Goal: Task Accomplishment & Management: Use online tool/utility

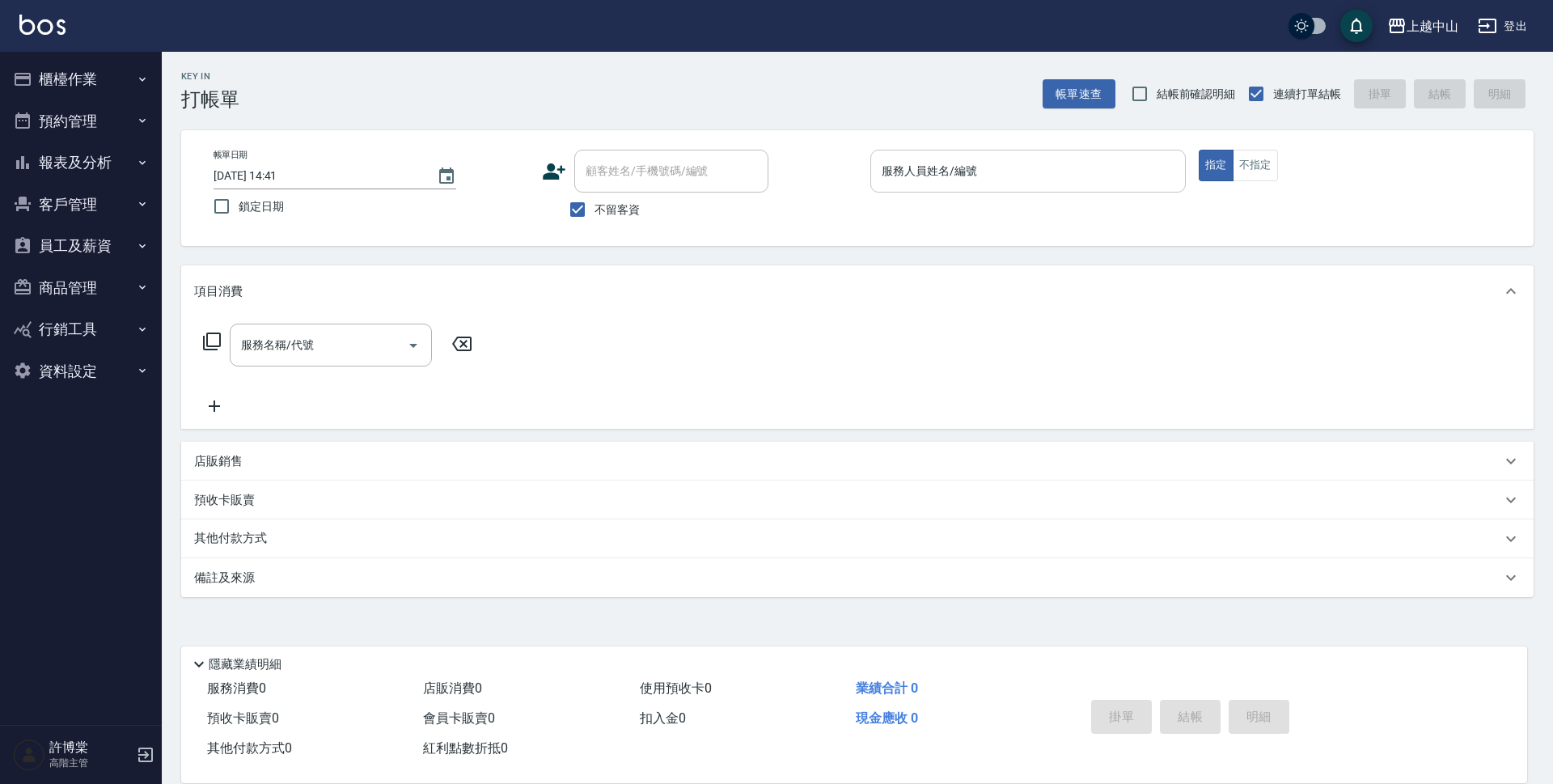
click at [970, 185] on input "服務人員姓名/編號" at bounding box center [1027, 170] width 301 height 28
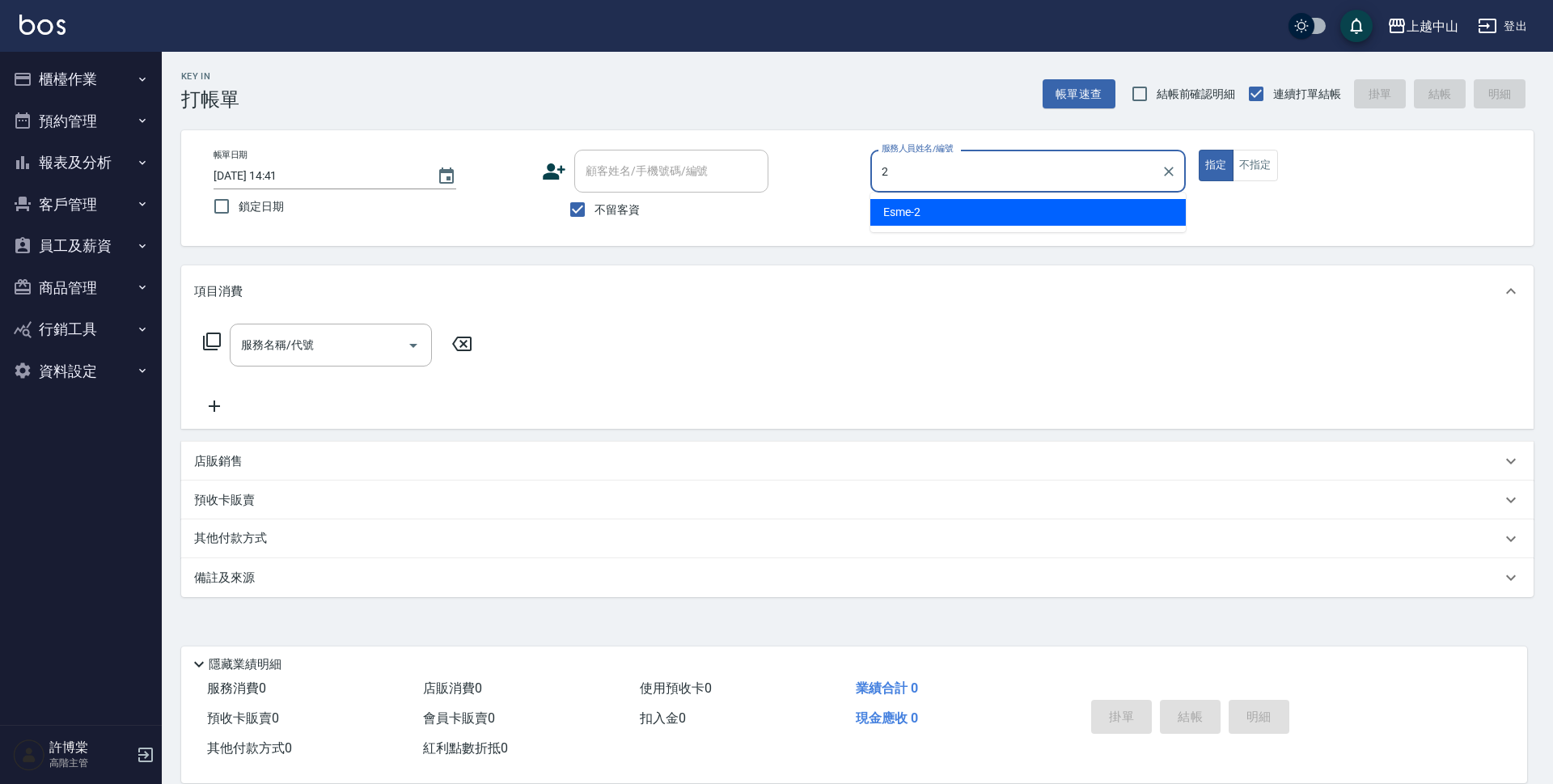
type input "Esme-2"
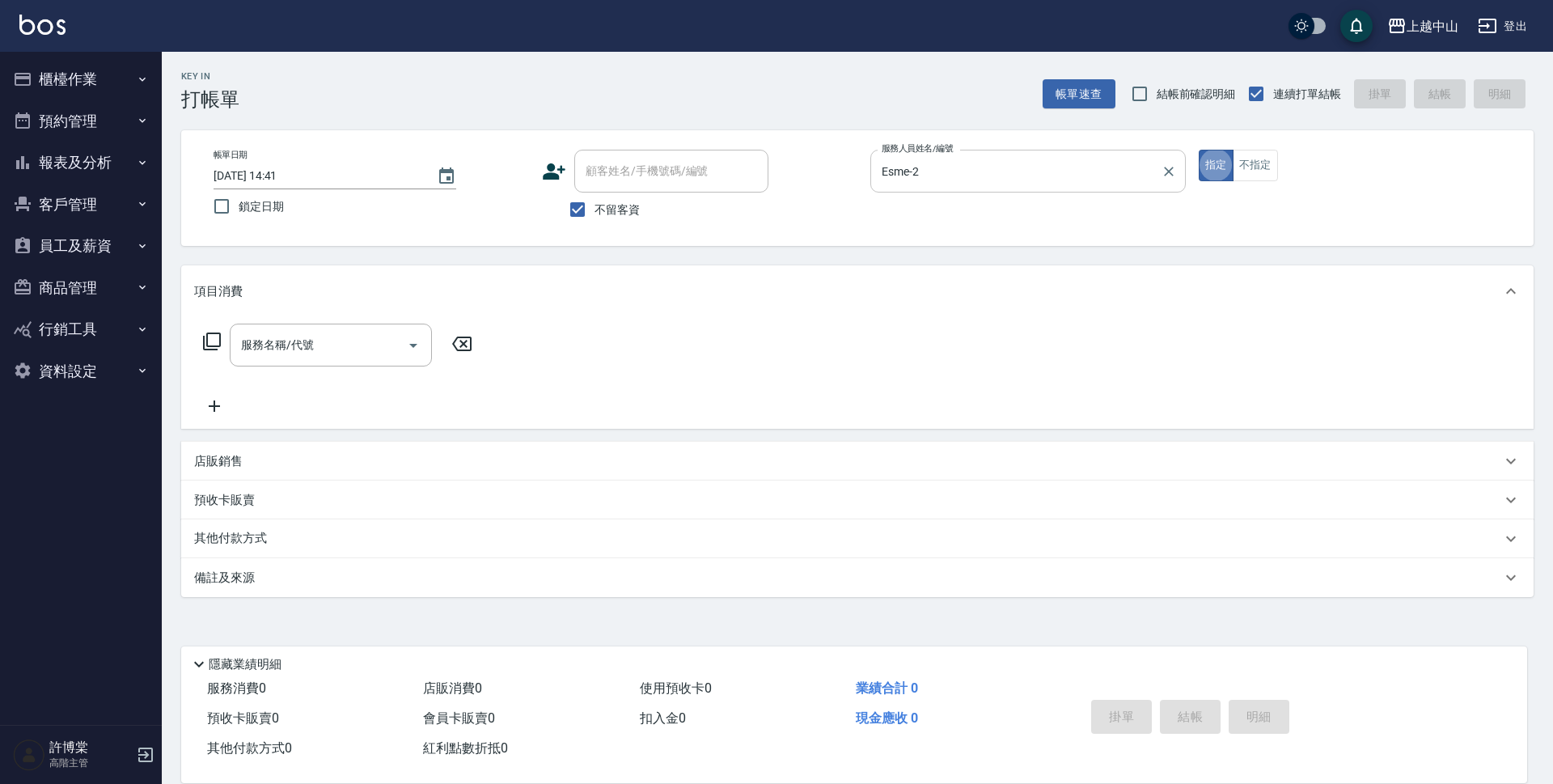
type button "true"
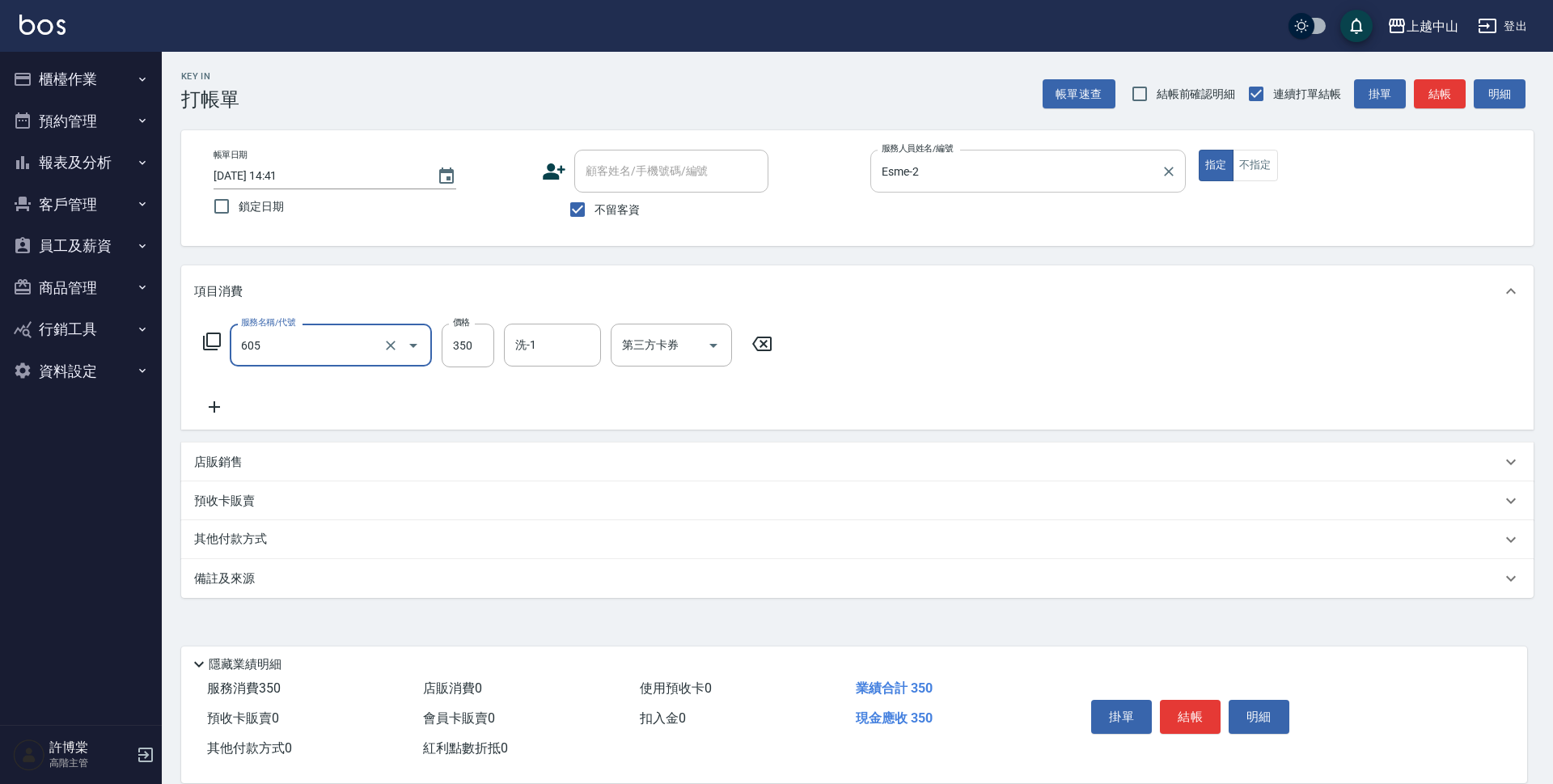
type input "洗髮 (女)(605)"
type input "400"
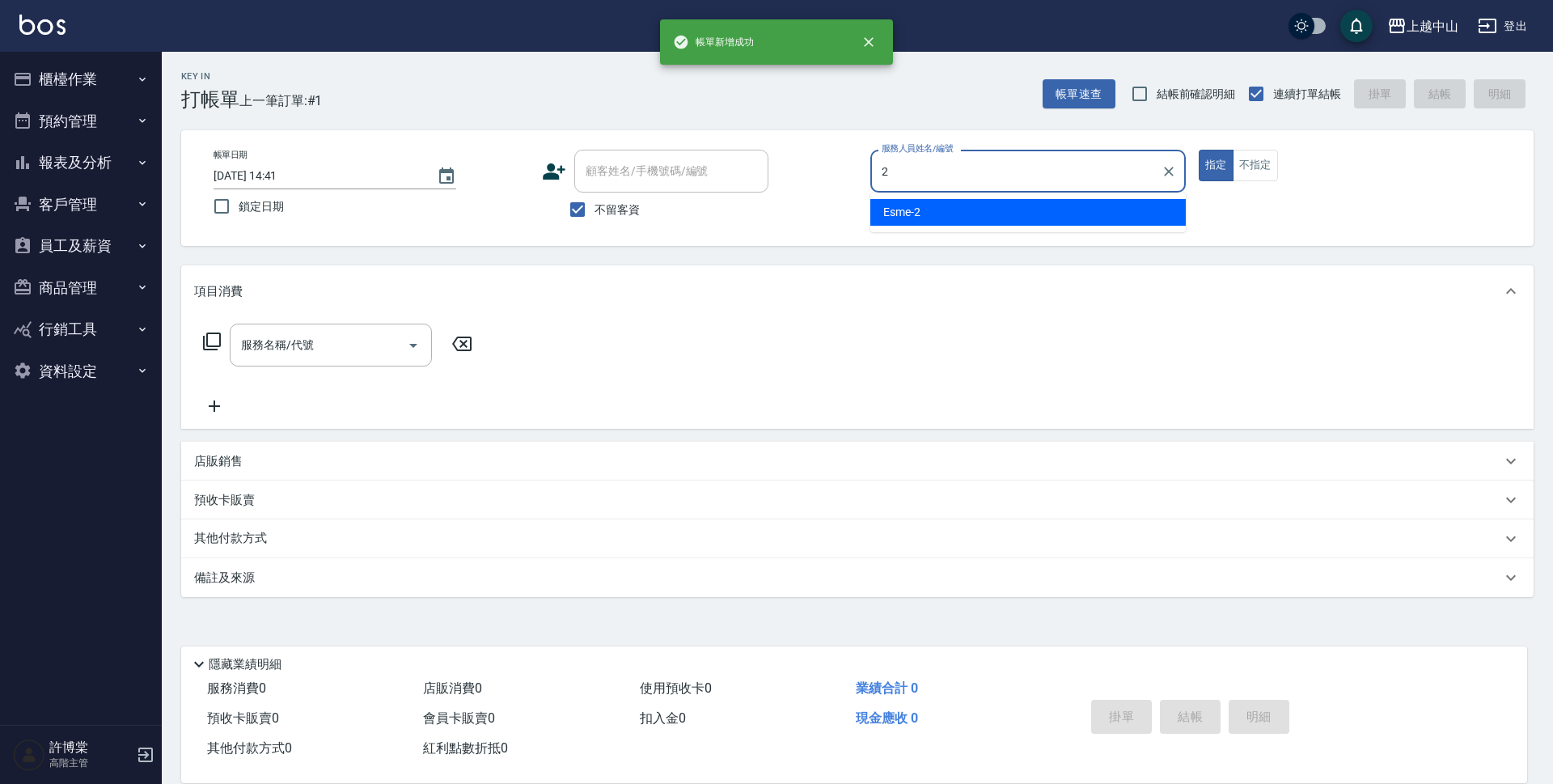
type input "Esme-2"
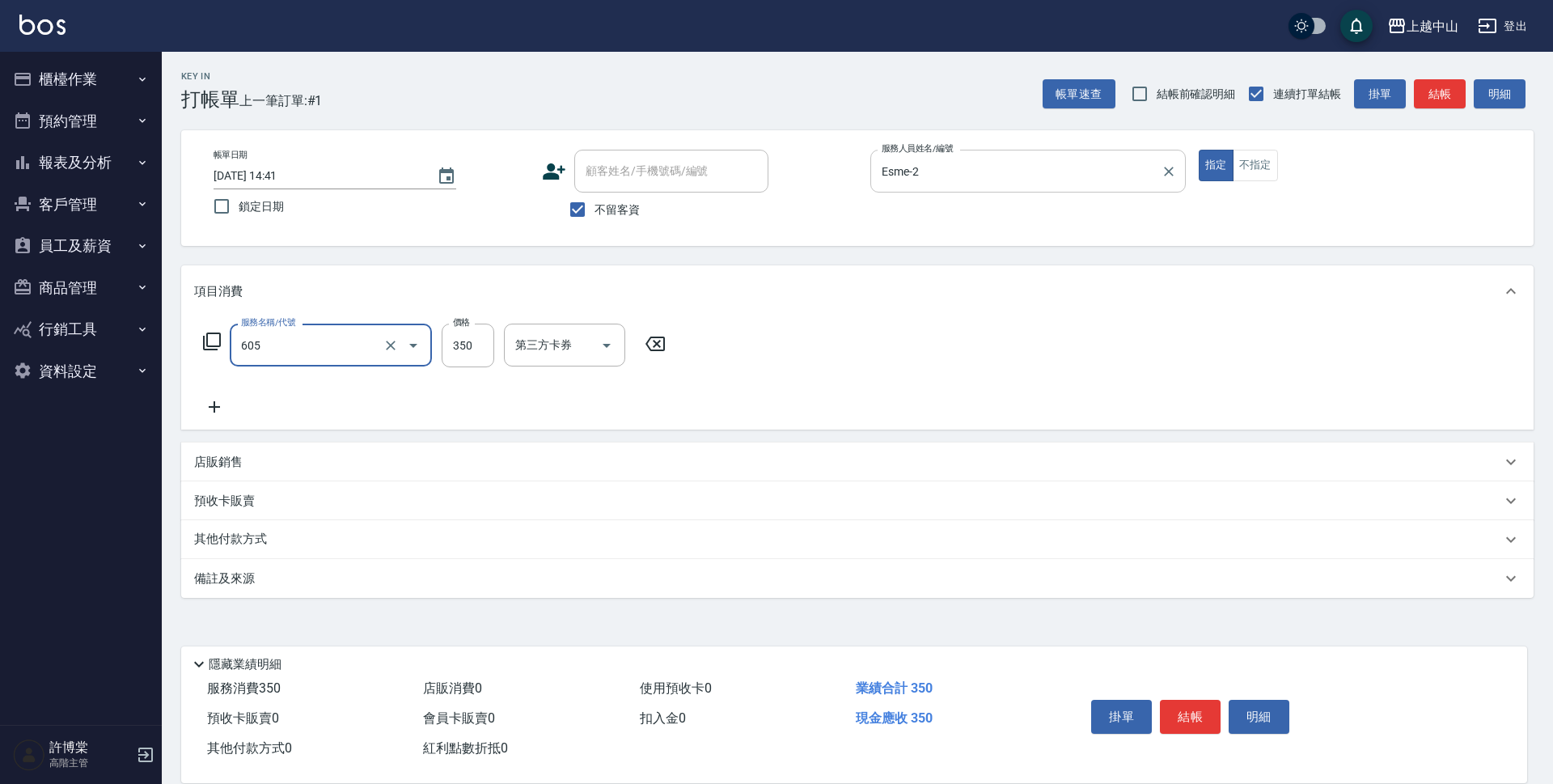
type input "洗髮 (女)(605)"
type input "400"
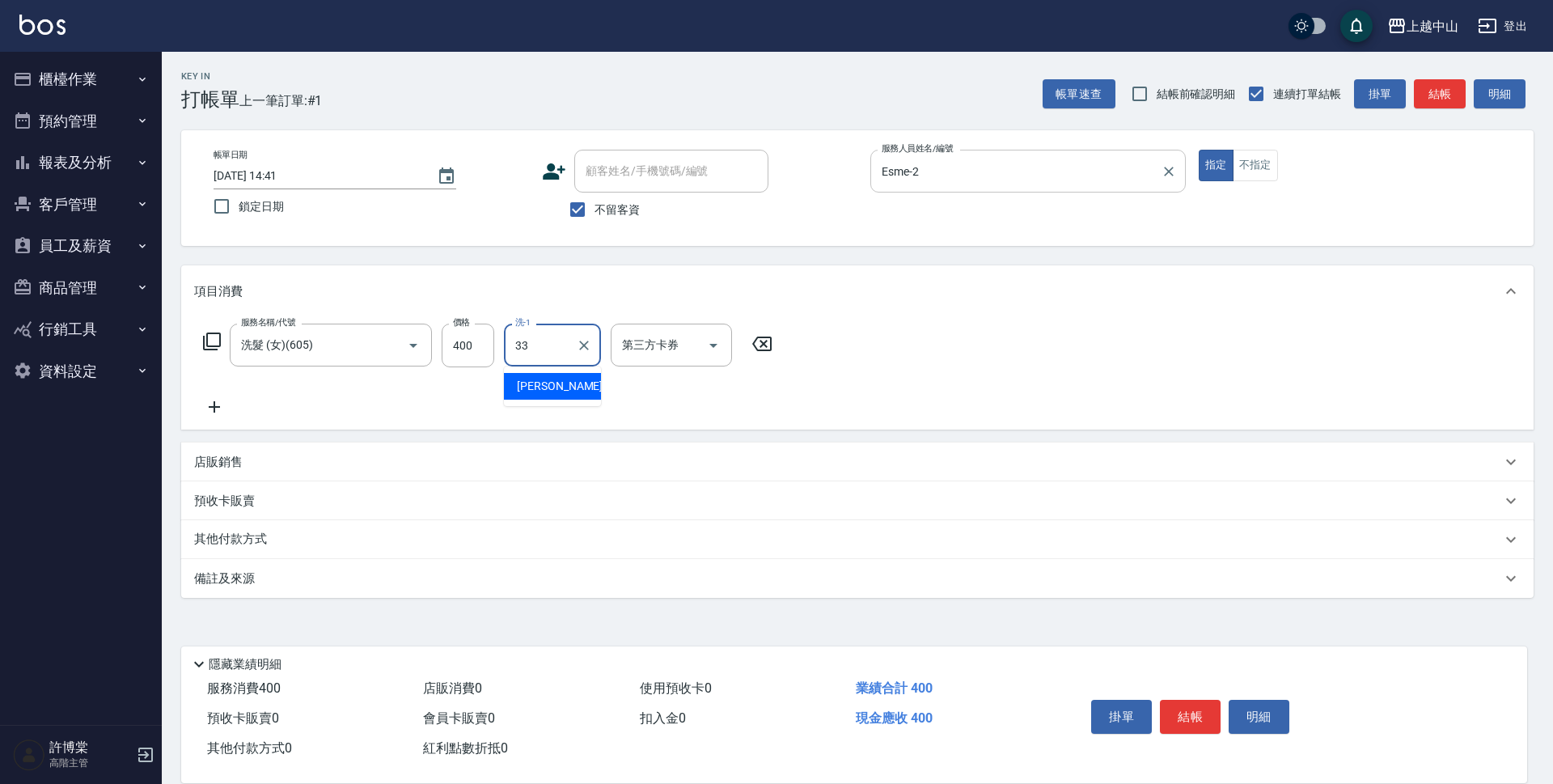
type input "[PERSON_NAME]-33"
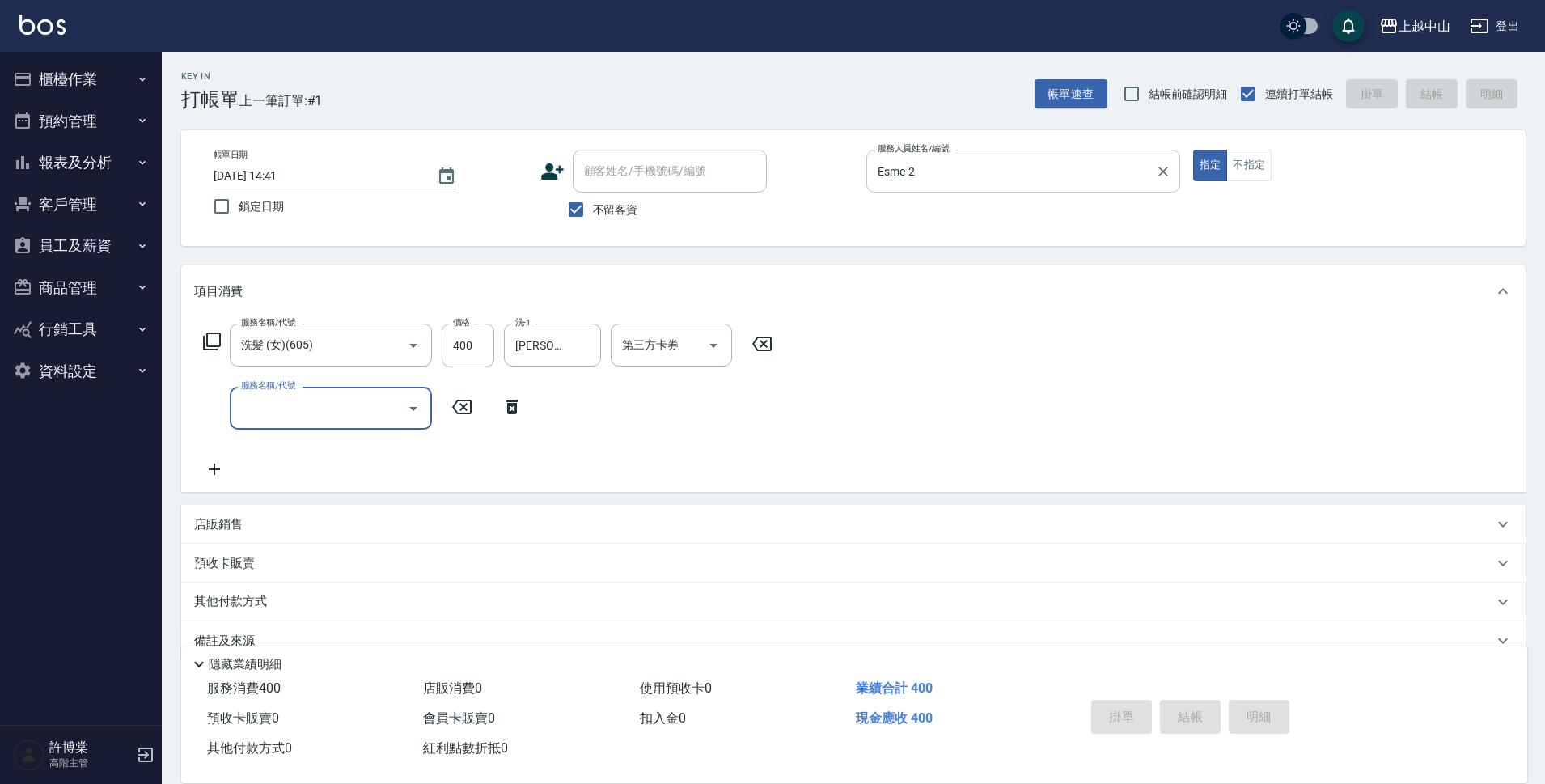
type input "[DATE] 14:42"
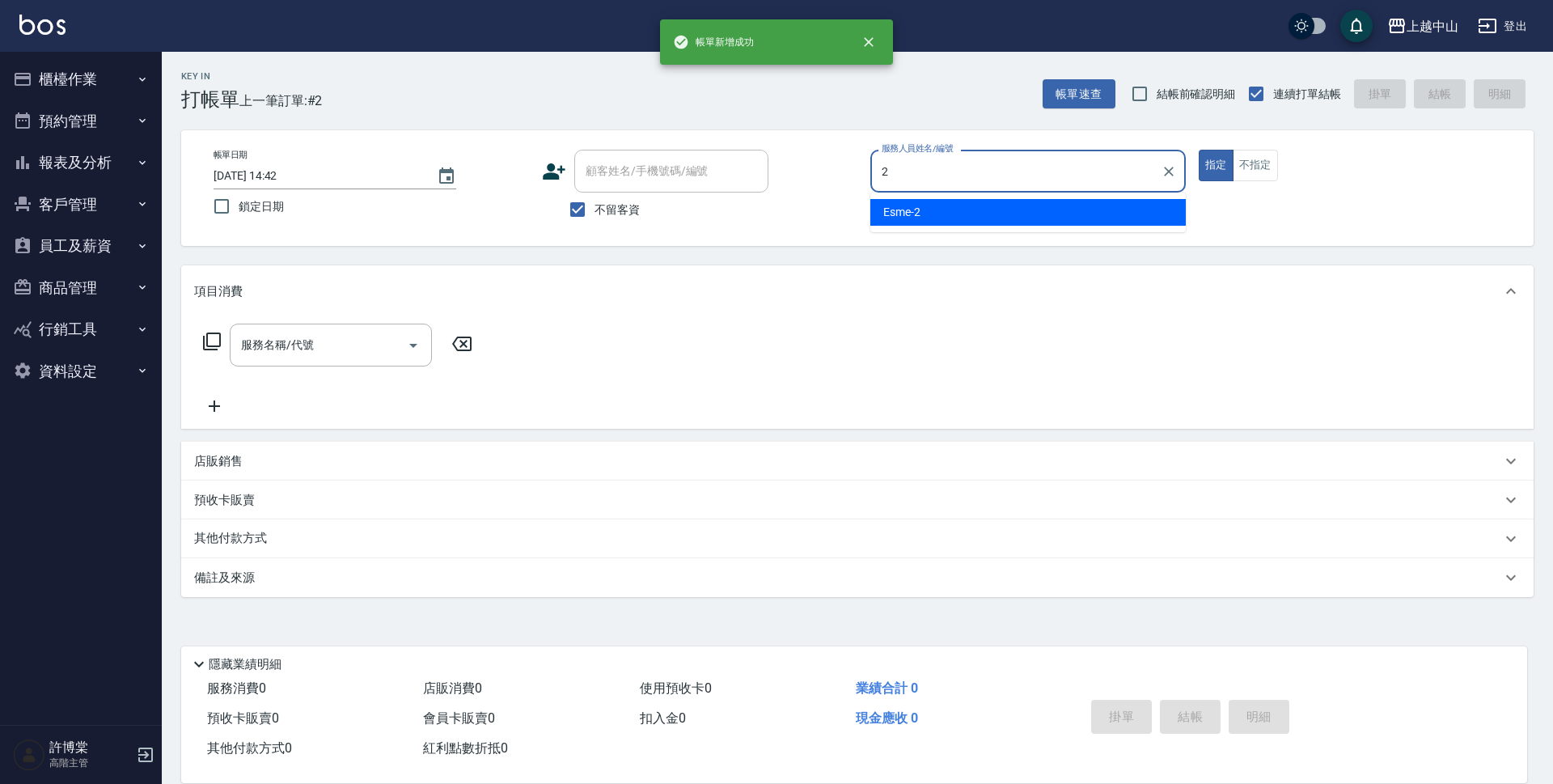
type input "Esme-2"
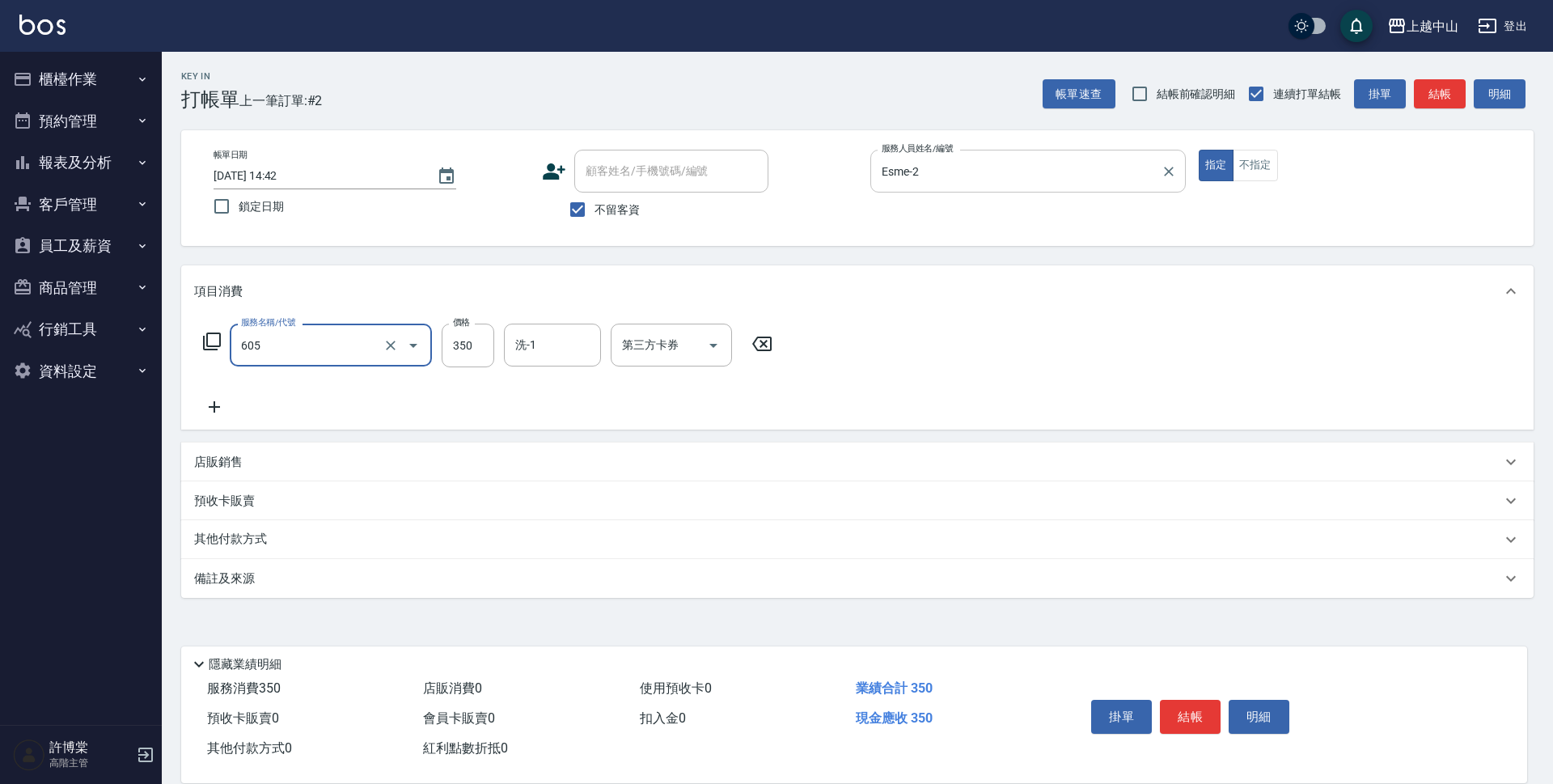
type input "洗髮 (女)(605)"
type input "薇慈-36"
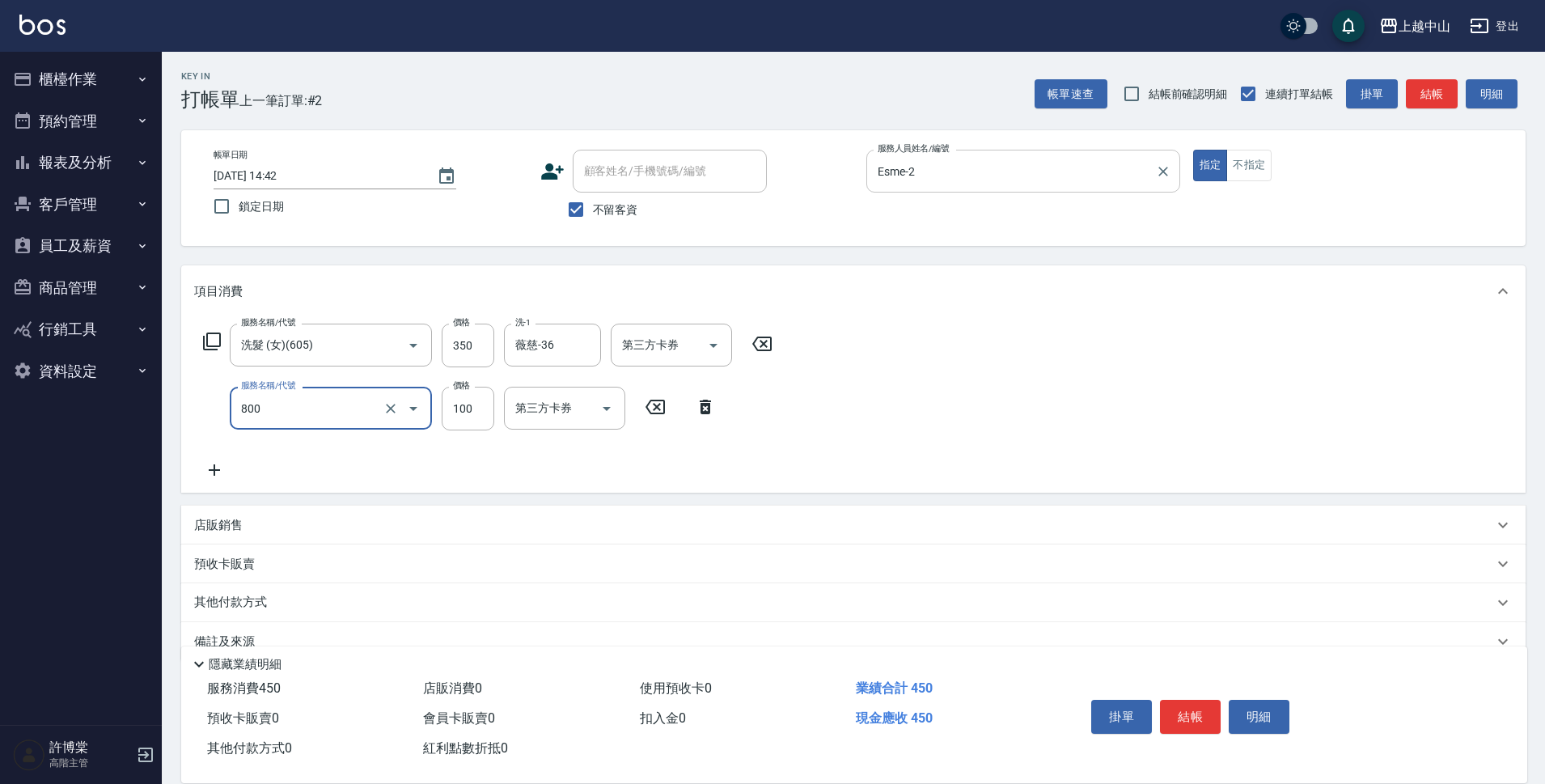
type input "梳髮(800)"
type input "200"
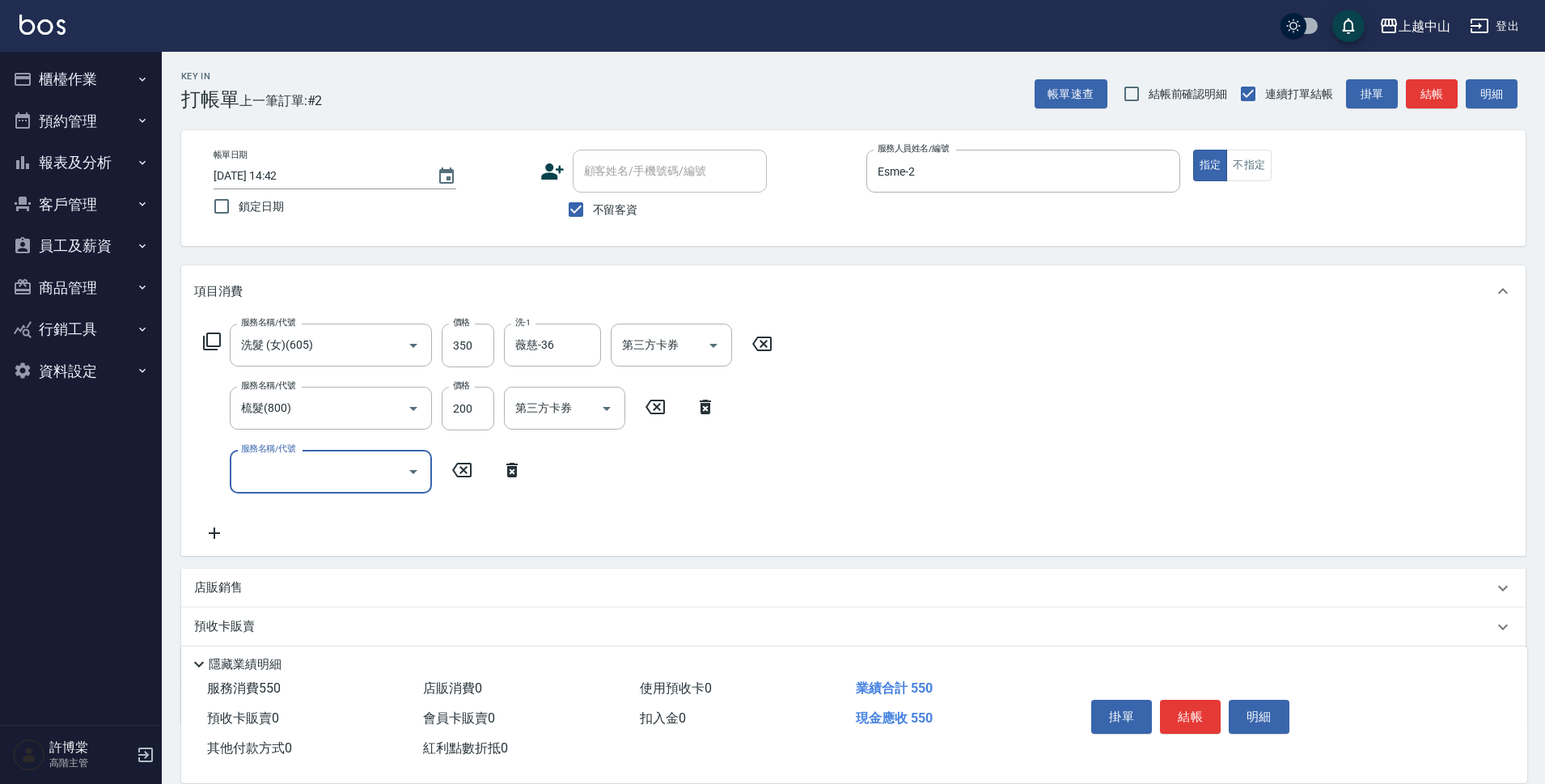
scroll to position [95, 0]
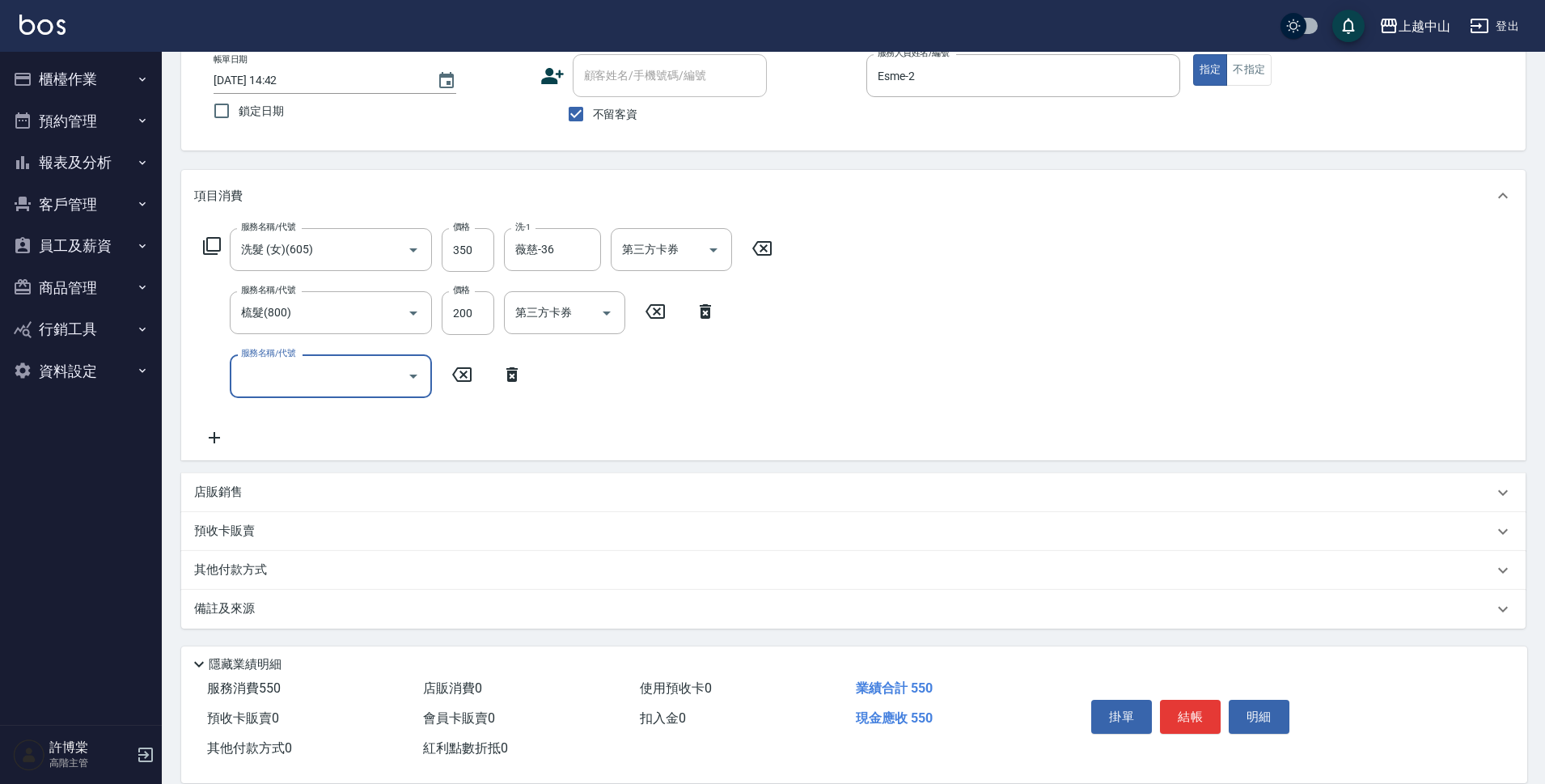
click at [380, 564] on div "其他付款方式" at bounding box center [844, 570] width 1299 height 18
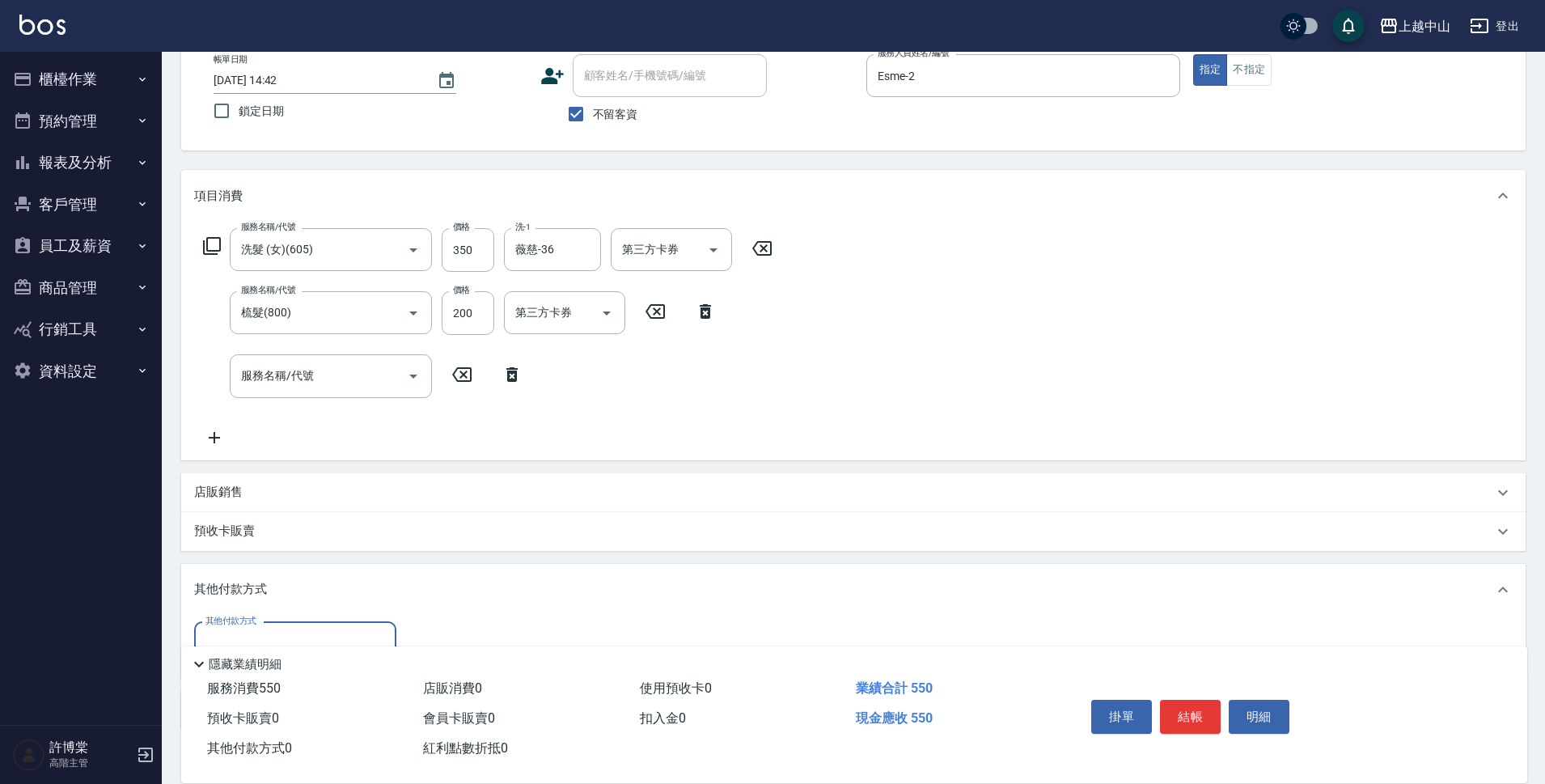
scroll to position [197, 0]
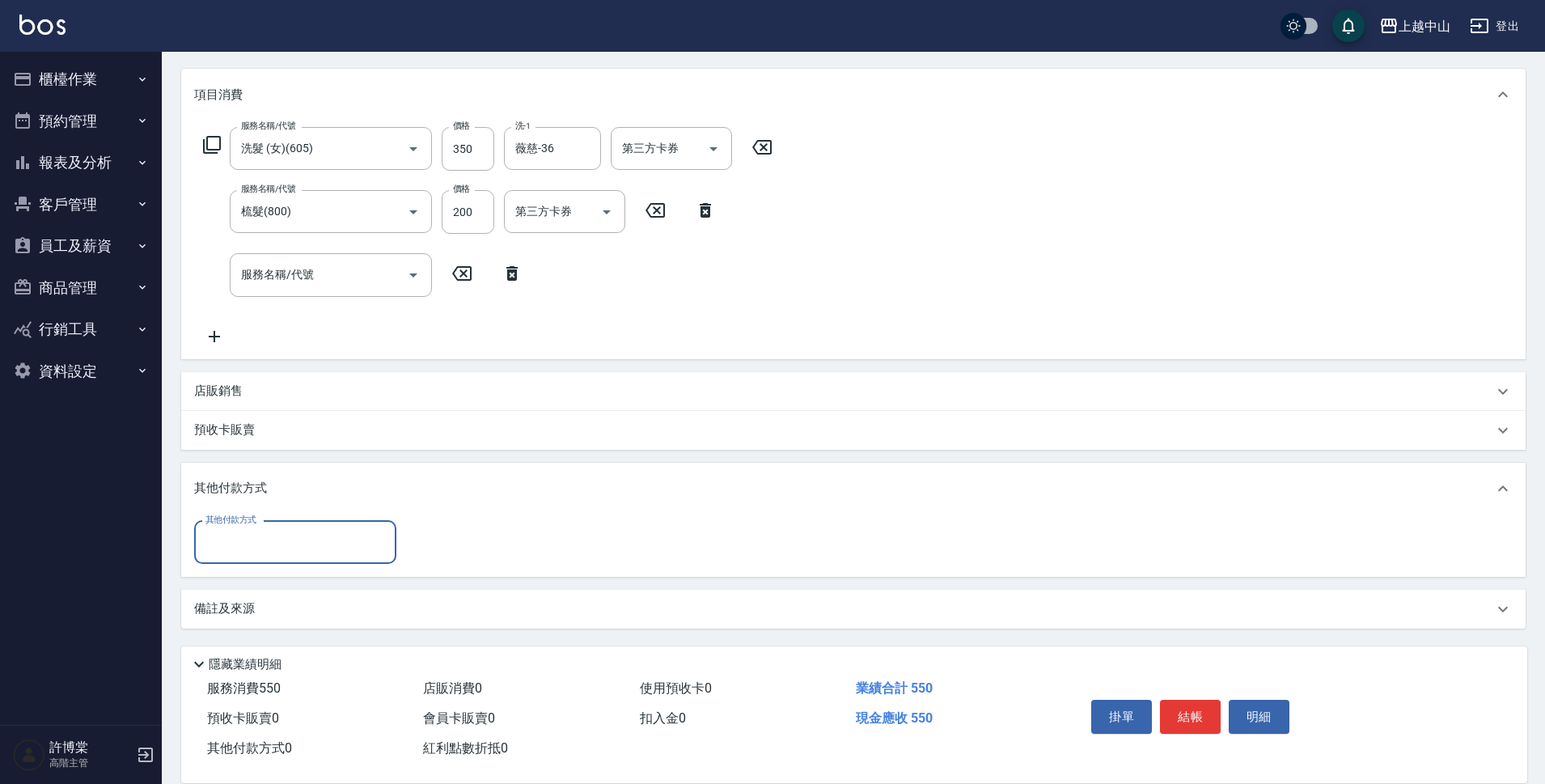
click at [285, 535] on input "其他付款方式" at bounding box center [295, 542] width 187 height 28
click at [287, 549] on input "其他付款方式" at bounding box center [295, 542] width 187 height 28
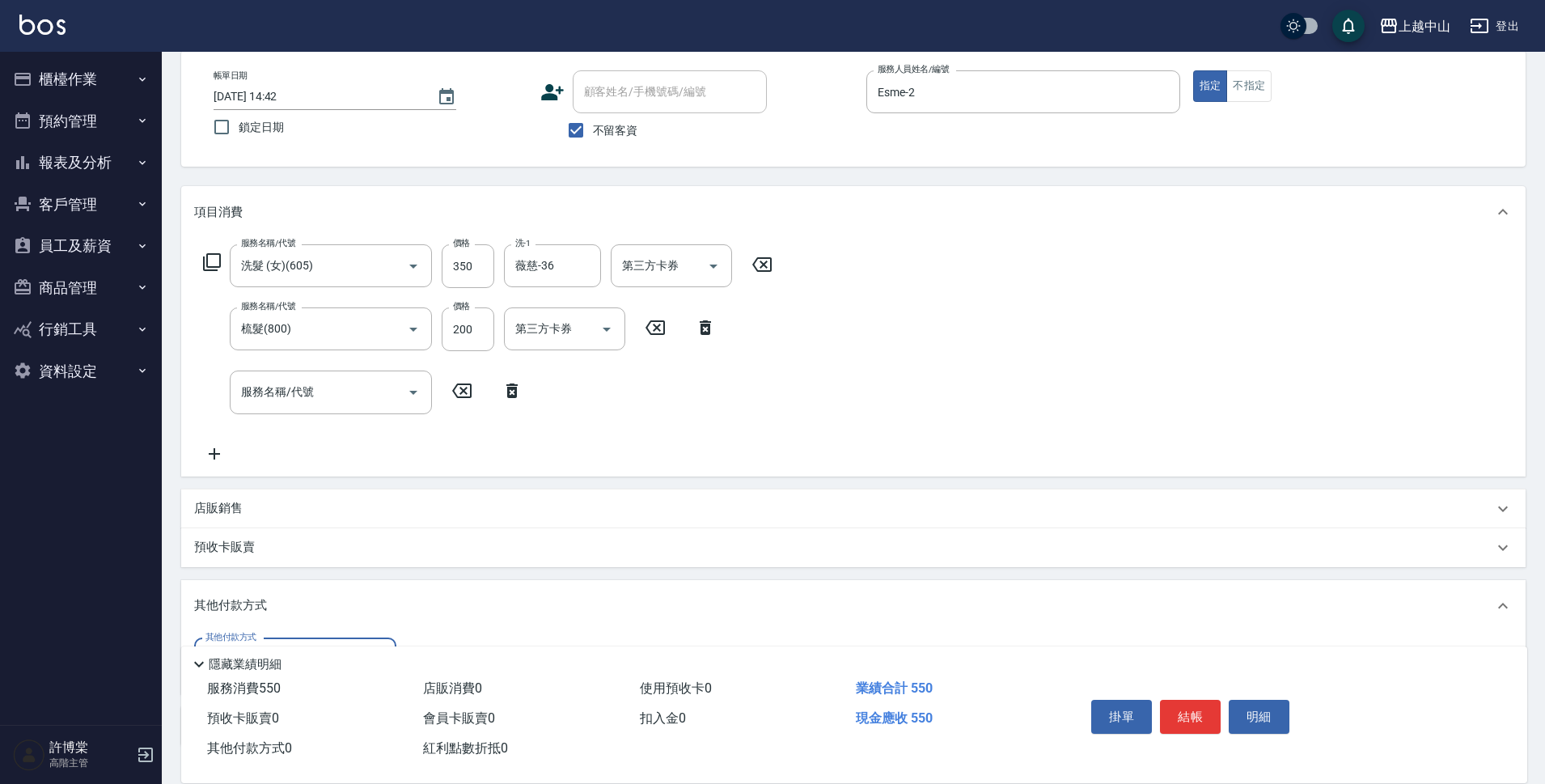
scroll to position [64, 0]
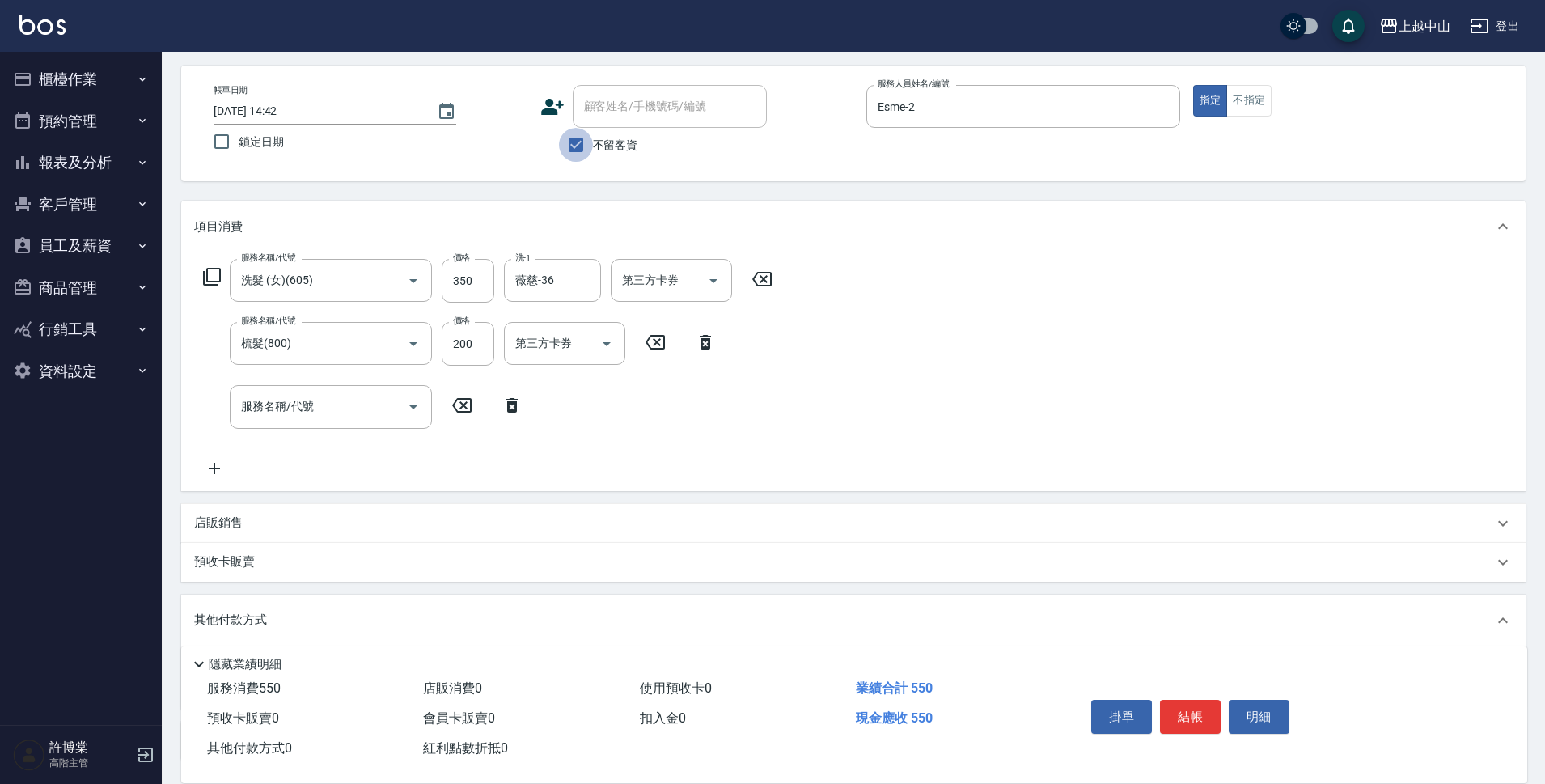
click at [572, 143] on input "不留客資" at bounding box center [576, 144] width 34 height 34
checkbox input "false"
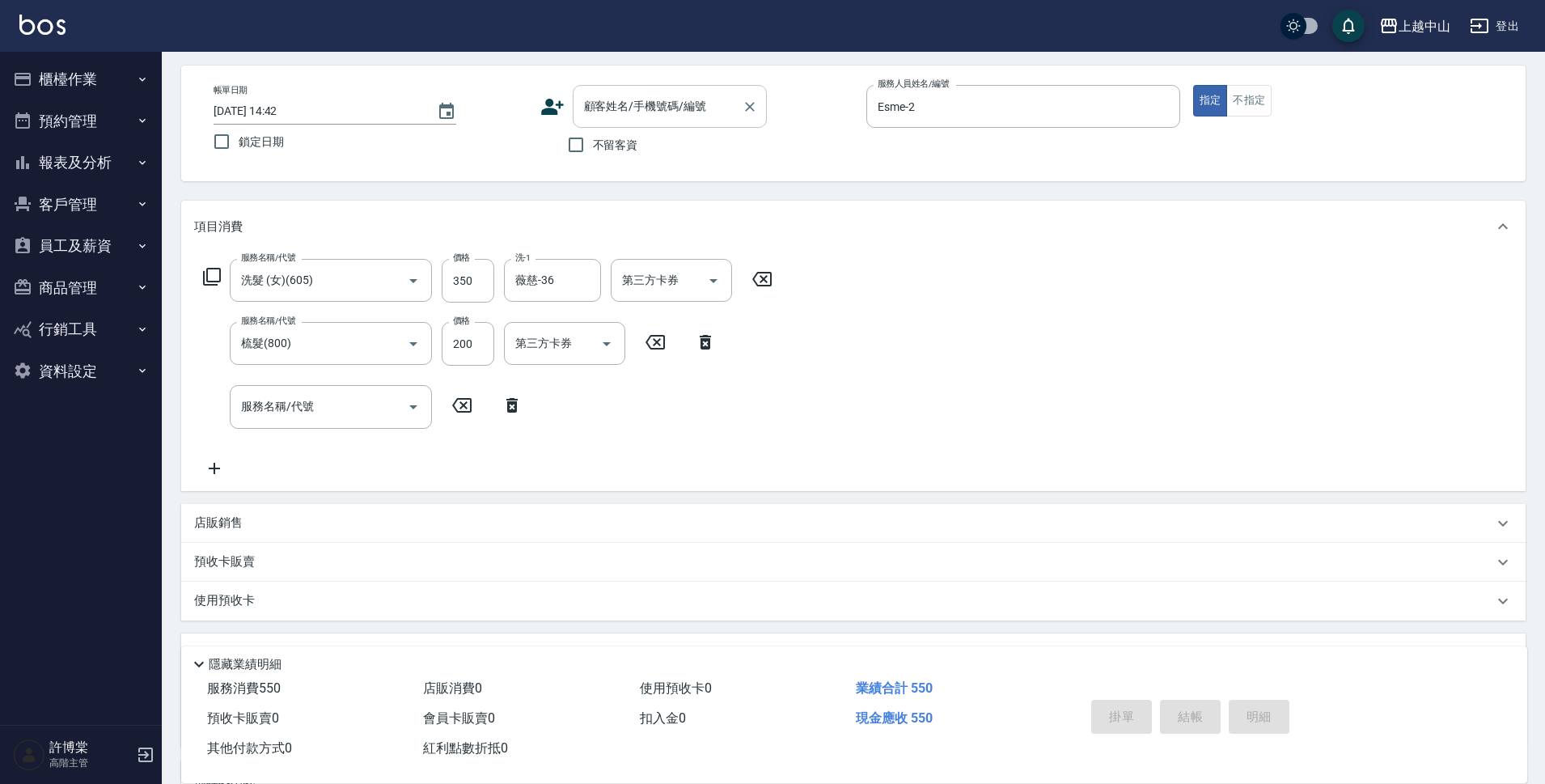
click at [604, 119] on input "顧客姓名/手機號碼/編號" at bounding box center [658, 106] width 156 height 28
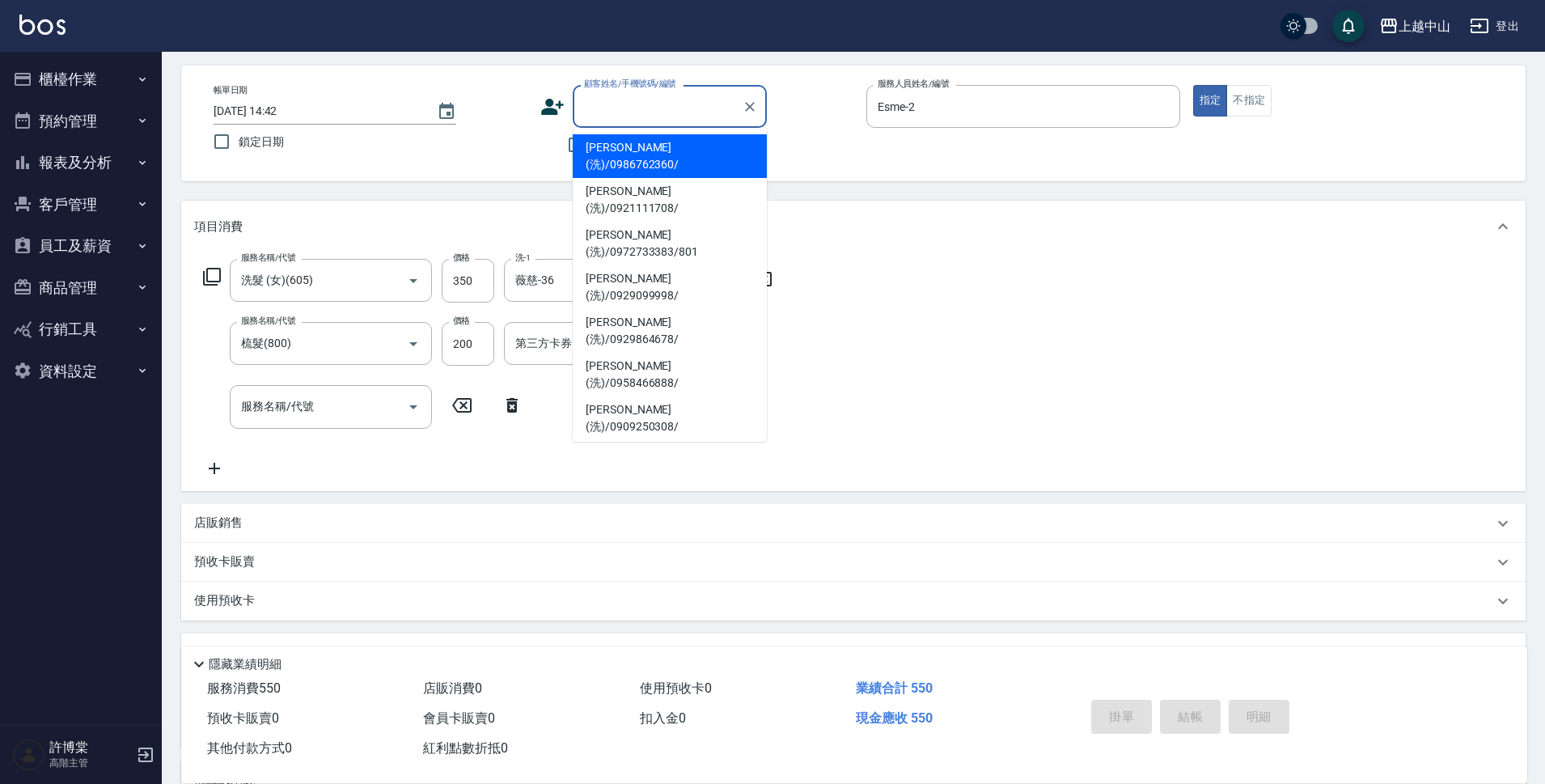
click at [623, 96] on input "顧客姓名/手機號碼/編號" at bounding box center [658, 106] width 156 height 28
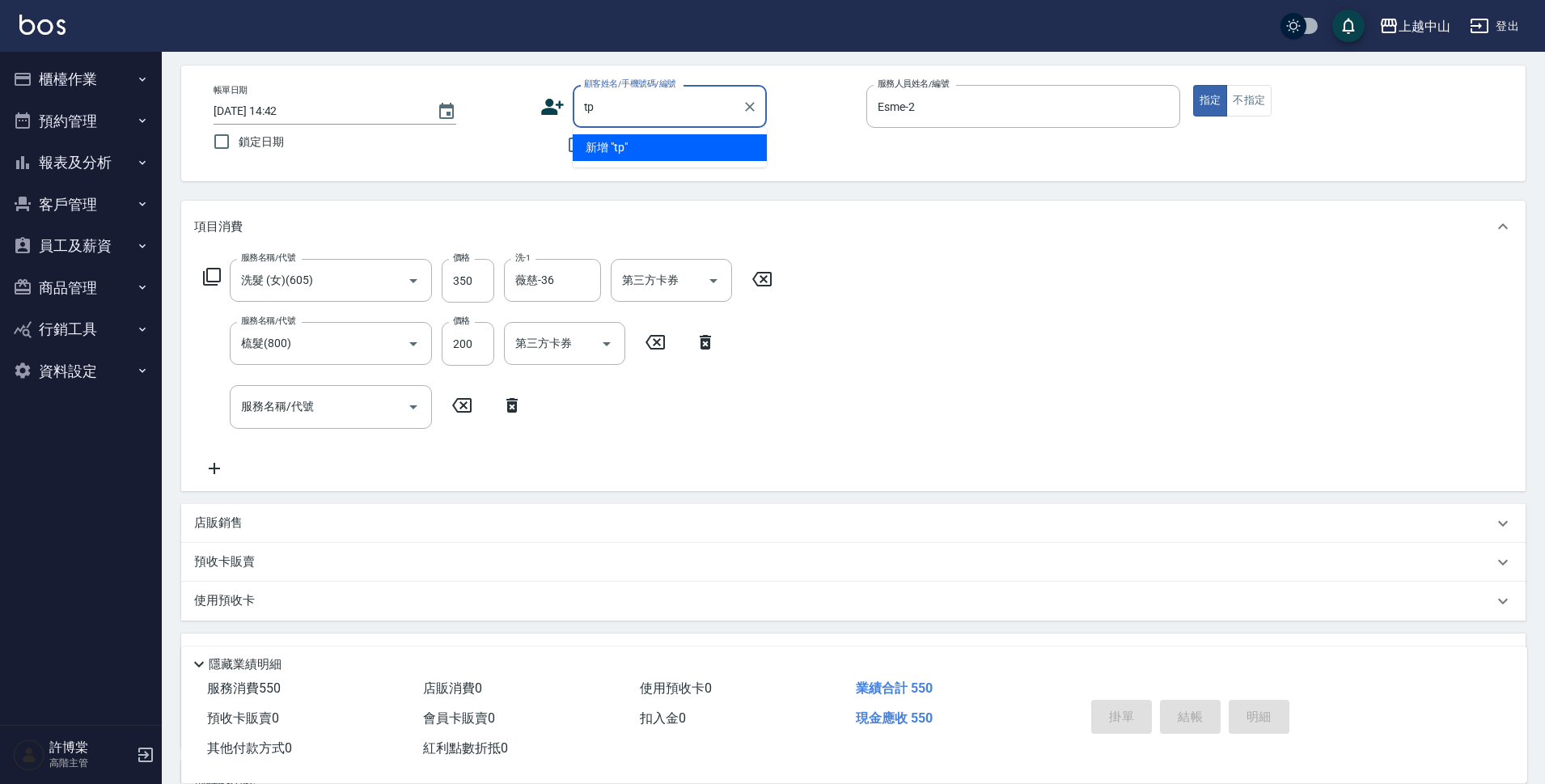
type input "t"
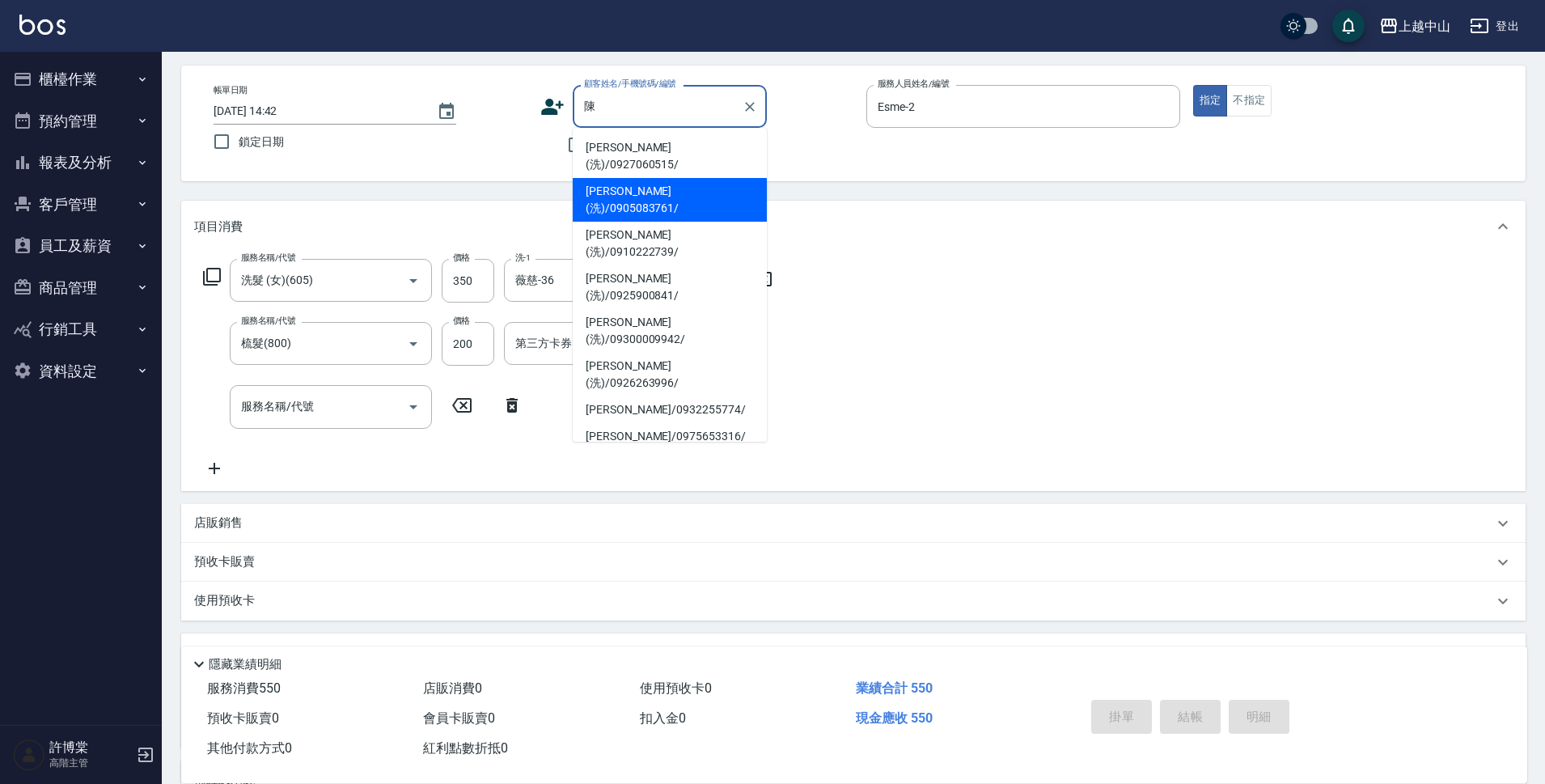
click at [603, 178] on li "[PERSON_NAME](洗)/0905083761/" at bounding box center [670, 199] width 194 height 43
type input "[PERSON_NAME](洗)/0905083761/"
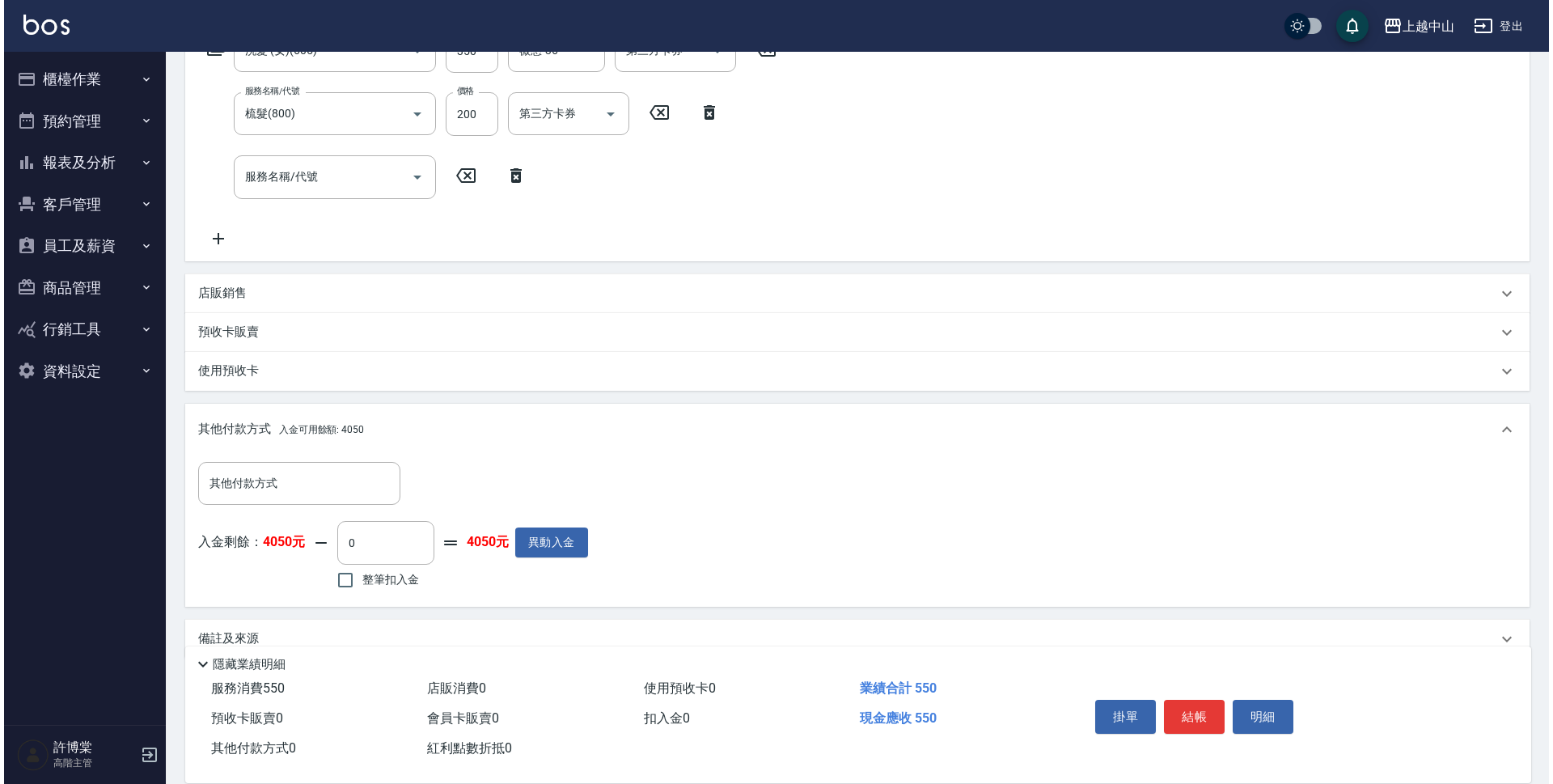
scroll to position [325, 0]
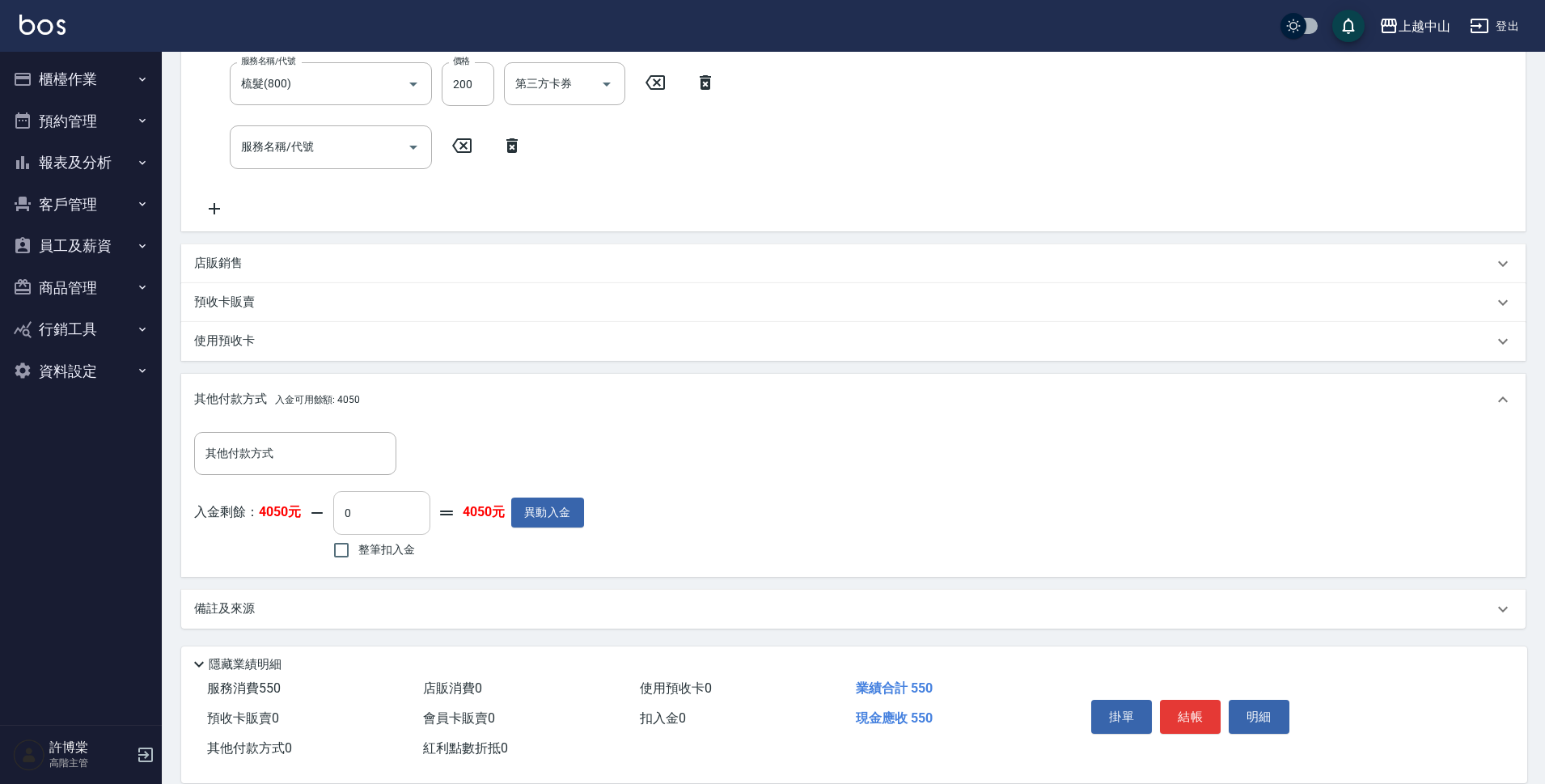
click at [409, 521] on input "0" at bounding box center [381, 512] width 97 height 43
type input "350"
click at [1270, 717] on button "明細" at bounding box center [1259, 716] width 61 height 34
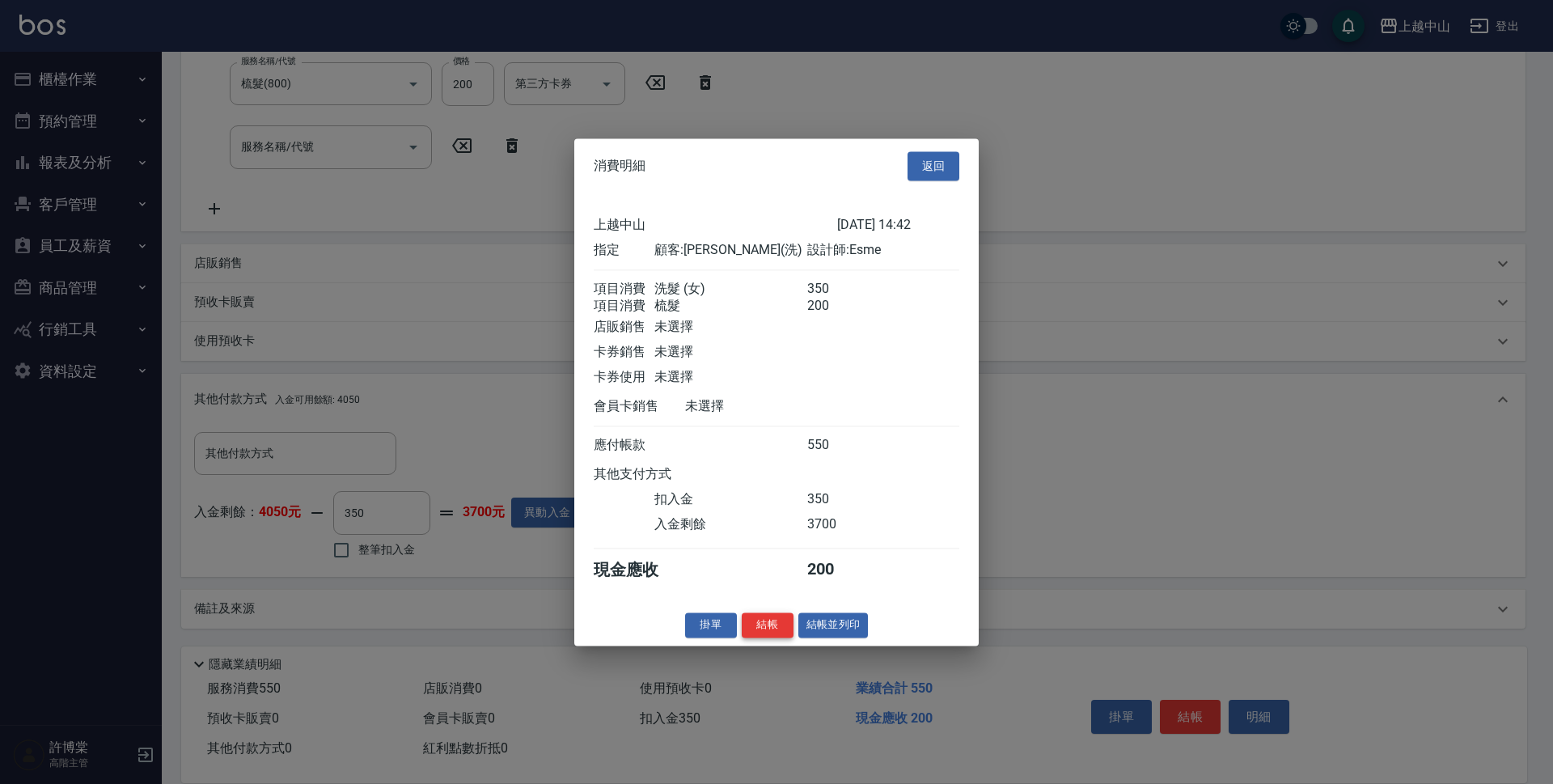
click at [756, 631] on button "結帳" at bounding box center [768, 625] width 52 height 25
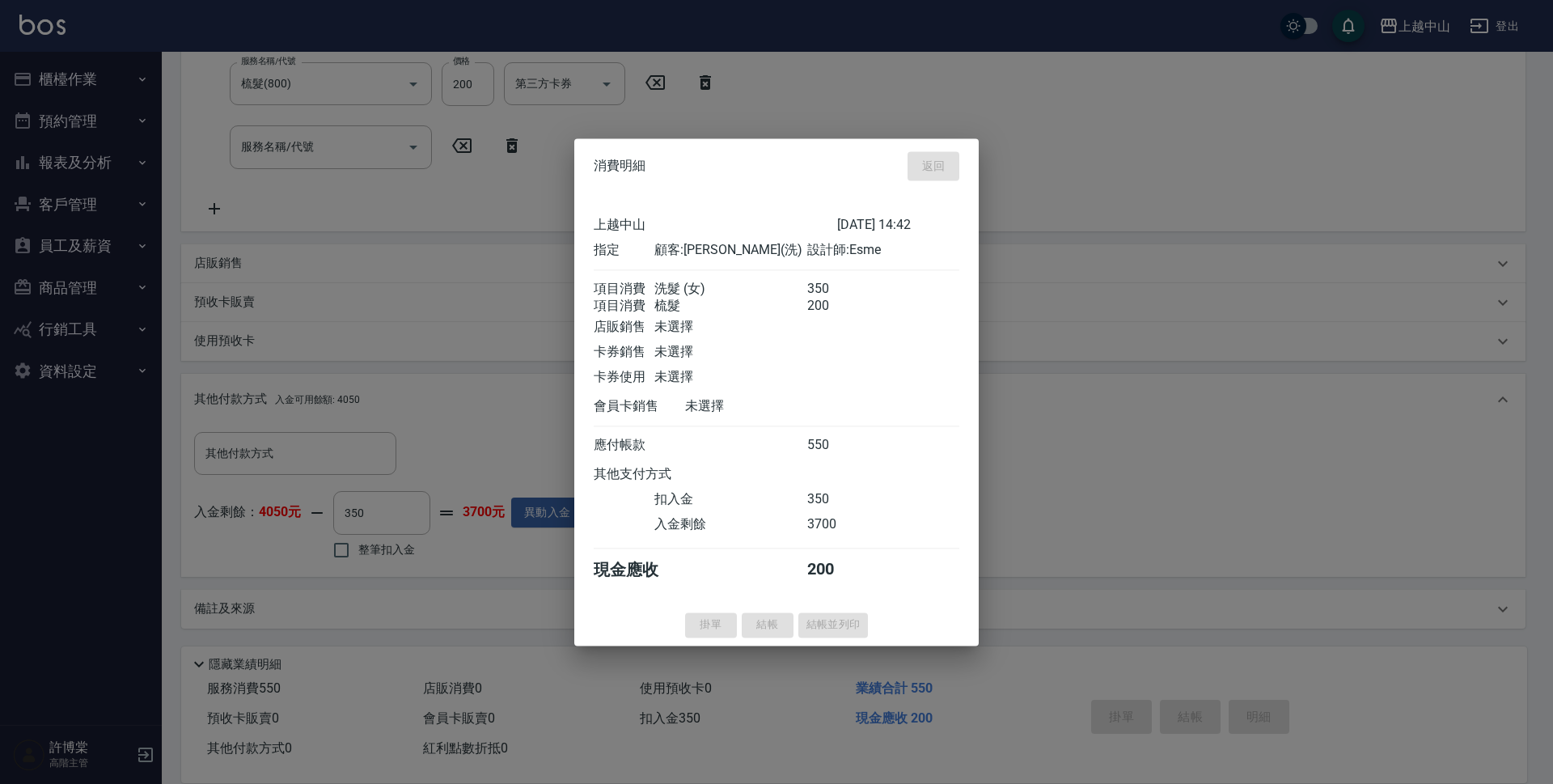
type input "[DATE] 14:43"
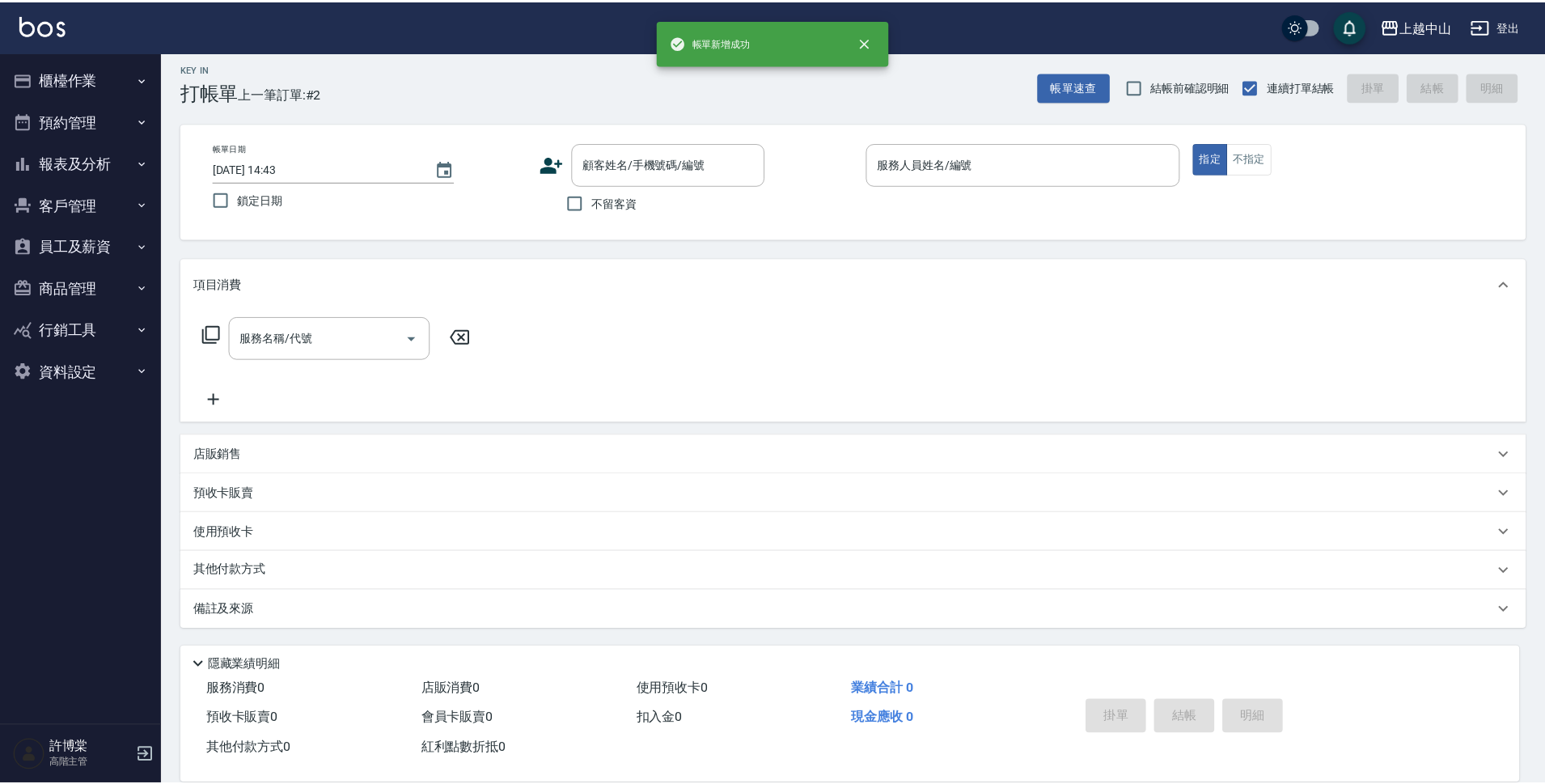
scroll to position [0, 0]
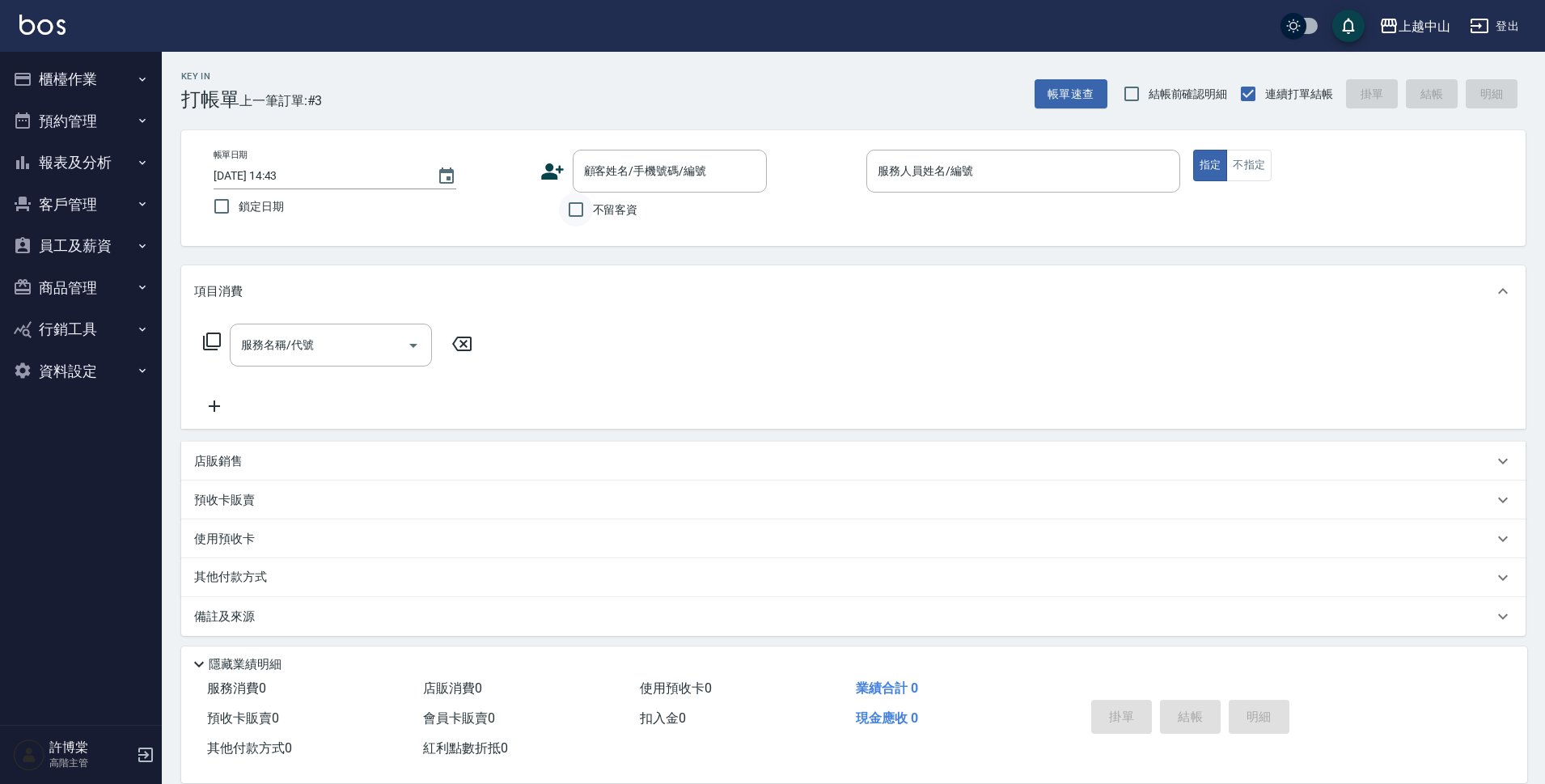
click at [581, 213] on input "不留客資" at bounding box center [576, 208] width 34 height 34
checkbox input "true"
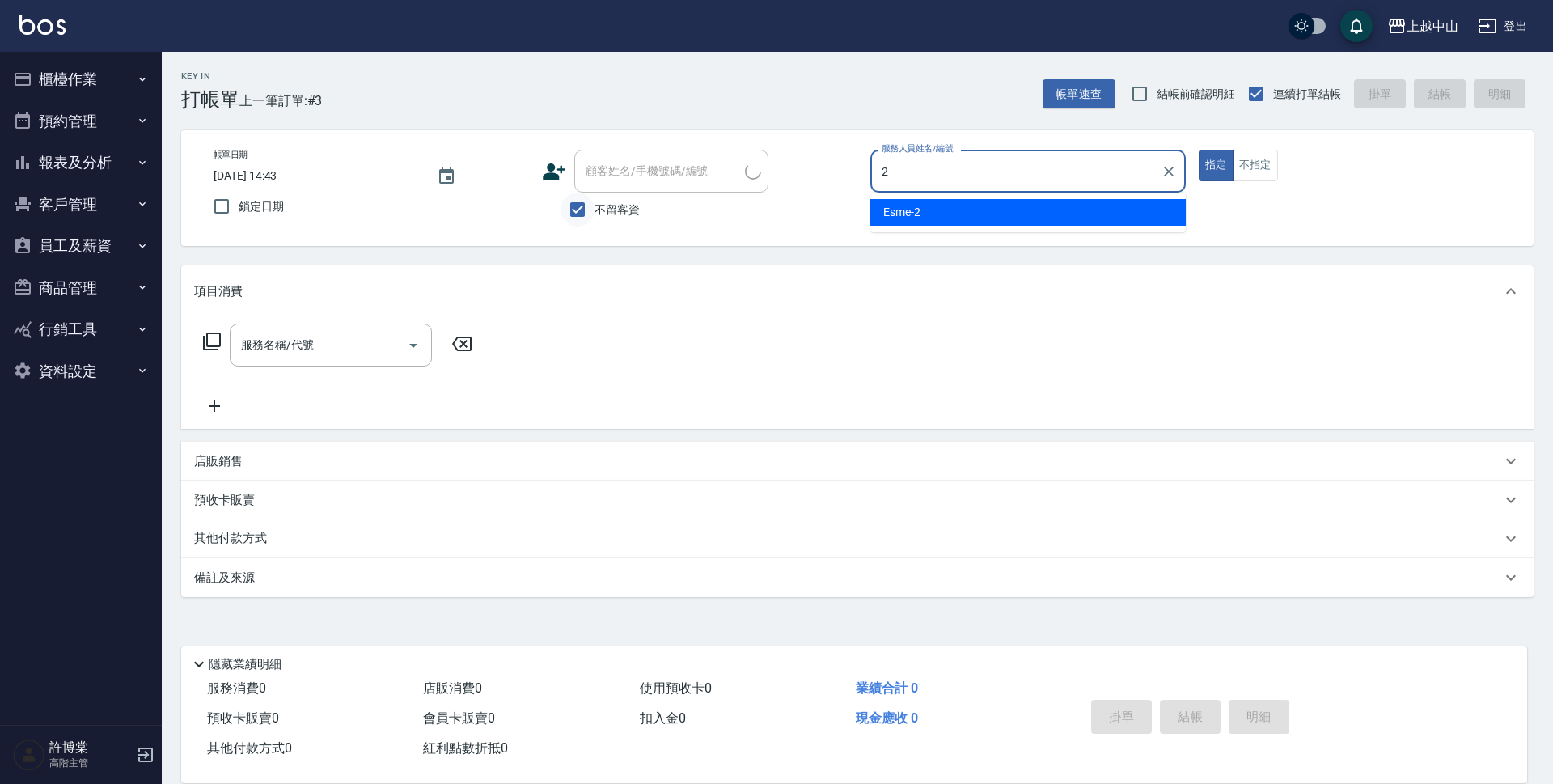
type input "Esme-2"
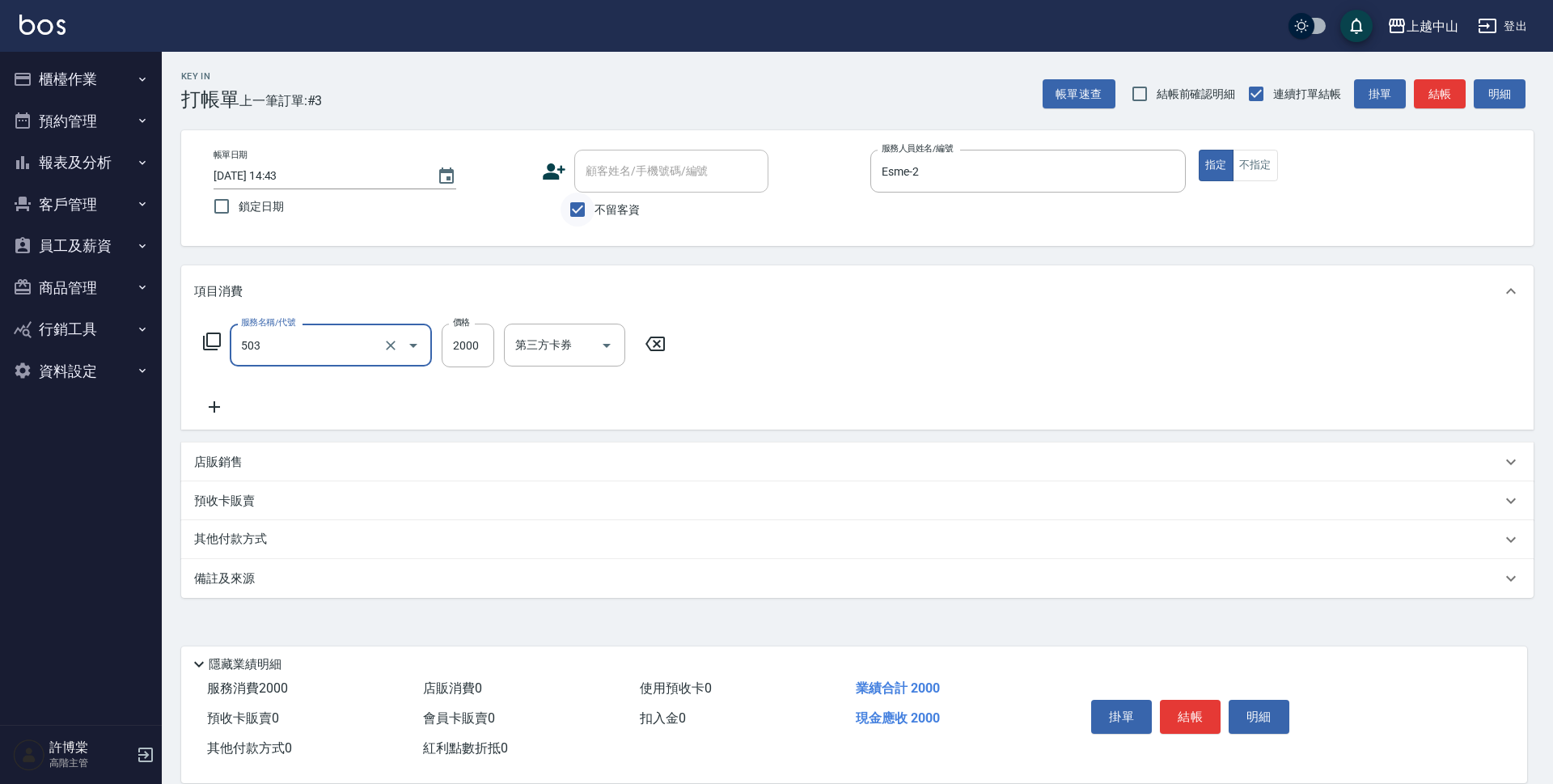
type input "染髮2000以下(503)"
type input "900"
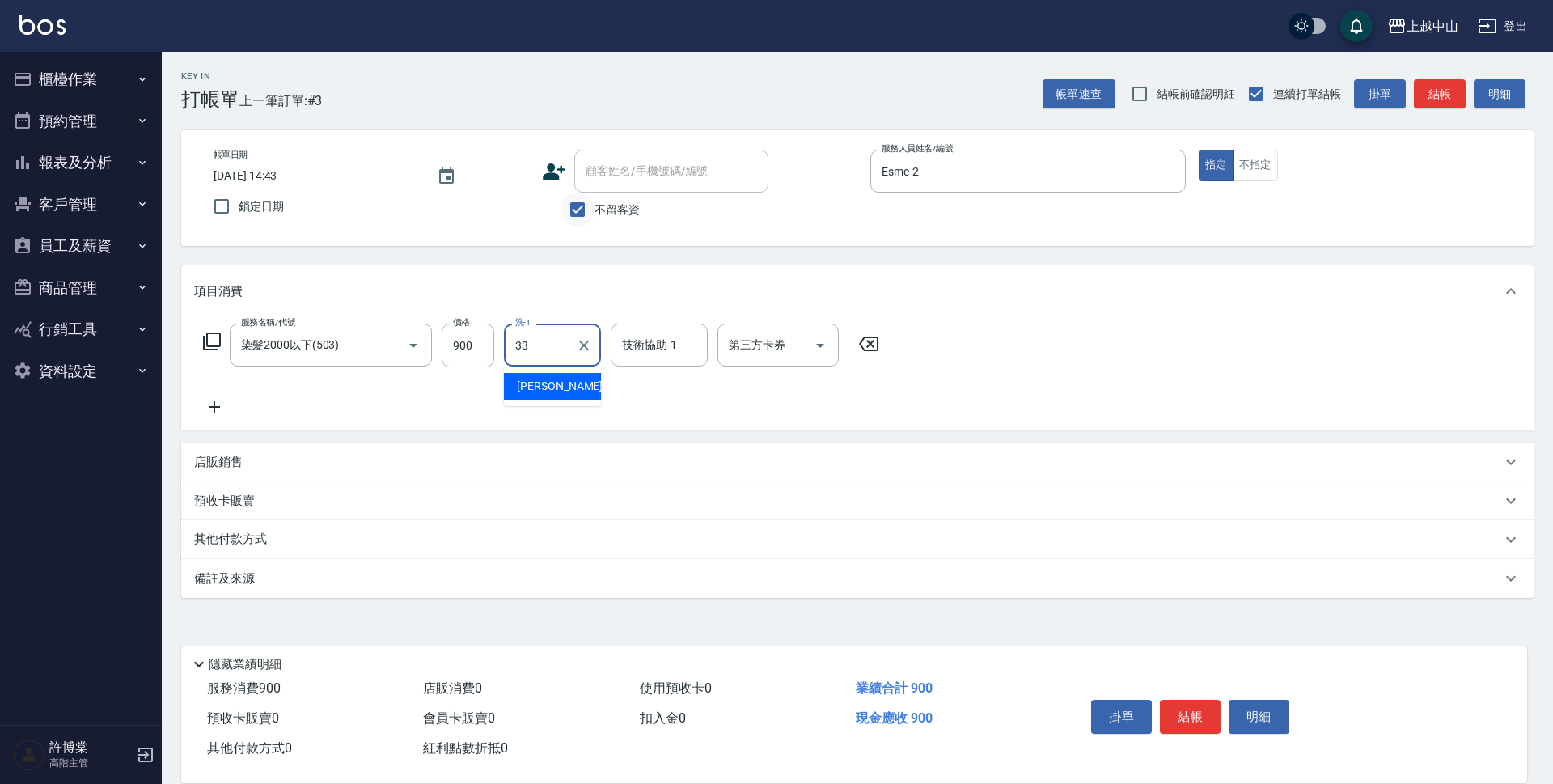
type input "[PERSON_NAME]-33"
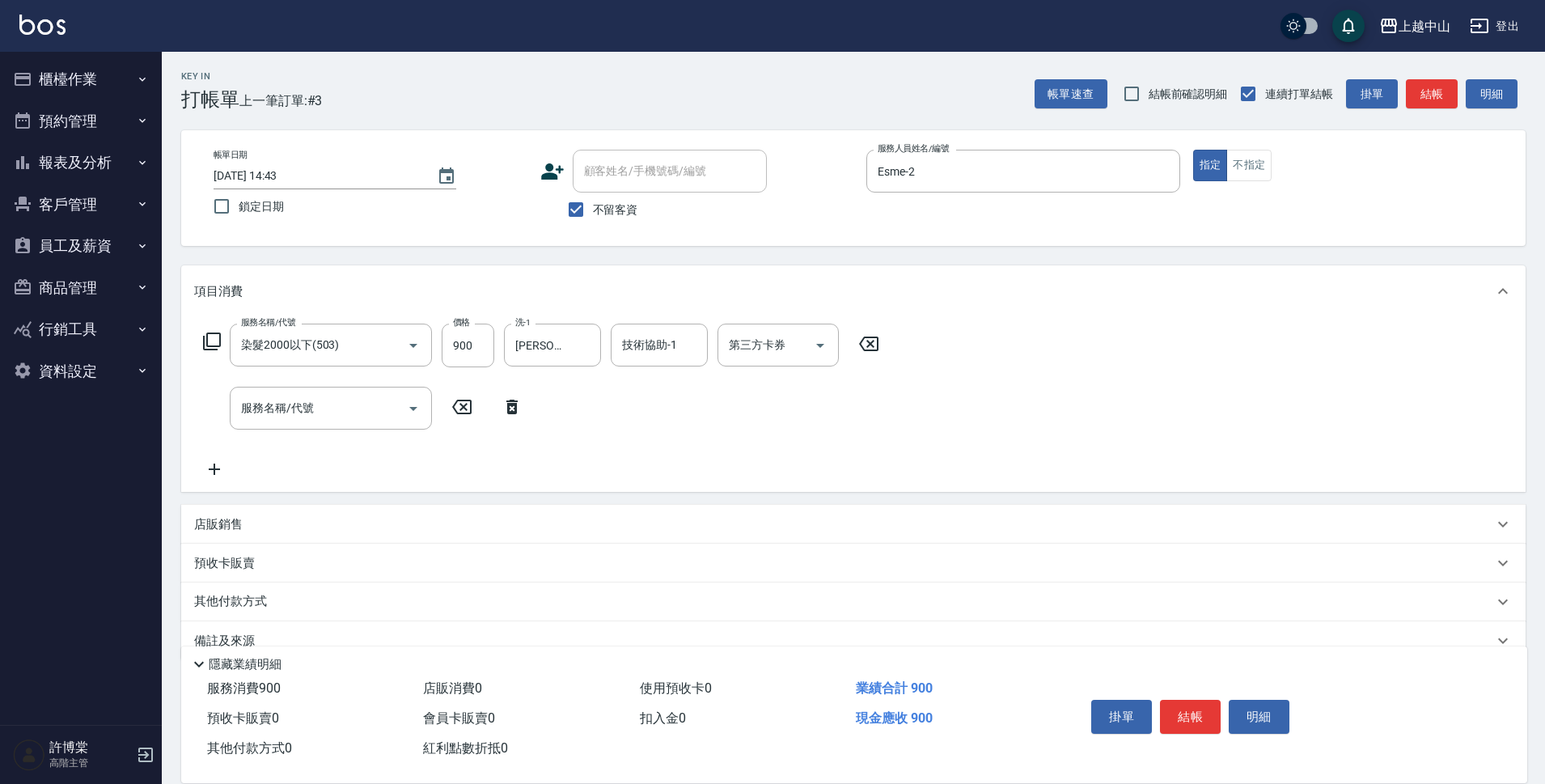
click at [264, 533] on div "店販銷售" at bounding box center [853, 524] width 1344 height 38
type input "Esme-2"
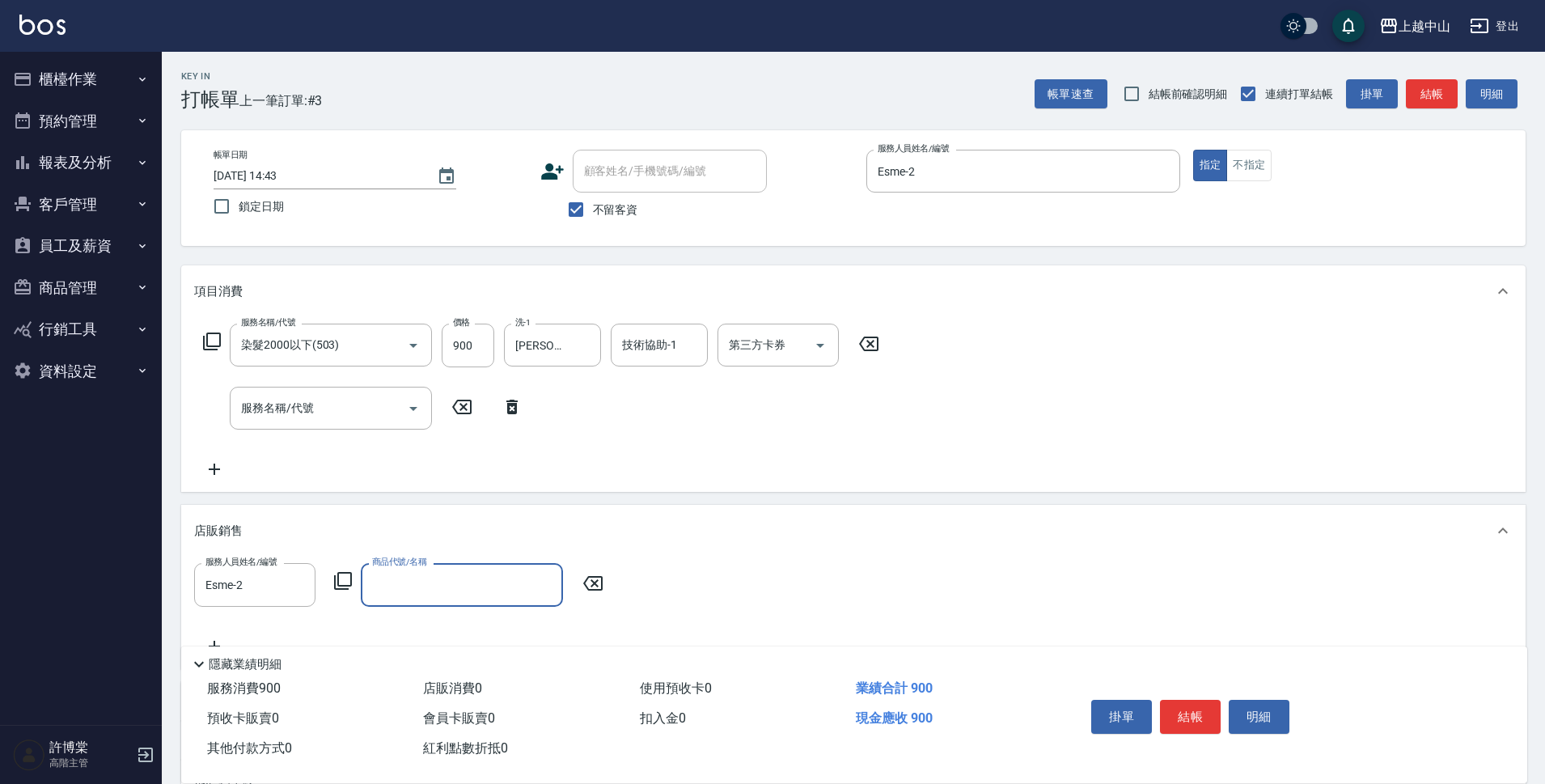
click at [342, 576] on icon at bounding box center [343, 580] width 19 height 19
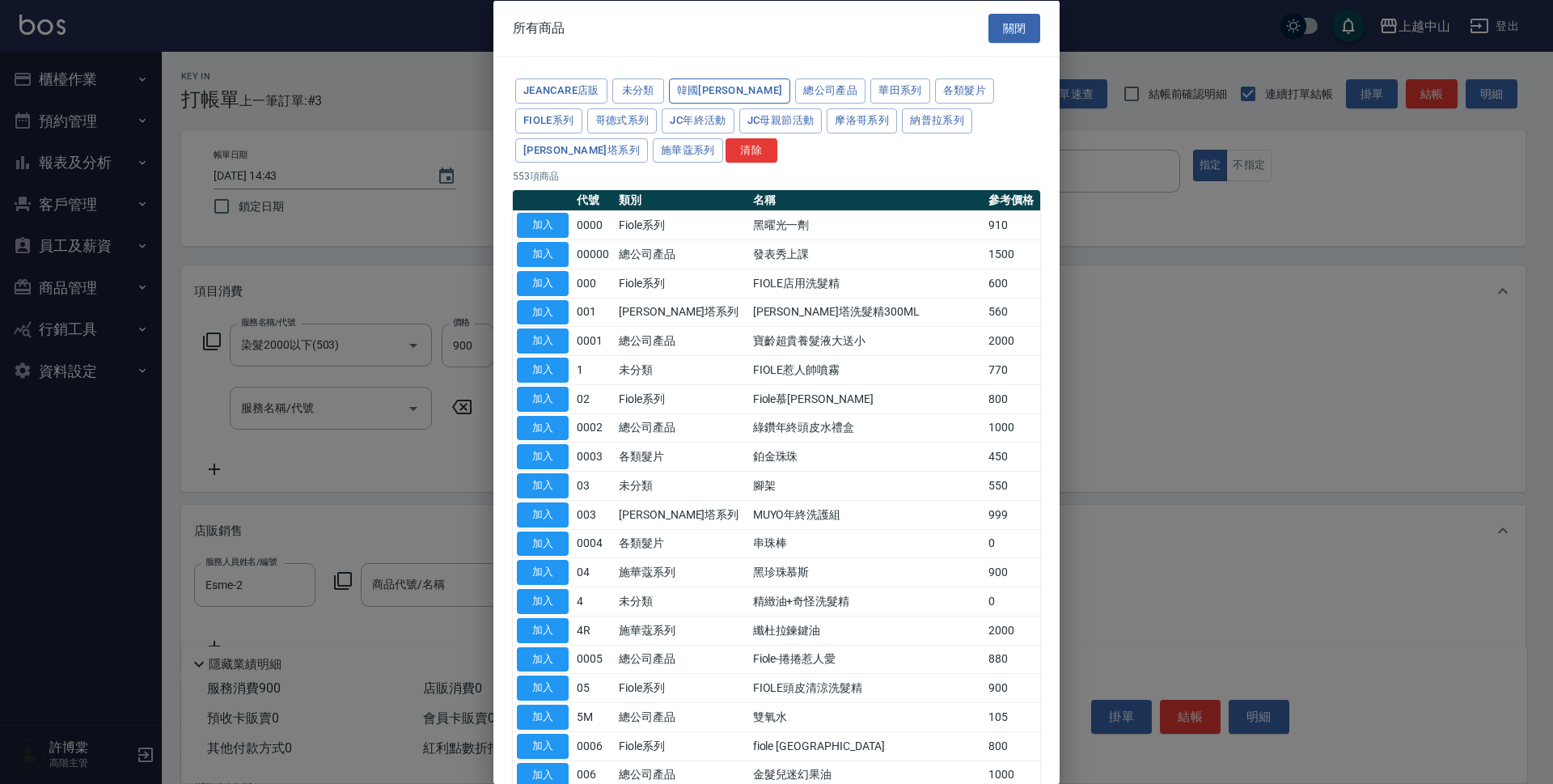
click at [698, 86] on button "韓國[PERSON_NAME]" at bounding box center [729, 91] width 122 height 25
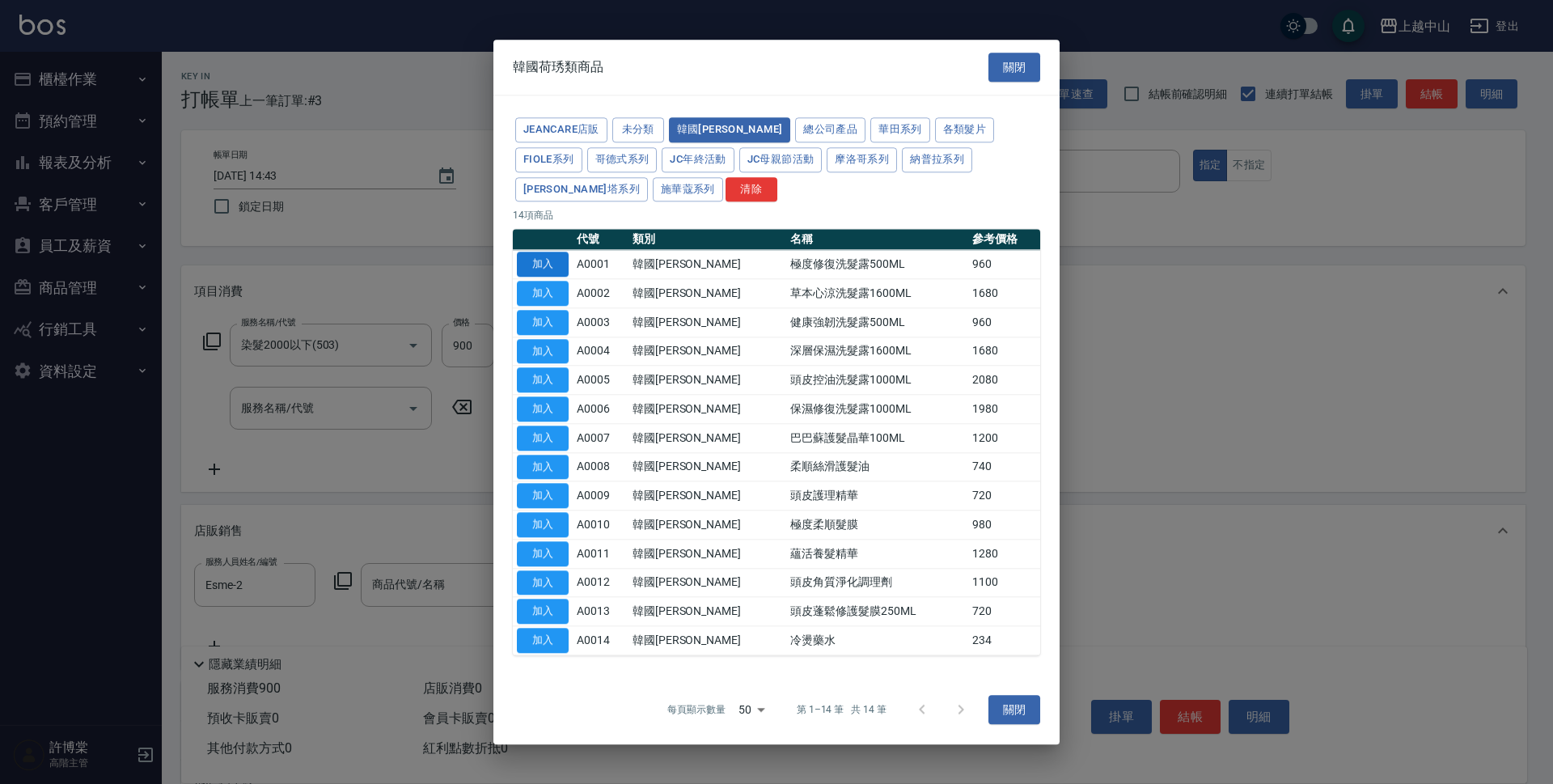
click at [536, 264] on button "加入" at bounding box center [543, 265] width 52 height 25
type input "極度修復洗髮露500ML"
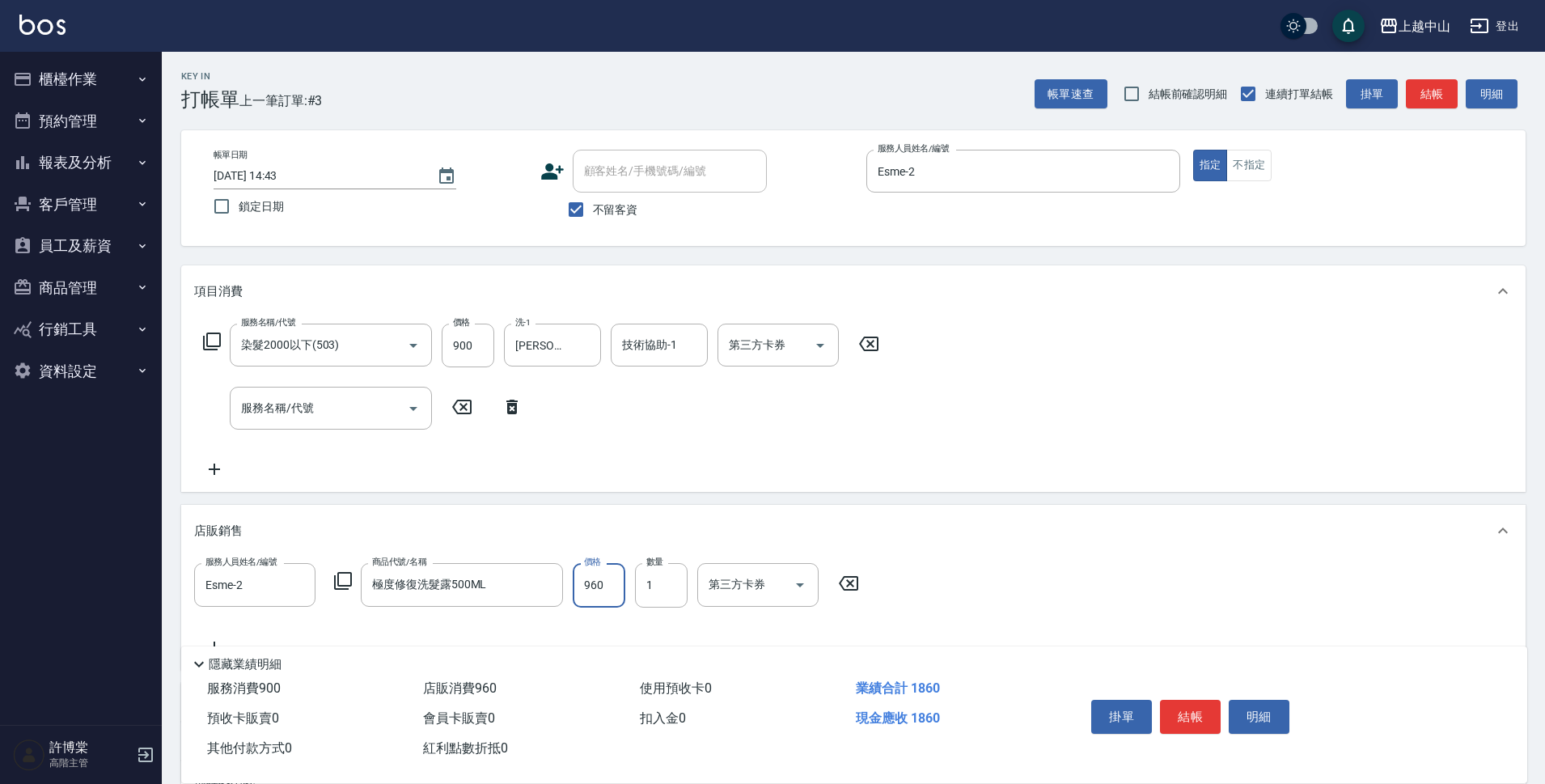
click at [594, 577] on input "960" at bounding box center [599, 584] width 53 height 43
type input "864"
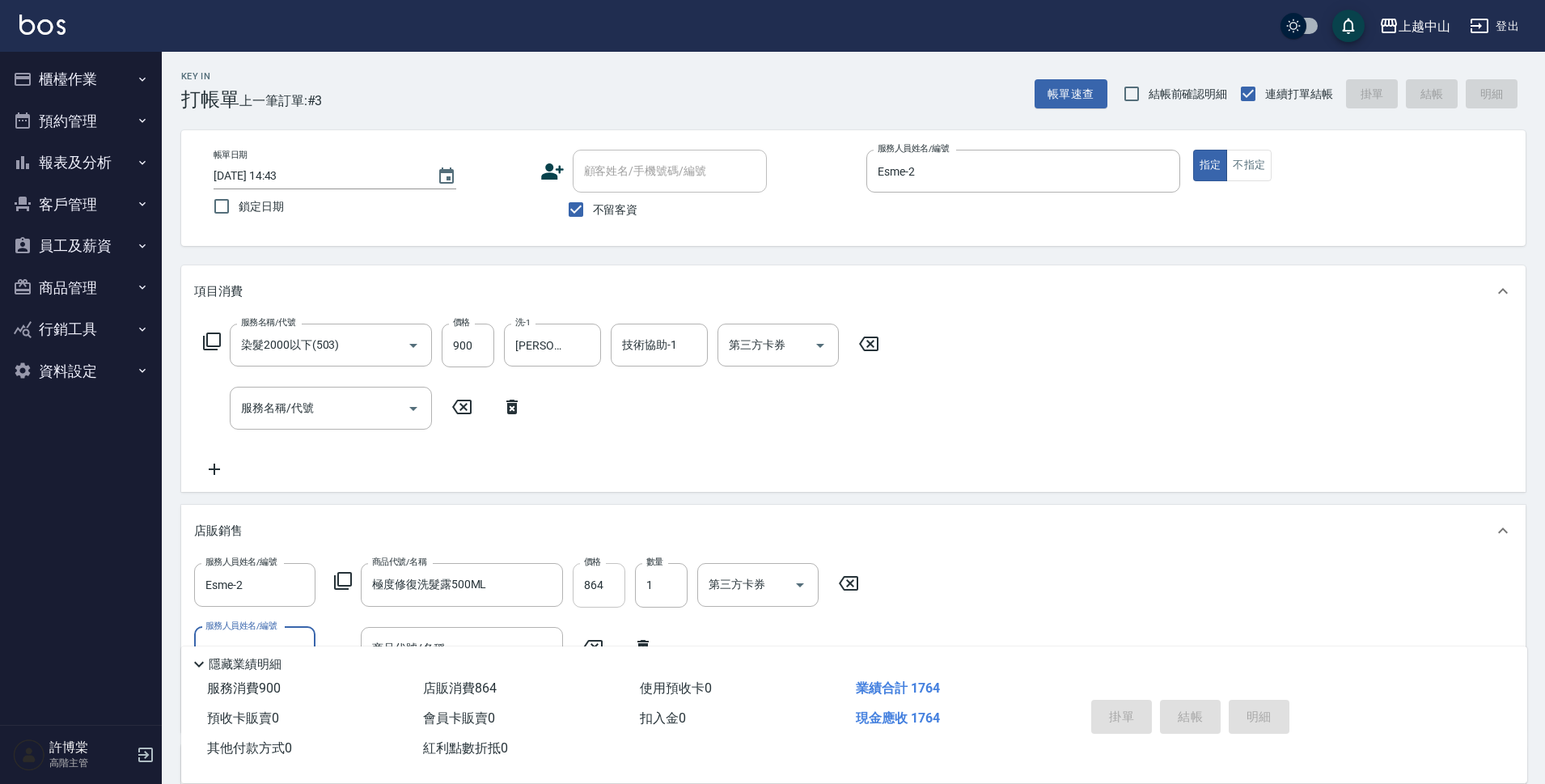
type input "[DATE] 14:44"
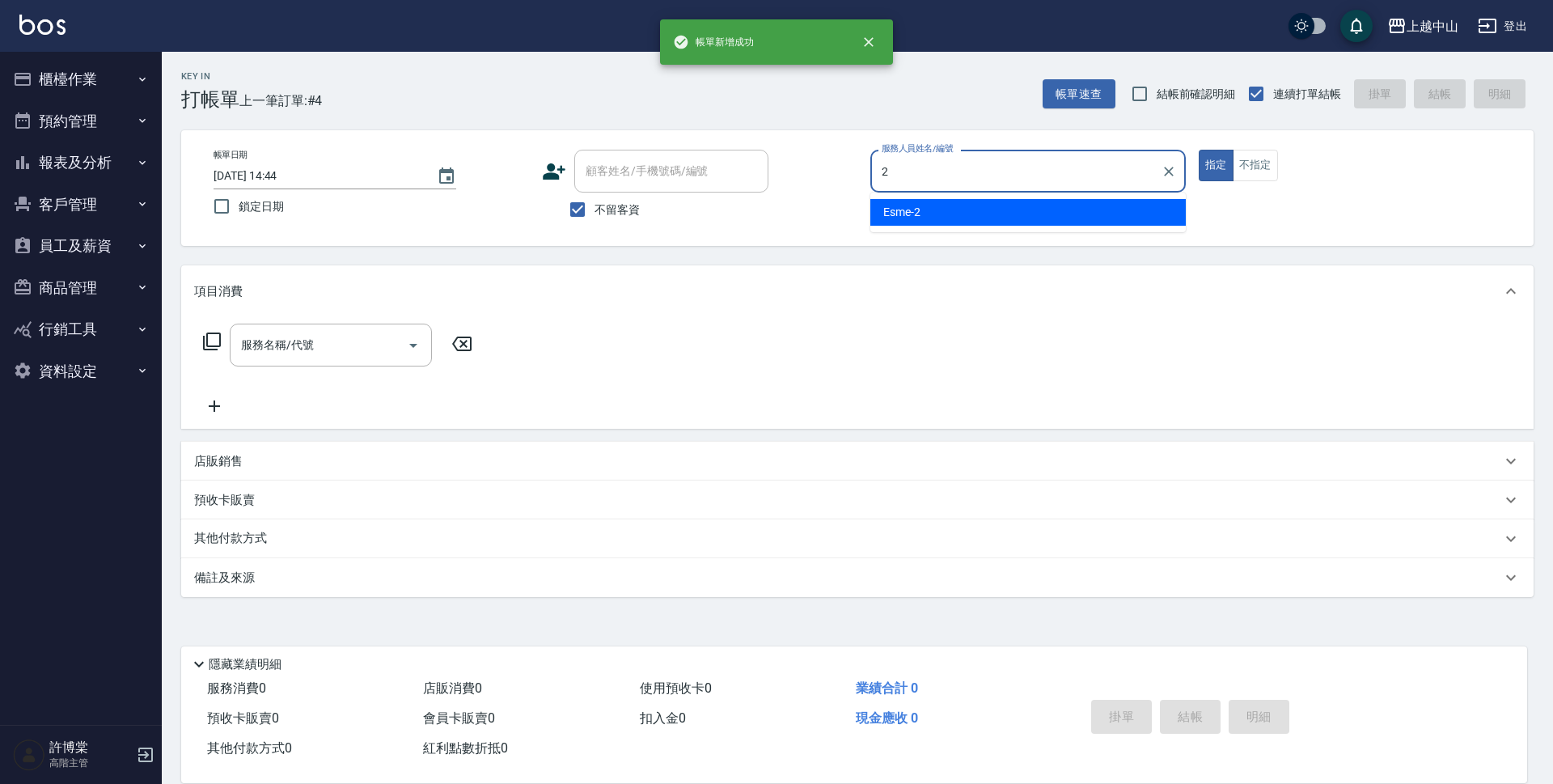
type input "Esme-2"
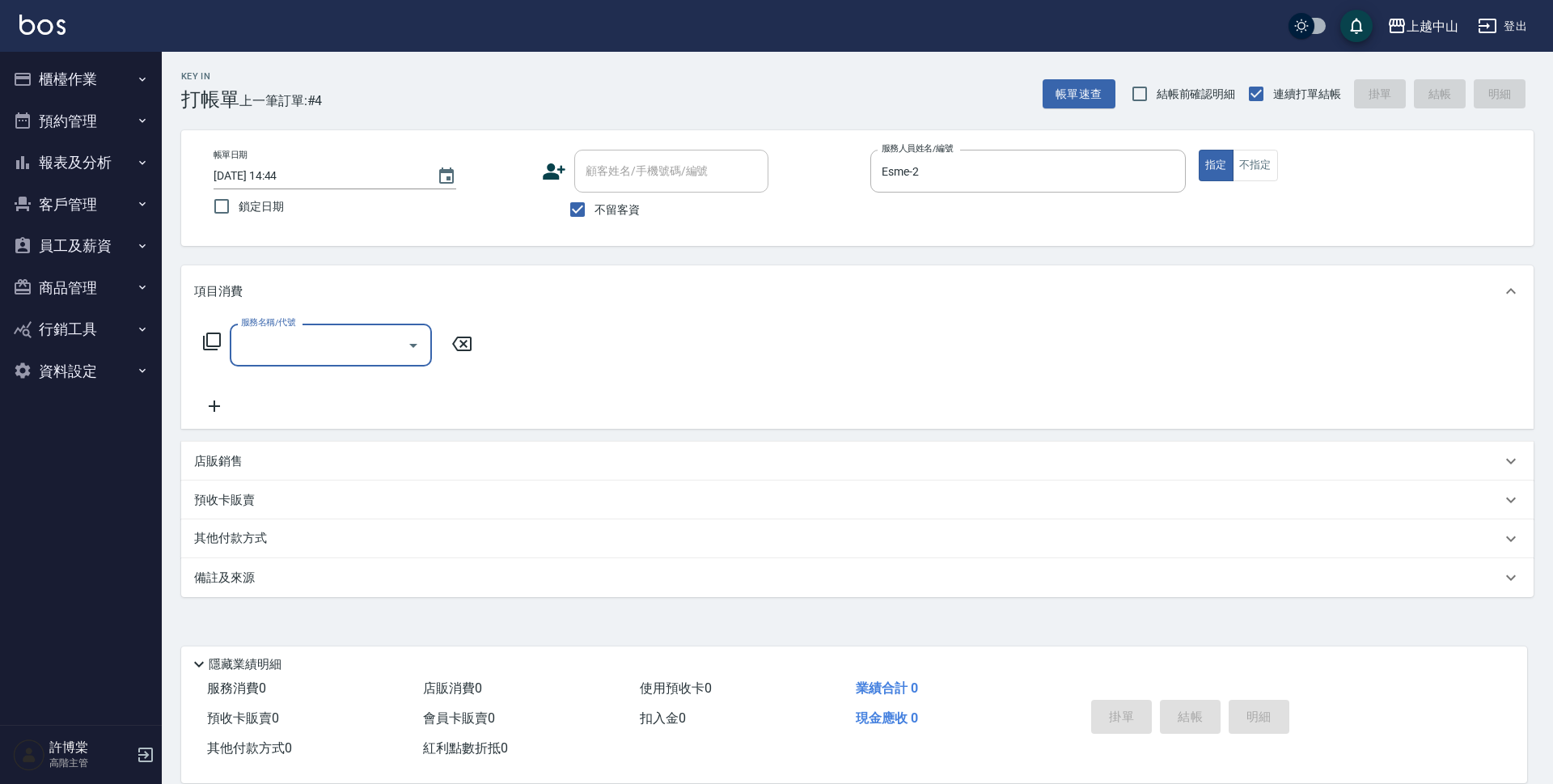
type input "3"
type input "1"
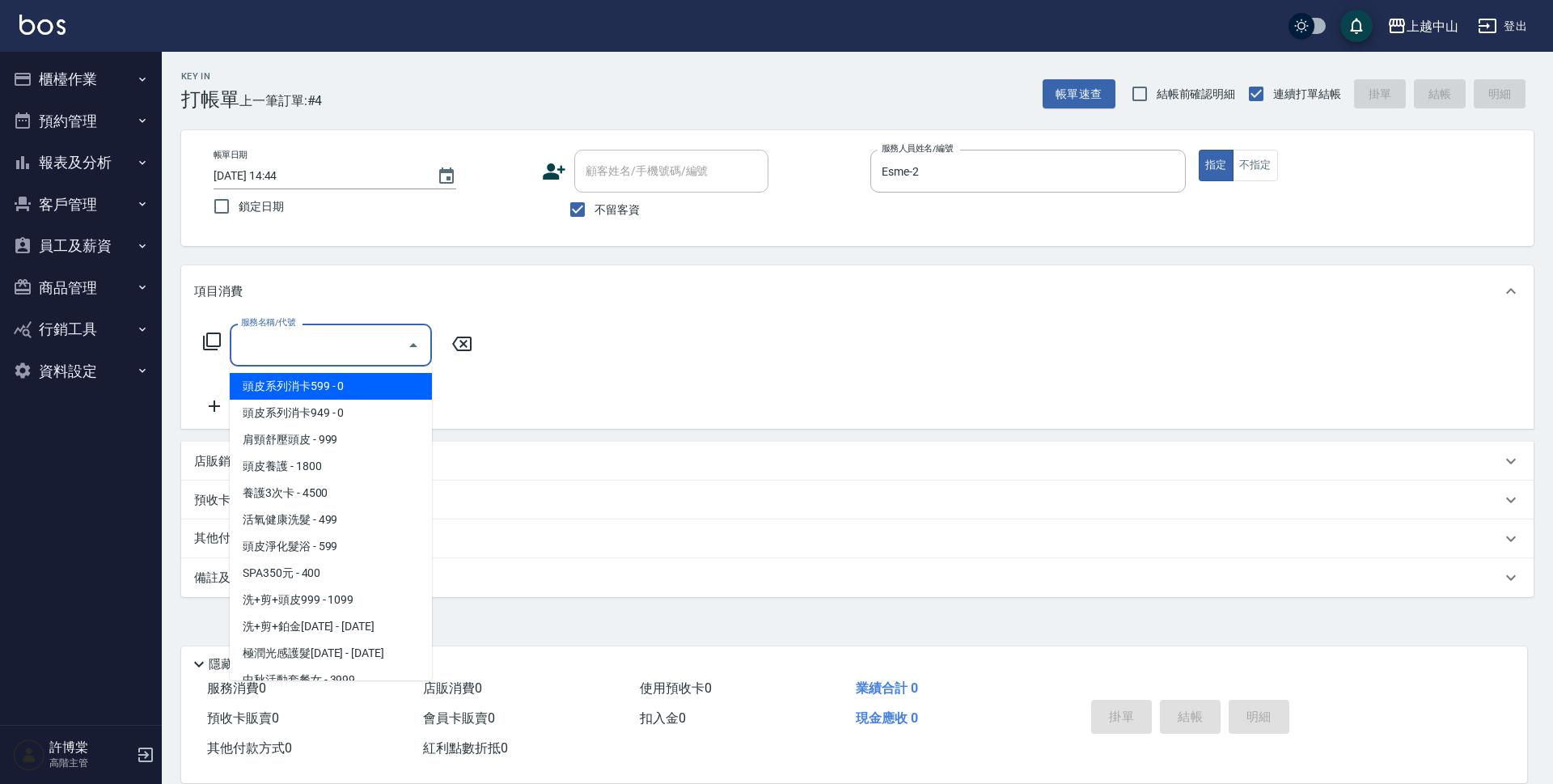
click at [191, 346] on div "服務名稱/代號 服務名稱/代號" at bounding box center [857, 373] width 1352 height 111
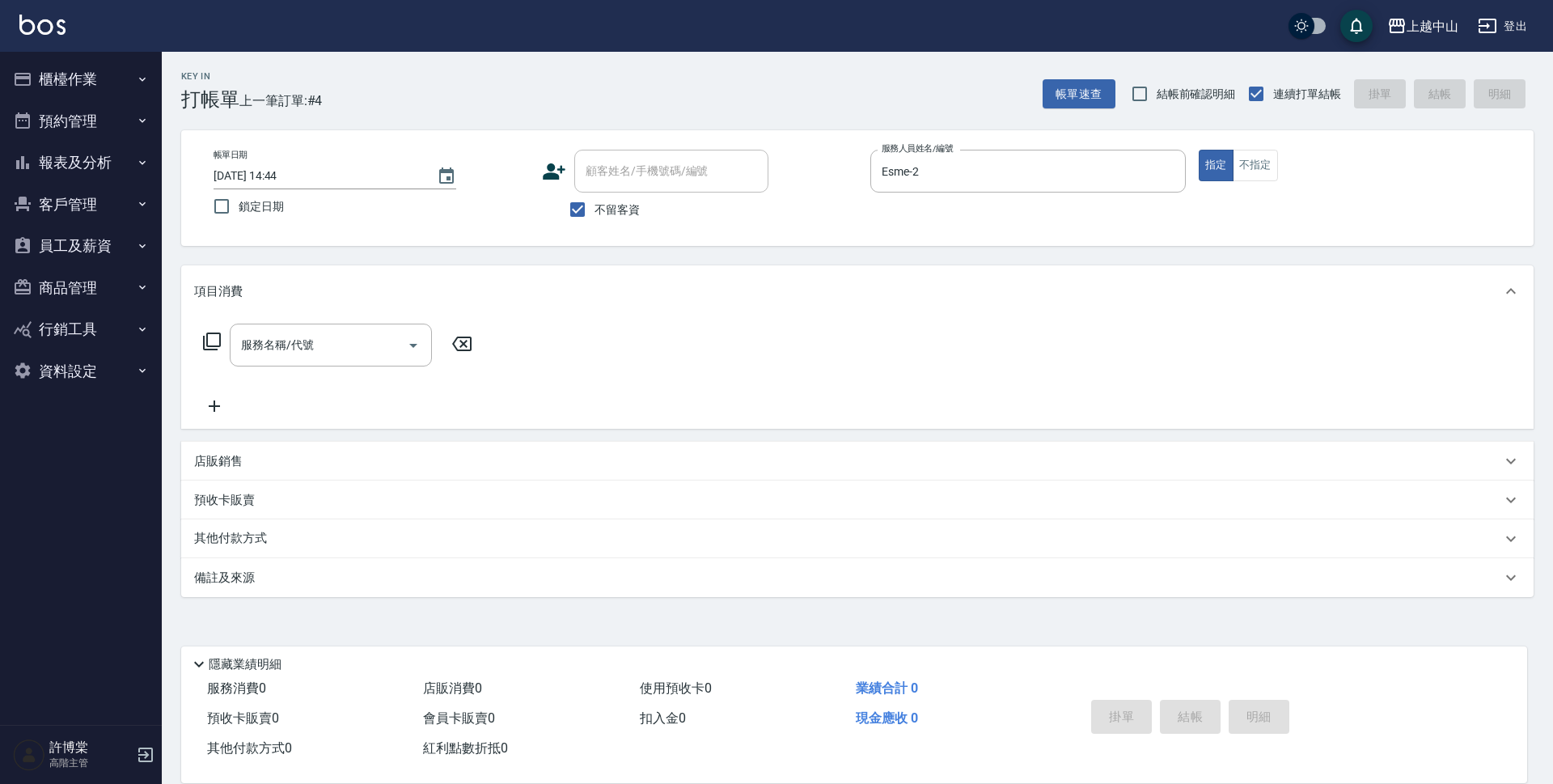
click at [210, 335] on icon at bounding box center [211, 341] width 19 height 19
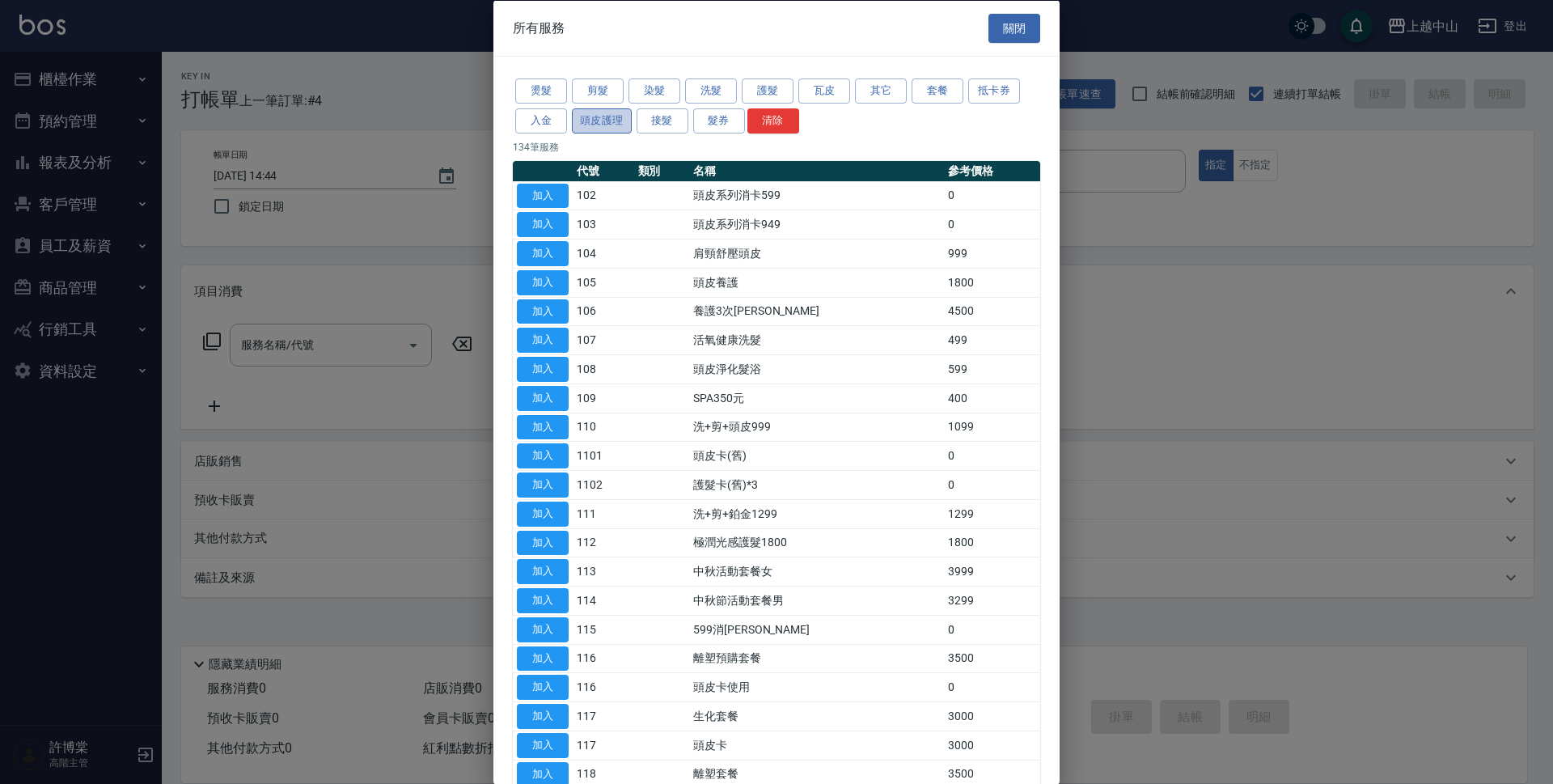
click at [603, 113] on button "頭皮護理" at bounding box center [602, 120] width 60 height 25
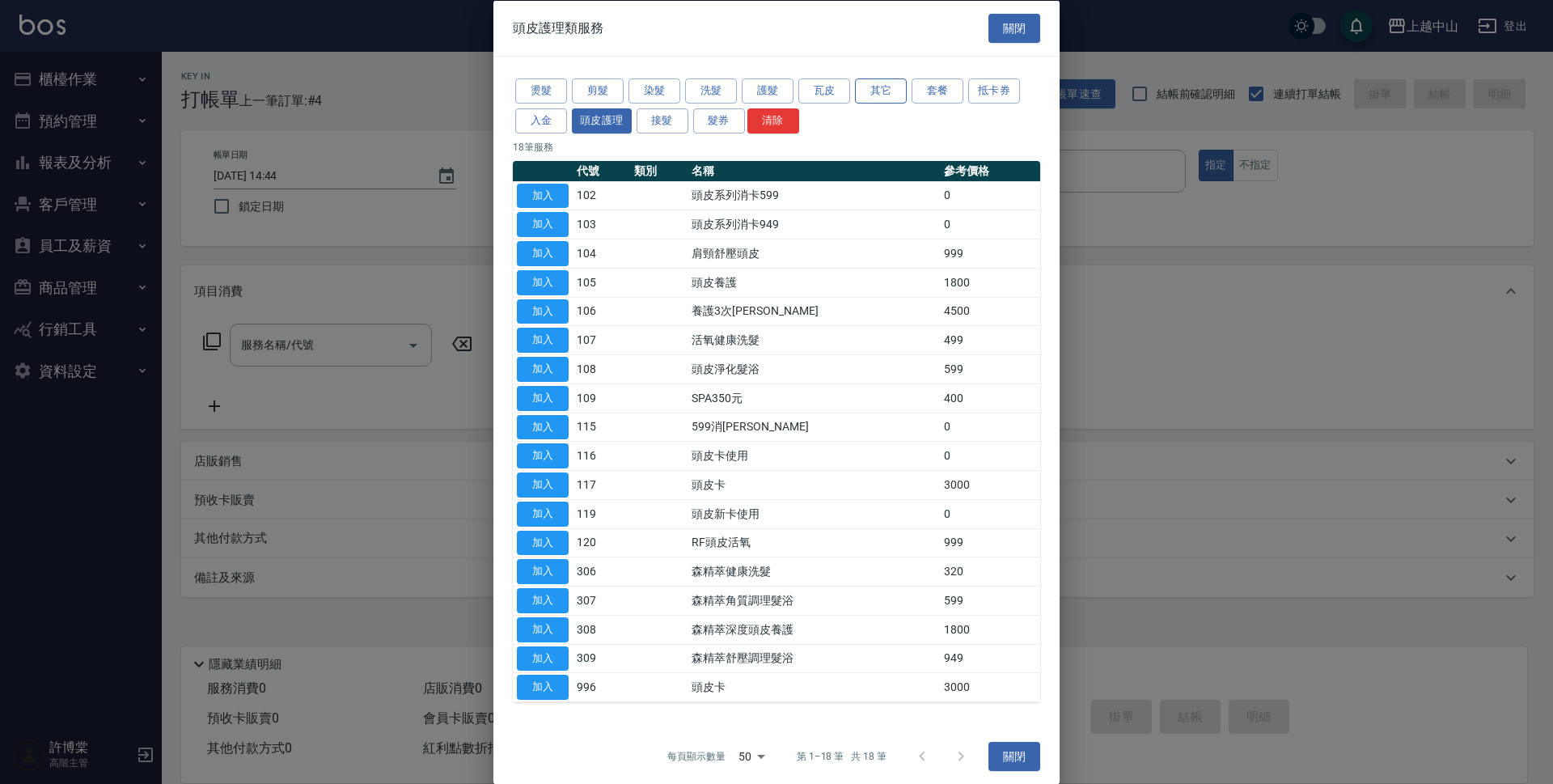
click at [858, 97] on button "其它" at bounding box center [881, 91] width 52 height 25
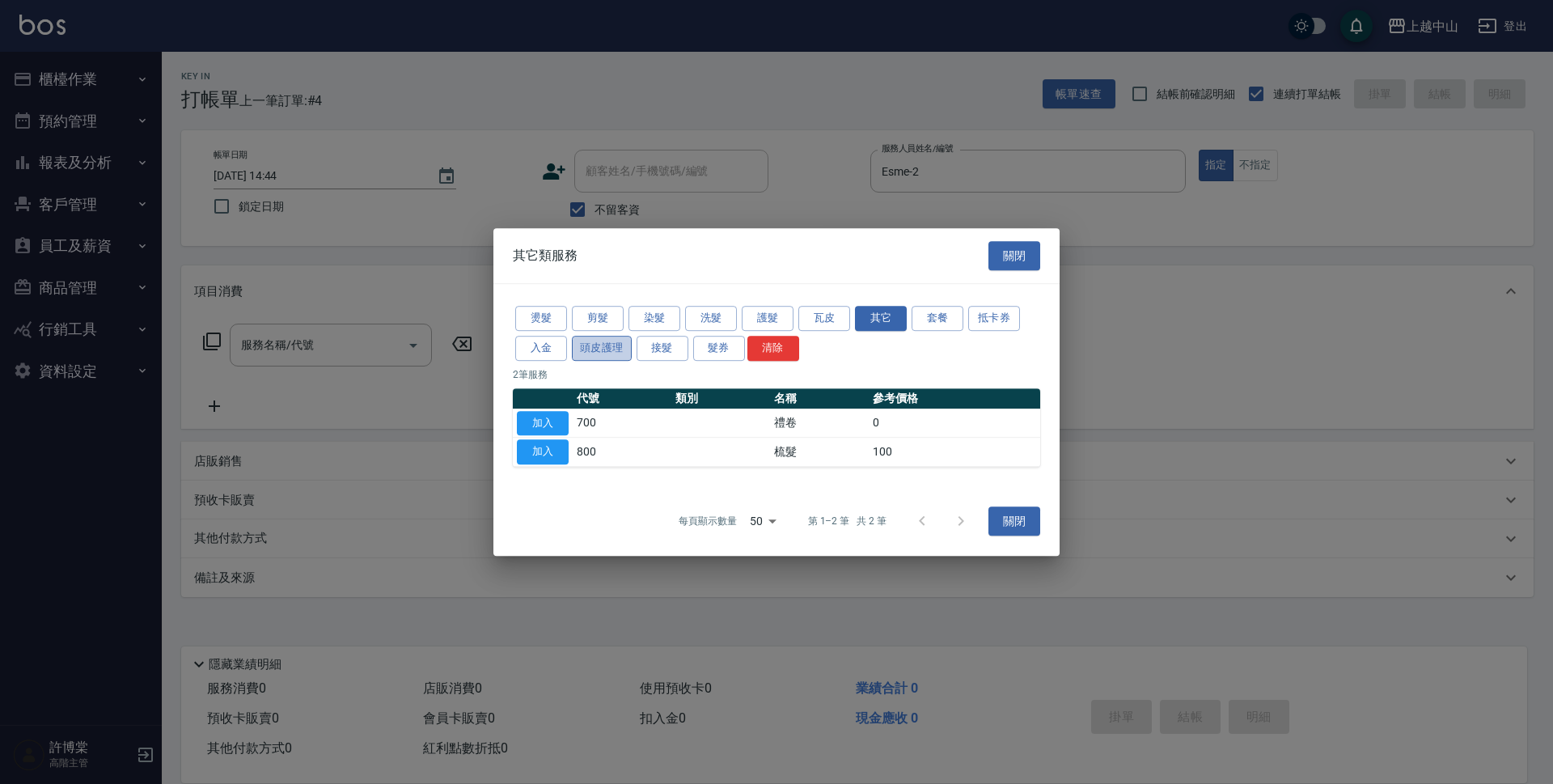
click at [584, 344] on button "頭皮護理" at bounding box center [602, 348] width 60 height 25
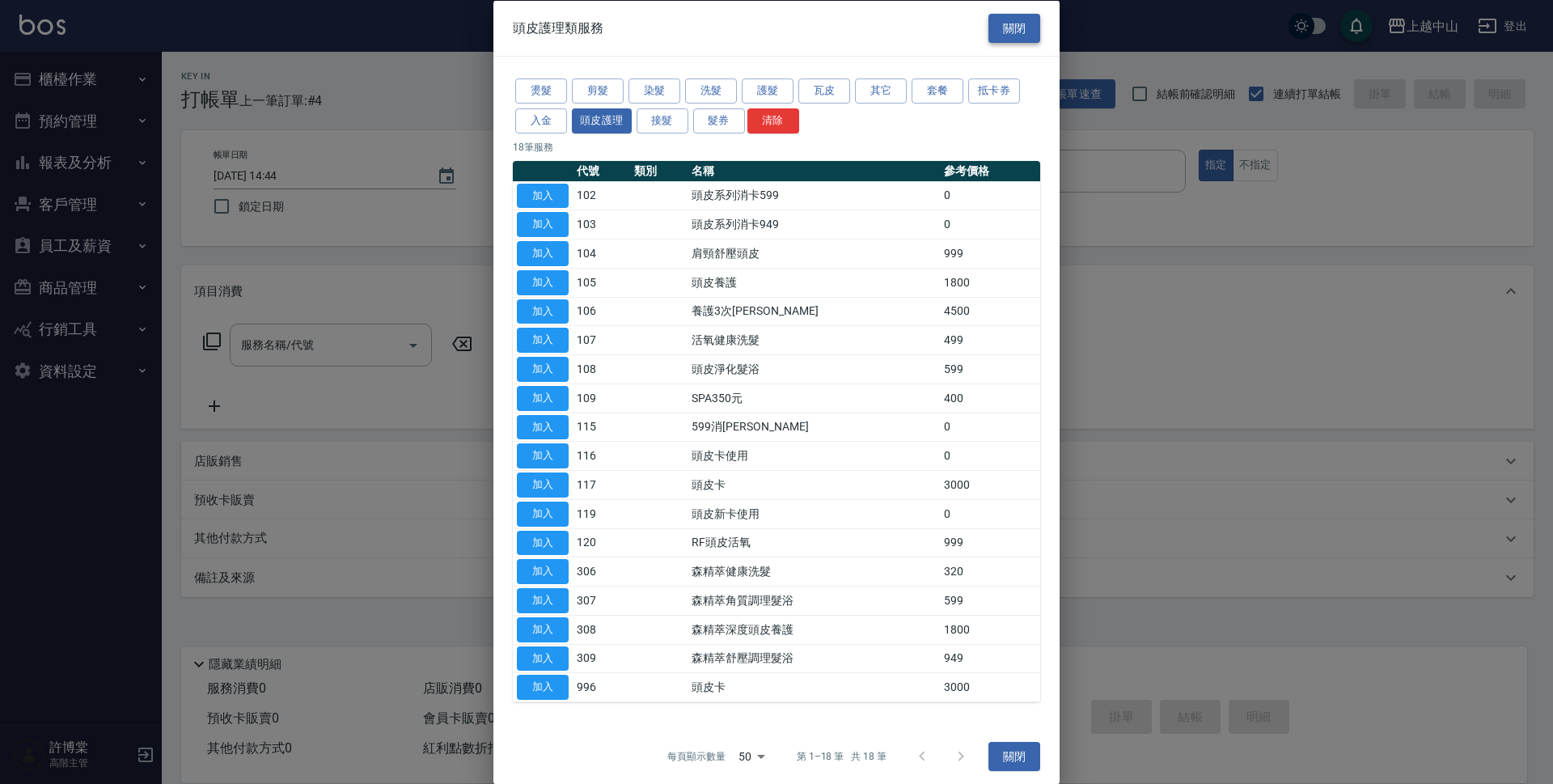
click at [1019, 35] on button "關閉" at bounding box center [1015, 27] width 52 height 30
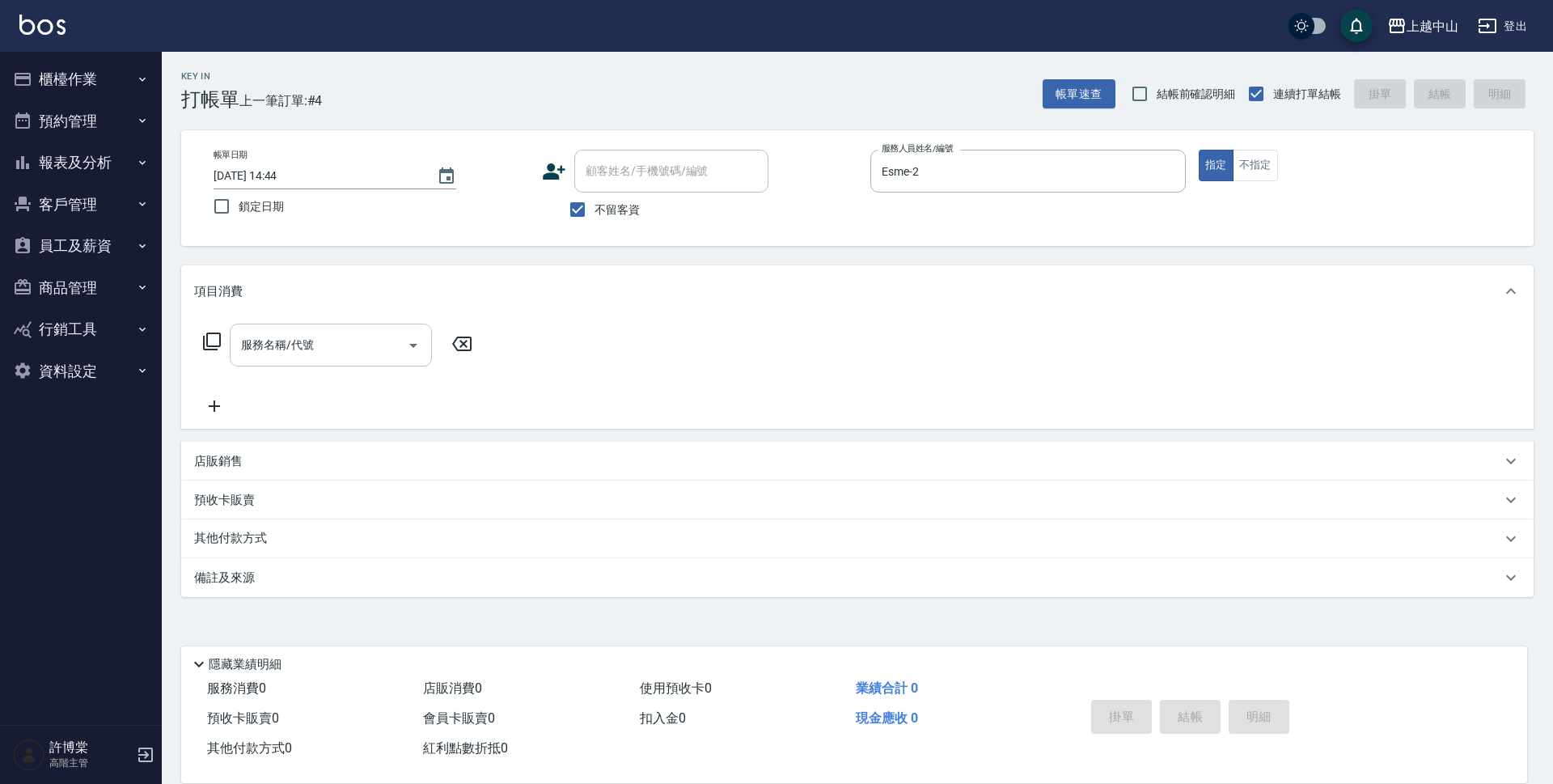
click at [299, 330] on div "服務名稱/代號" at bounding box center [331, 345] width 202 height 43
type input "肩"
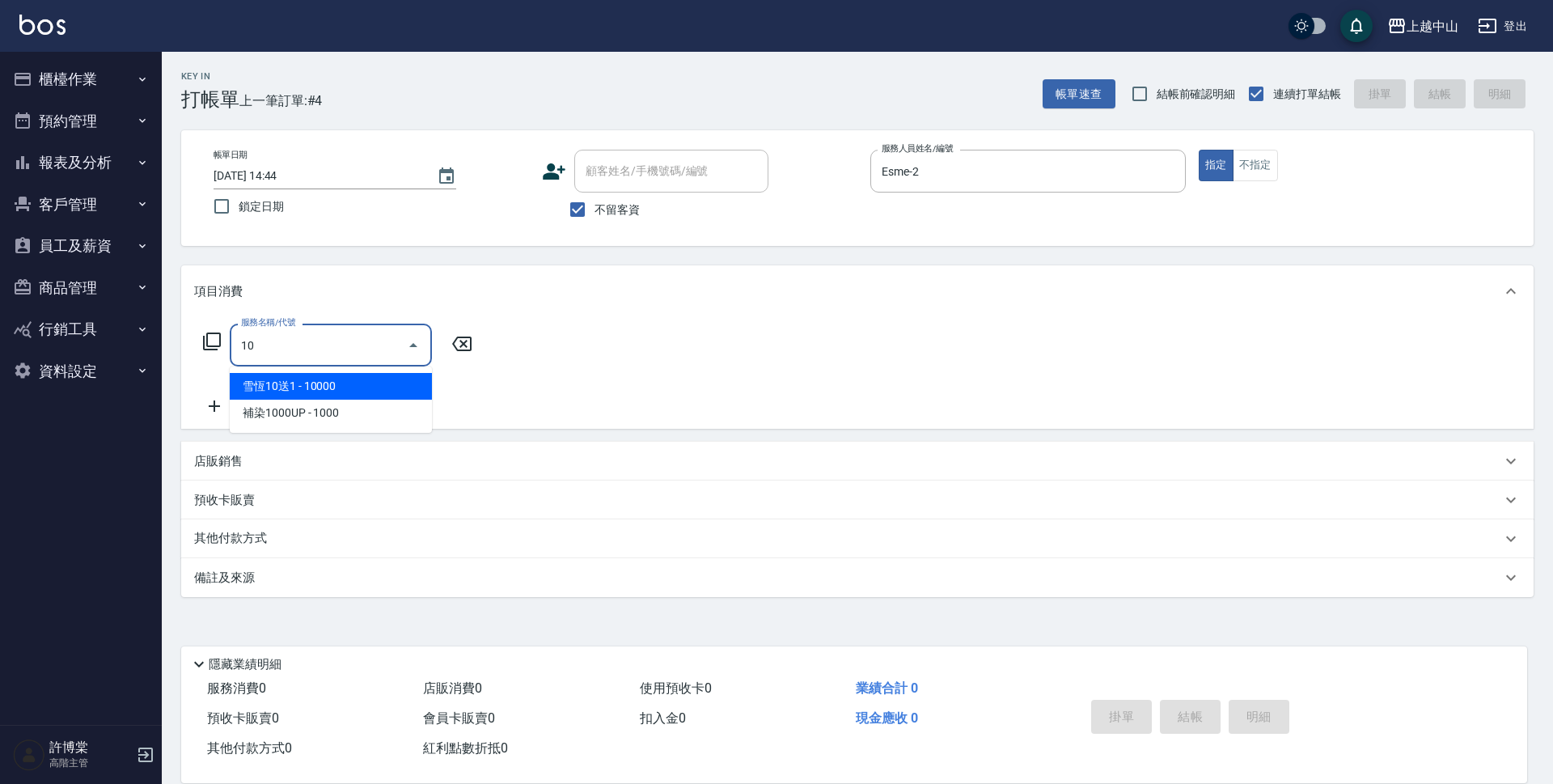
type input "1"
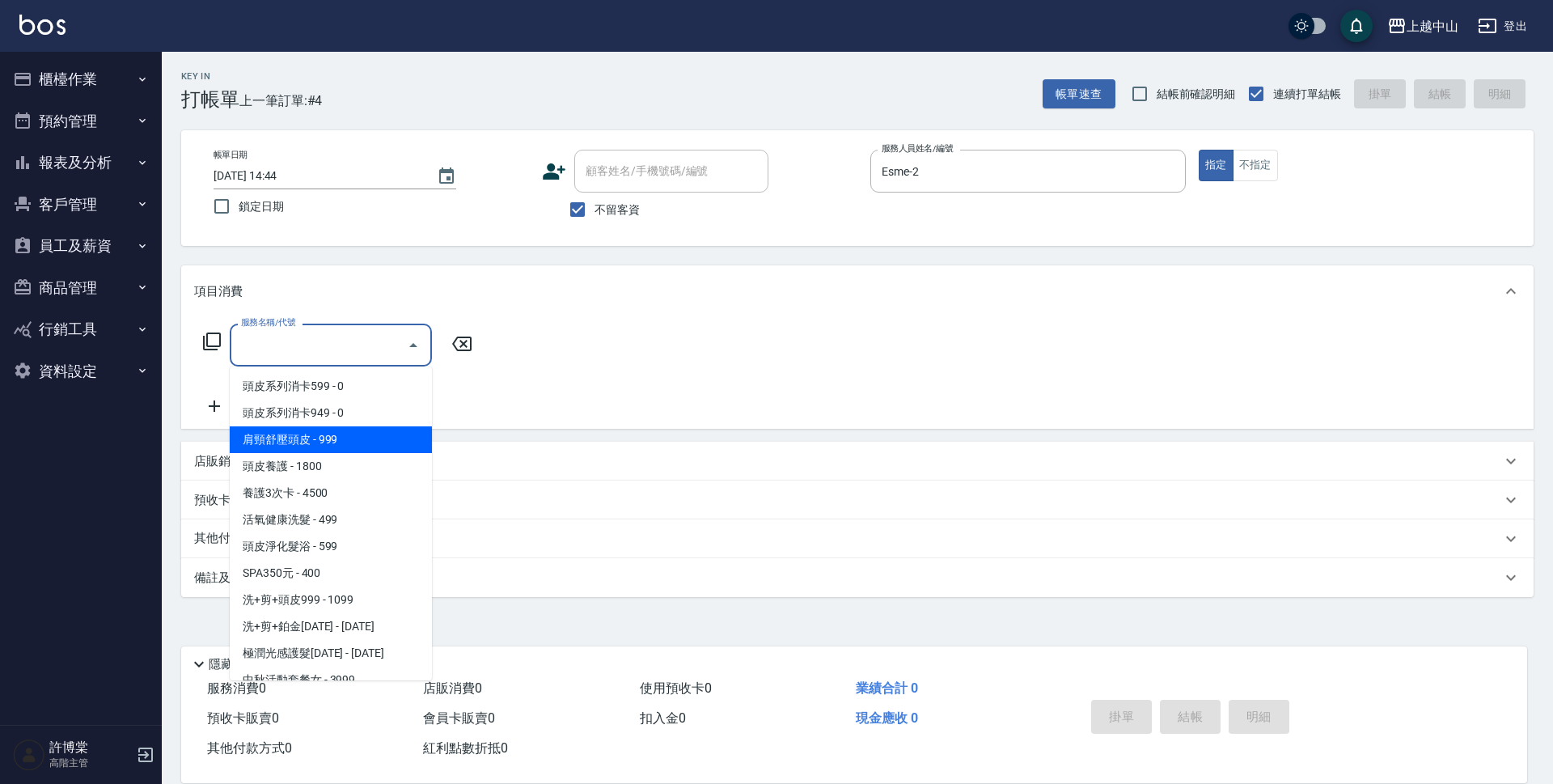
click at [320, 442] on span "肩頸舒壓頭皮 - 999" at bounding box center [331, 440] width 202 height 27
type input "肩頸舒壓頭皮(104)"
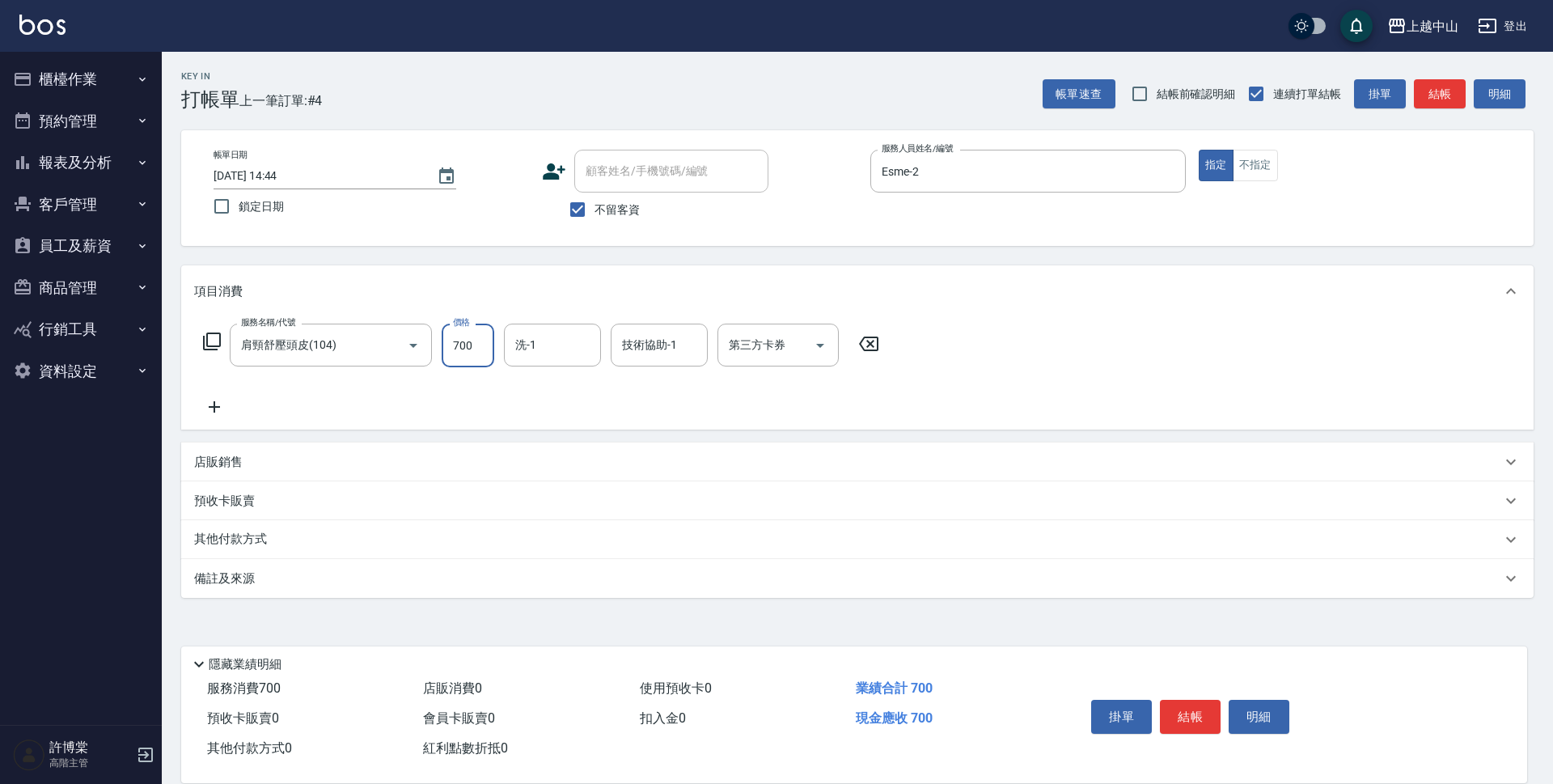
type input "700"
type input "[PERSON_NAME]-33"
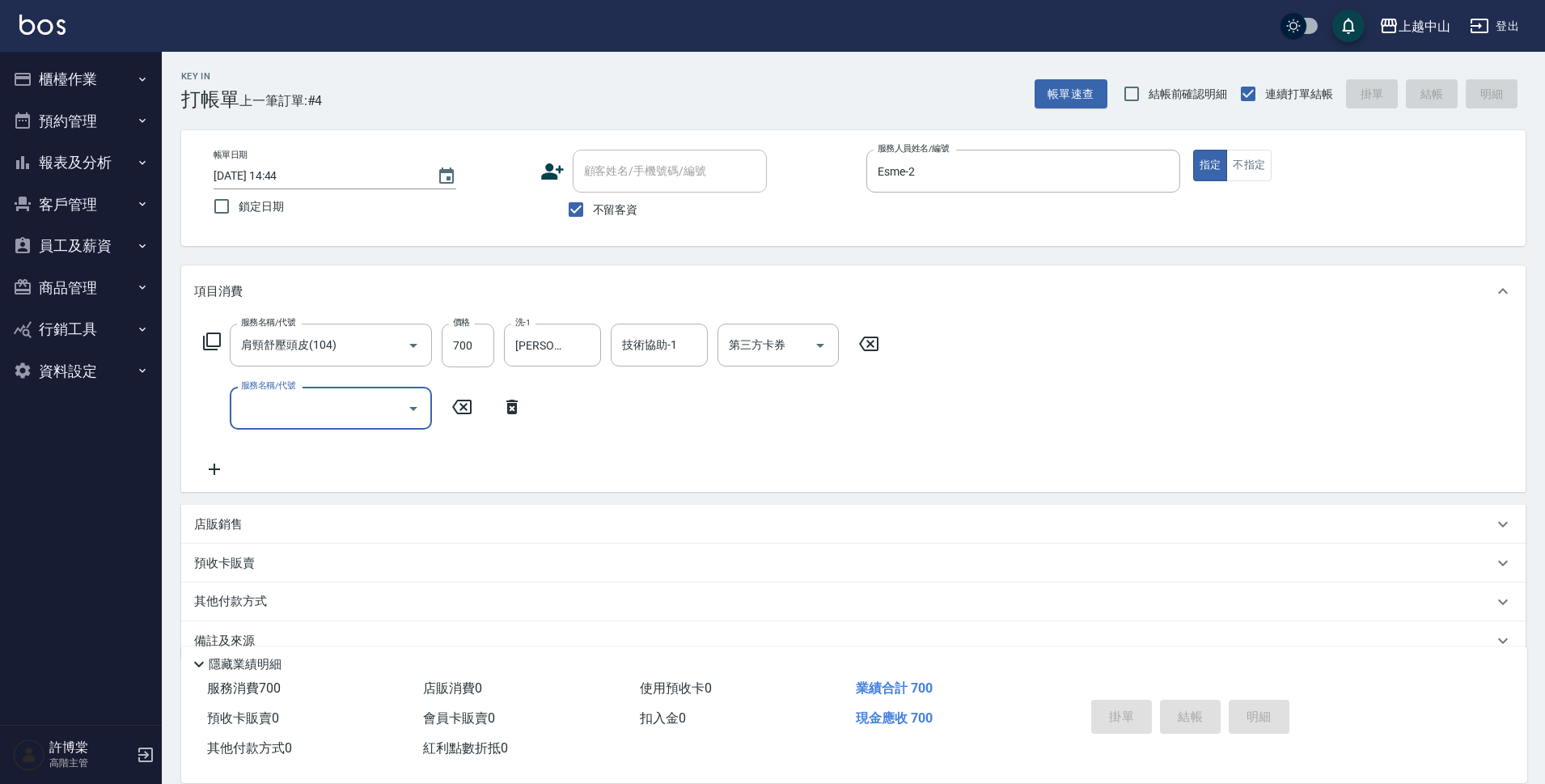
type input "[DATE] 14:46"
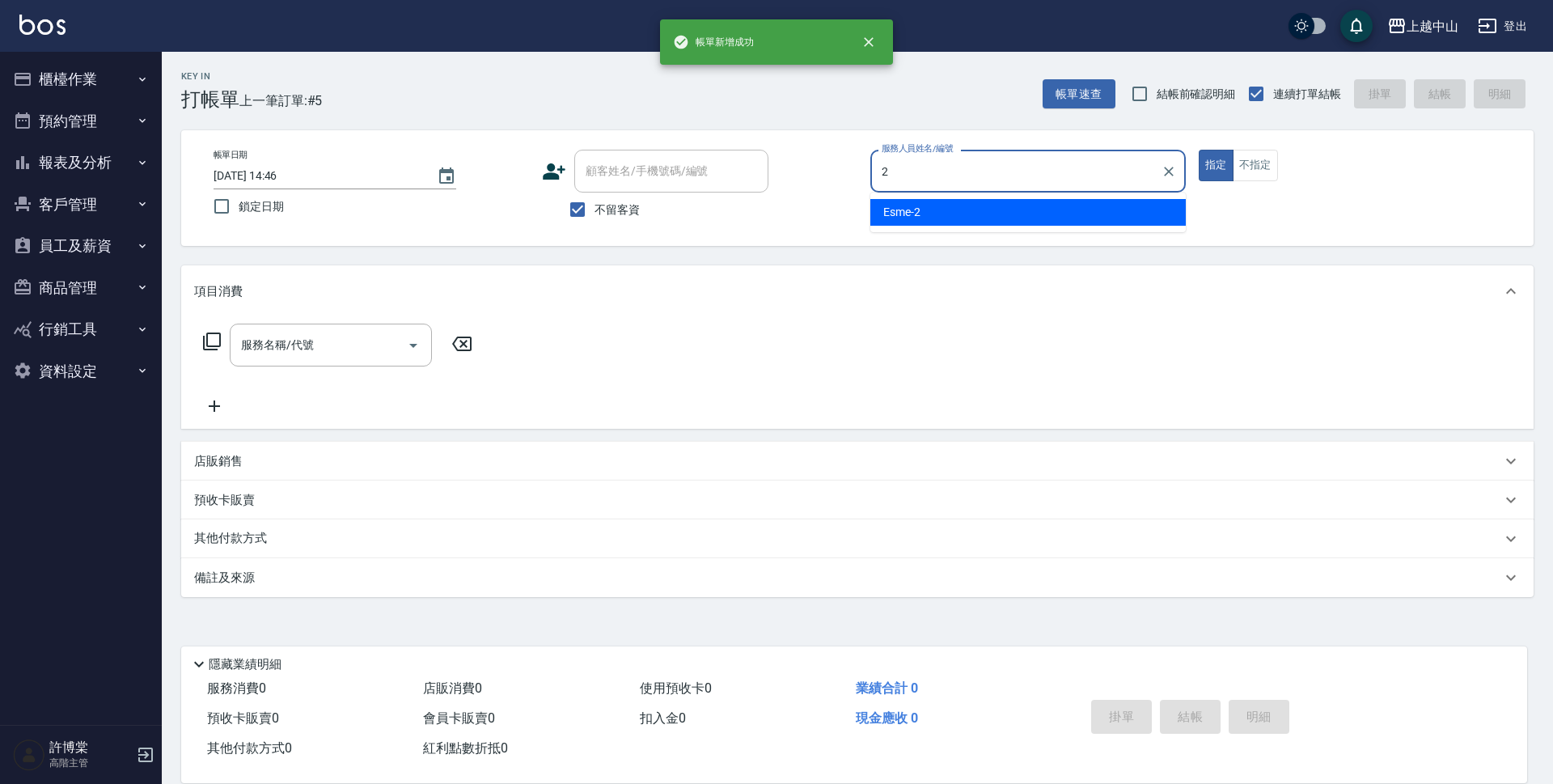
type input "Esme-2"
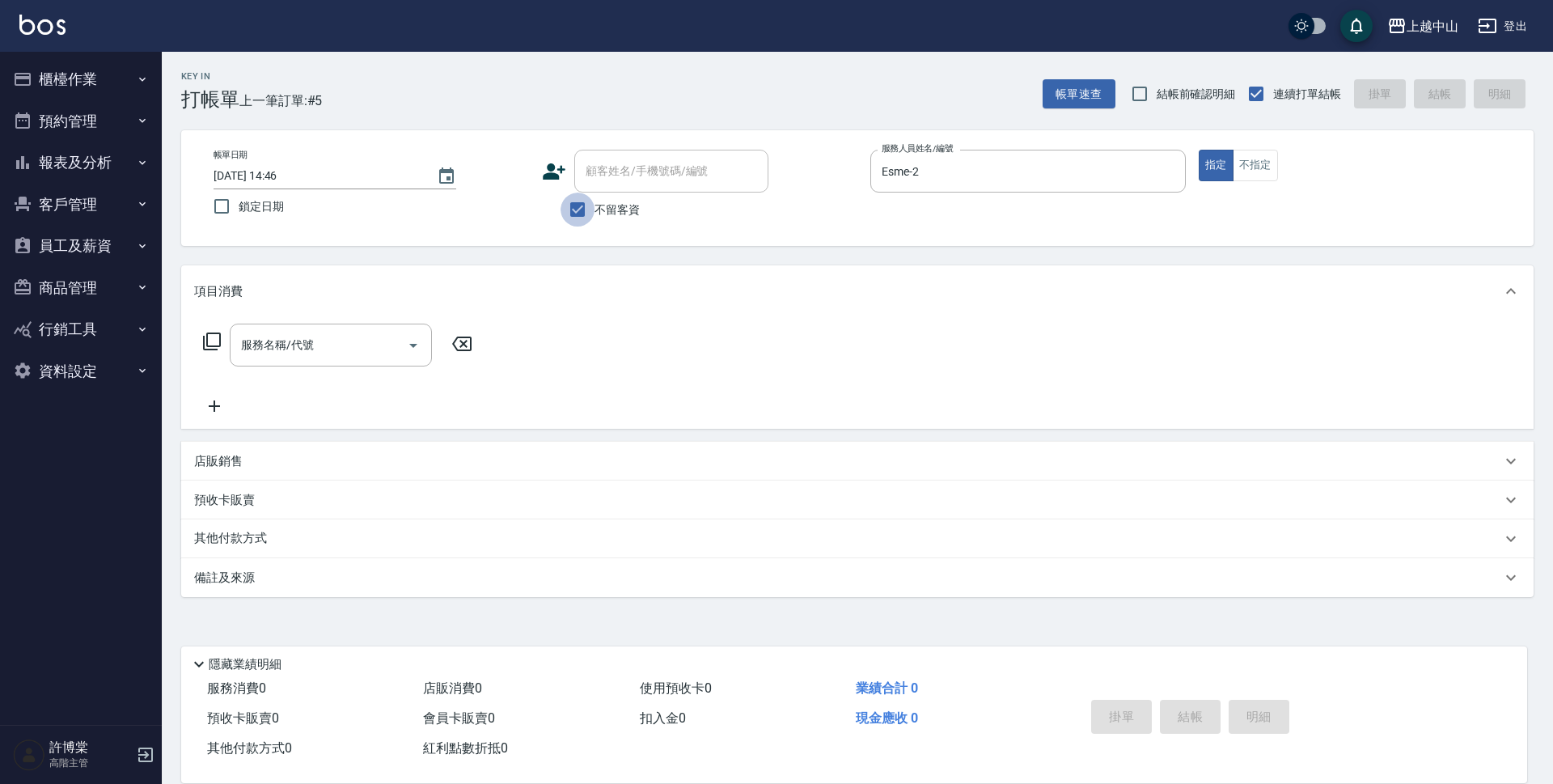
drag, startPoint x: 572, startPoint y: 207, endPoint x: 601, endPoint y: 181, distance: 38.9
click at [574, 206] on input "不留客資" at bounding box center [577, 208] width 34 height 34
checkbox input "false"
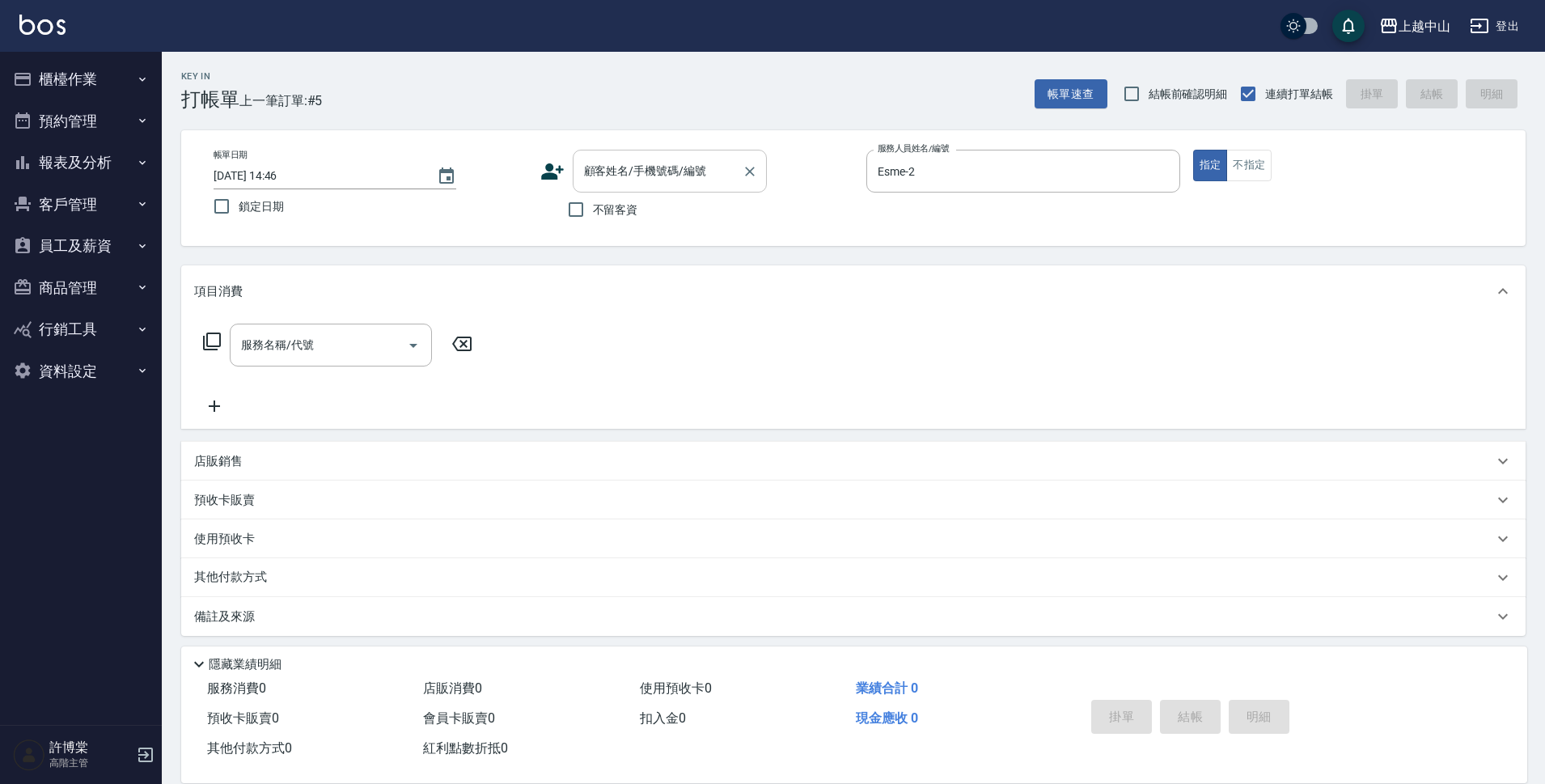
click at [624, 168] on input "顧客姓名/手機號碼/編號" at bounding box center [658, 170] width 156 height 28
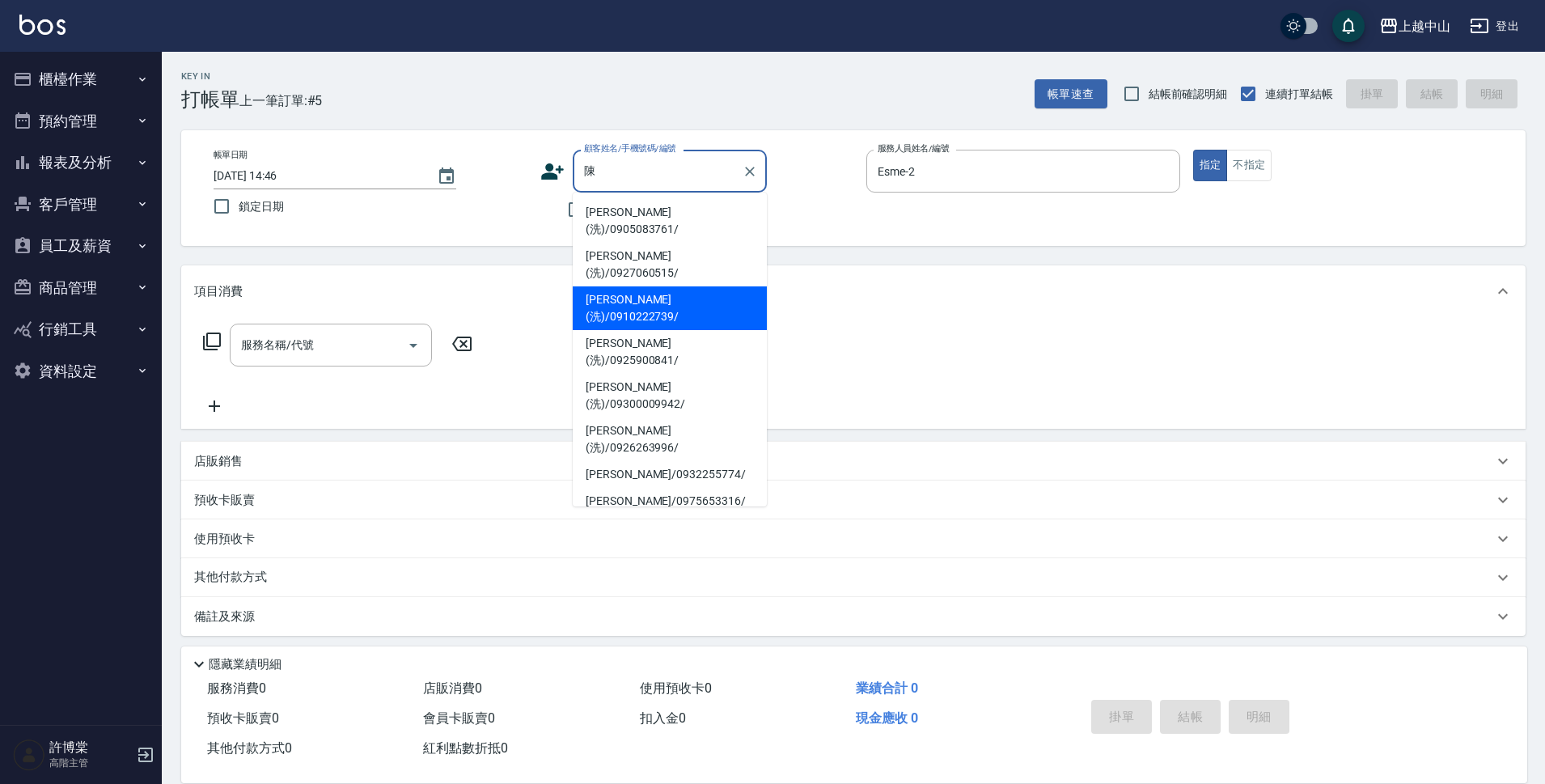
click at [629, 286] on li "[PERSON_NAME](洗)/0910222739/" at bounding box center [670, 307] width 194 height 43
type input "[PERSON_NAME](洗)/0910222739/"
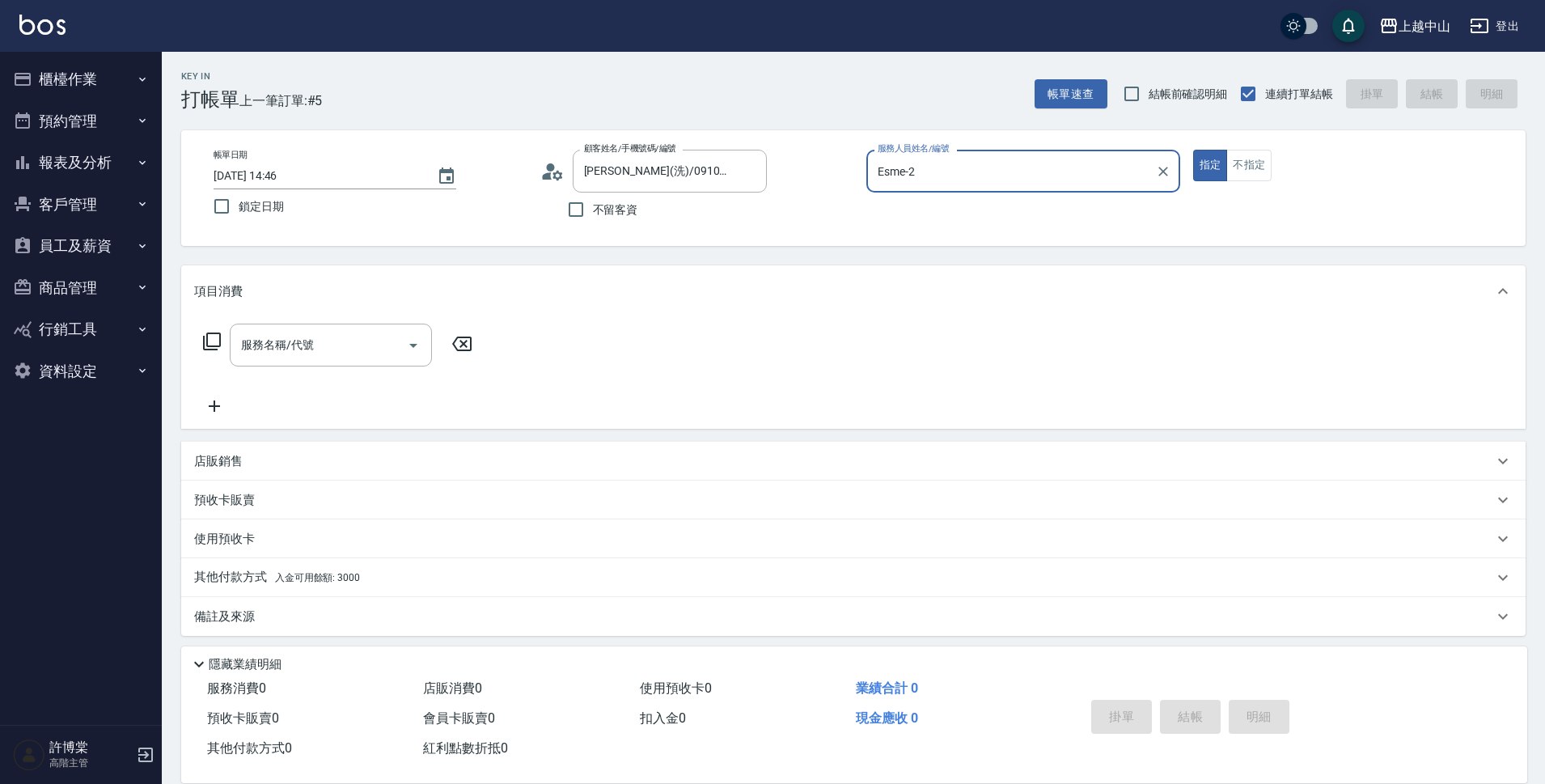
click at [1193, 150] on button "指定" at bounding box center [1211, 165] width 35 height 32
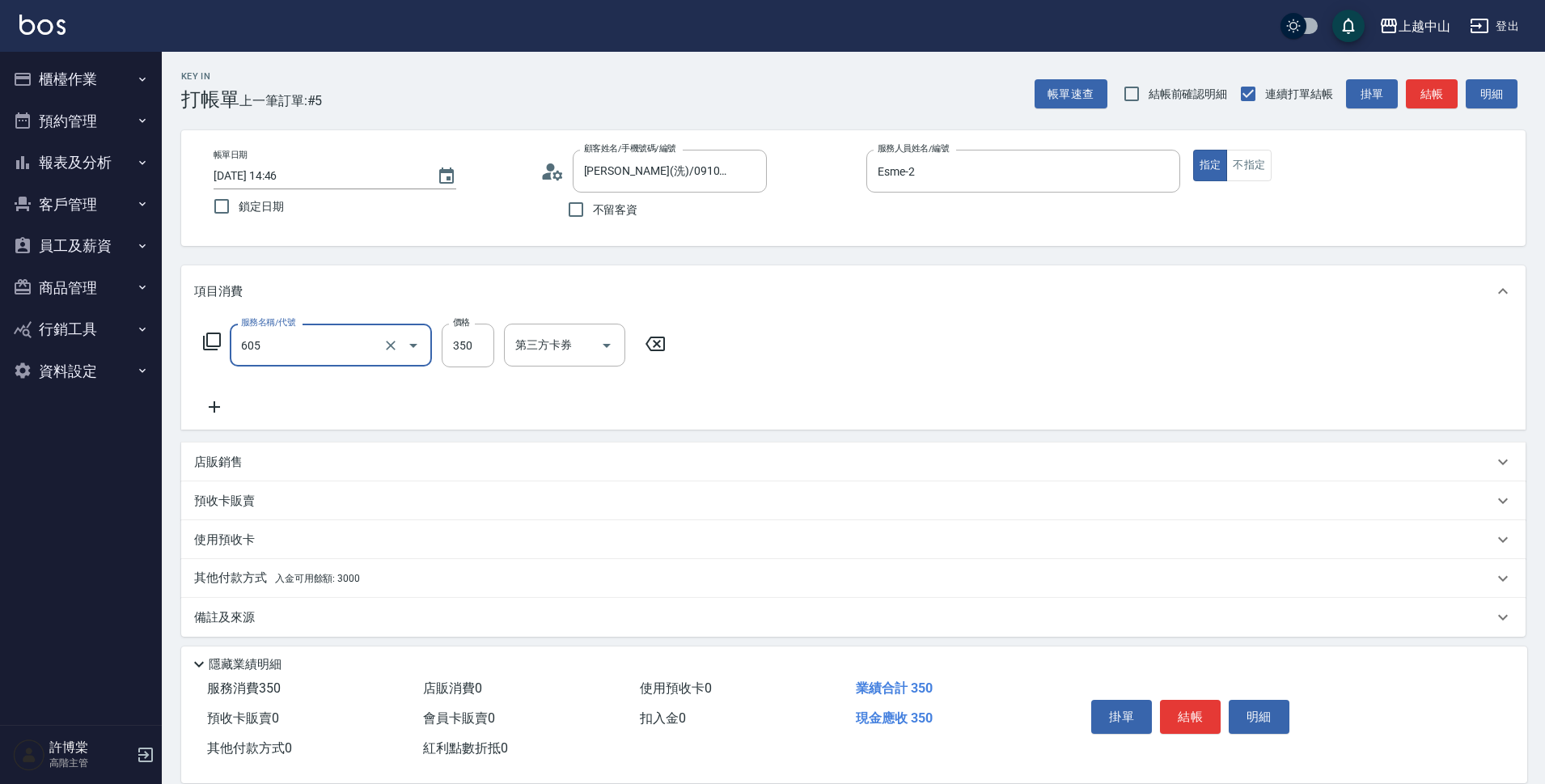
type input "洗髮 (女)(605)"
type input "[PERSON_NAME]-33"
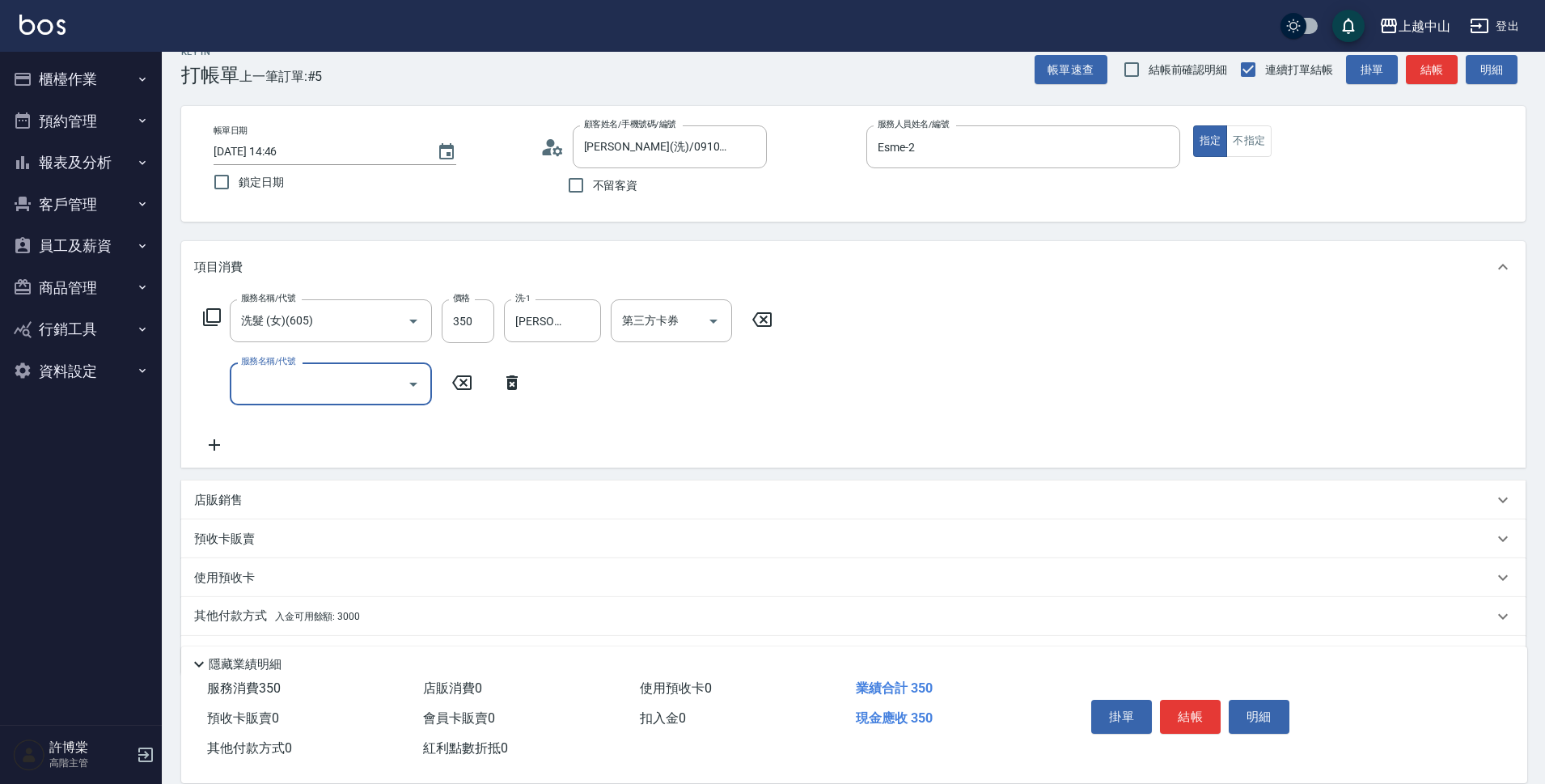
scroll to position [70, 0]
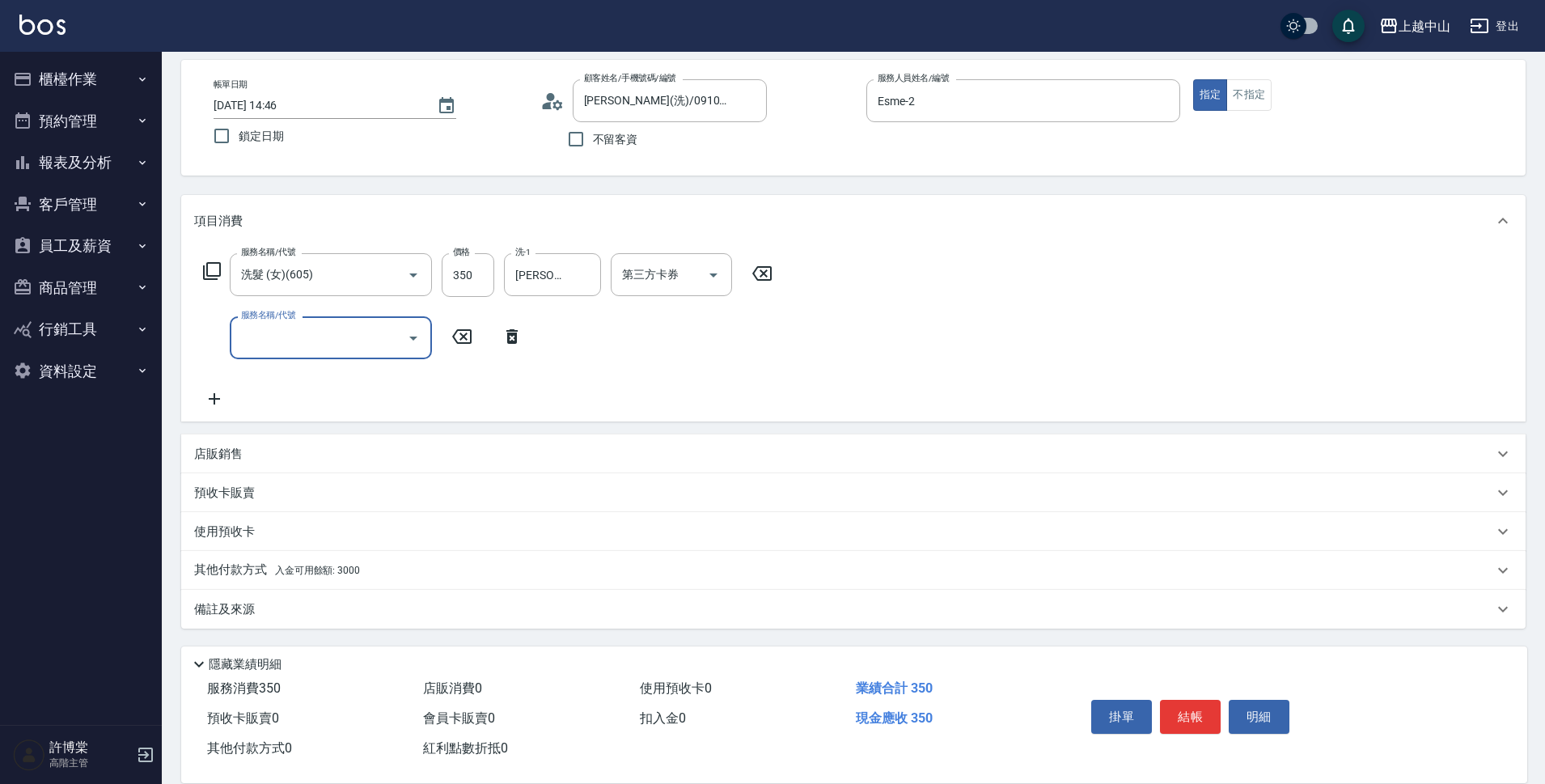
click at [424, 555] on div "其他付款方式 入金可用餘額: 3000" at bounding box center [853, 570] width 1344 height 38
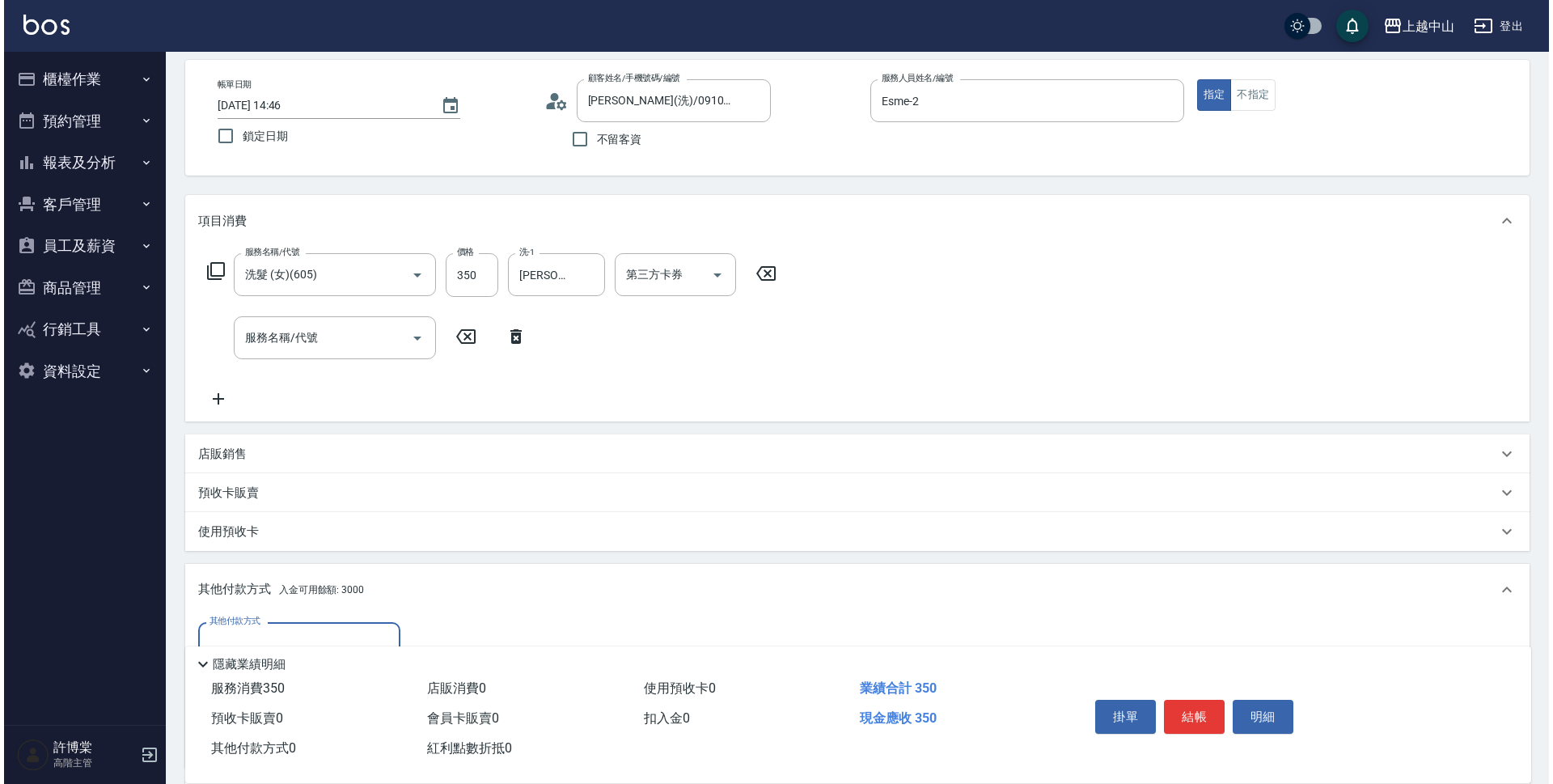
scroll to position [240, 0]
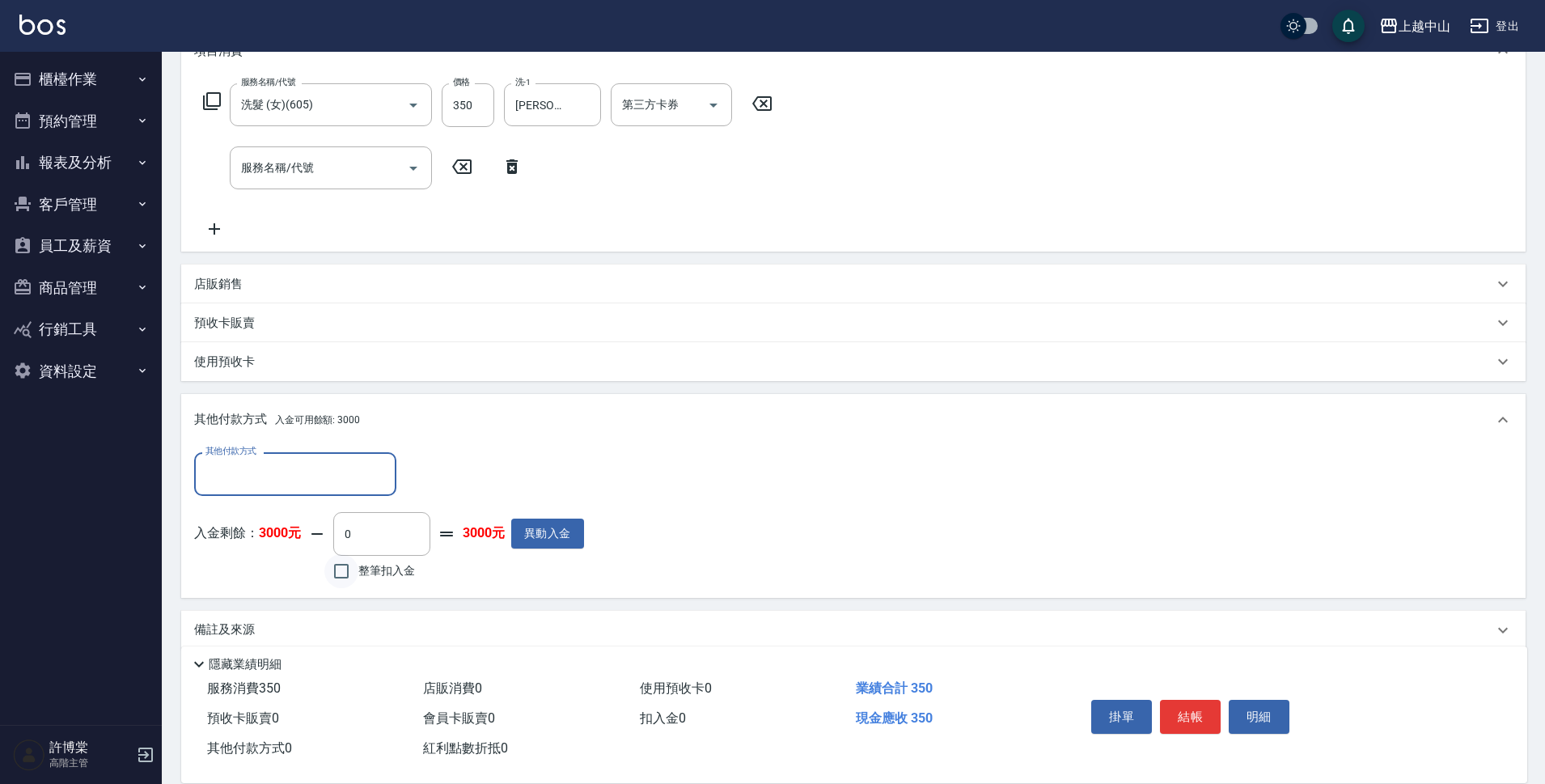
click at [340, 576] on input "整筆扣入金" at bounding box center [341, 571] width 34 height 34
checkbox input "true"
type input "350"
click at [1267, 707] on button "明細" at bounding box center [1259, 716] width 61 height 34
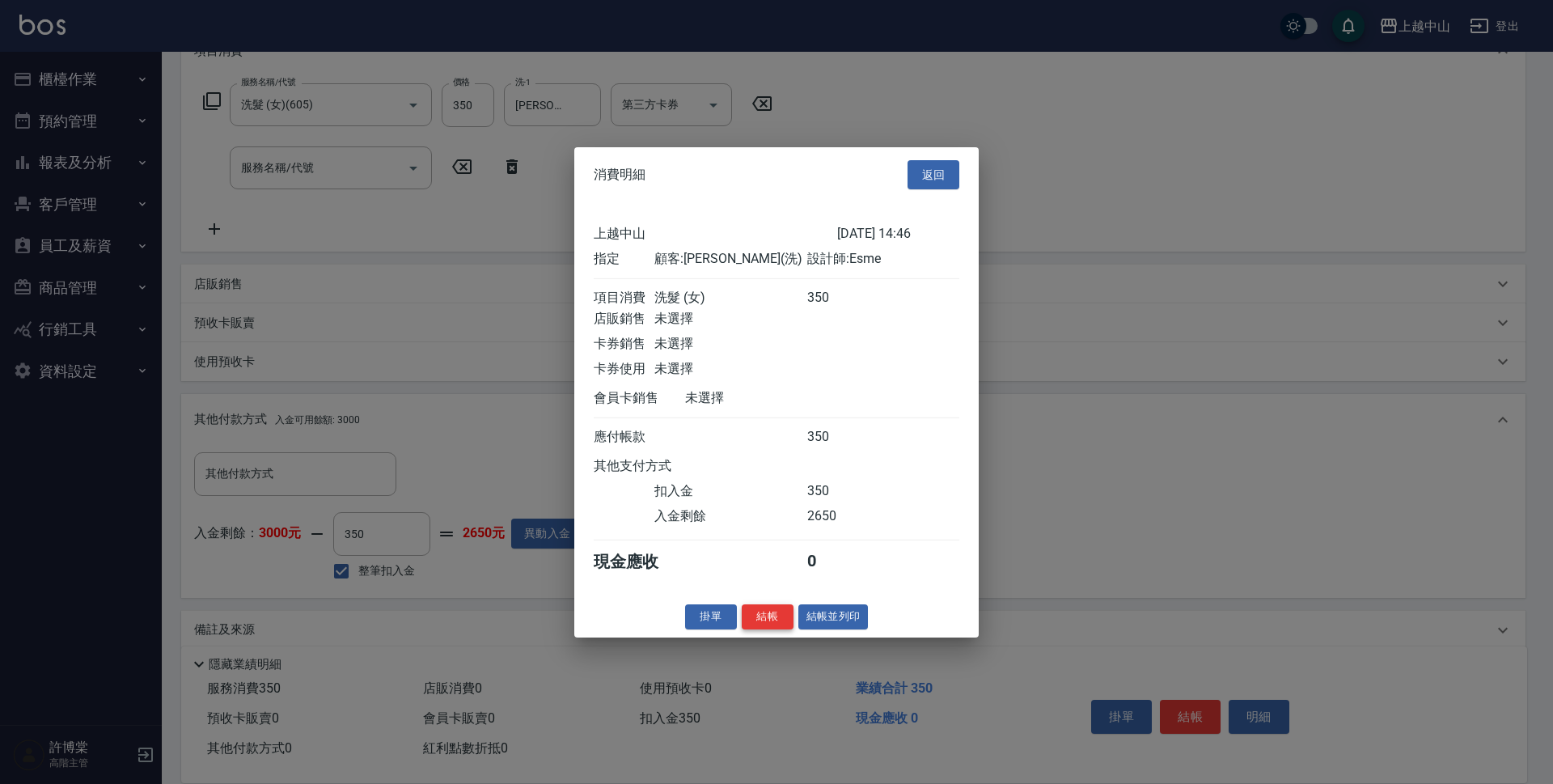
click at [770, 619] on button "結帳" at bounding box center [768, 617] width 52 height 25
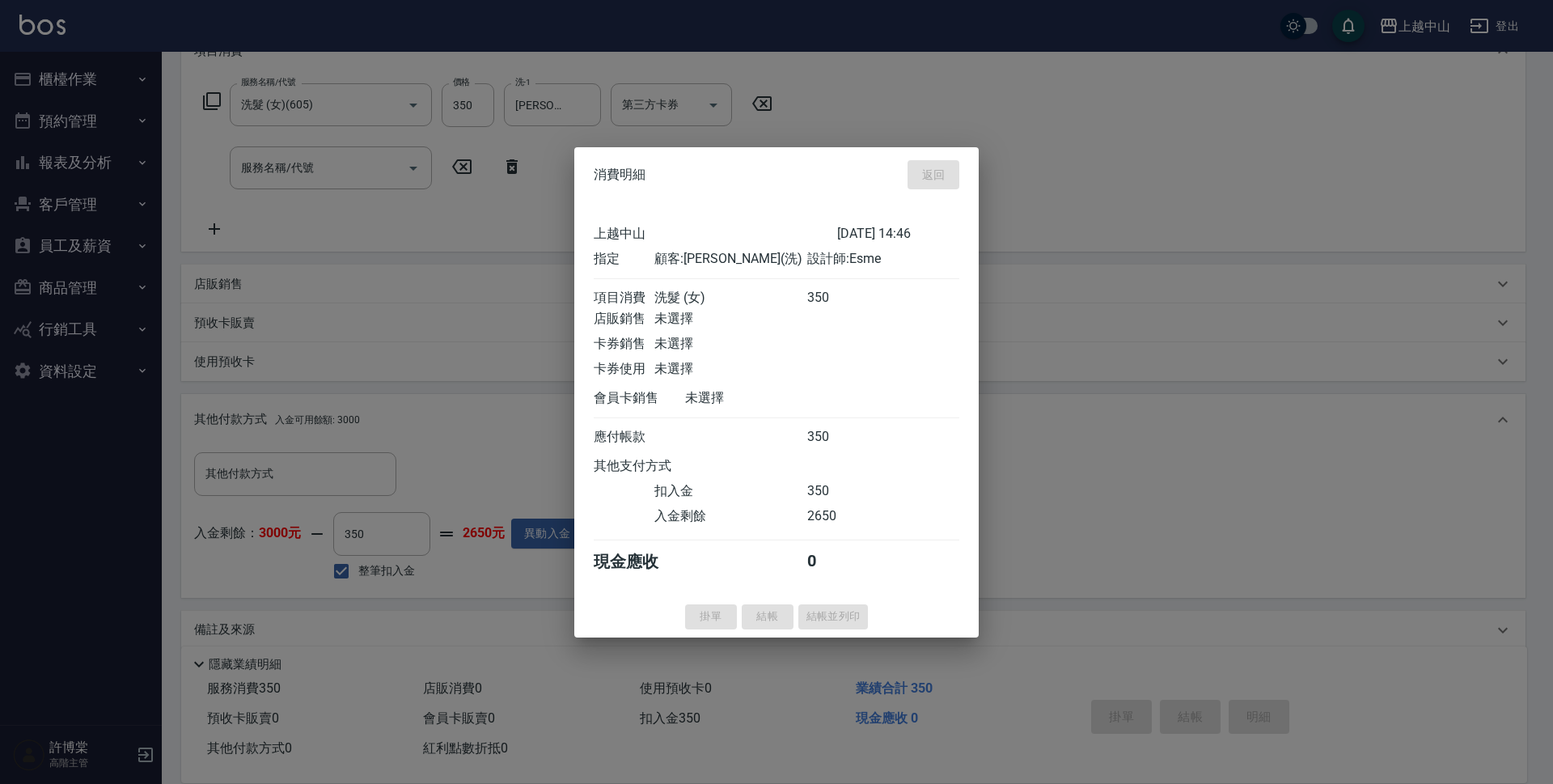
type input "[DATE] 14:47"
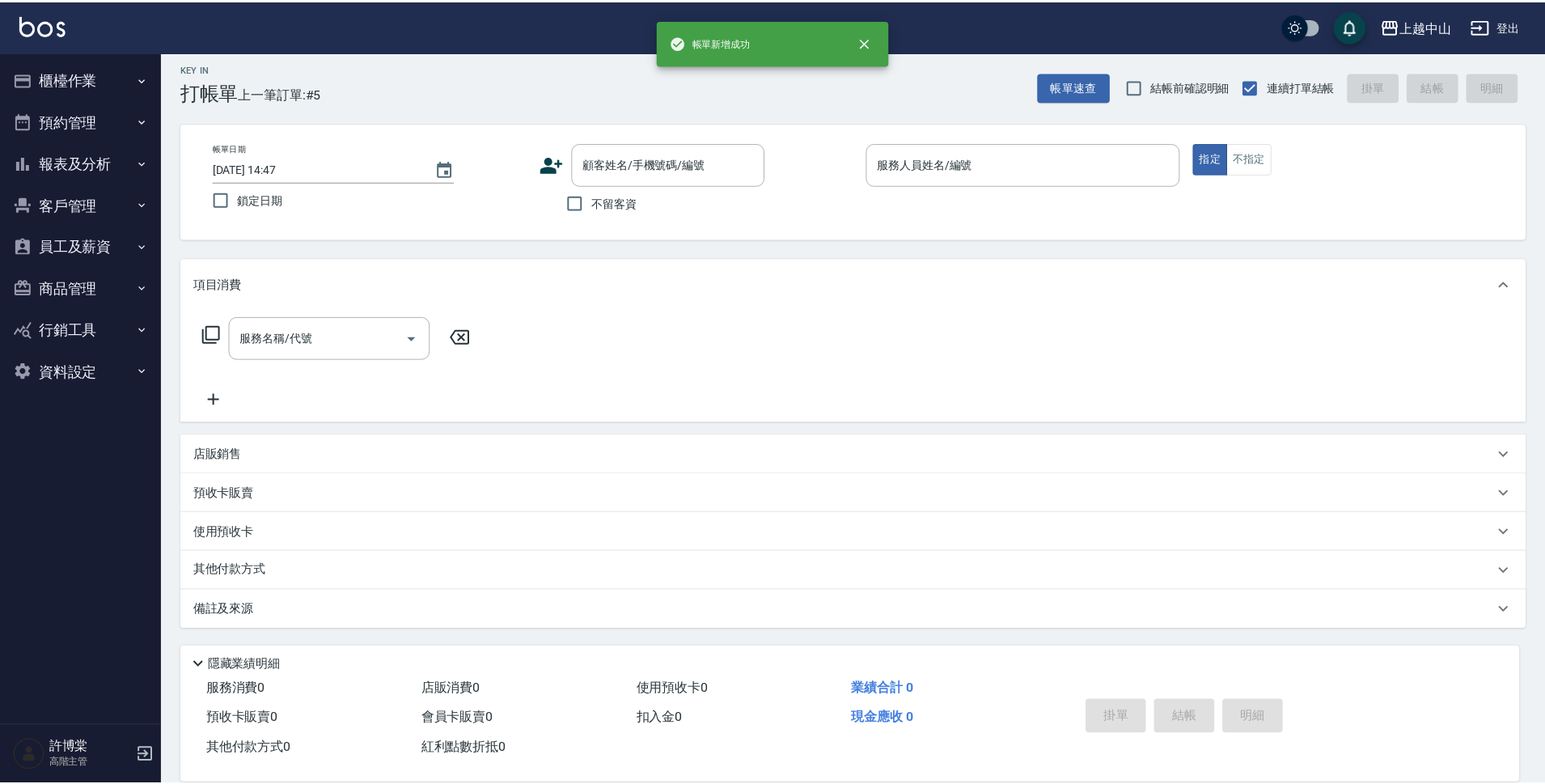
scroll to position [0, 0]
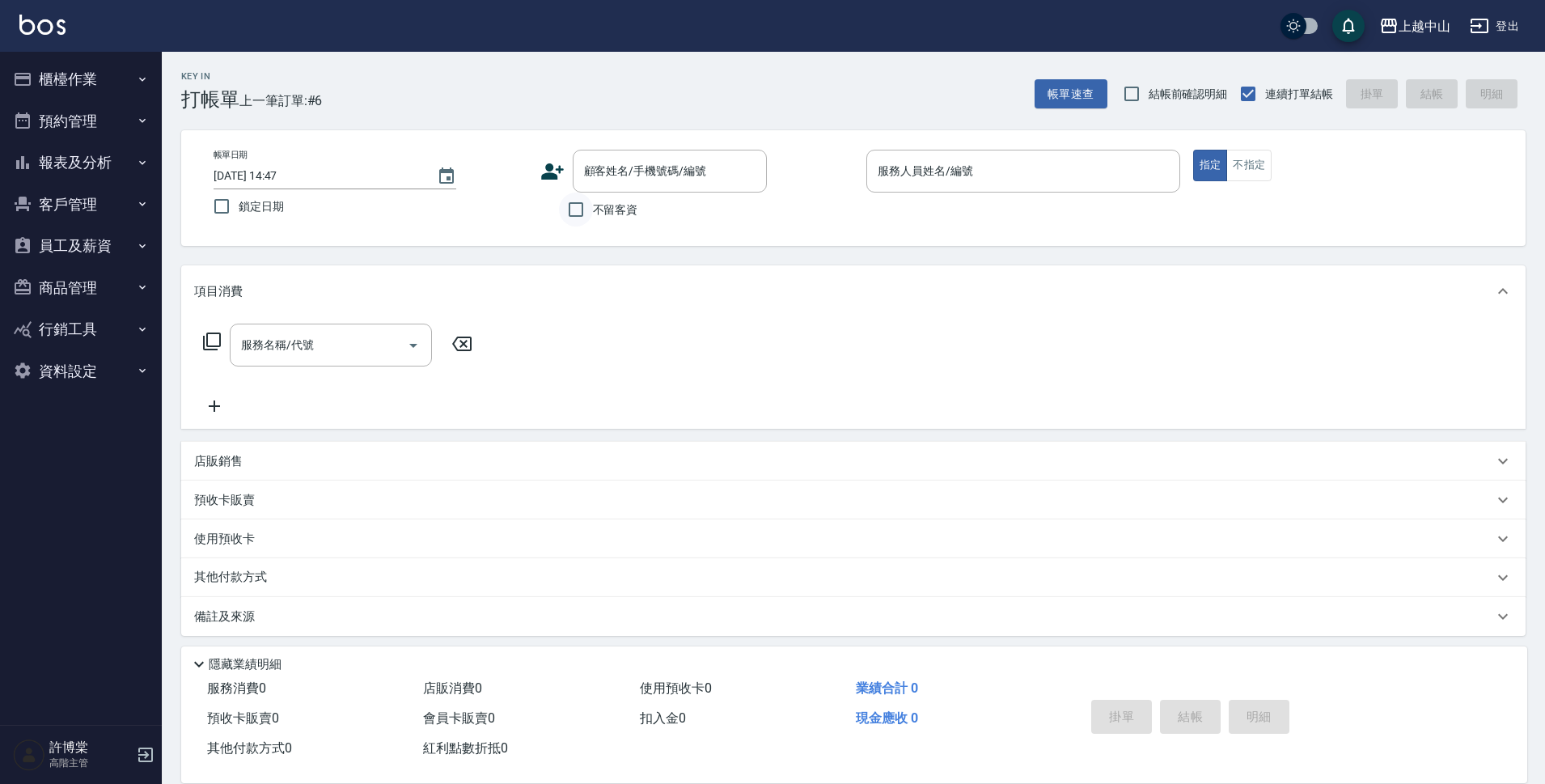
click at [578, 207] on input "不留客資" at bounding box center [576, 208] width 34 height 34
checkbox input "true"
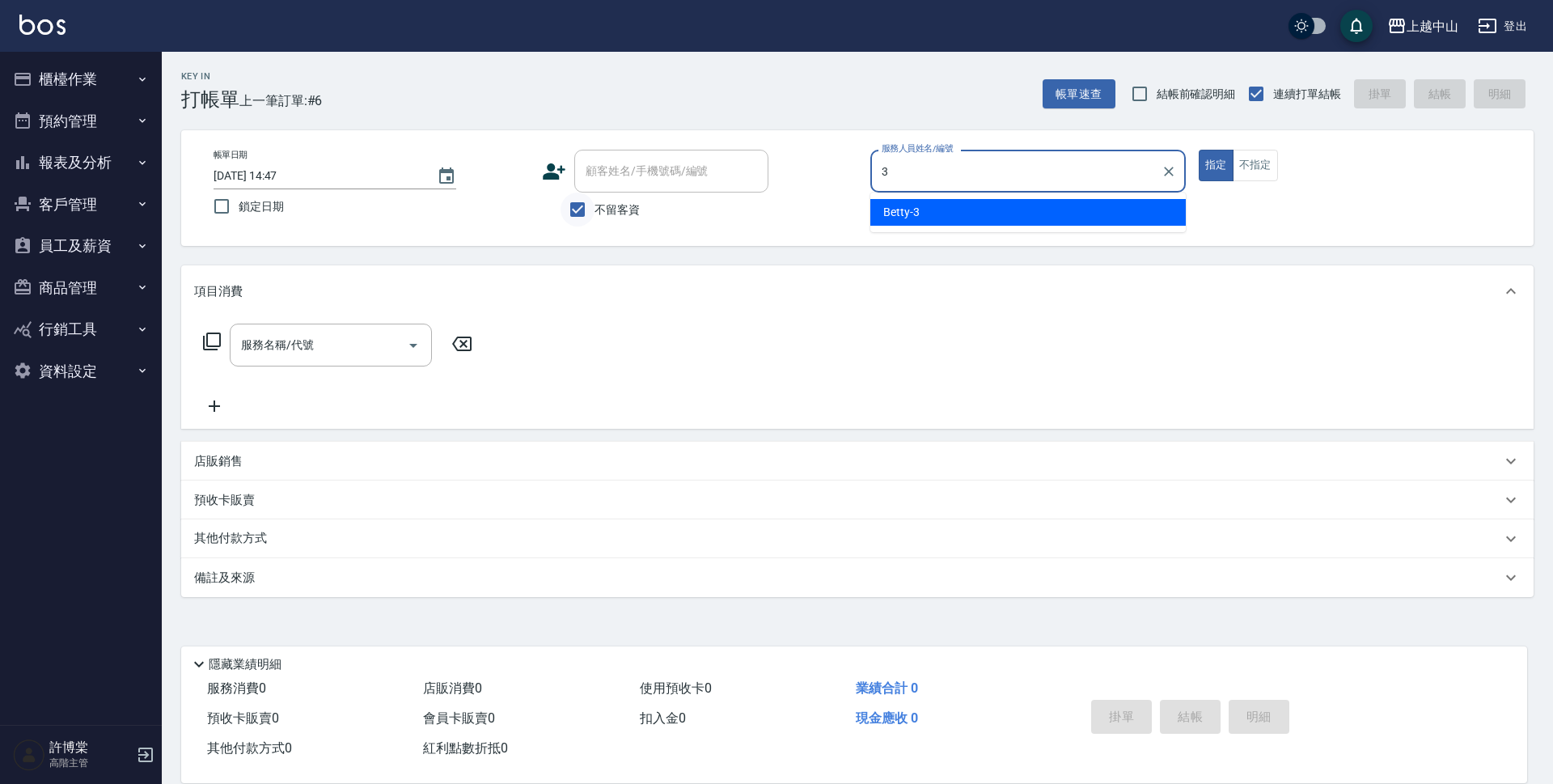
type input "Betty-3"
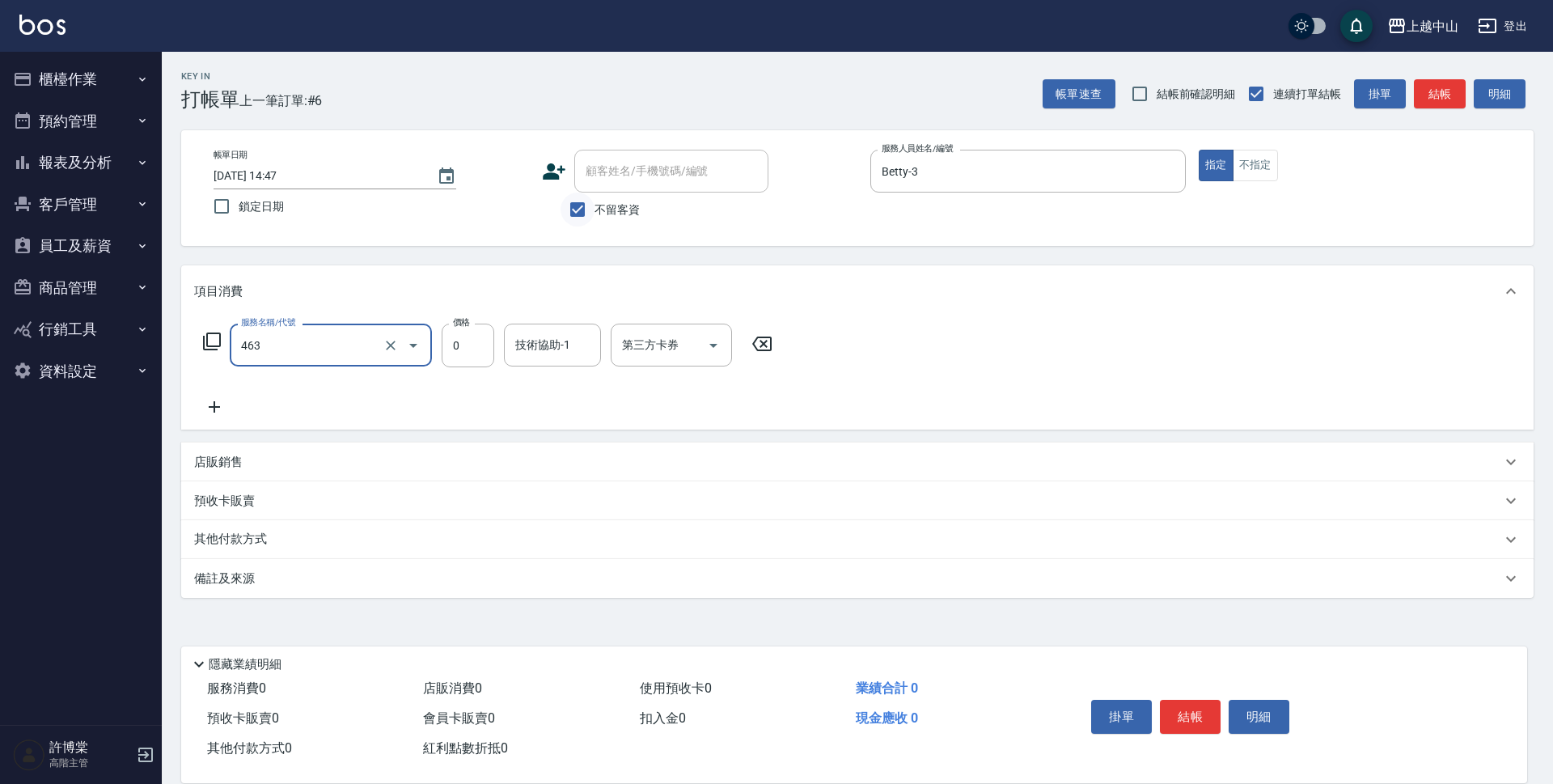
type input "護髮卡使用(463)"
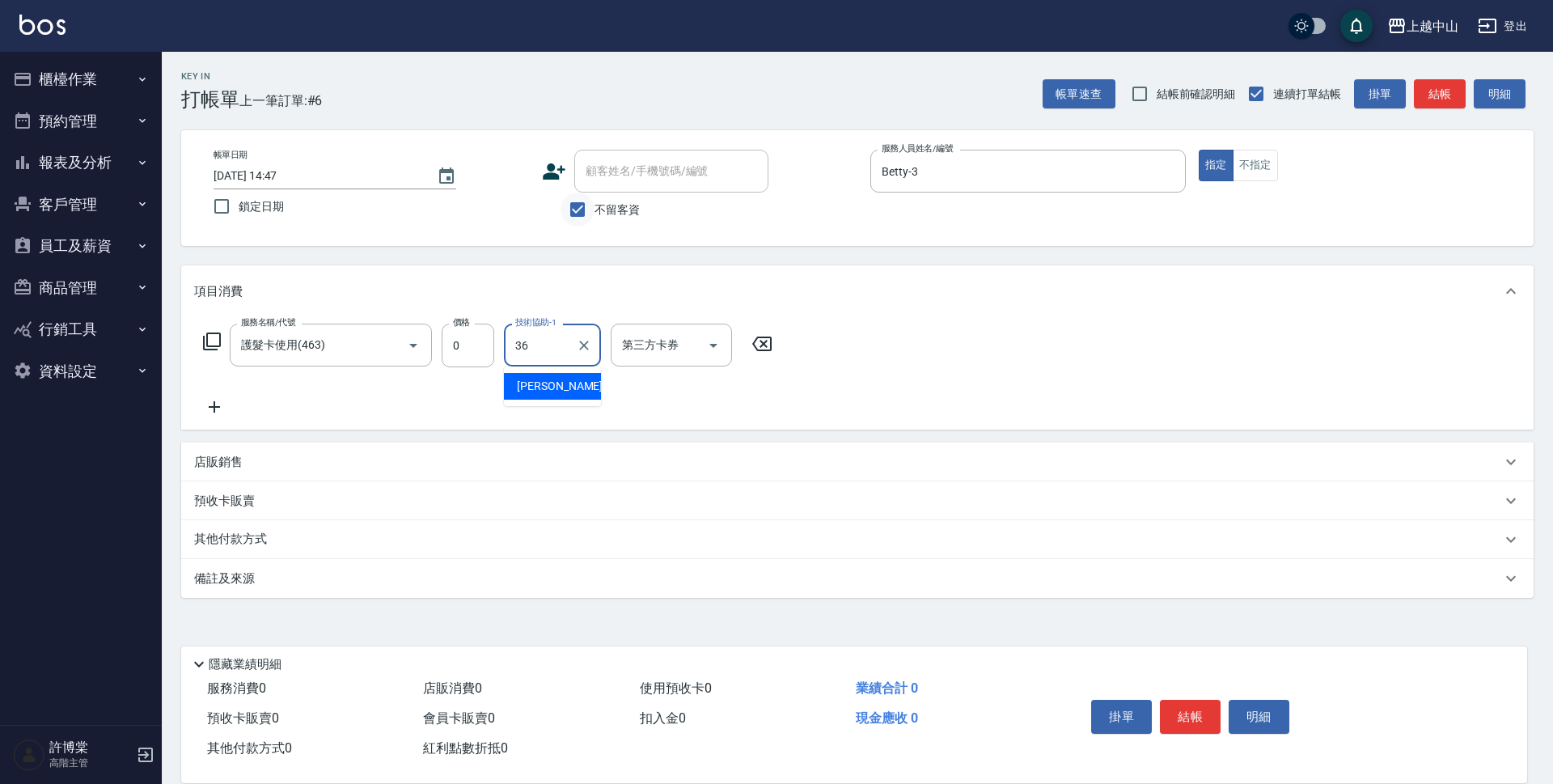
type input "薇慈-36"
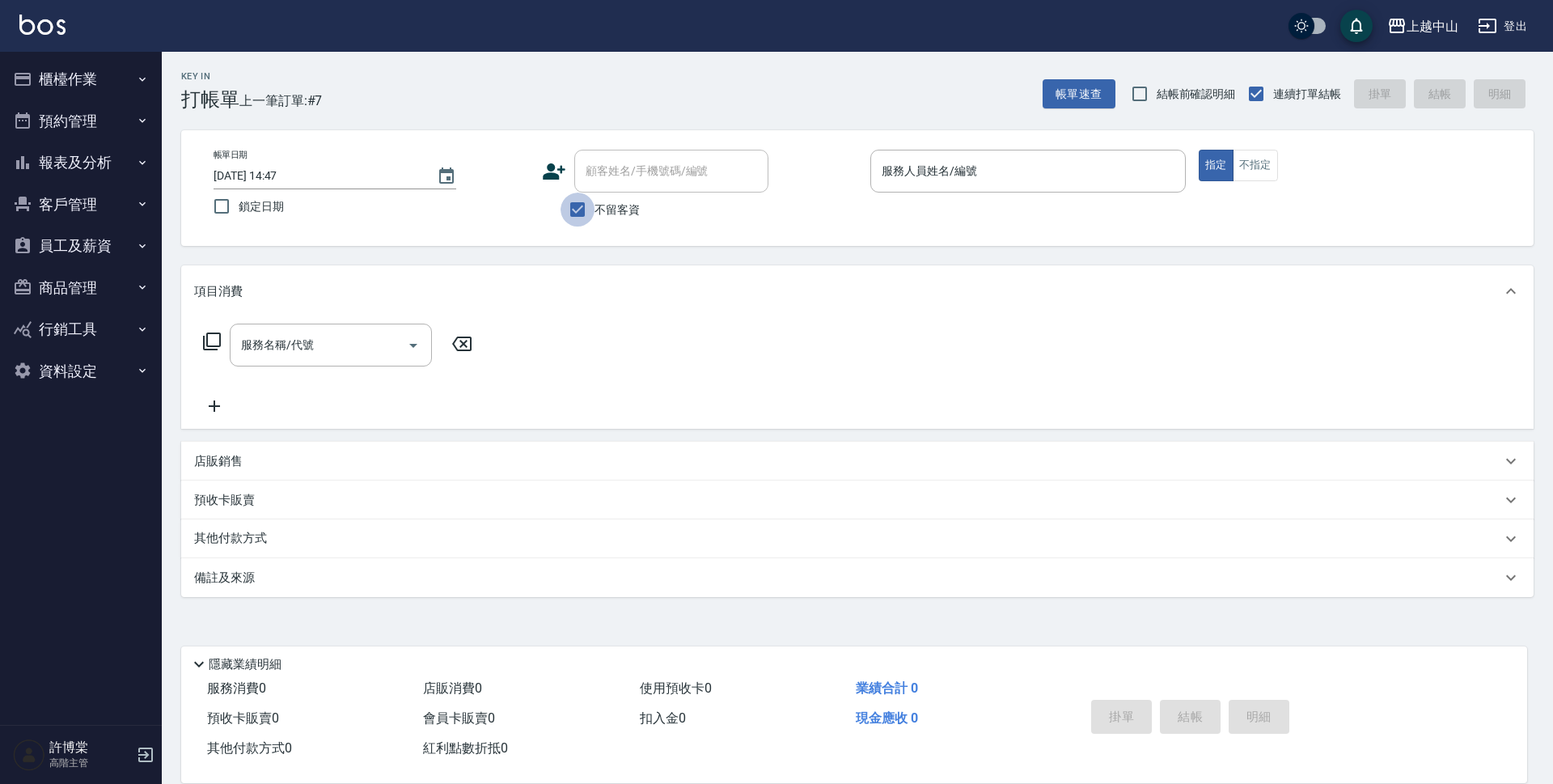
click at [579, 207] on input "不留客資" at bounding box center [577, 208] width 34 height 34
checkbox input "false"
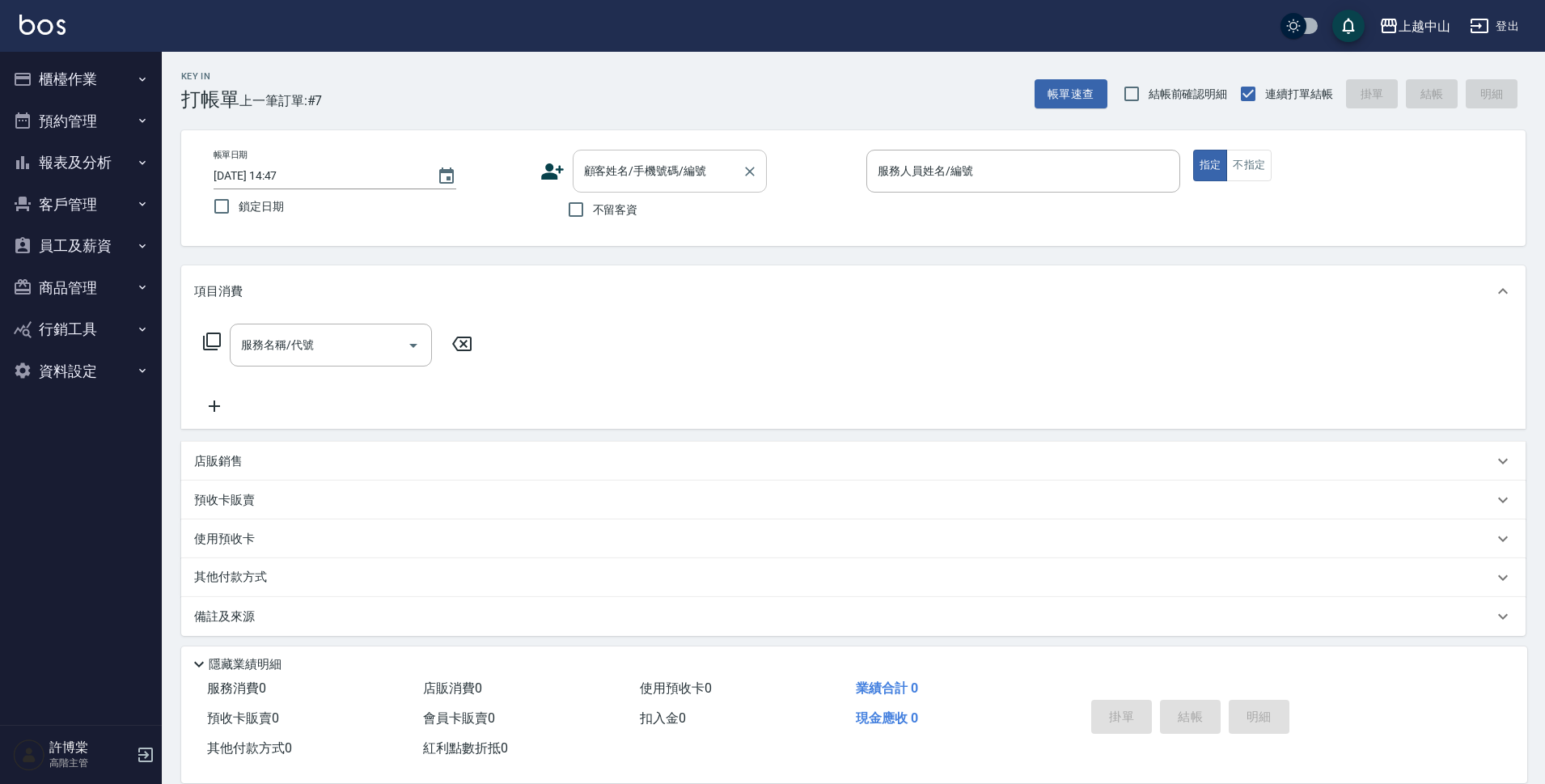
click at [597, 181] on input "顧客姓名/手機號碼/編號" at bounding box center [658, 170] width 156 height 28
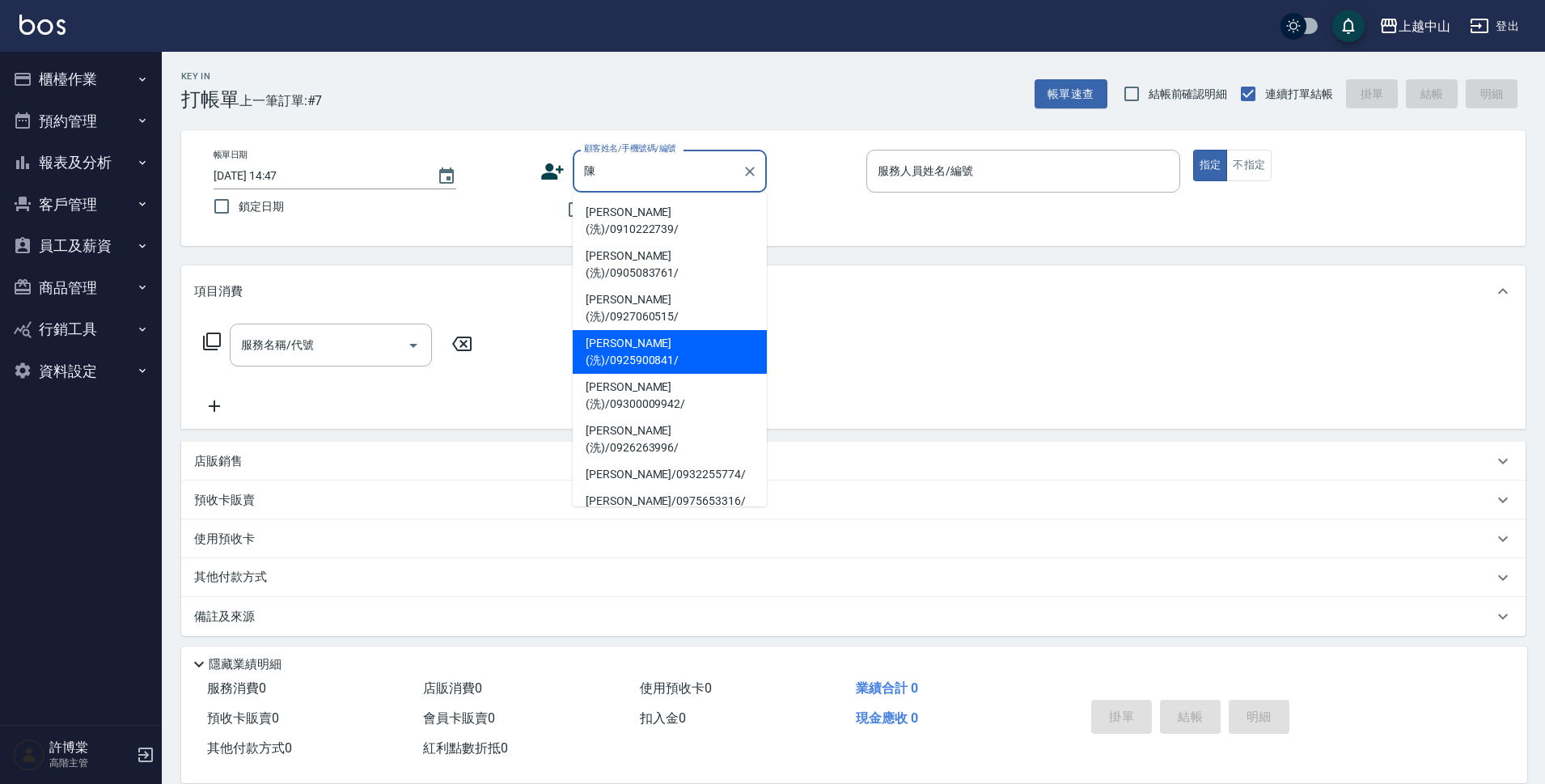
click at [663, 330] on li "[PERSON_NAME](洗)/0925900841/" at bounding box center [670, 351] width 194 height 43
type input "[PERSON_NAME](洗)/0925900841/"
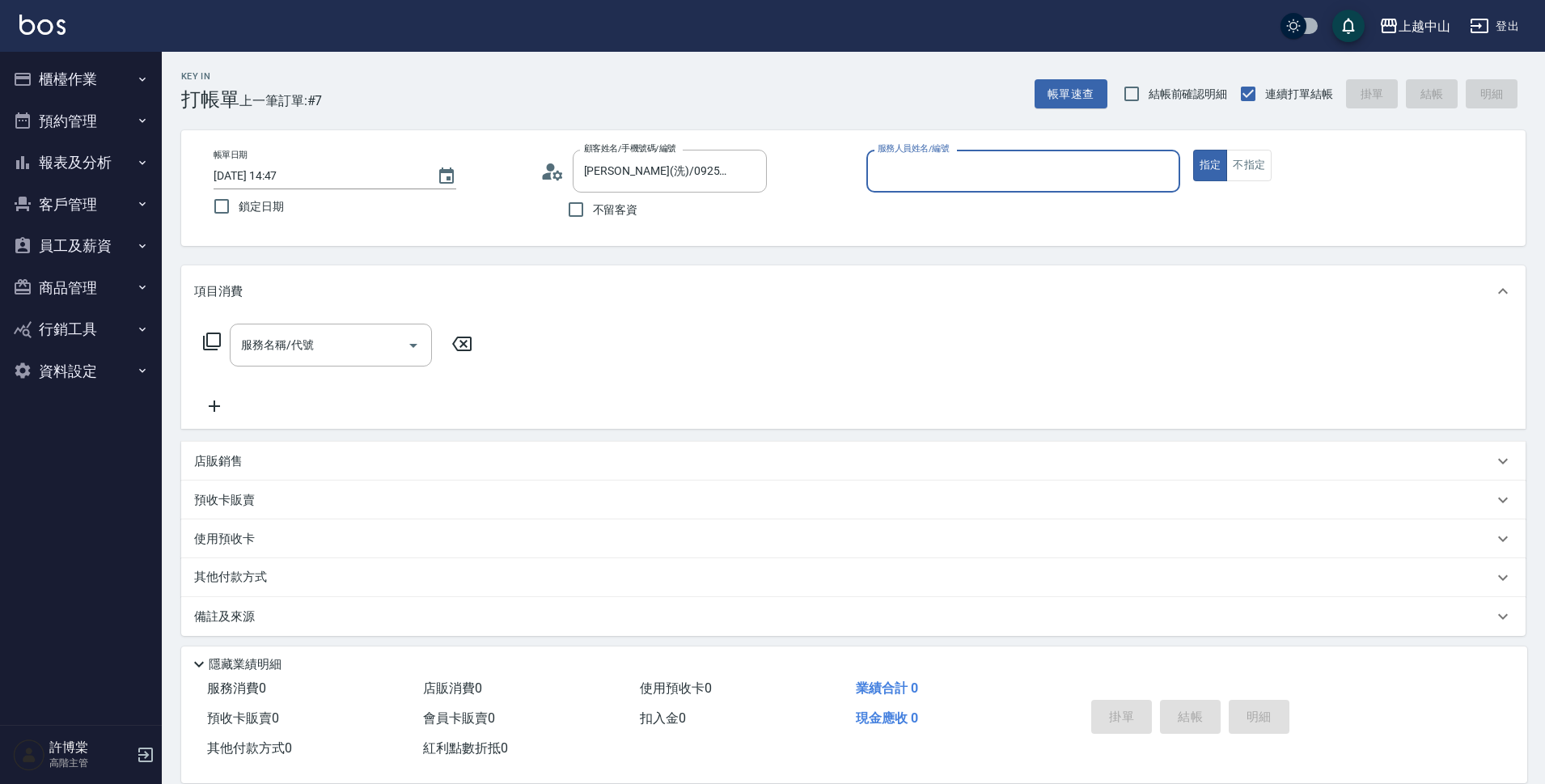
type input "Betty-3"
click at [1193, 150] on button "指定" at bounding box center [1211, 165] width 35 height 32
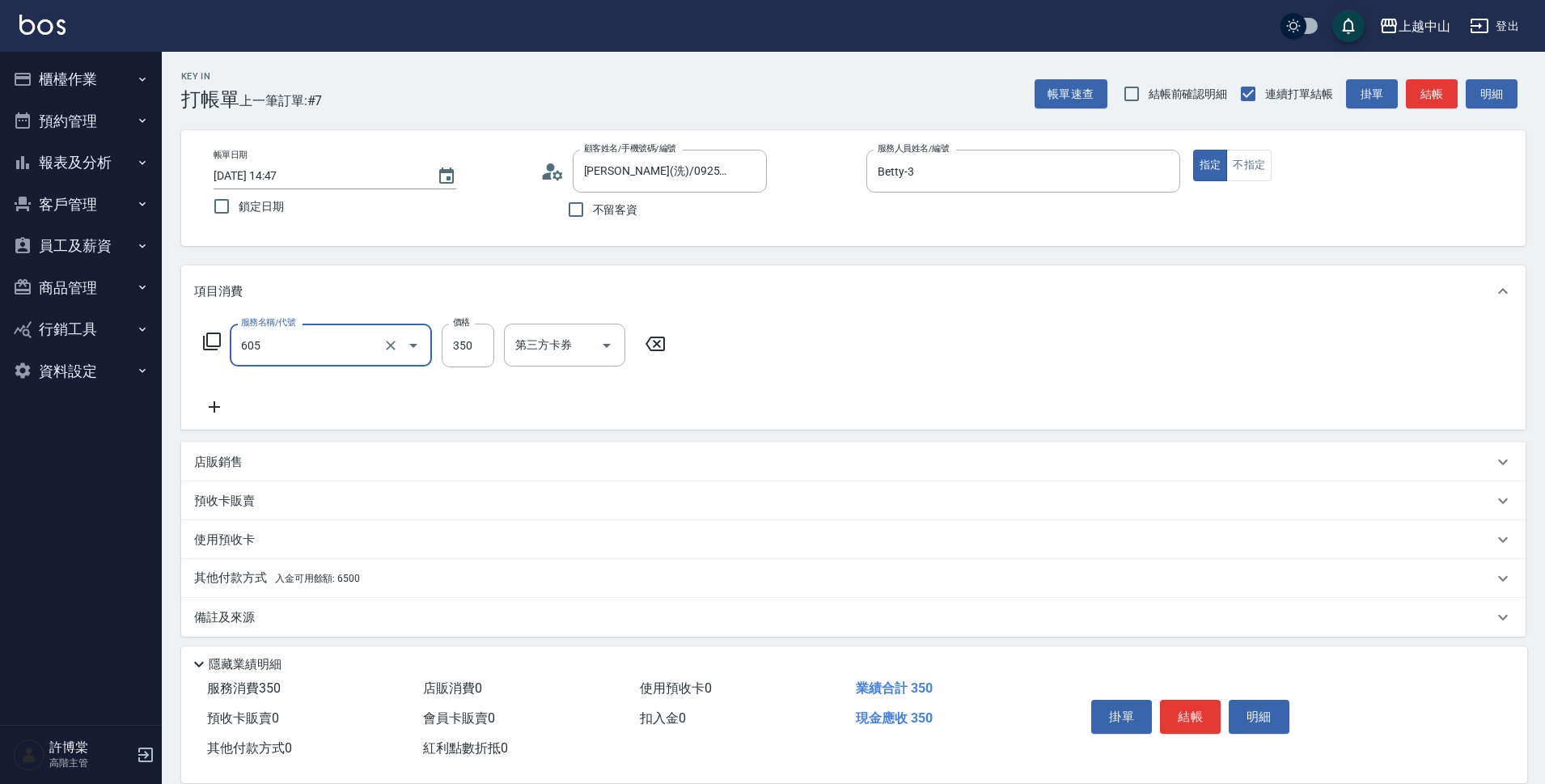
type input "洗髮 (女)(605)"
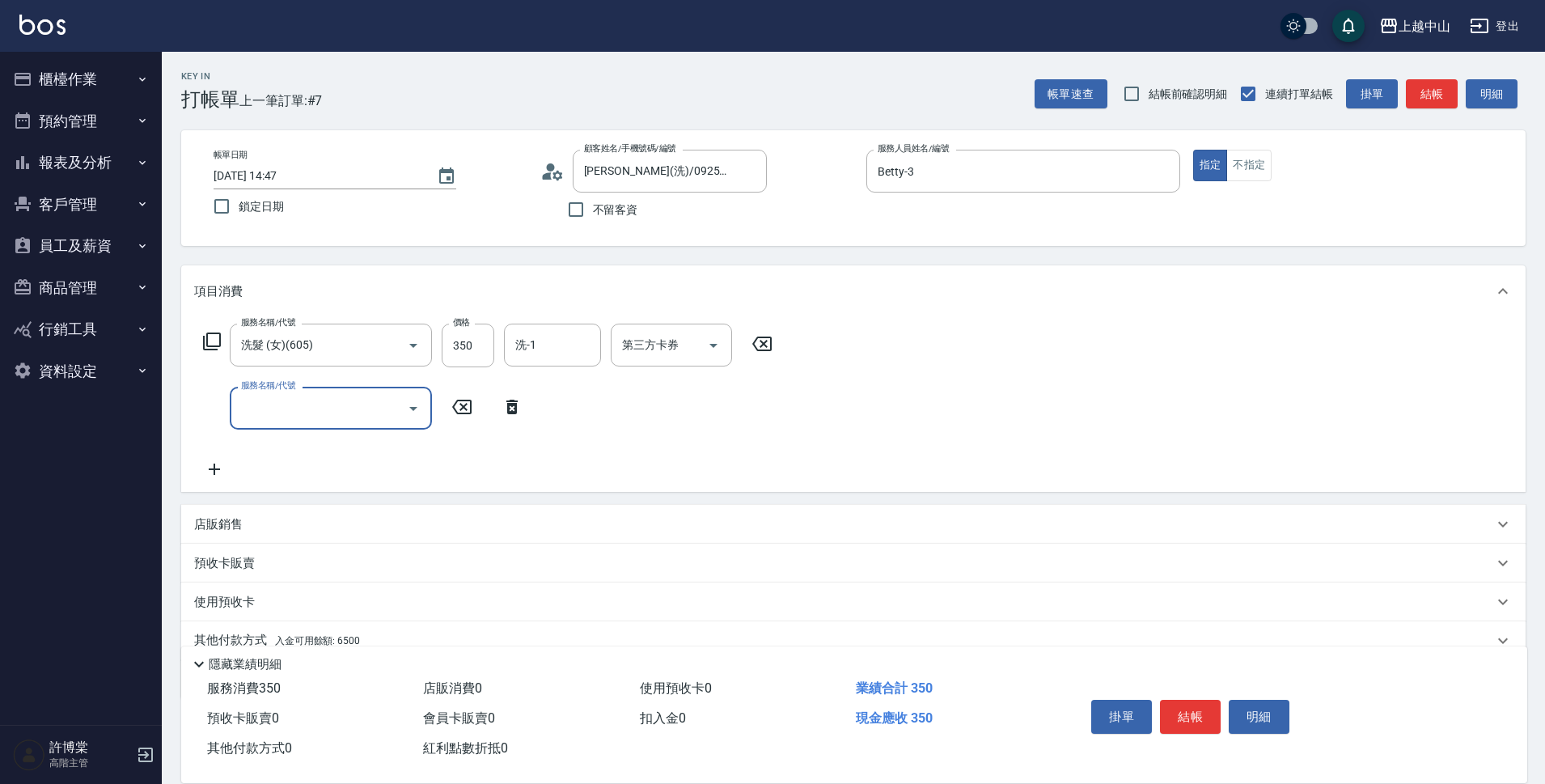
scroll to position [70, 0]
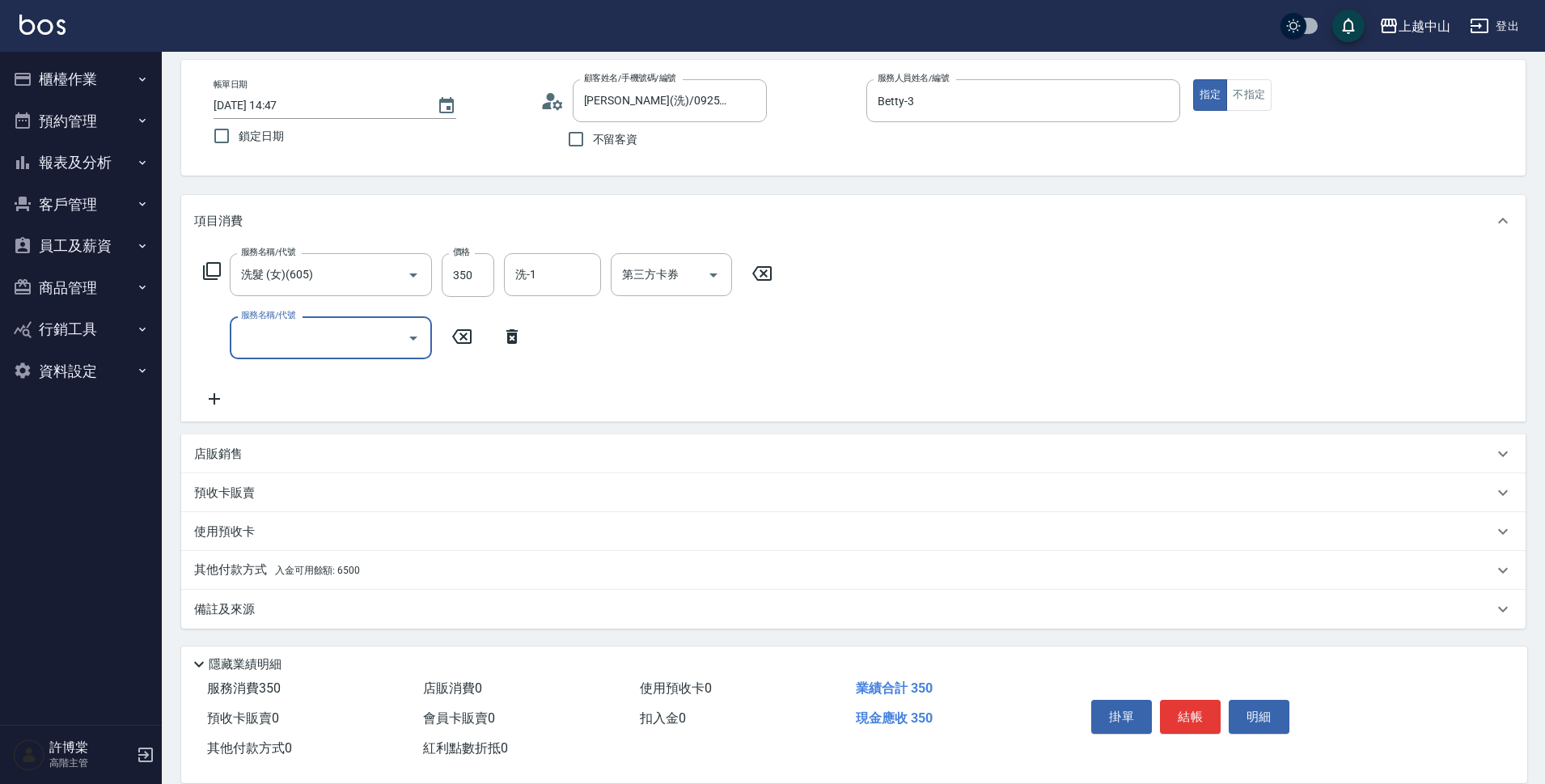
click at [404, 562] on div "其他付款方式 入金可用餘額: 6500" at bounding box center [844, 570] width 1299 height 18
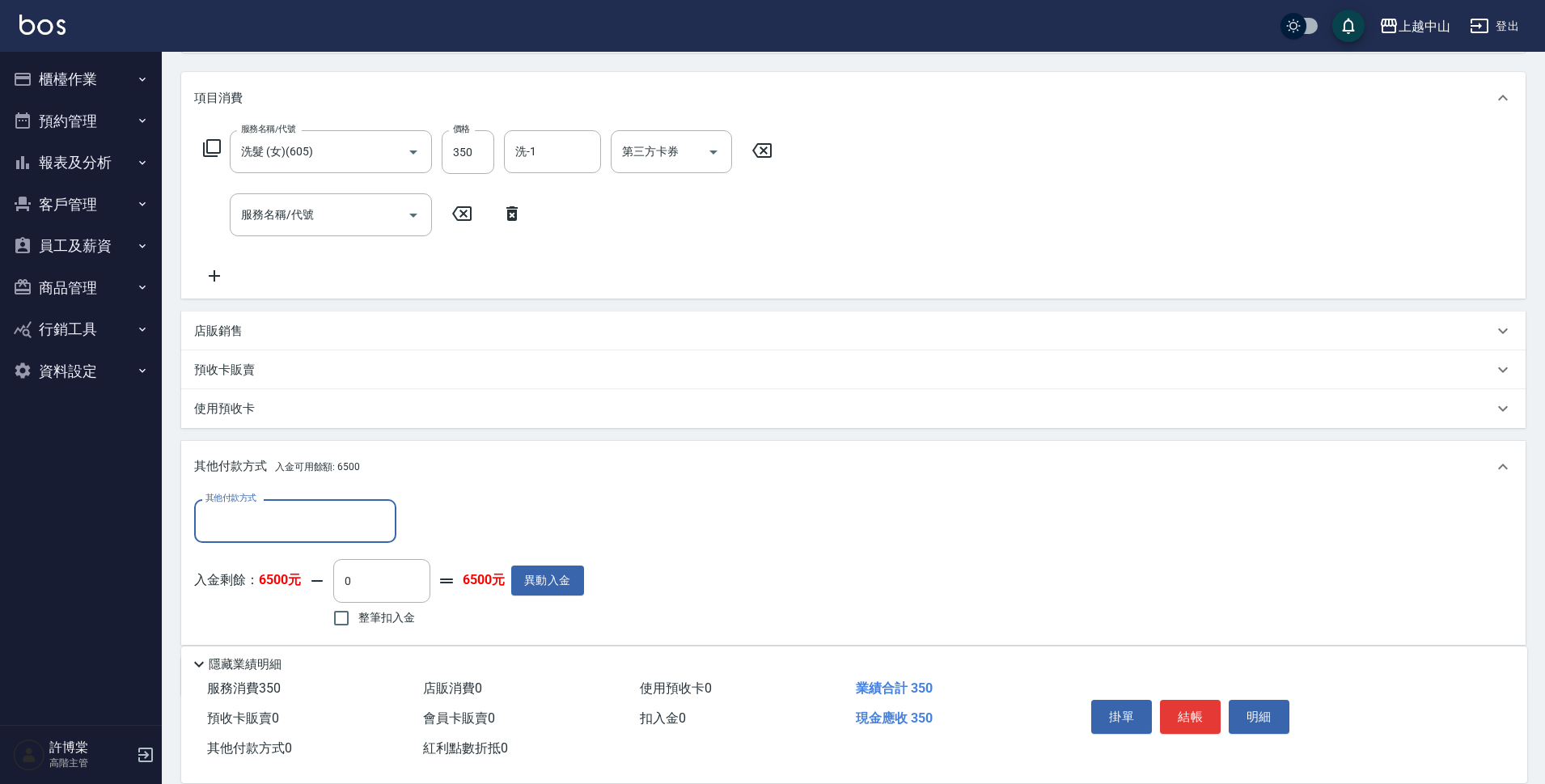
scroll to position [242, 0]
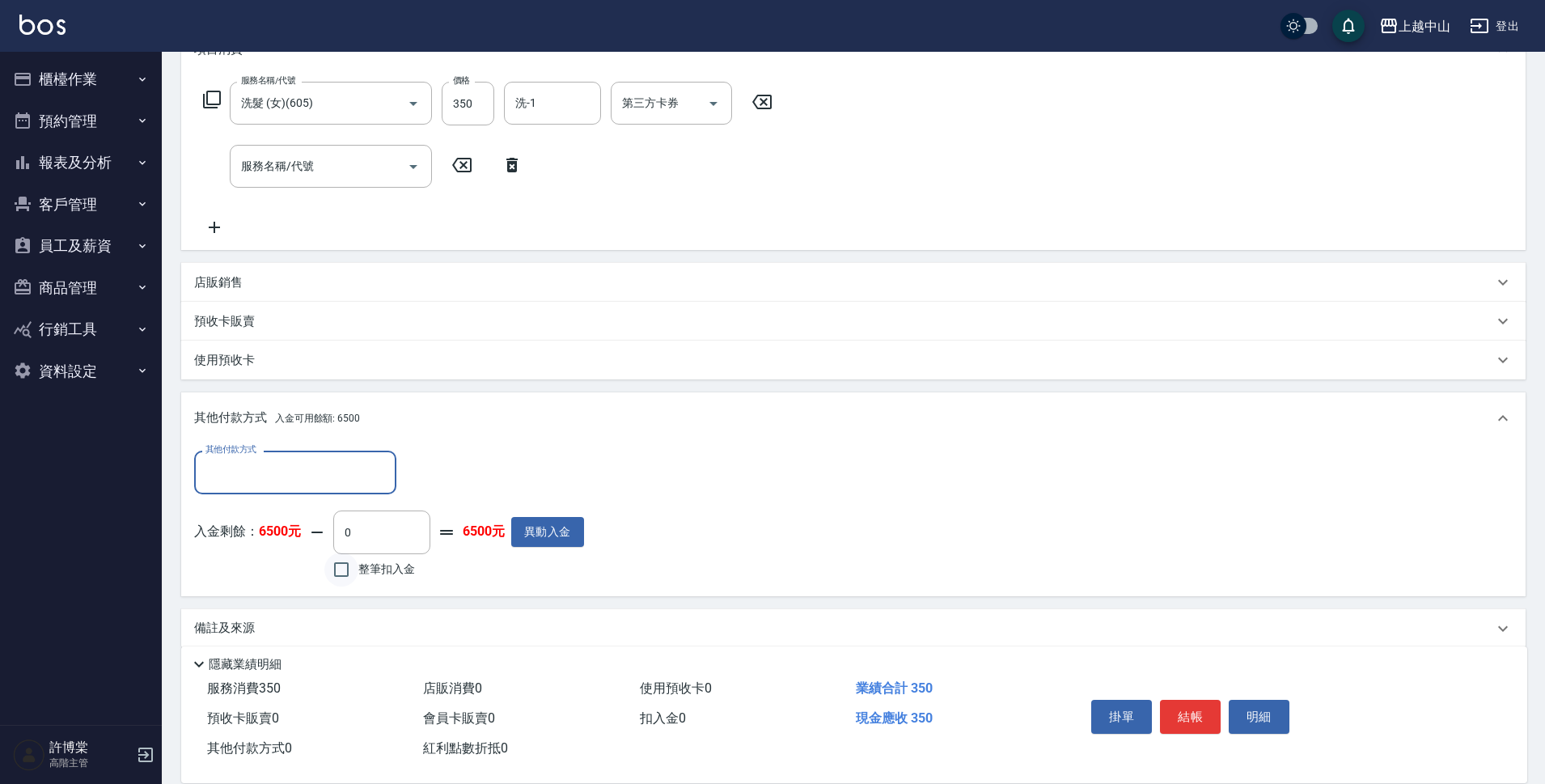
click at [355, 564] on input "整筆扣入金" at bounding box center [341, 569] width 34 height 34
checkbox input "true"
type input "350"
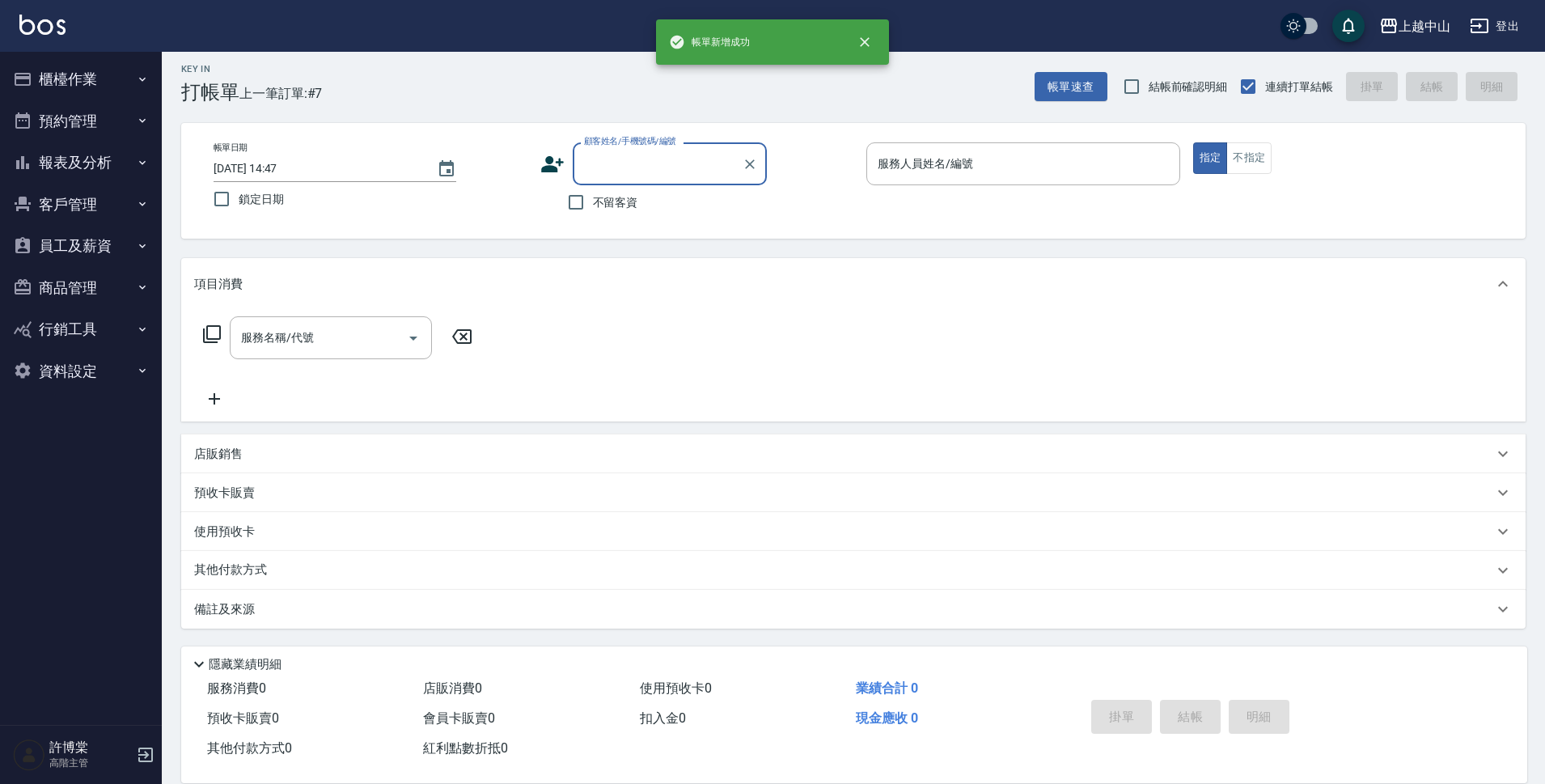
scroll to position [0, 0]
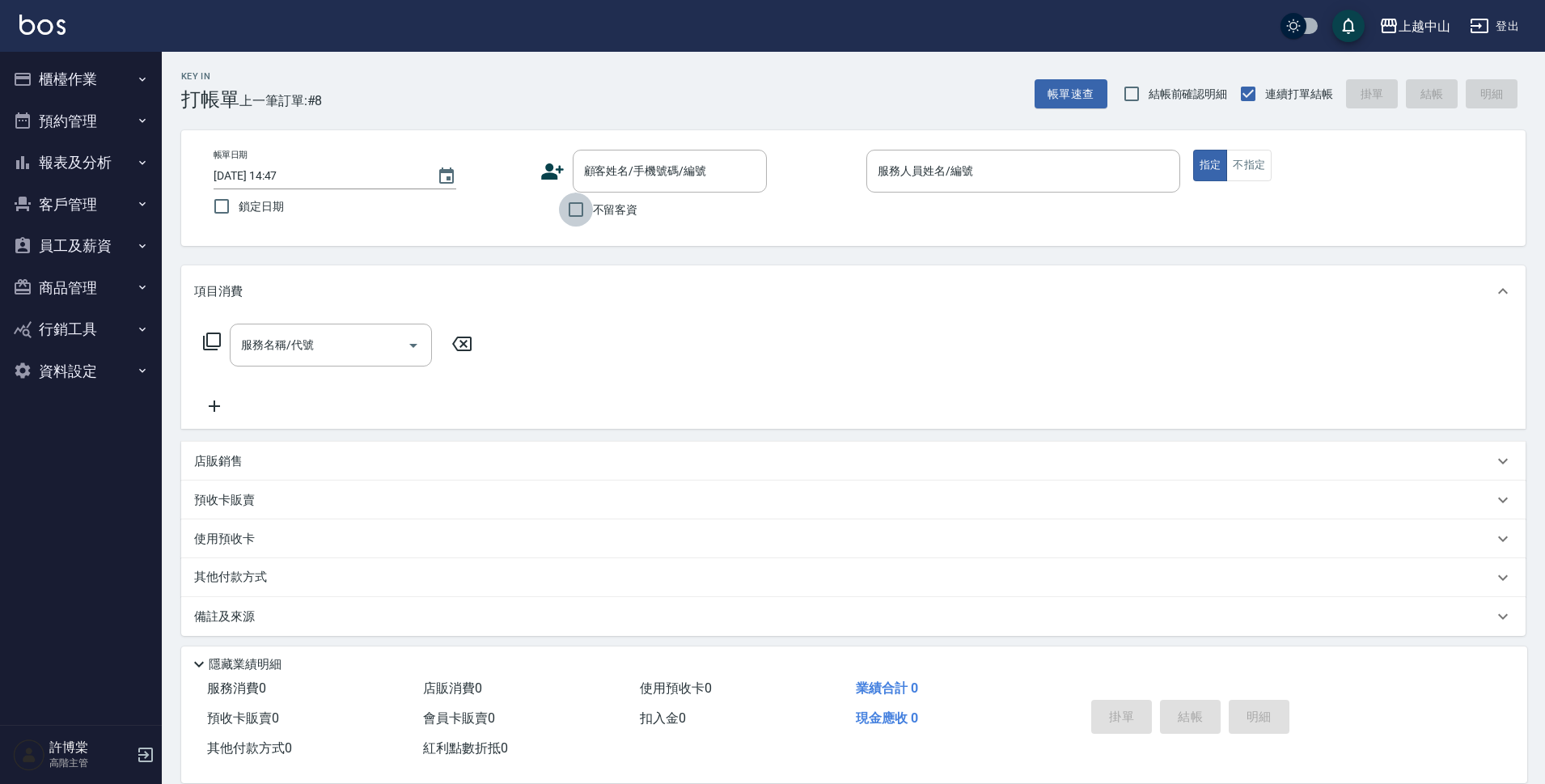
click at [560, 208] on input "不留客資" at bounding box center [576, 208] width 34 height 34
checkbox input "true"
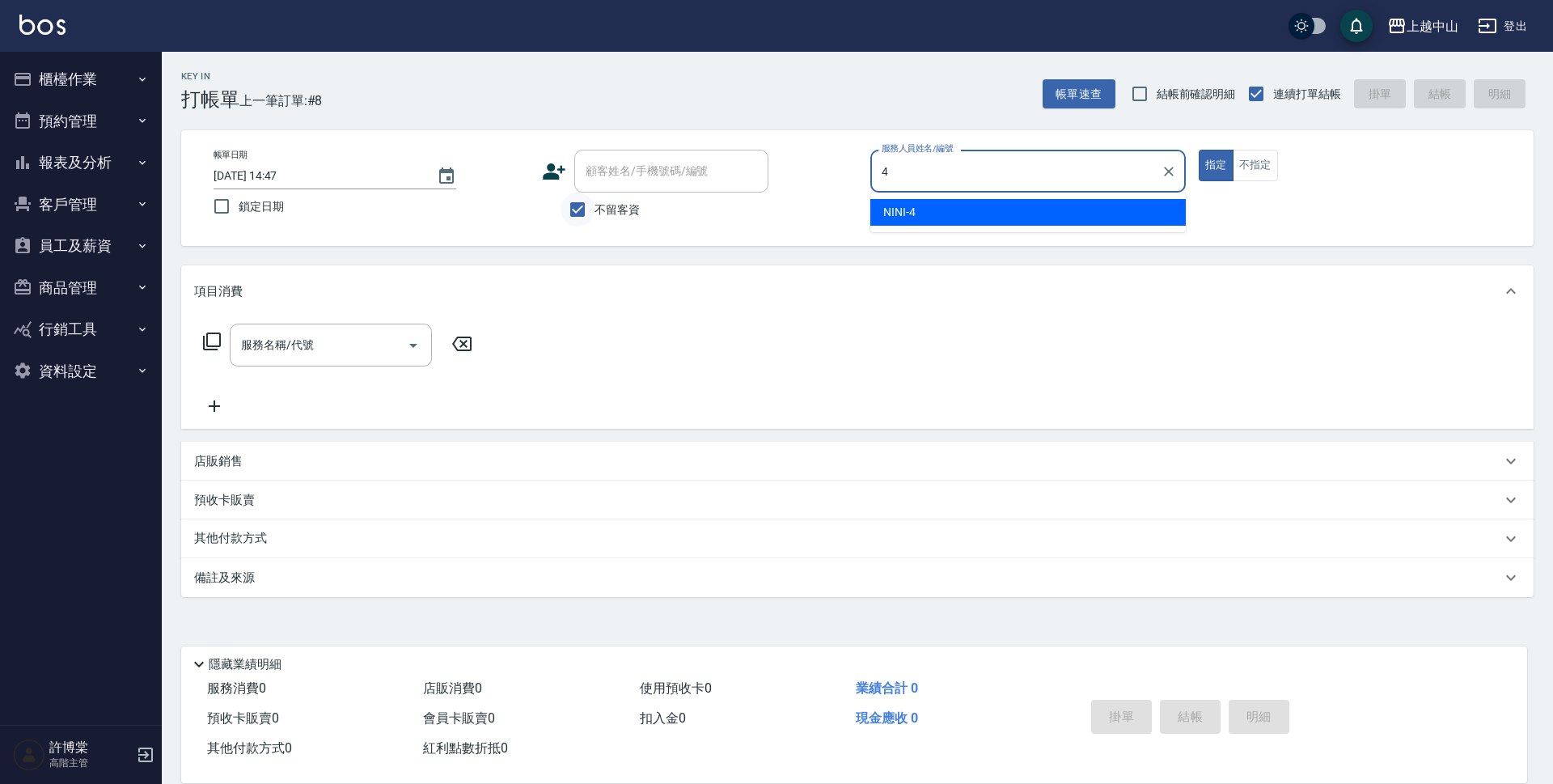
type input "NINI-4"
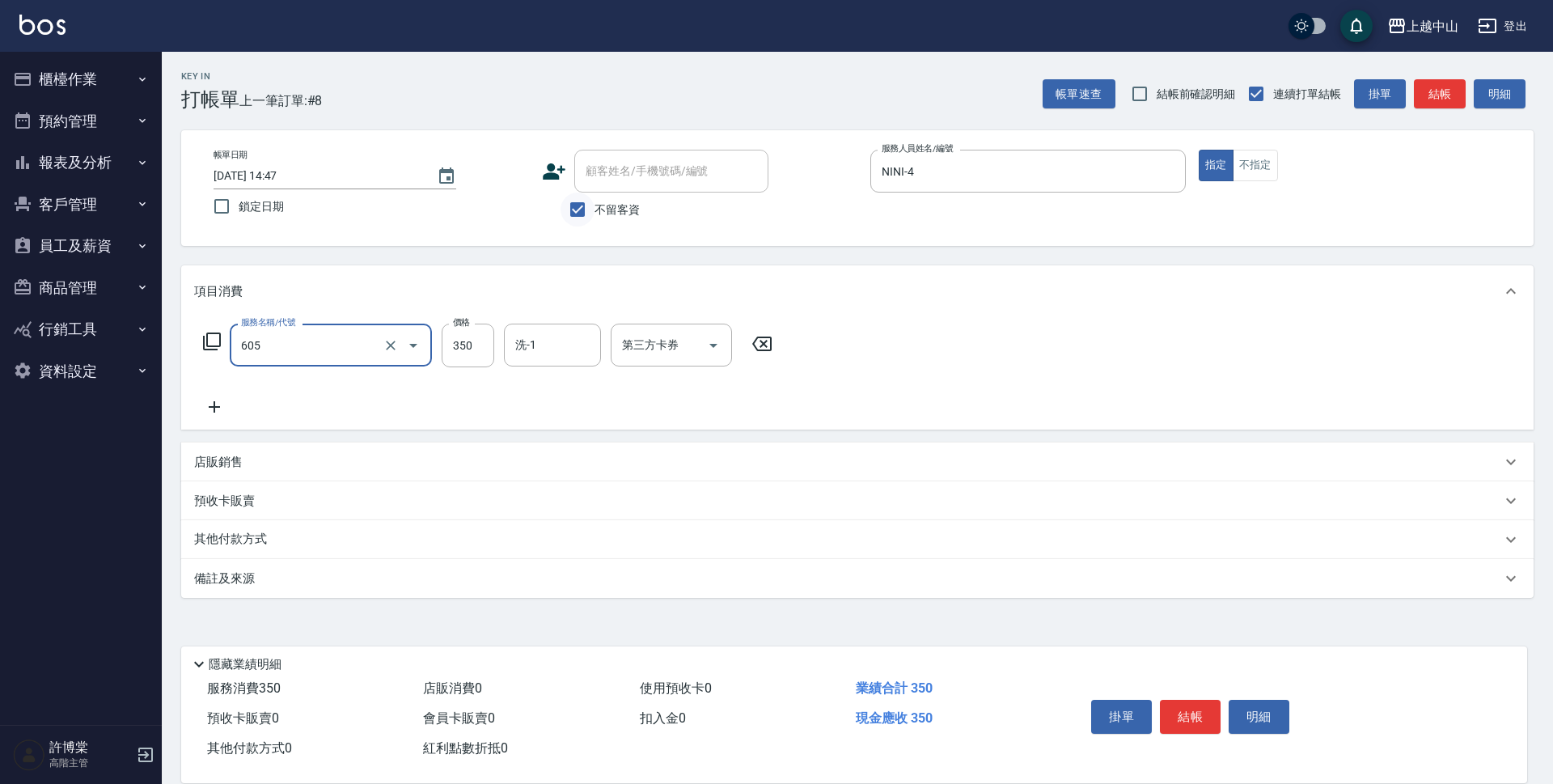
type input "洗髮 (女)(605)"
type input "500"
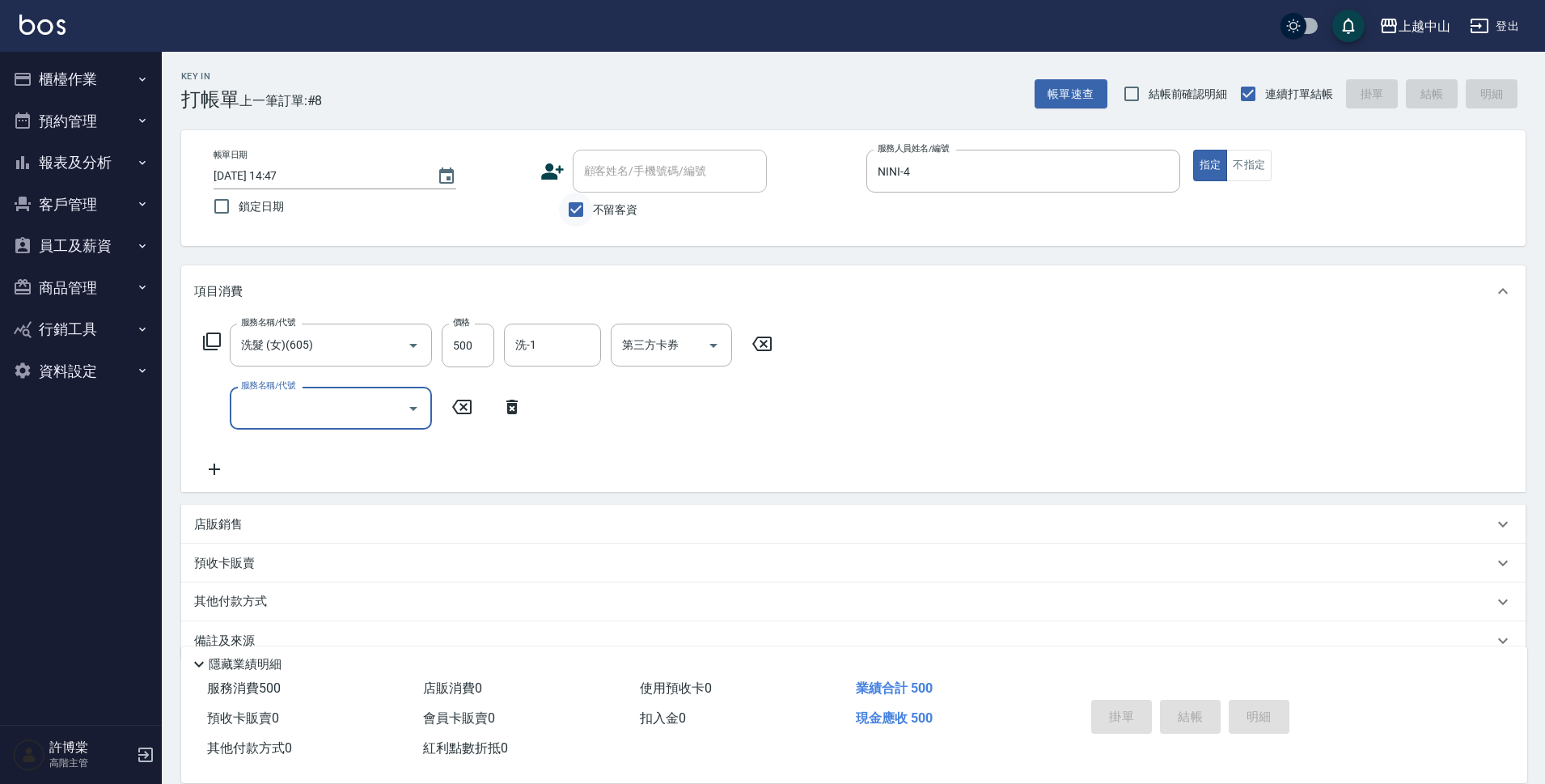
type input "[DATE] 14:48"
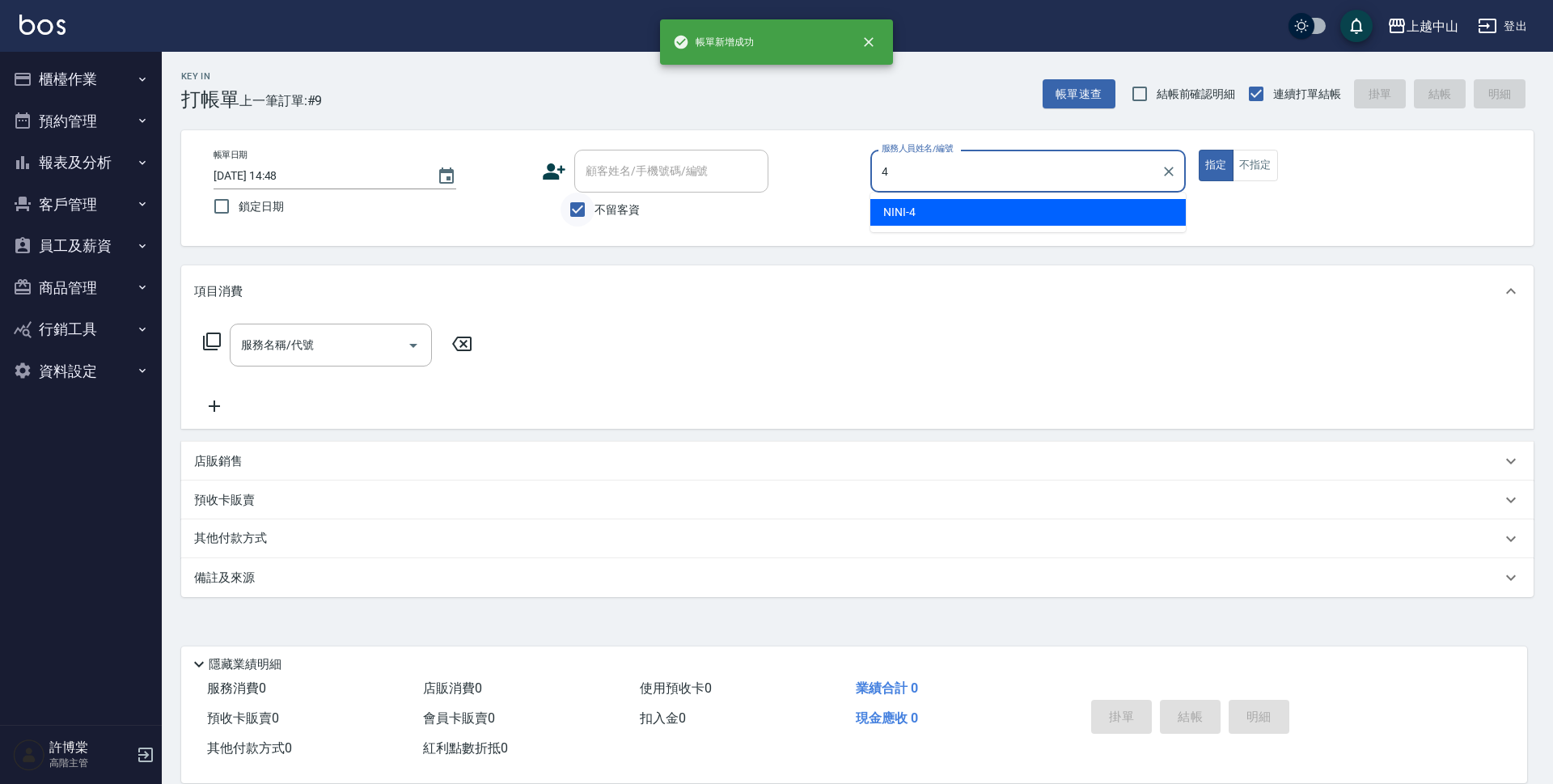
type input "NINI-4"
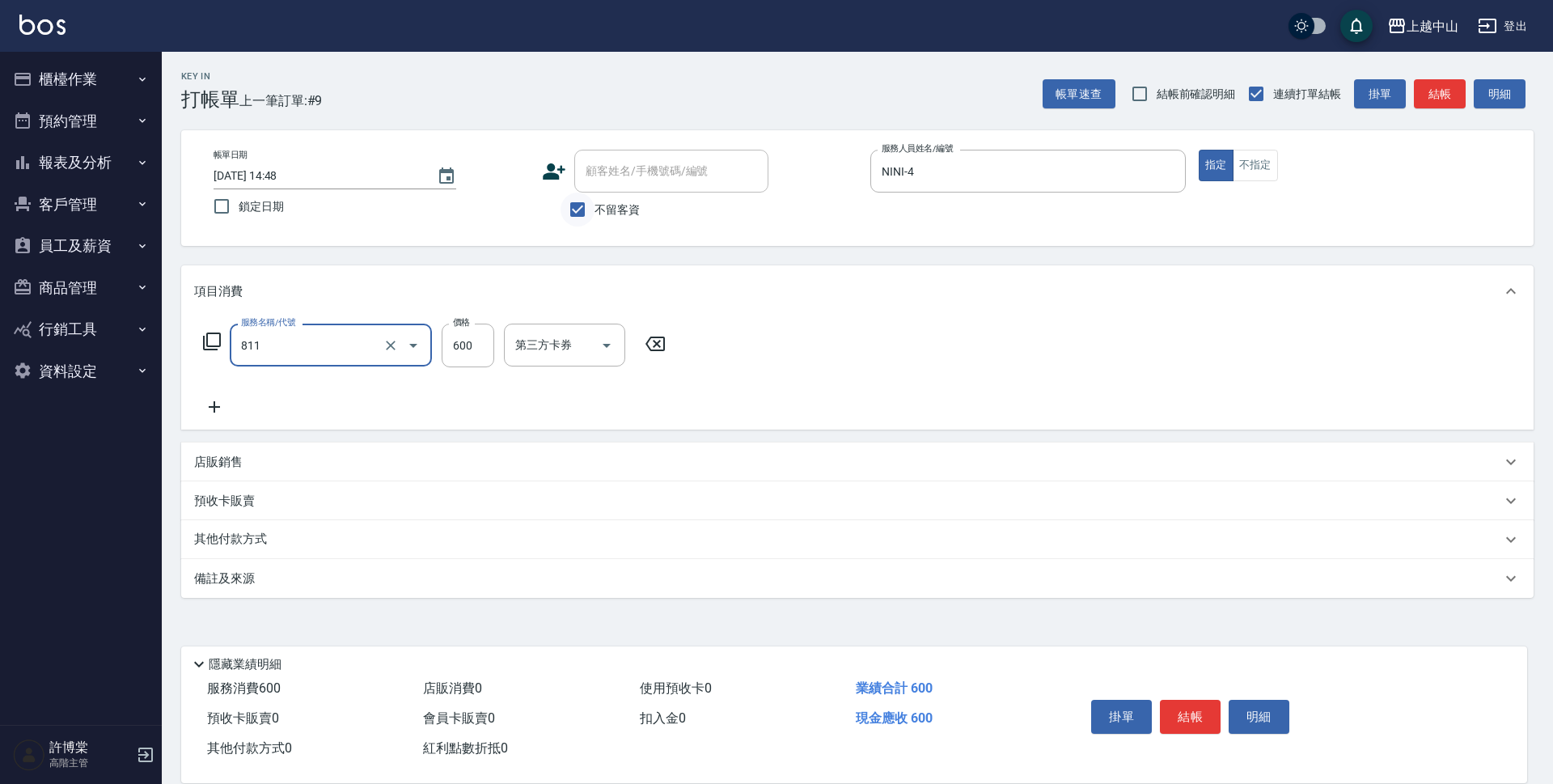
type input "洗+剪(811)"
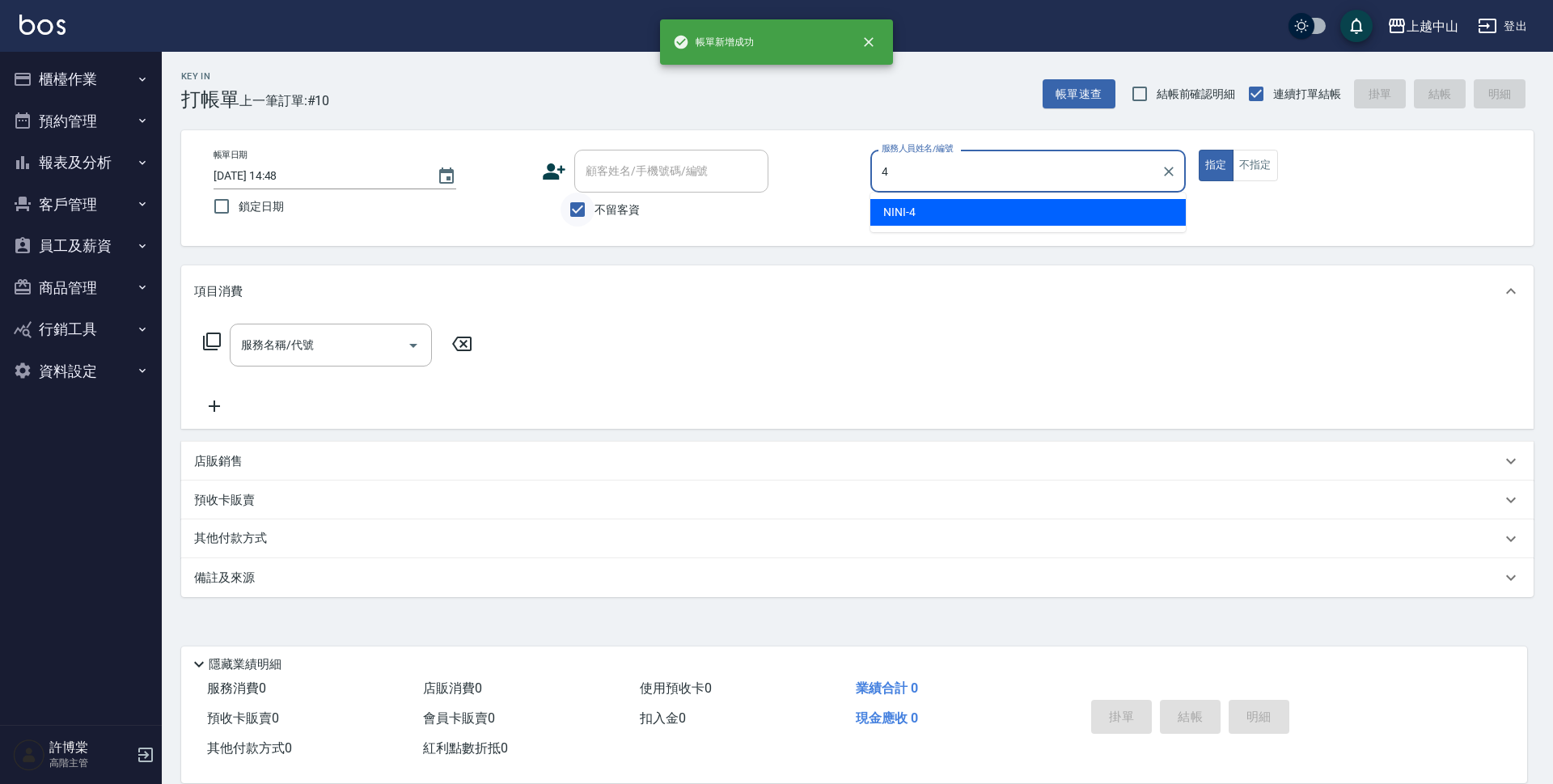
type input "NINI-4"
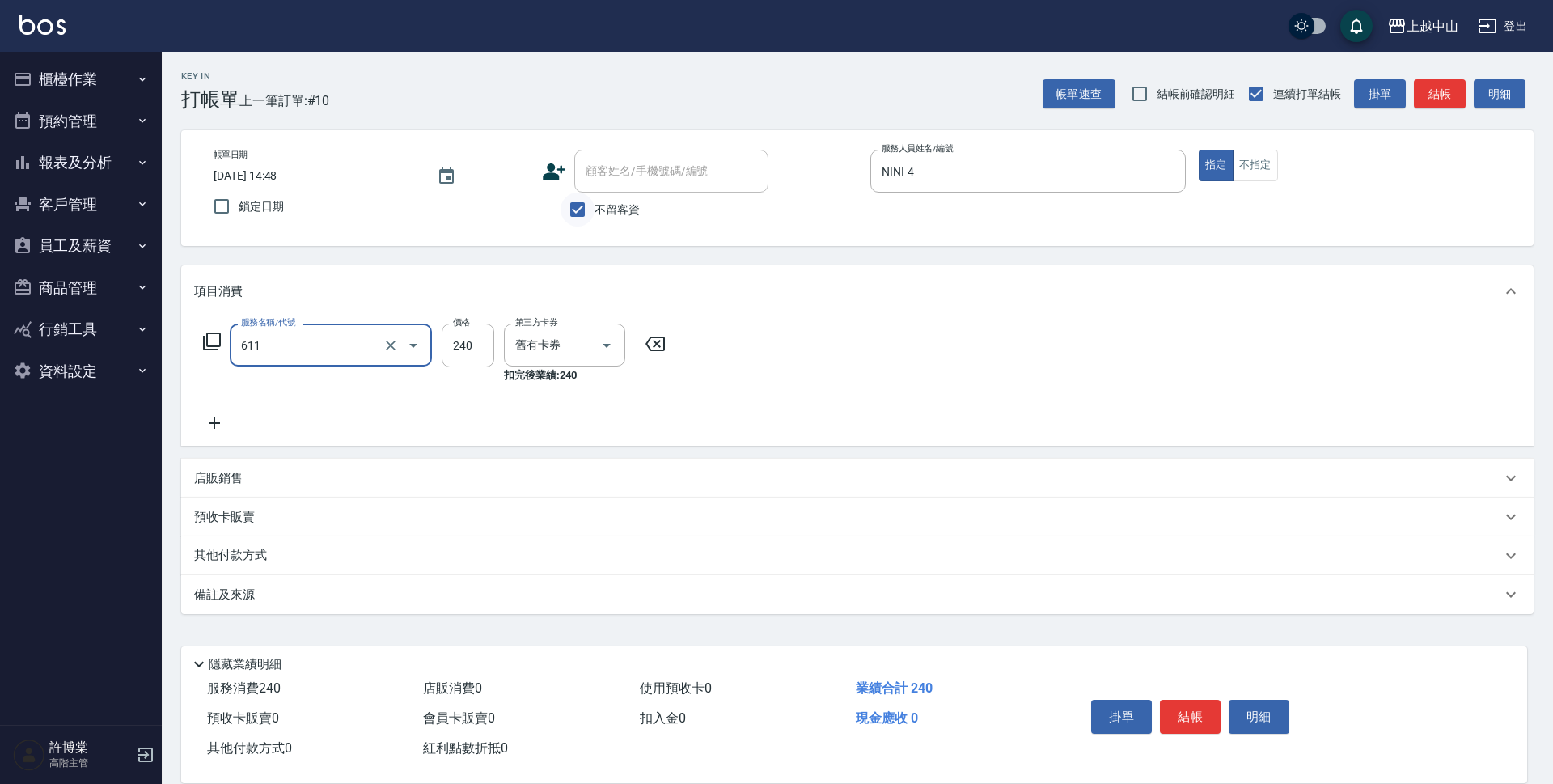
type input "洗髮卷消費(611)"
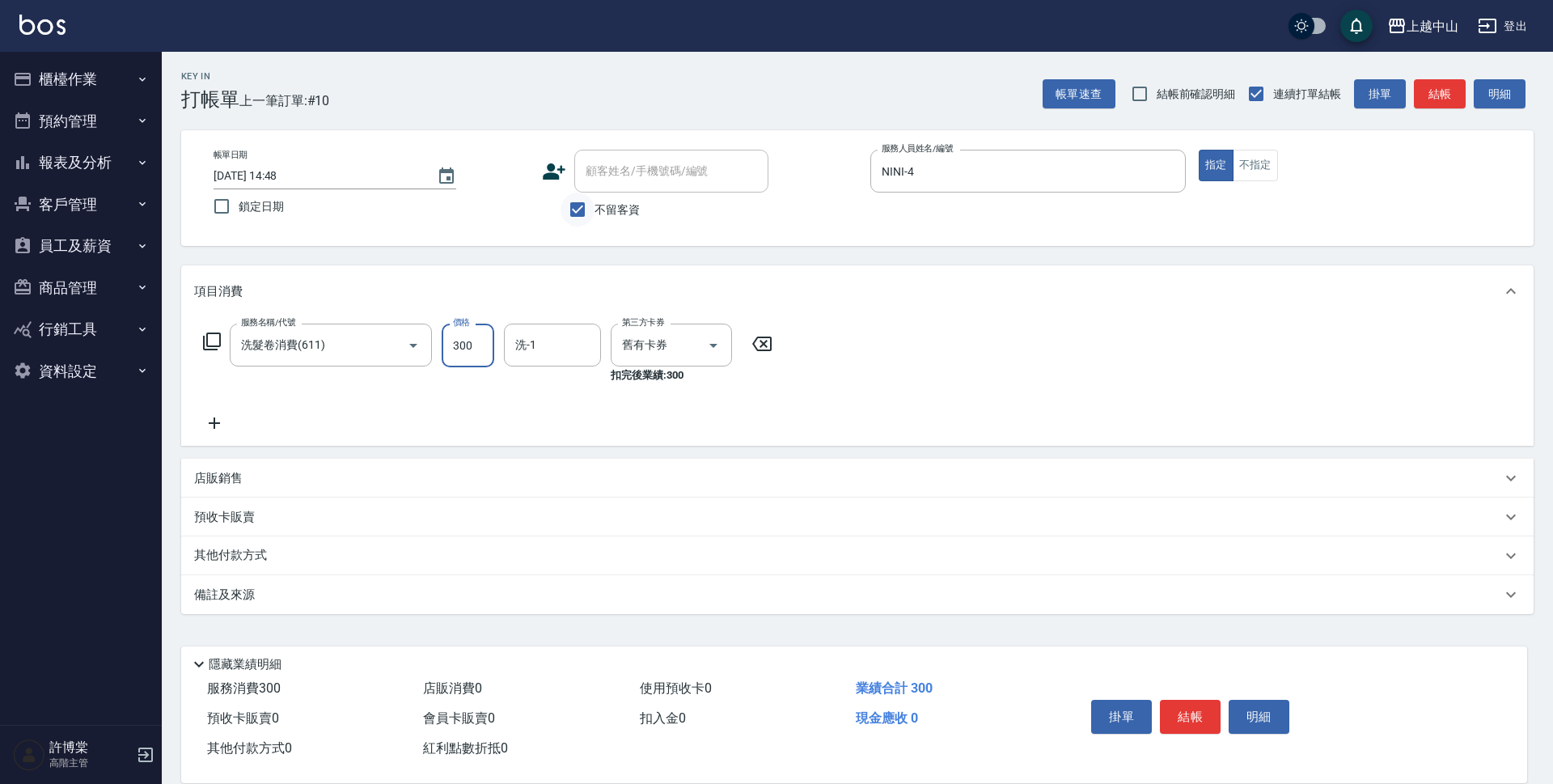
type input "300"
type input "薇慈-36"
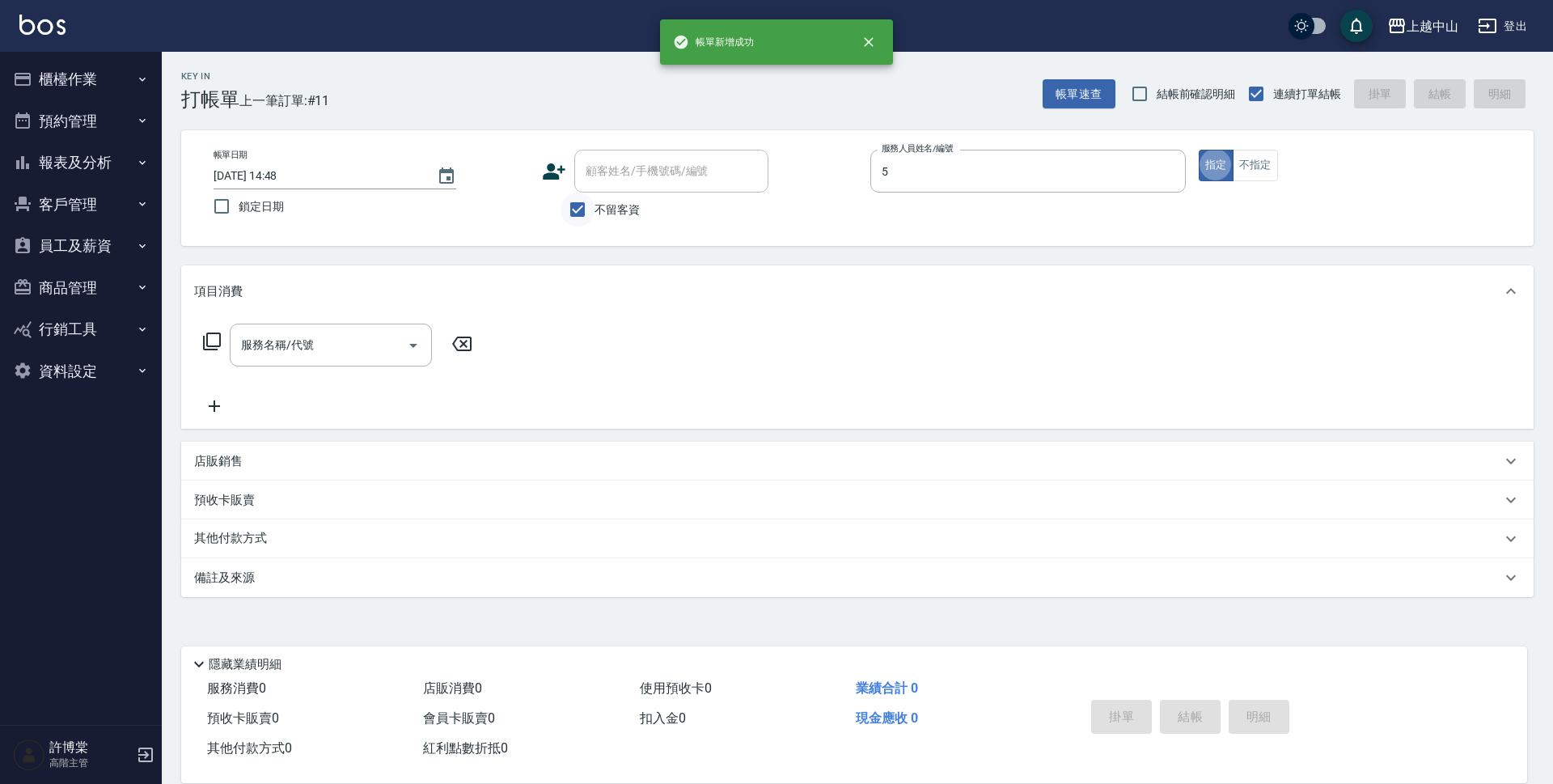
type input "Kimi-5"
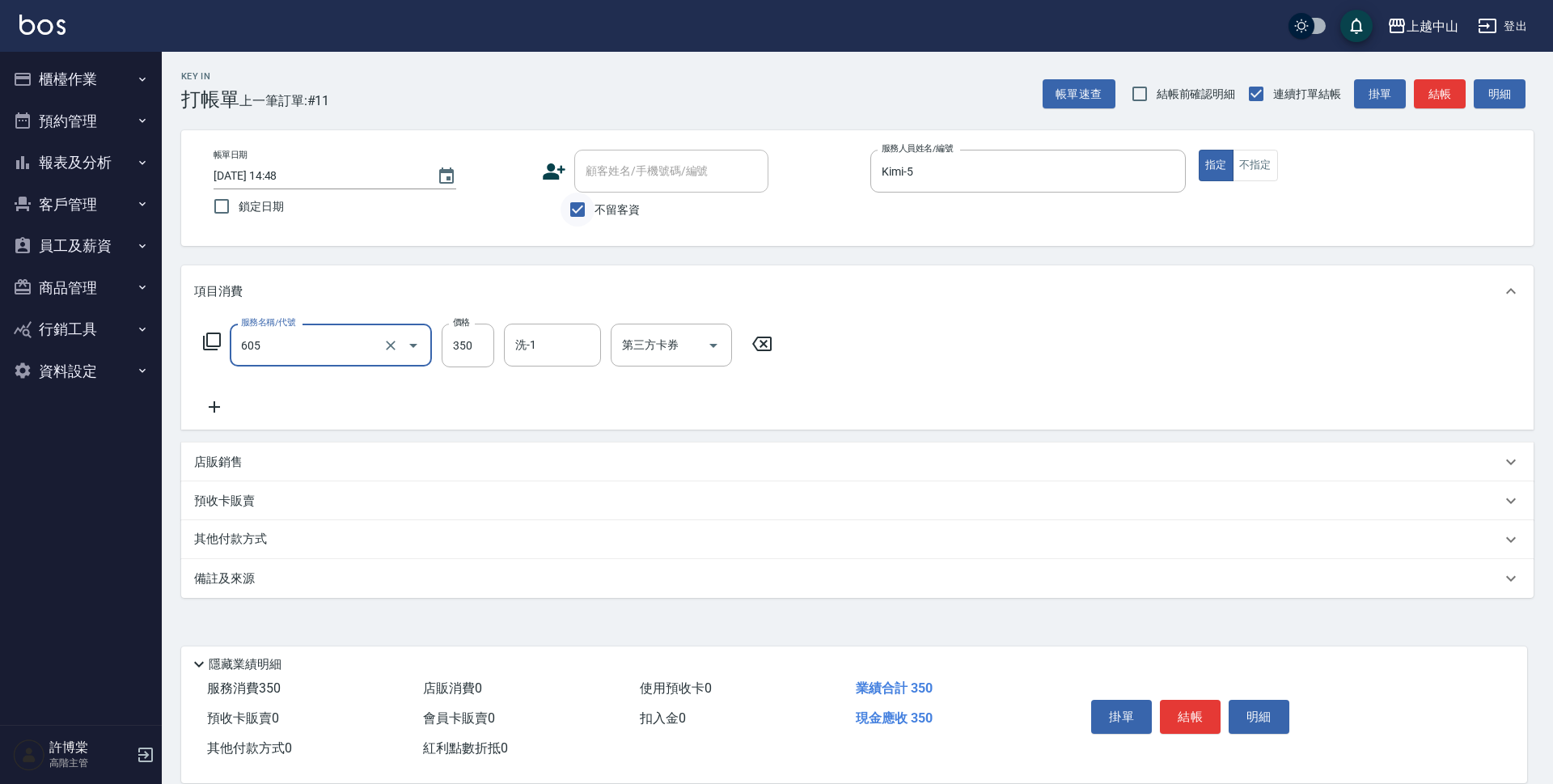
type input "洗髮 (女)(605)"
type input "400"
type input "[PERSON_NAME]-33"
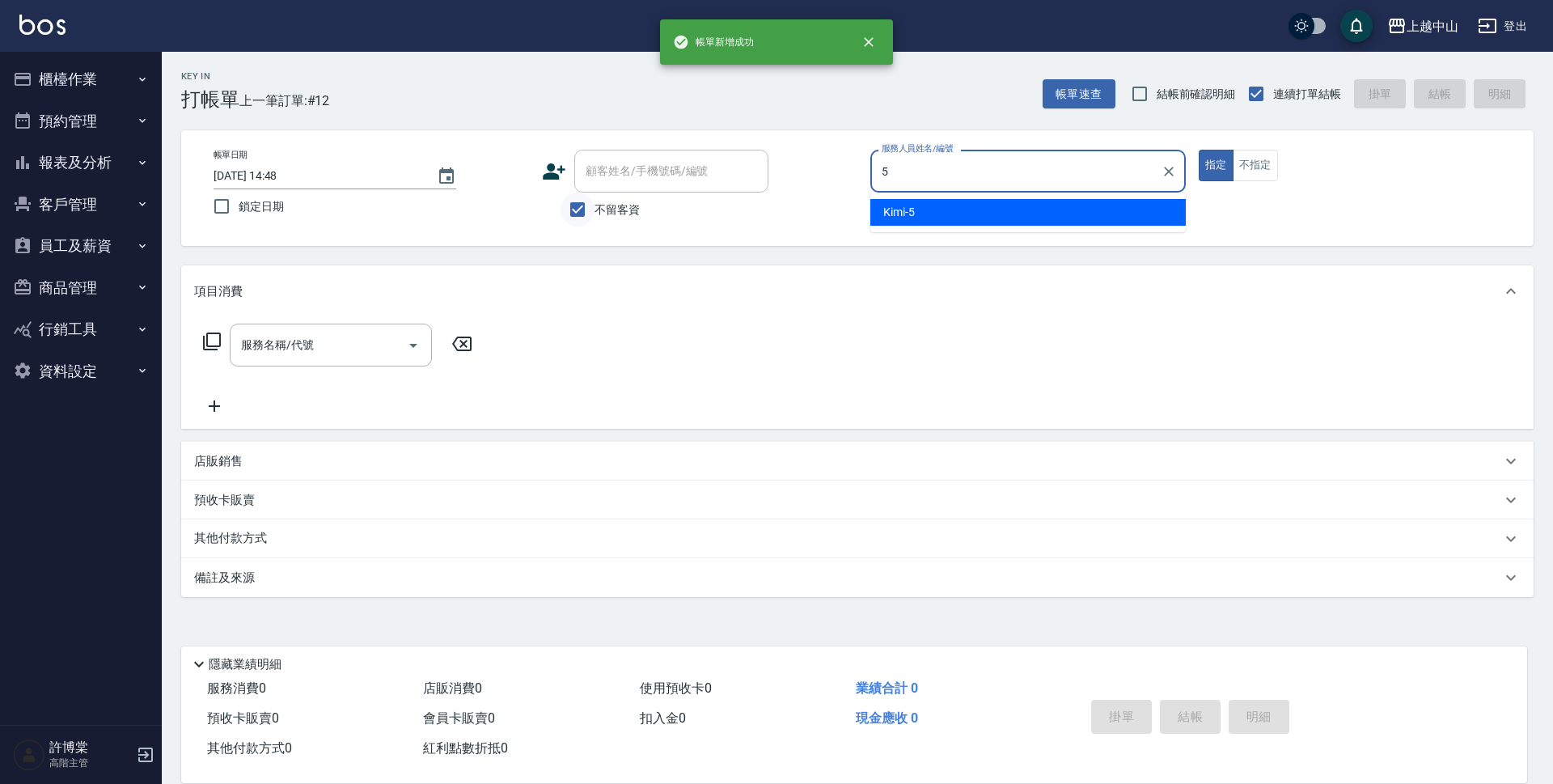
type input "Kimi-5"
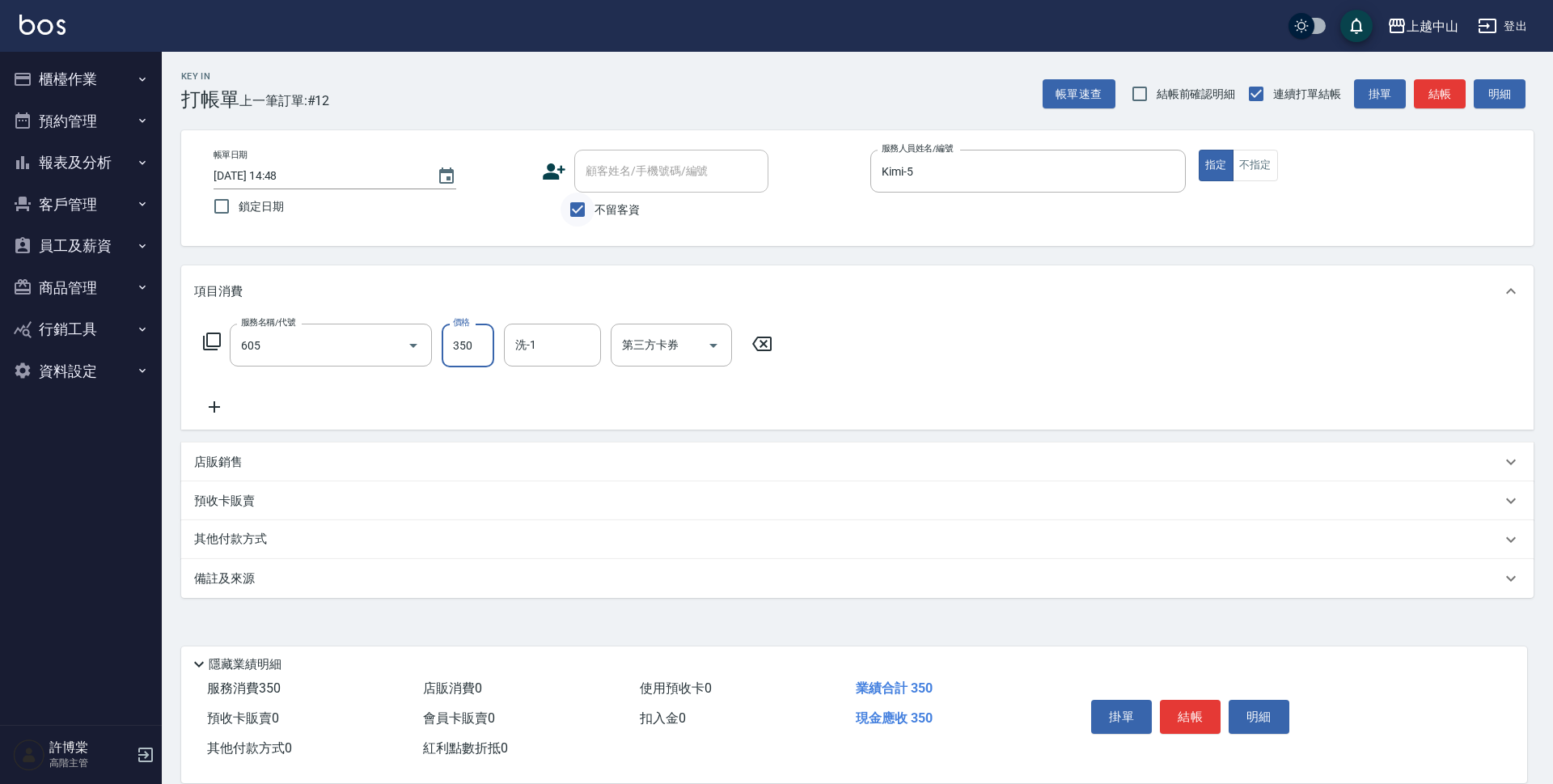
type input "洗髮 (女)(605)"
type input "400"
type input "[PERSON_NAME]-33"
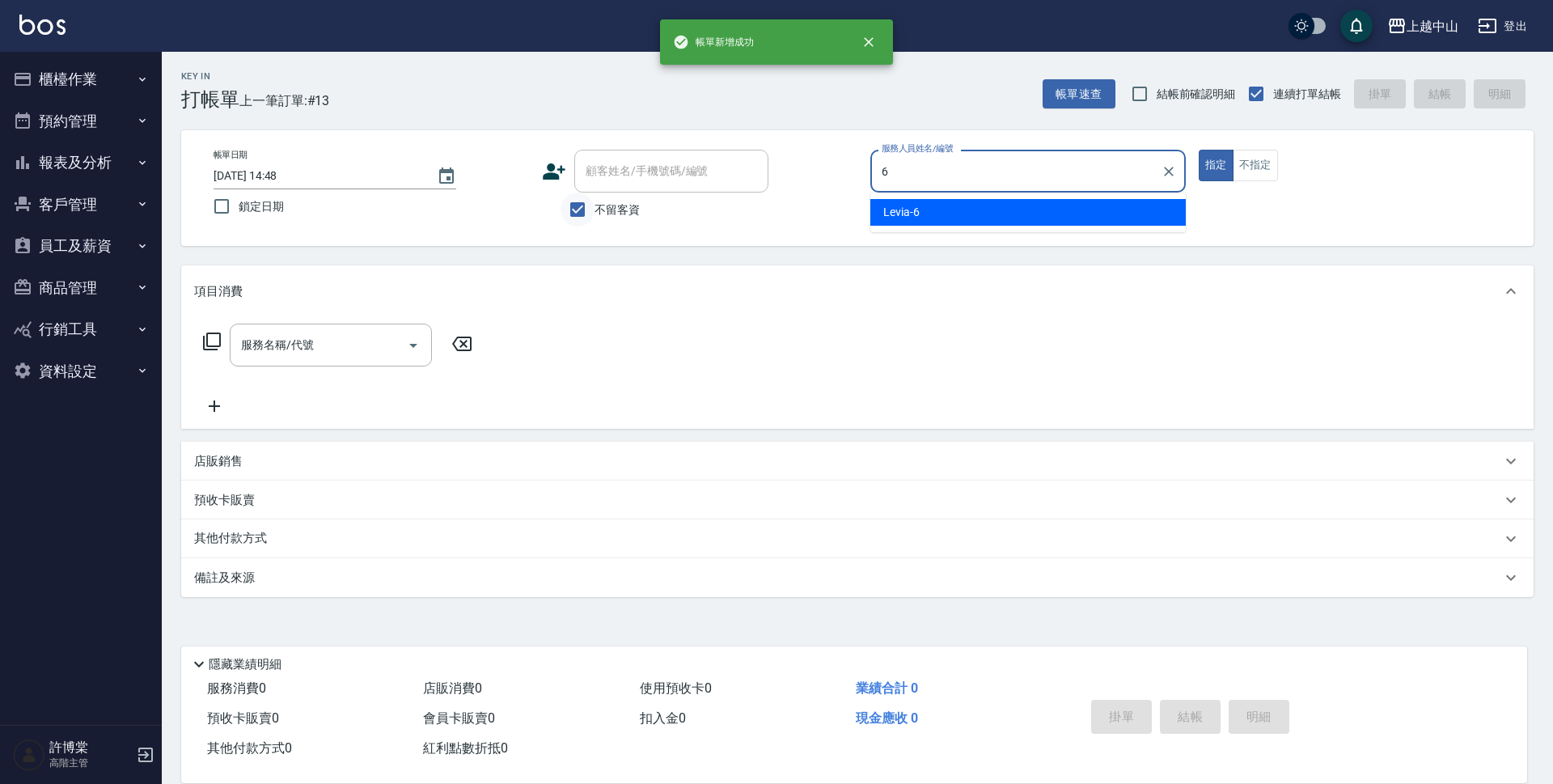
type input "Levia-6"
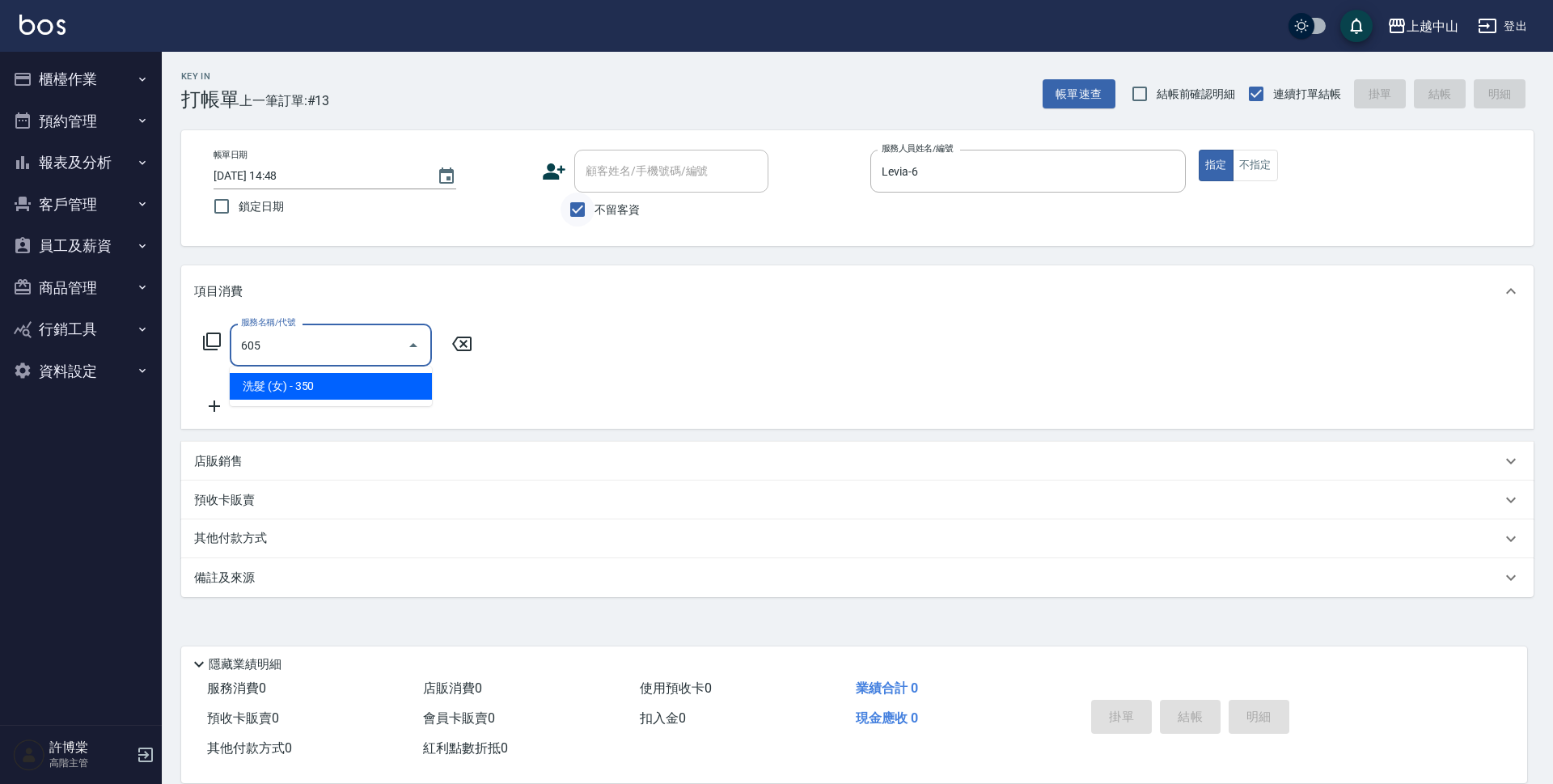
type input "洗髮 (女)(605)"
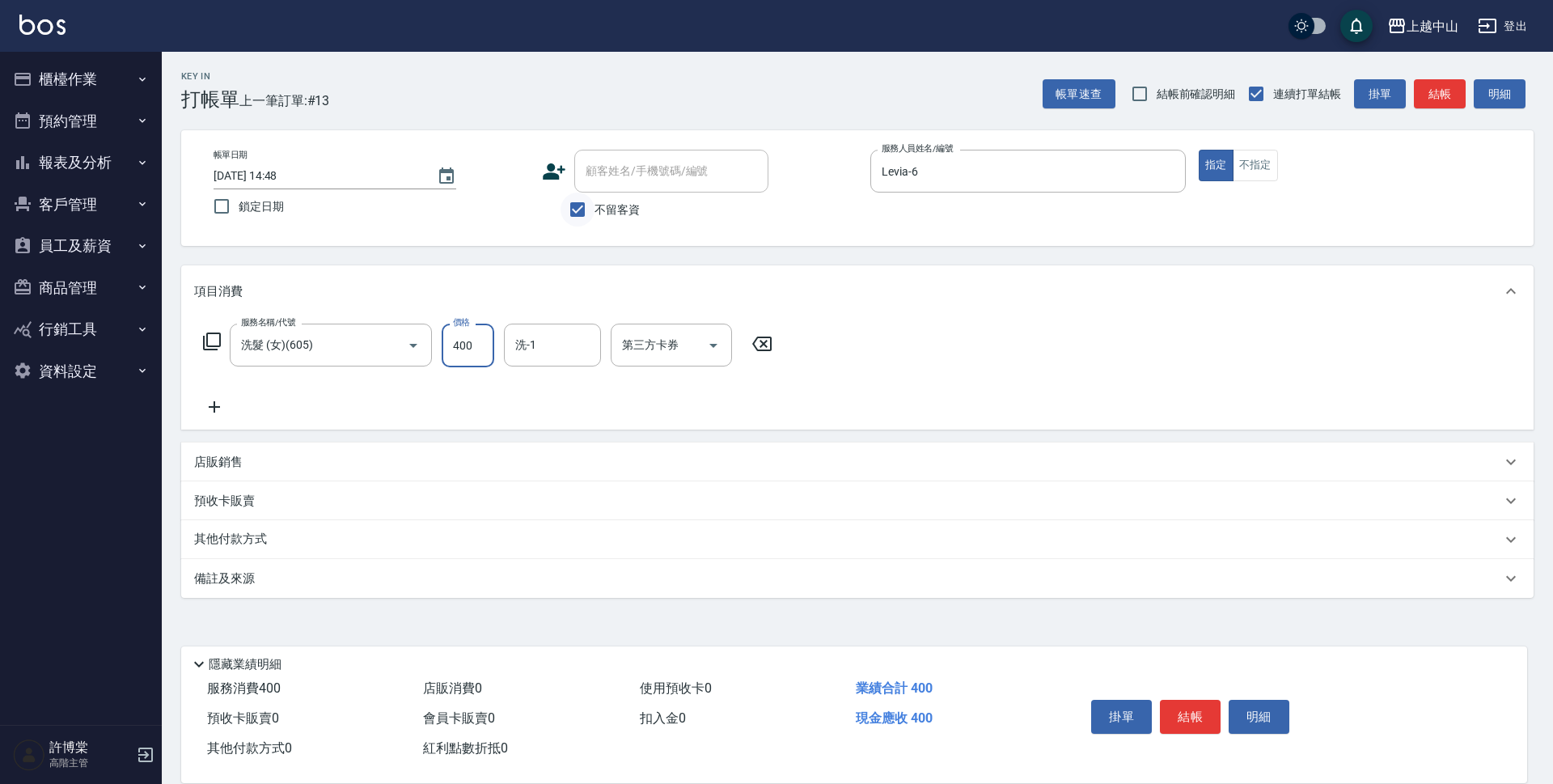
type input "400"
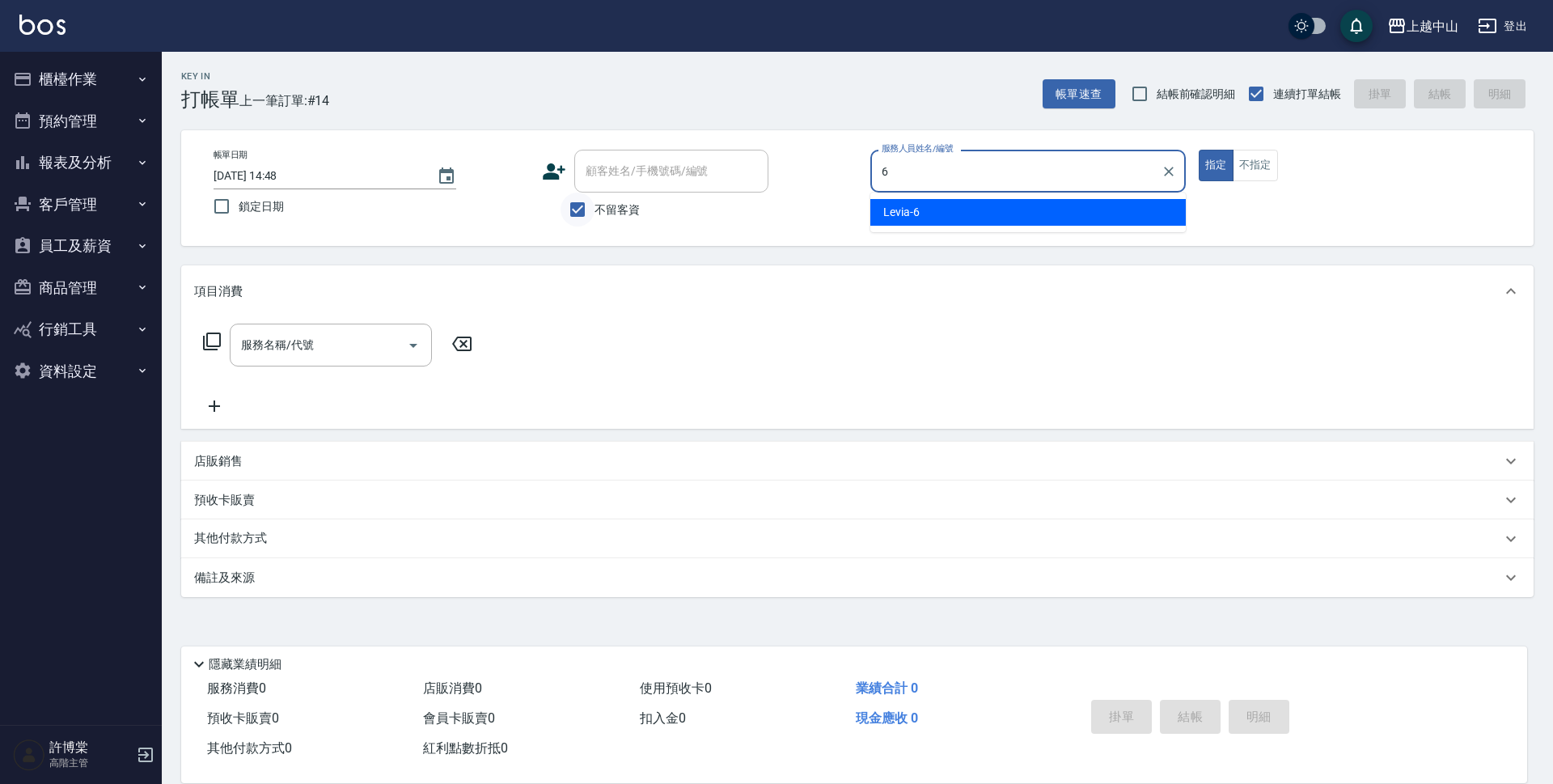
type input "Levia-6"
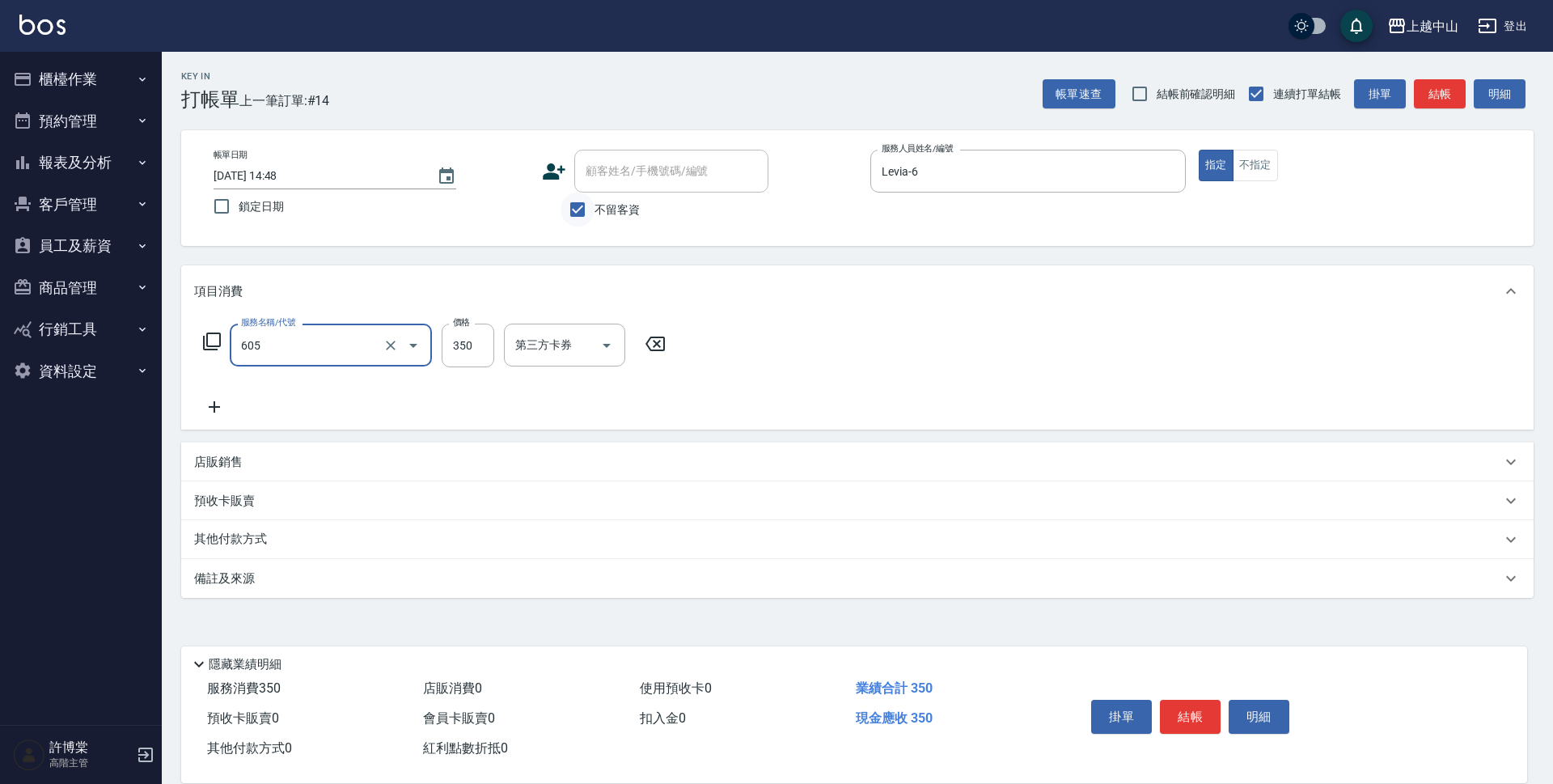
type input "洗髮 (女)(605)"
type input "400"
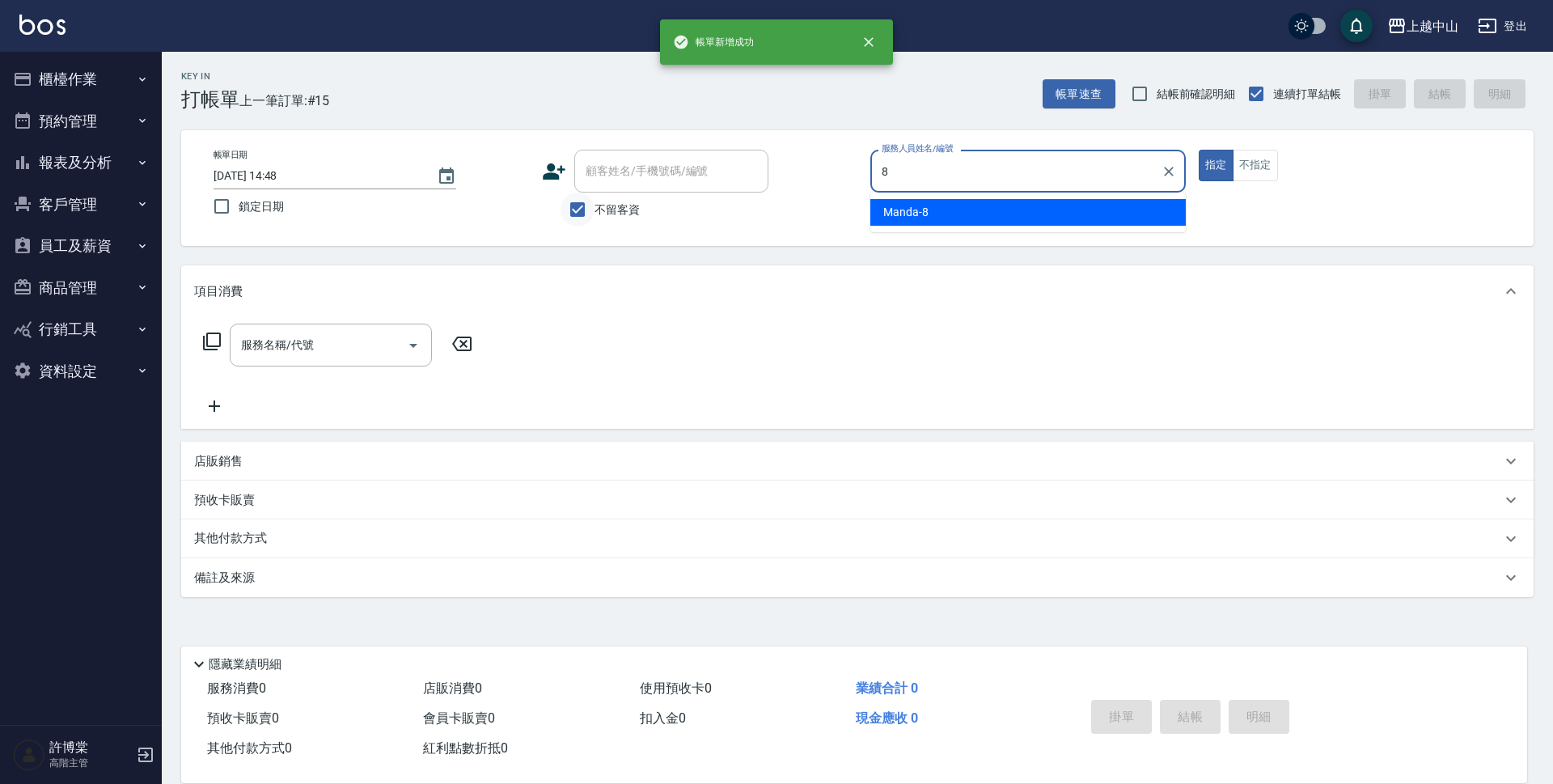
type input "Manda-8"
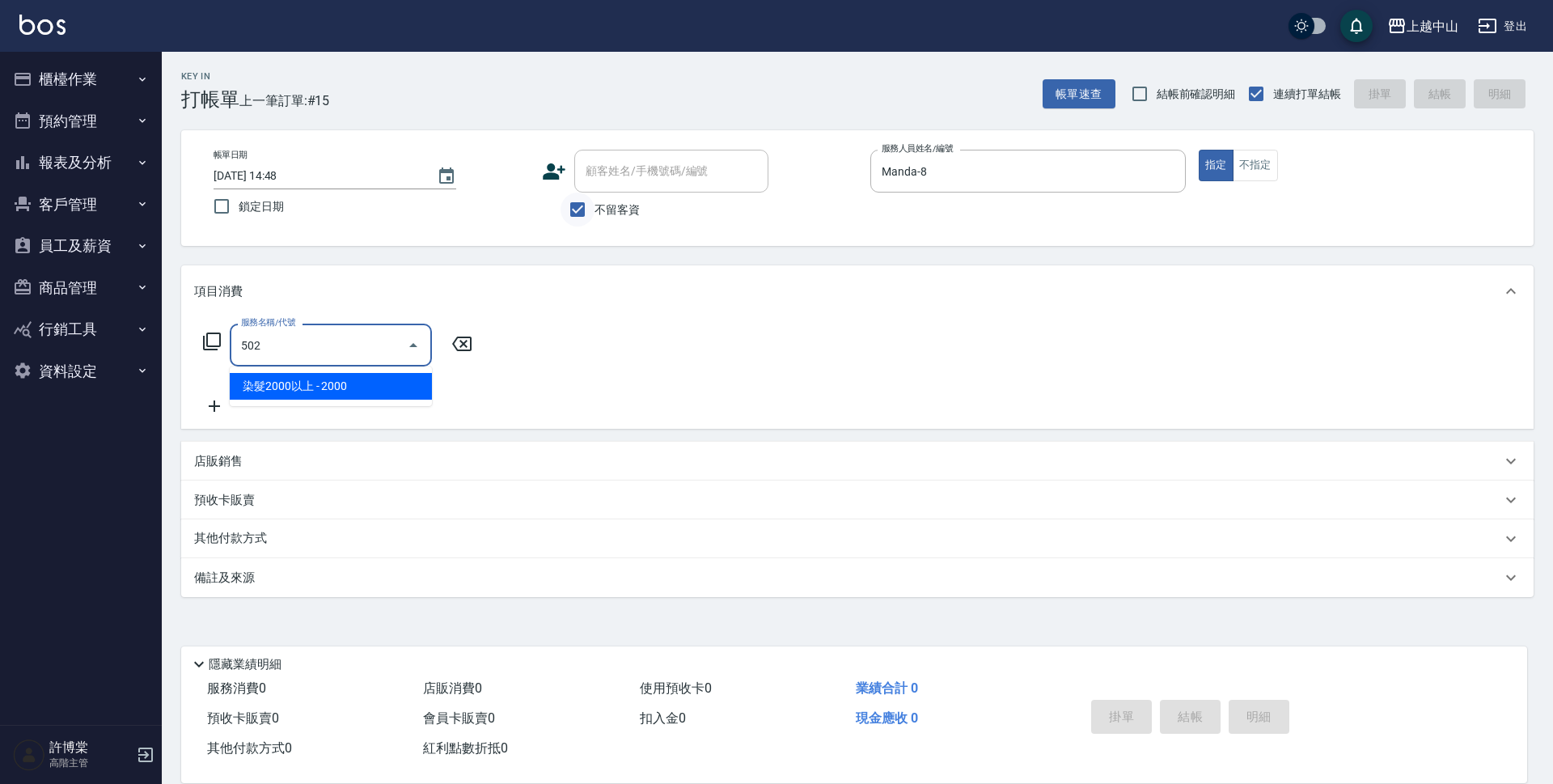
type input "染髮2000以上(502)"
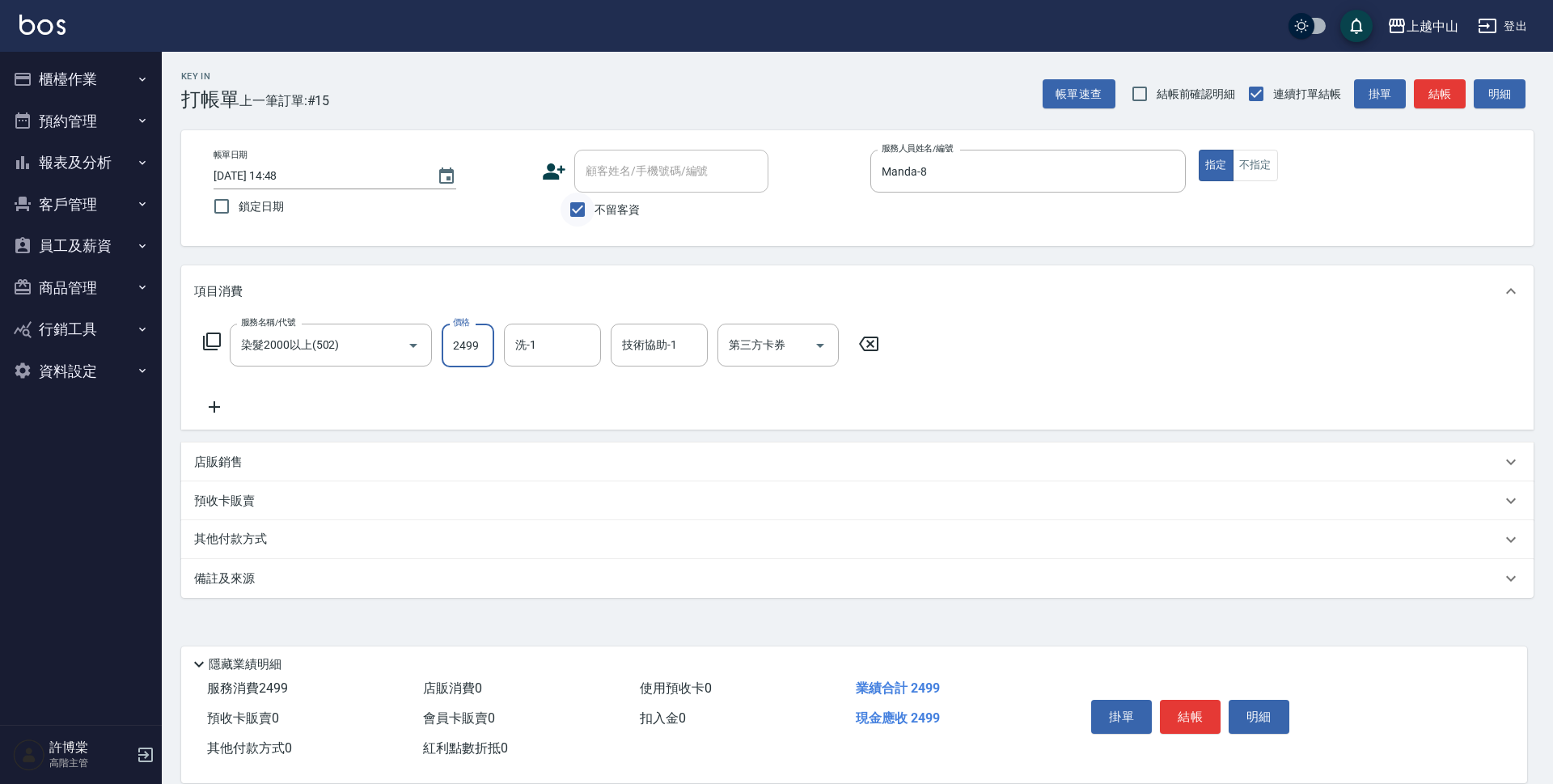
type input "2499"
type input "薇慈-36"
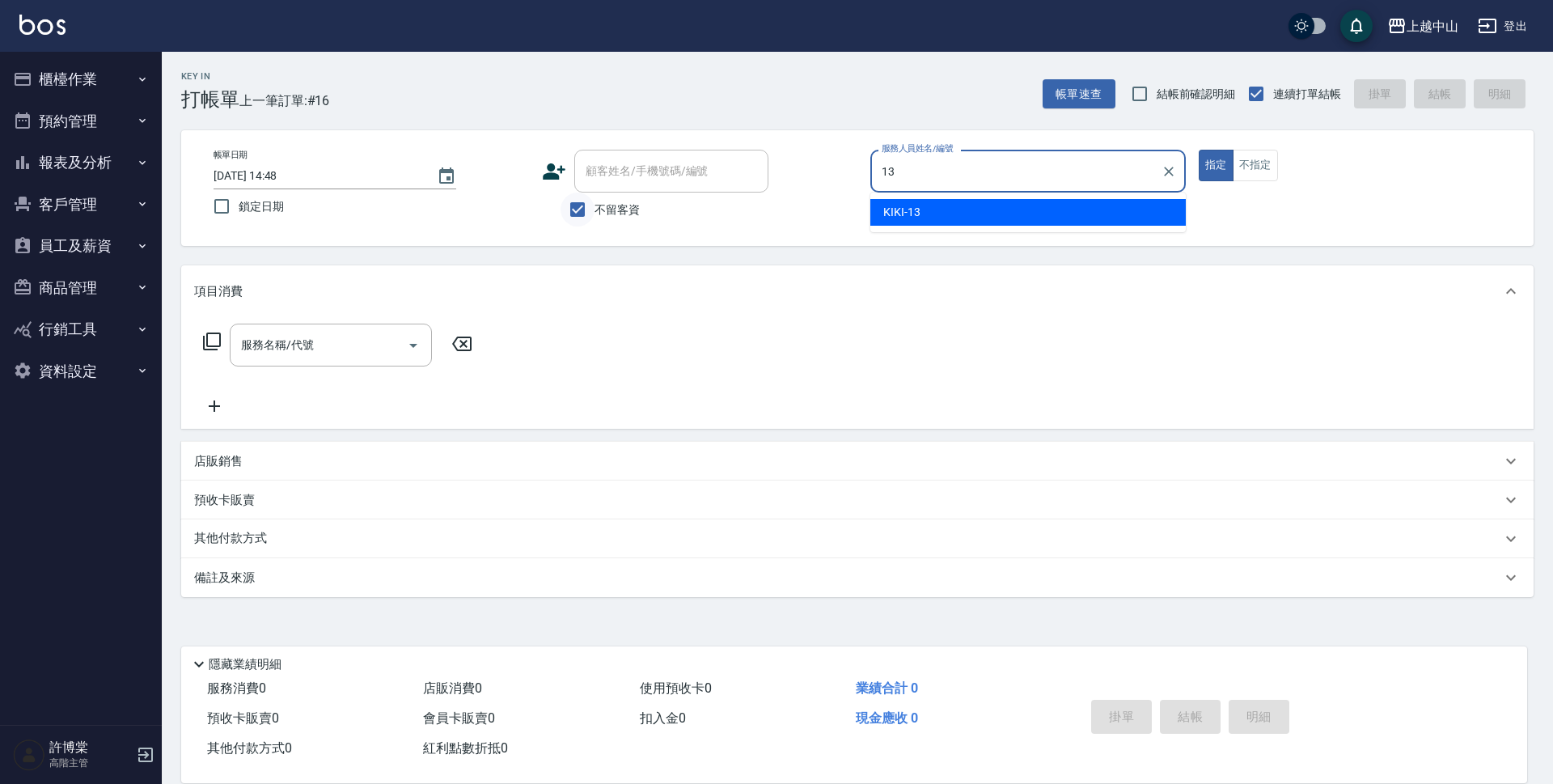
type input "KIKI-13"
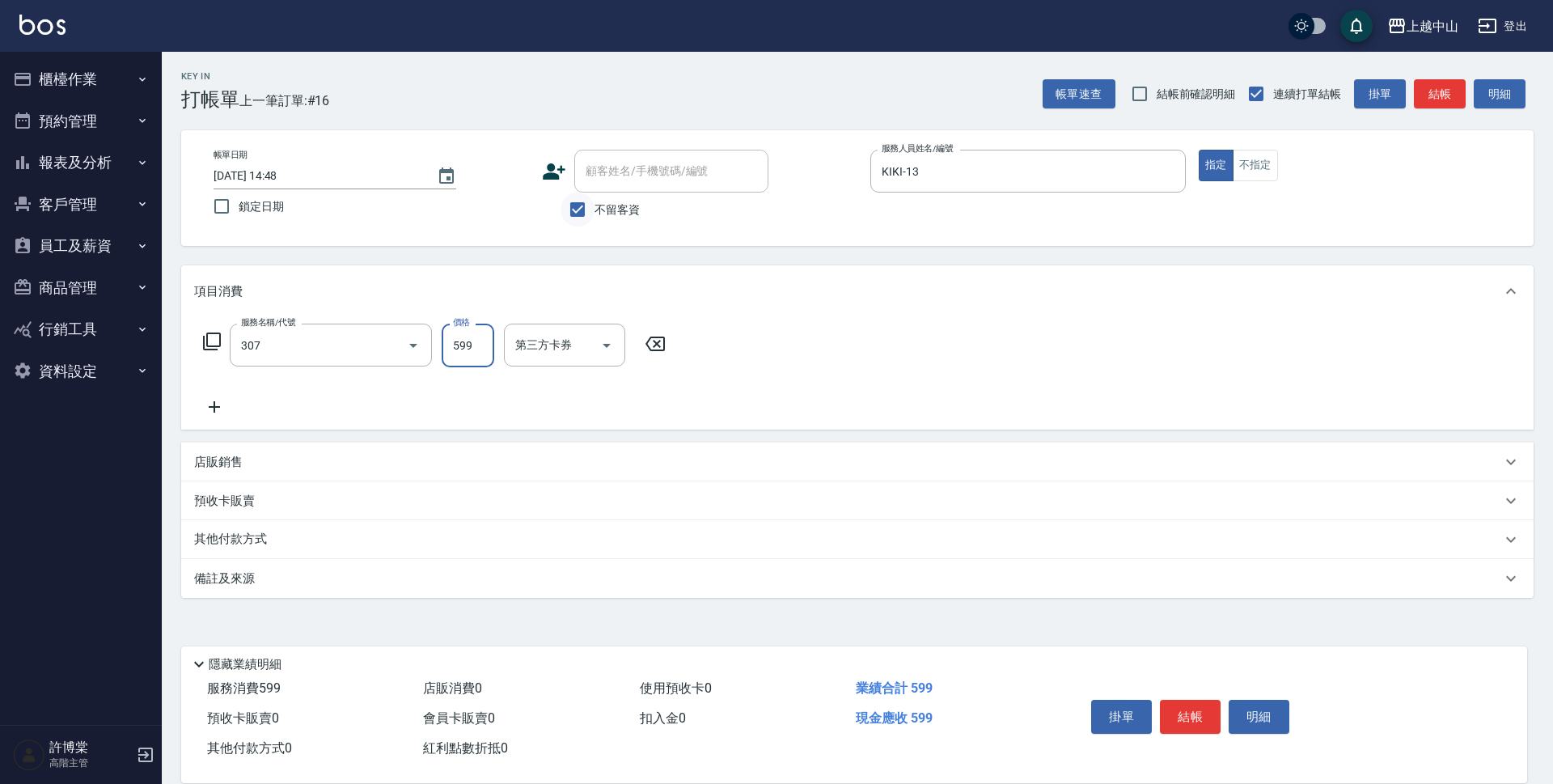
type input "森精萃角質調理髮浴(307)"
type input "650"
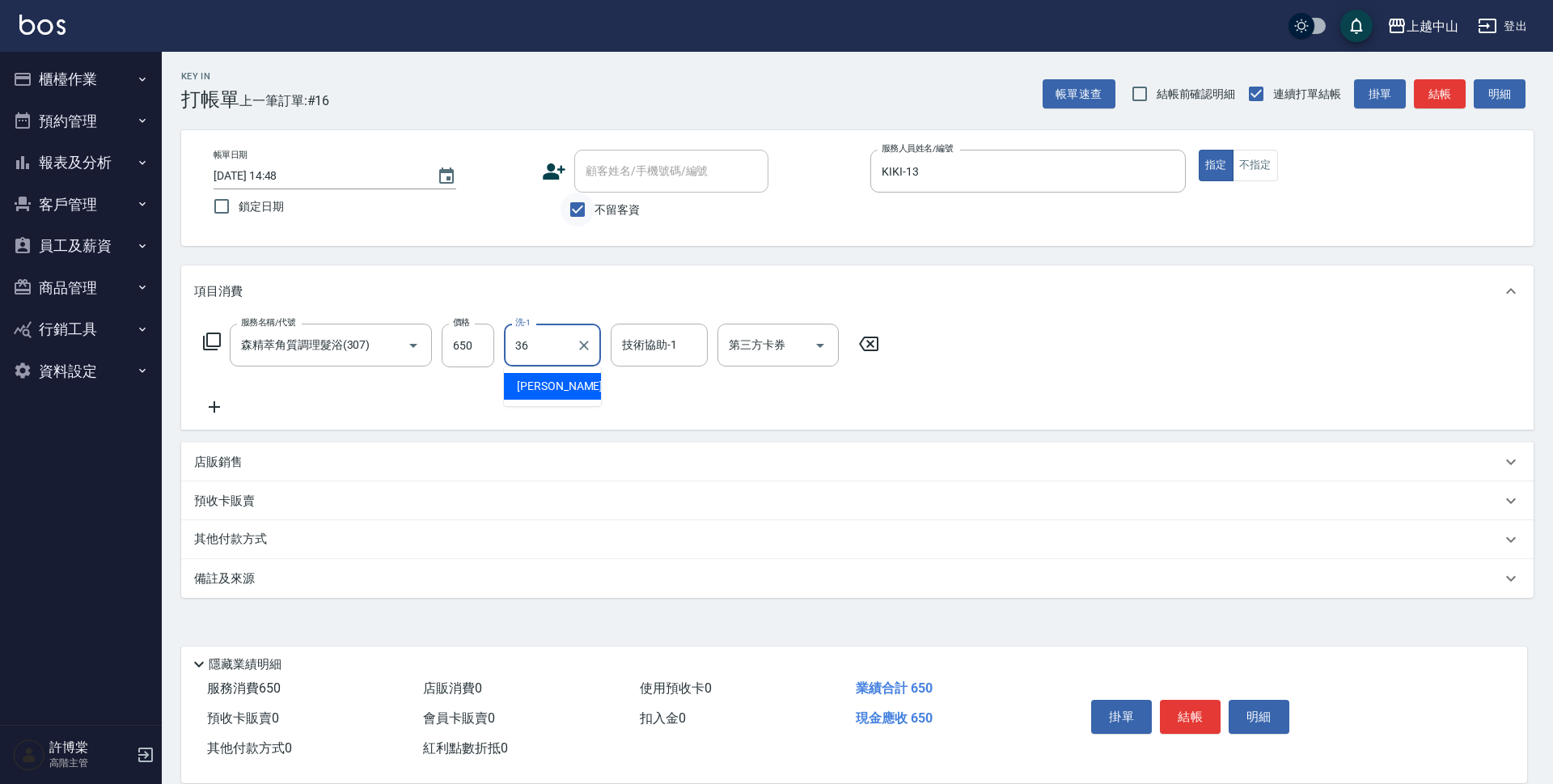
type input "薇慈-36"
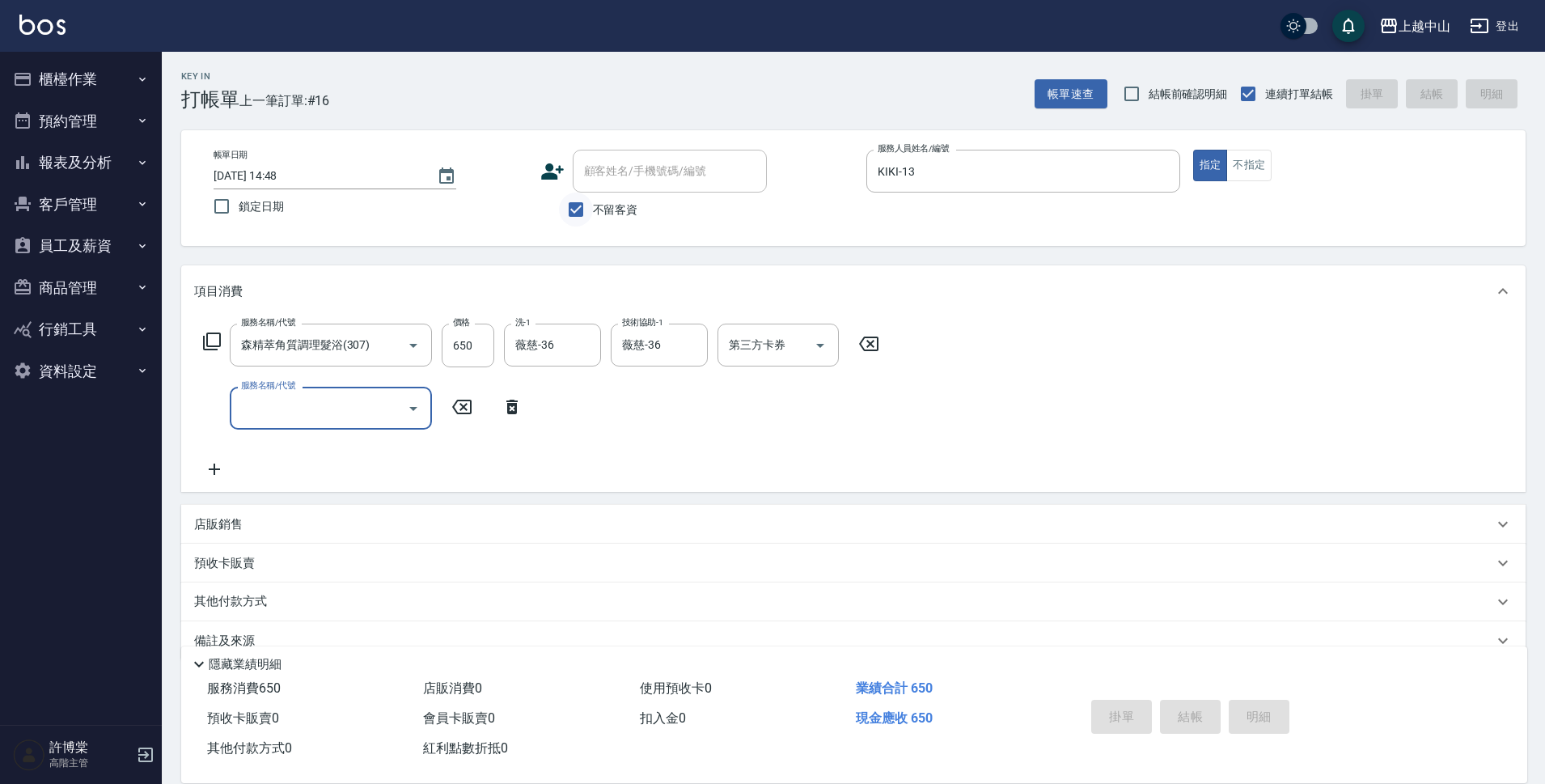
type input "[DATE] 14:49"
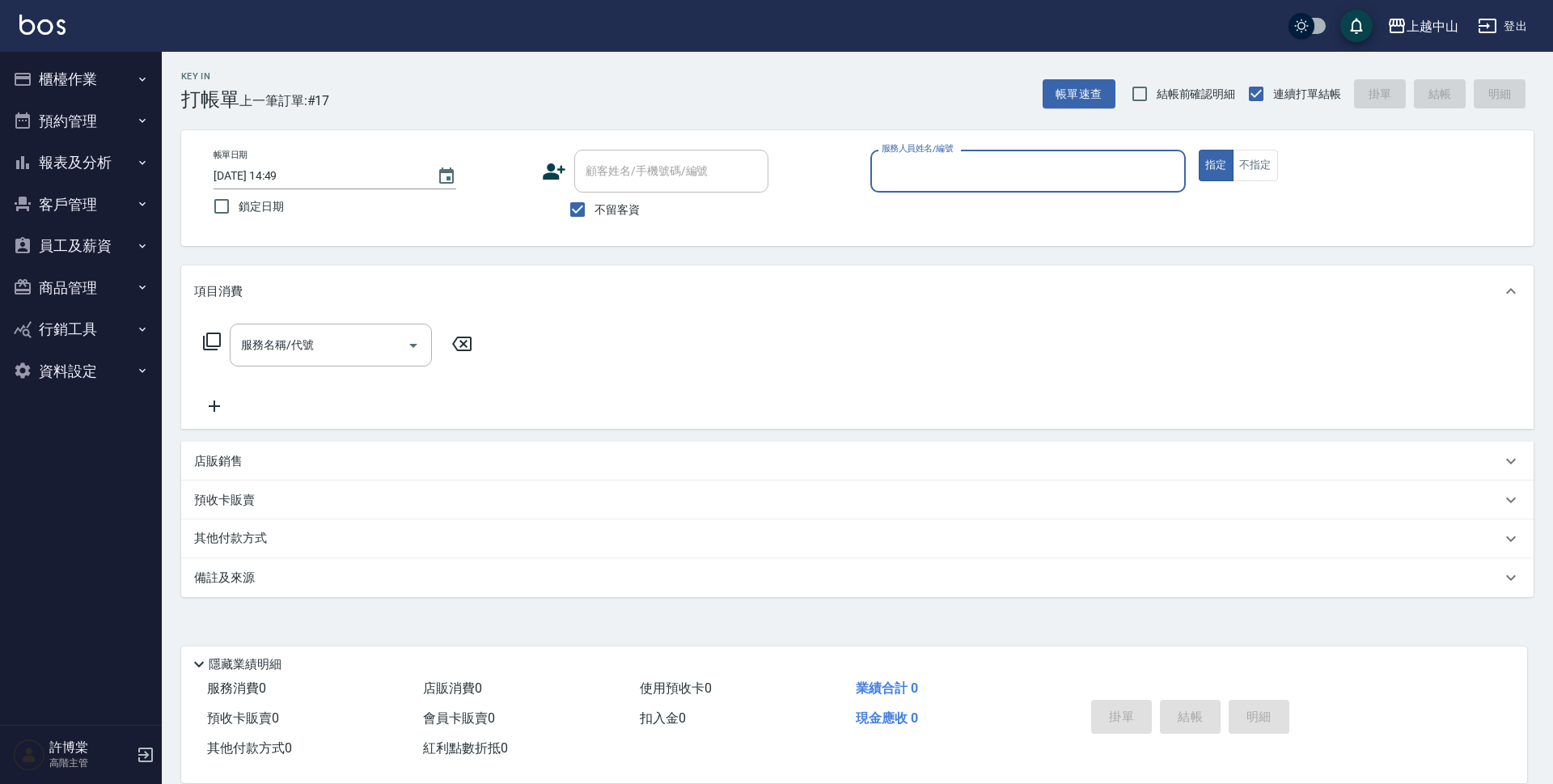
click at [346, 469] on div "店販銷售" at bounding box center [848, 461] width 1307 height 17
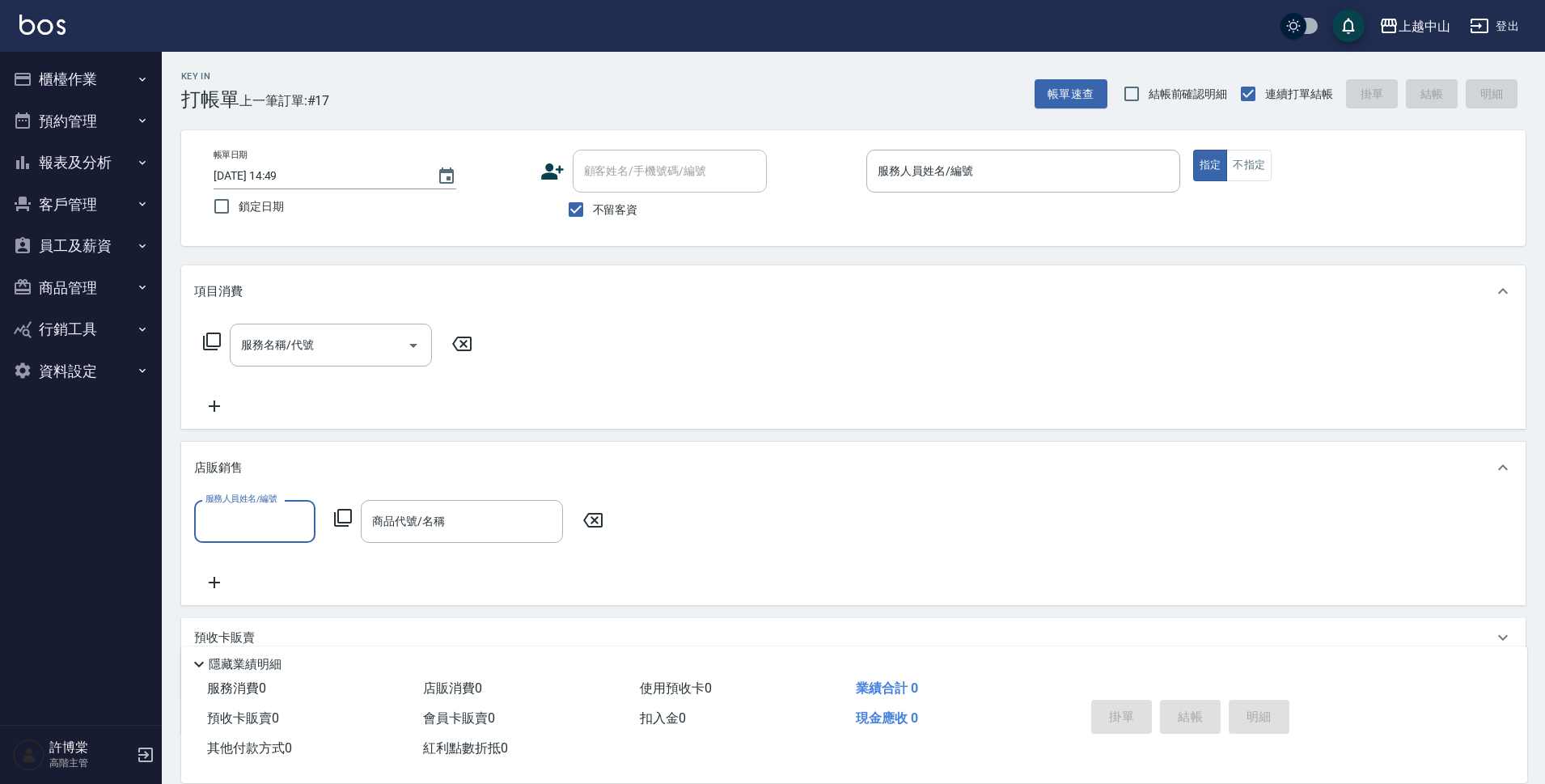
click at [327, 517] on div "服務人員姓名/編號 服務人員姓名/編號 商品代號/名稱 商品代號/名稱" at bounding box center [404, 521] width 419 height 43
click at [353, 518] on div "服務人員姓名/編號 服務人員姓名/編號 商品代號/名稱 商品代號/名稱" at bounding box center [404, 521] width 419 height 43
click at [345, 504] on div "服務人員姓名/編號 服務人員姓名/編號 商品代號/名稱 商品代號/名稱" at bounding box center [404, 521] width 419 height 43
click at [344, 516] on icon at bounding box center [343, 518] width 19 height 19
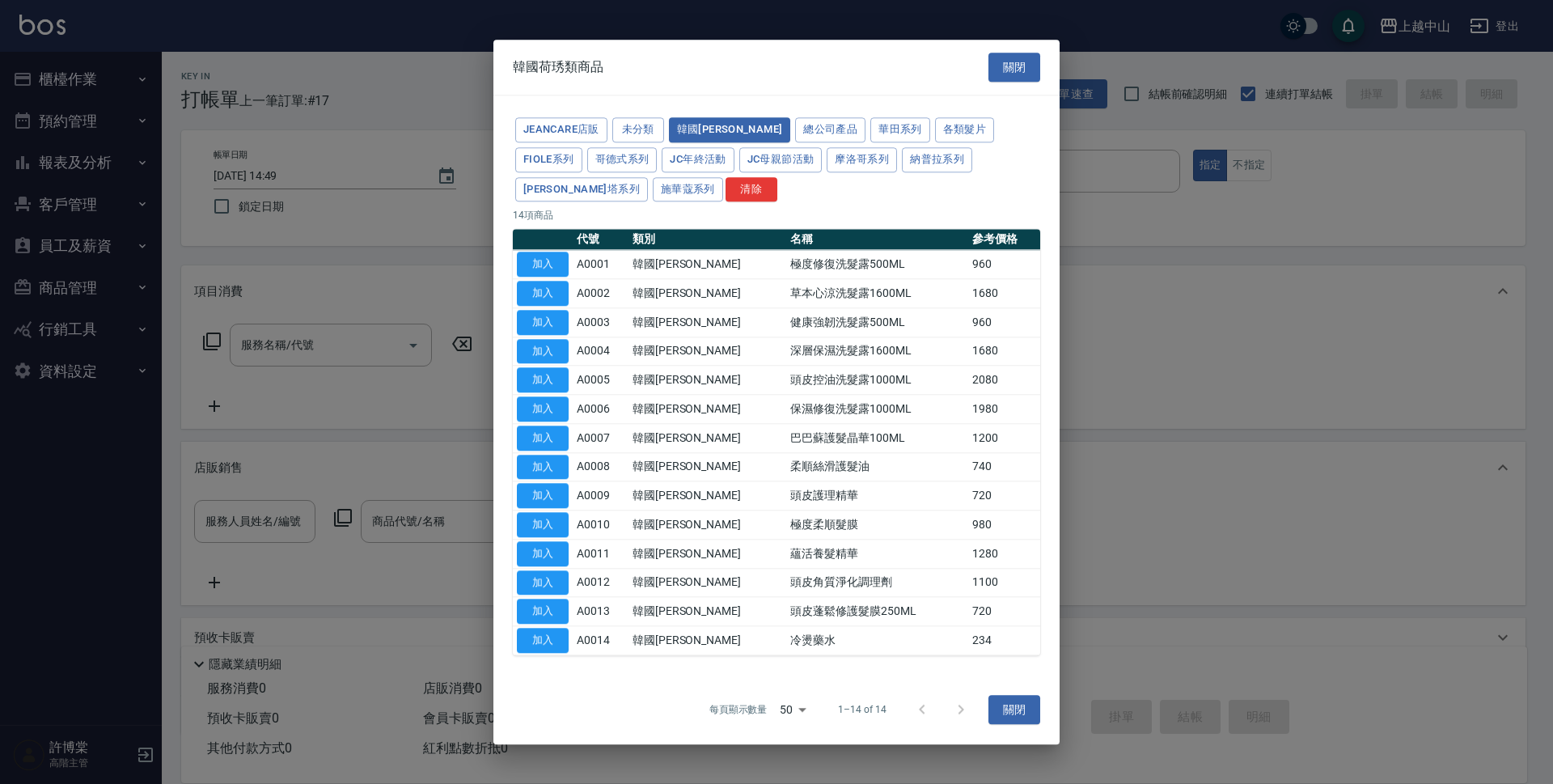
click at [344, 516] on div at bounding box center [776, 392] width 1553 height 784
click at [1010, 59] on button "關閉" at bounding box center [1015, 67] width 52 height 30
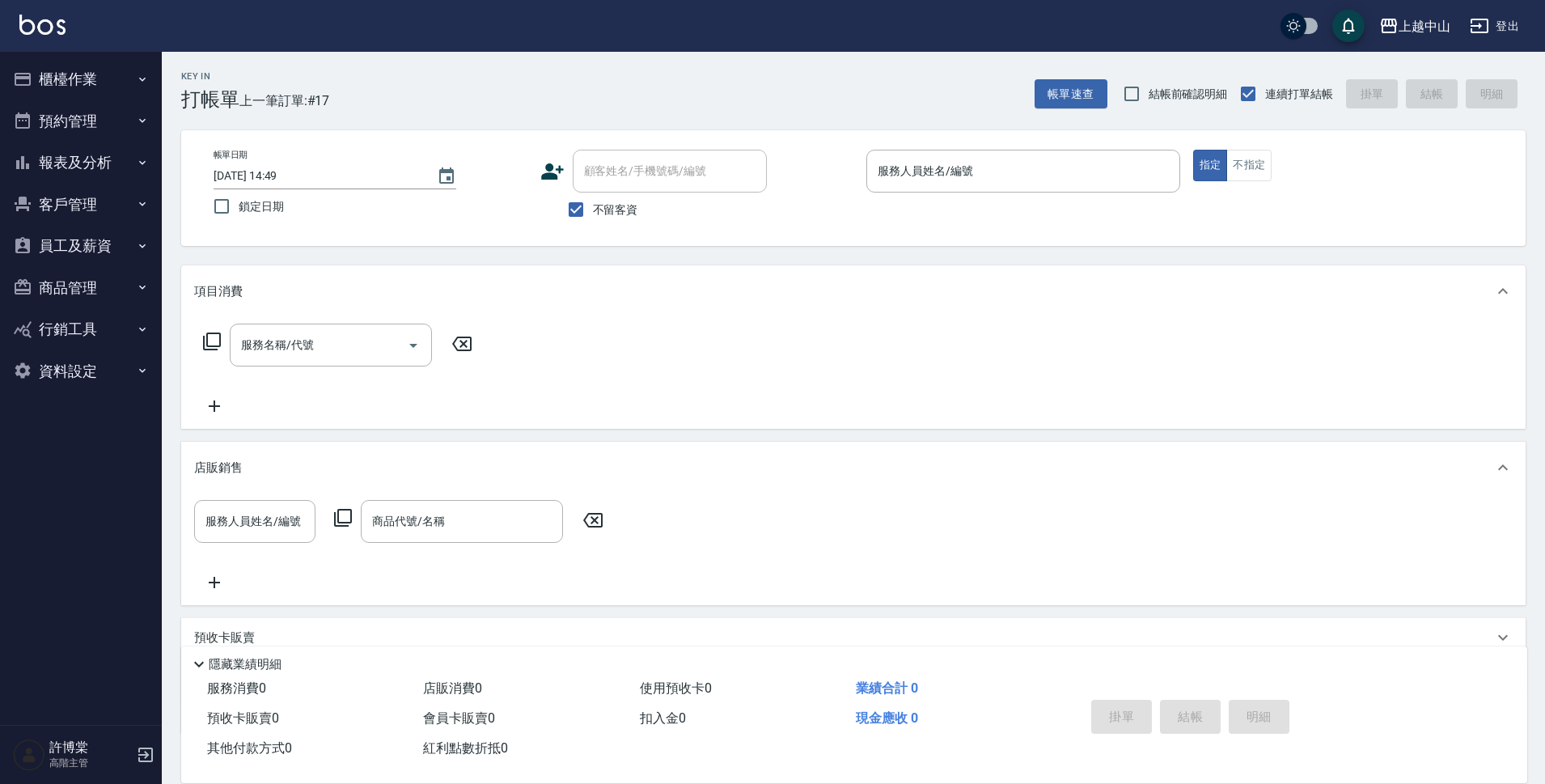
click at [114, 79] on button "櫃檯作業" at bounding box center [81, 80] width 149 height 42
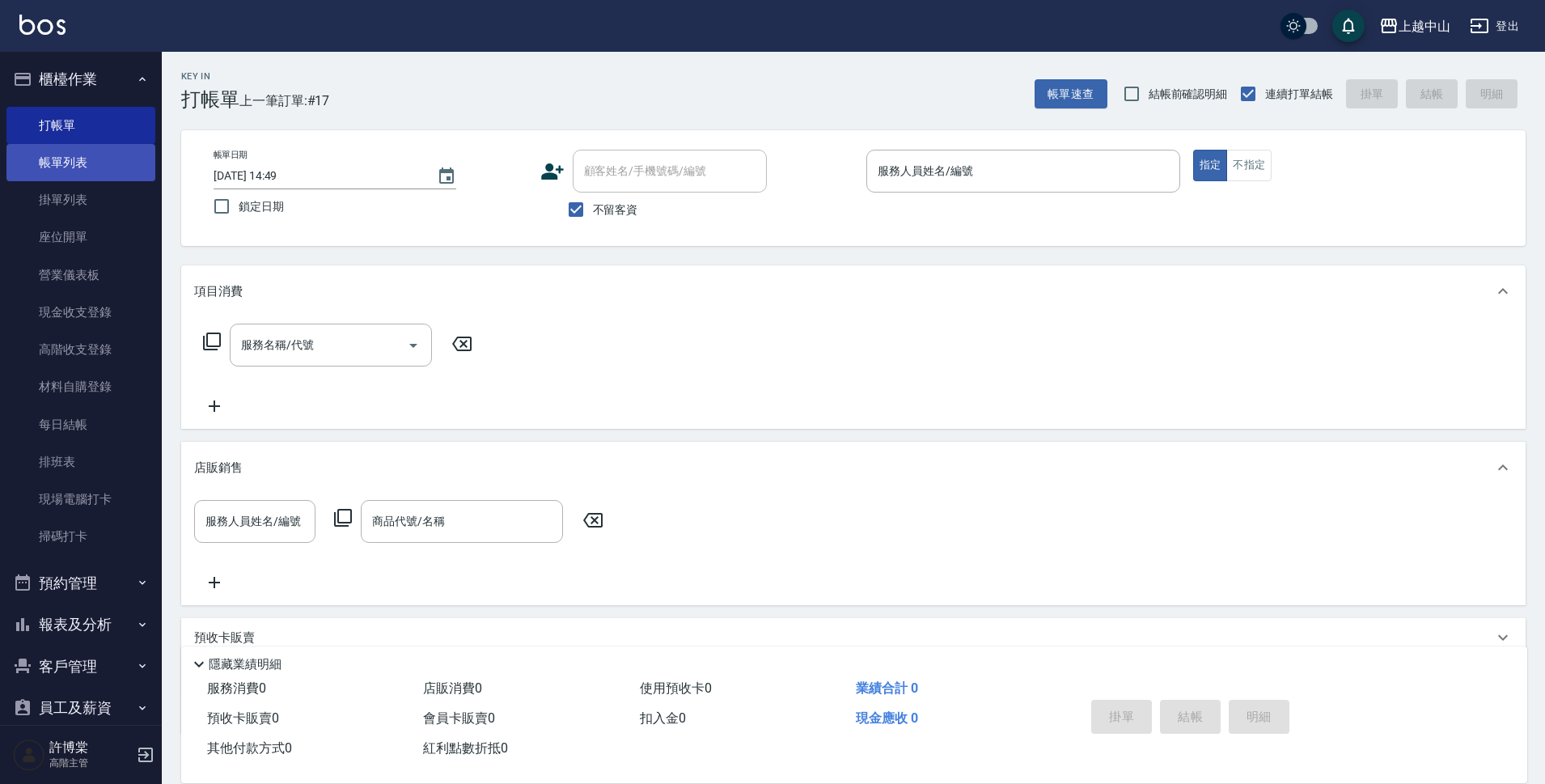
click at [92, 169] on link "帳單列表" at bounding box center [81, 162] width 149 height 37
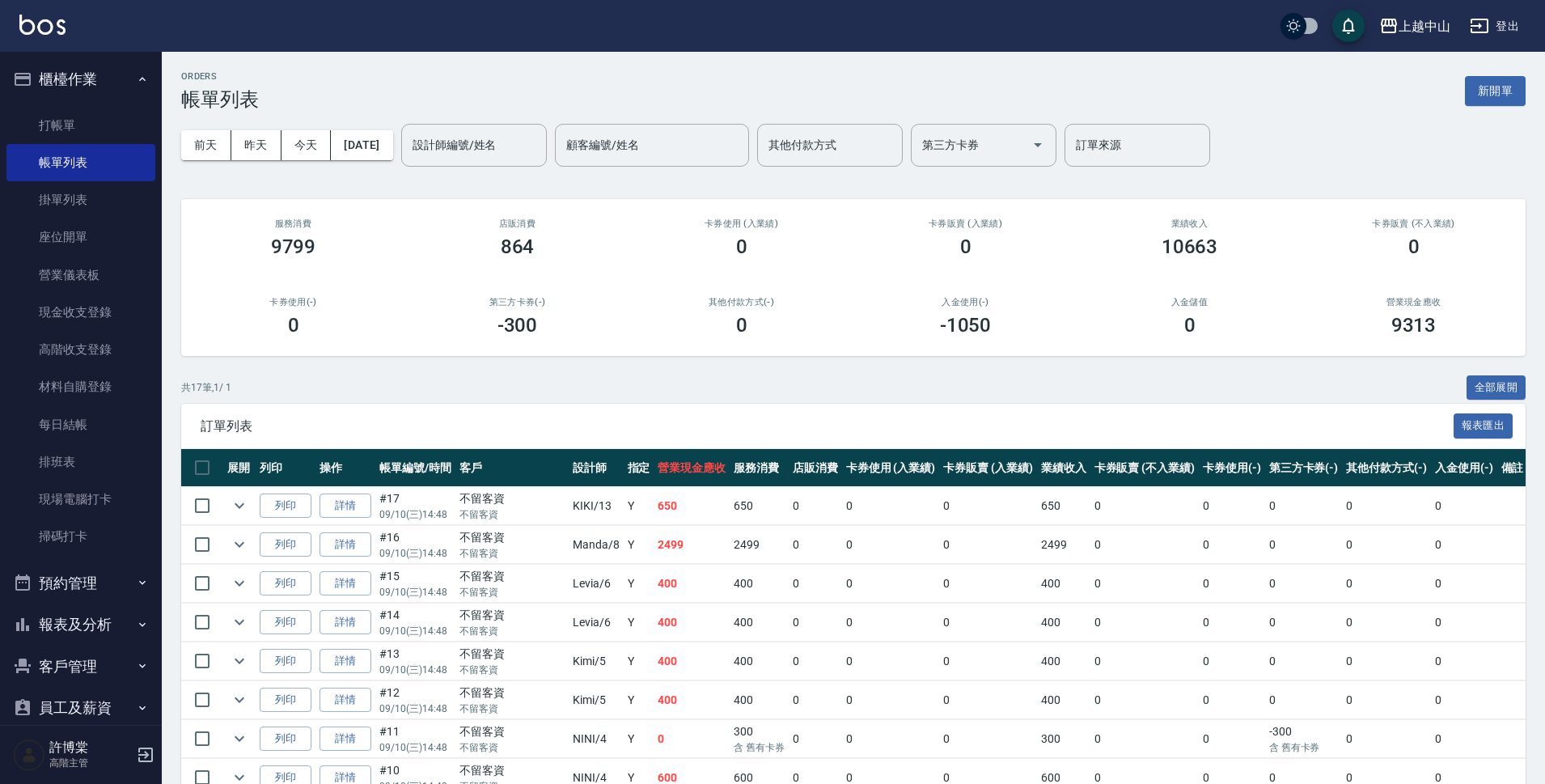
click at [1514, 354] on div "營業現金應收 9313" at bounding box center [1412, 317] width 224 height 79
click at [1489, 384] on button "全部展開" at bounding box center [1496, 388] width 60 height 25
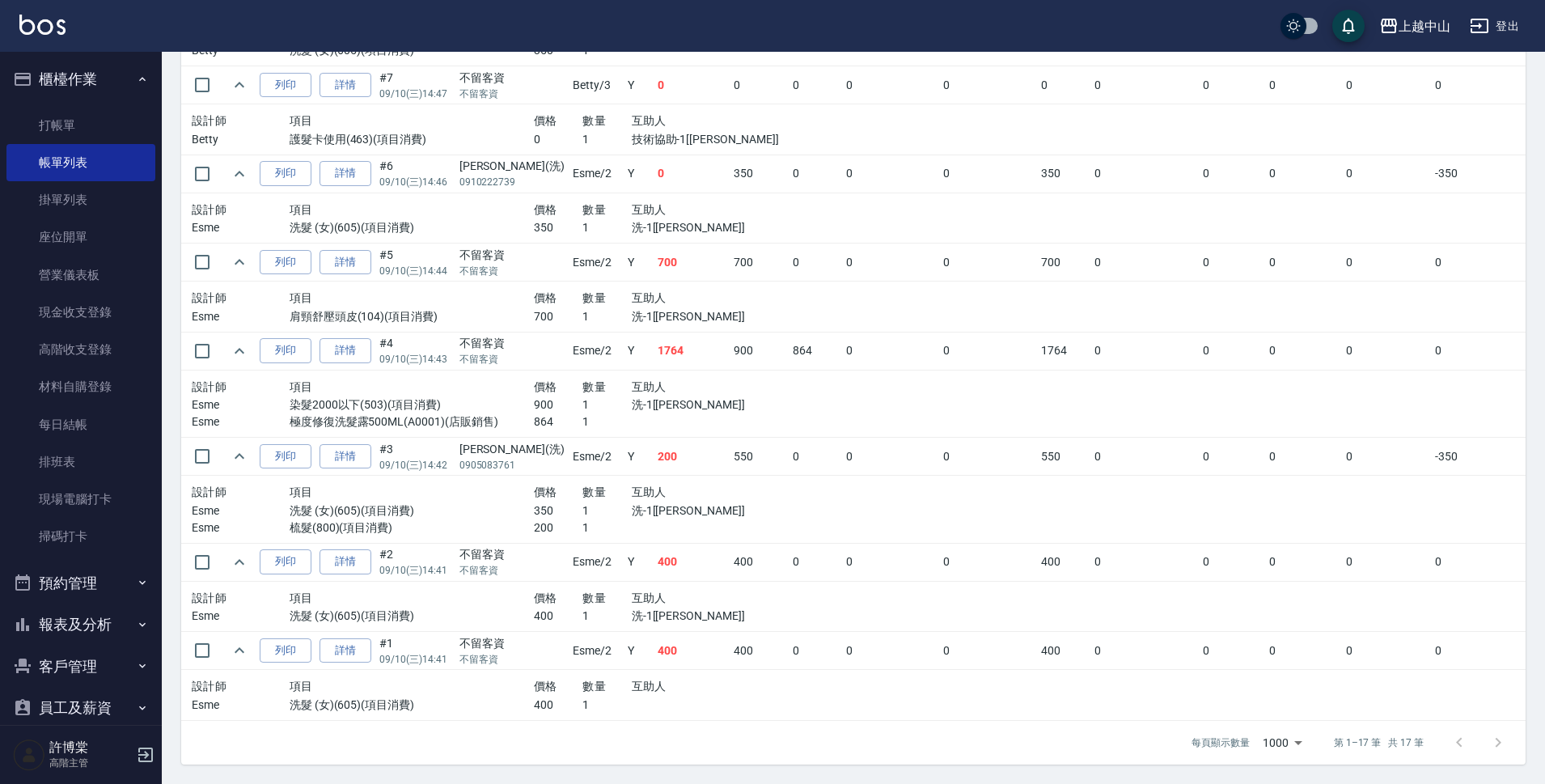
scroll to position [1296, 0]
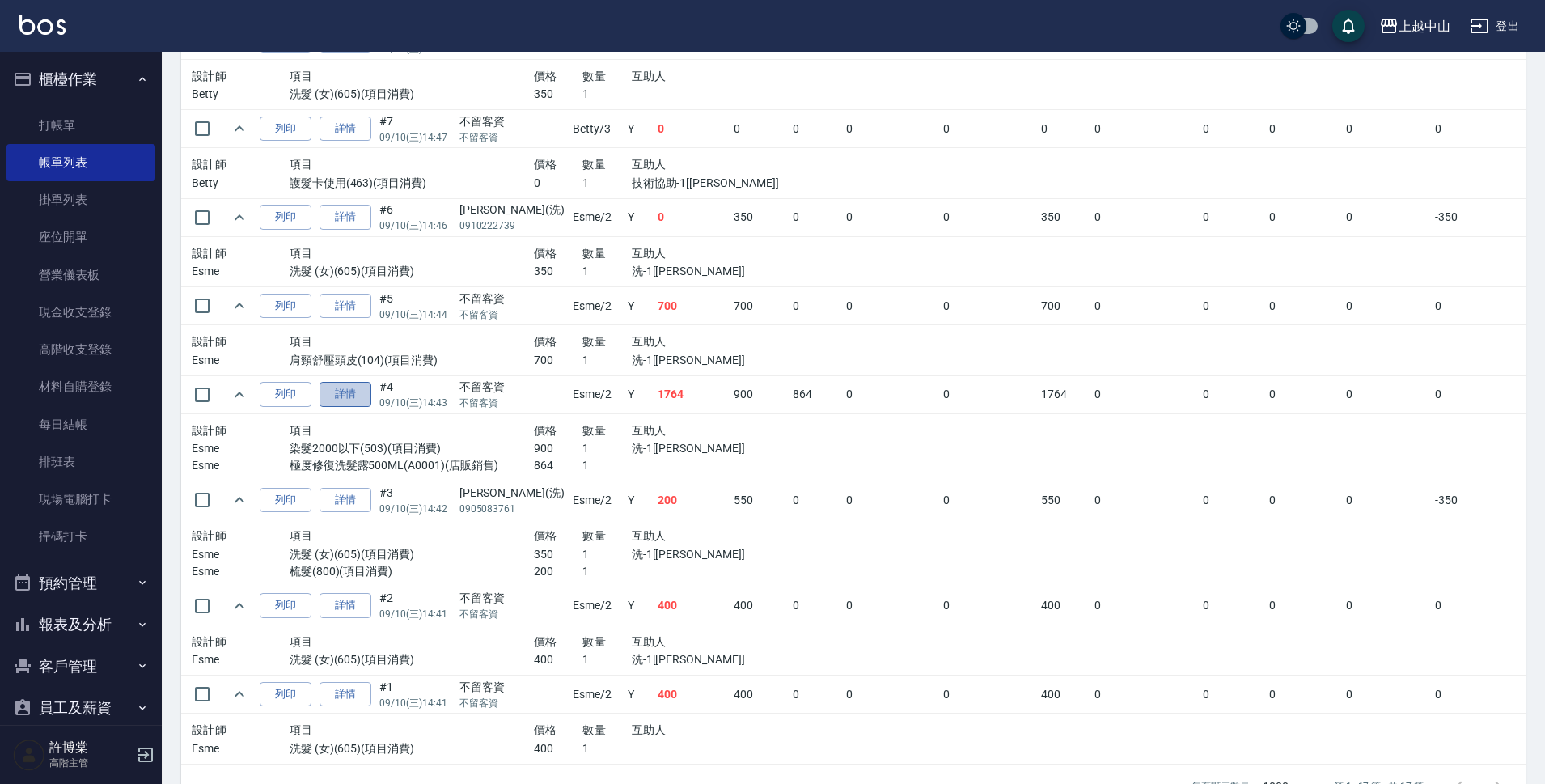
click at [329, 396] on link "詳情" at bounding box center [346, 394] width 52 height 25
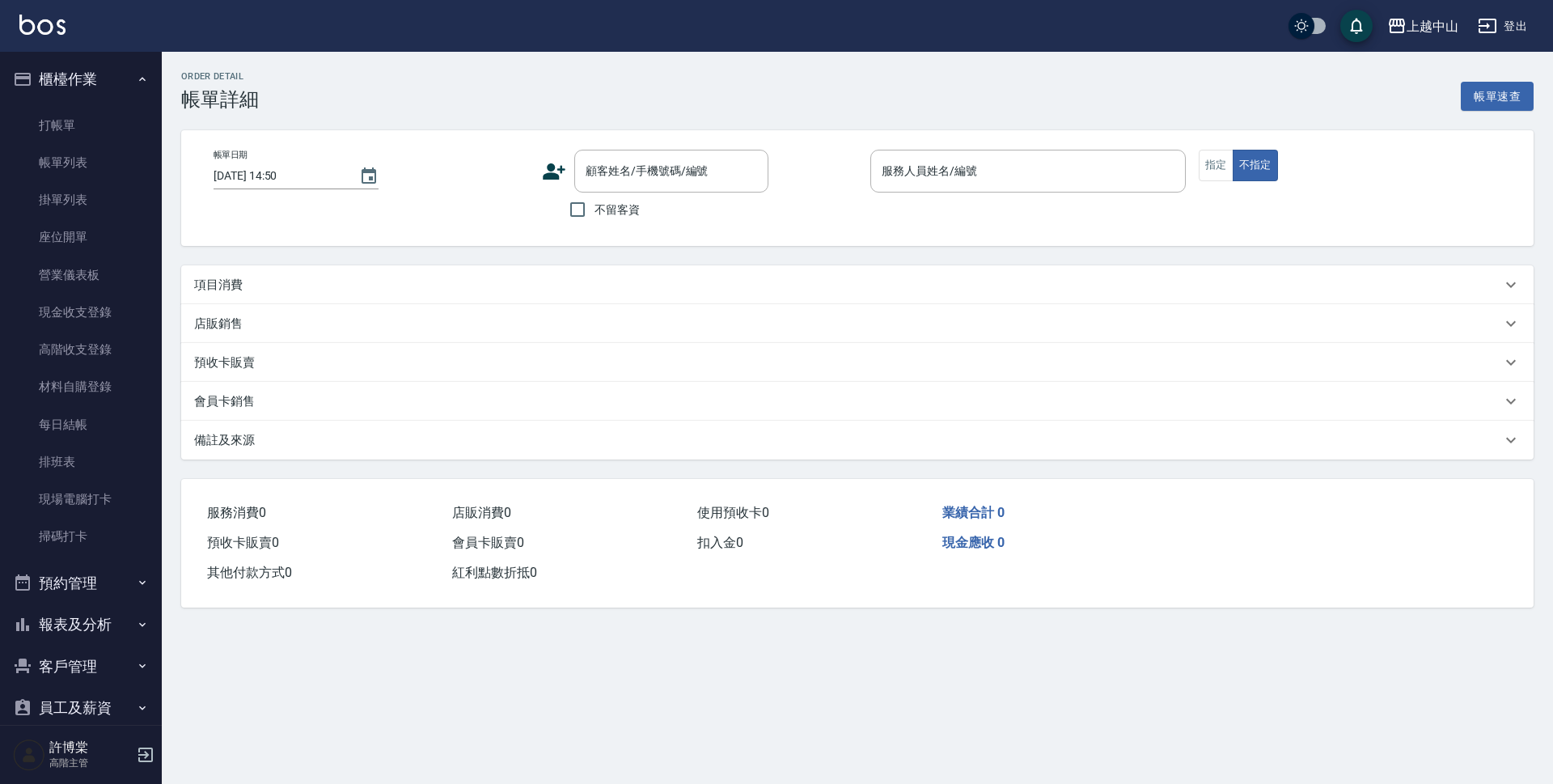
type input "[DATE] 14:43"
checkbox input "true"
type input "Esme-2"
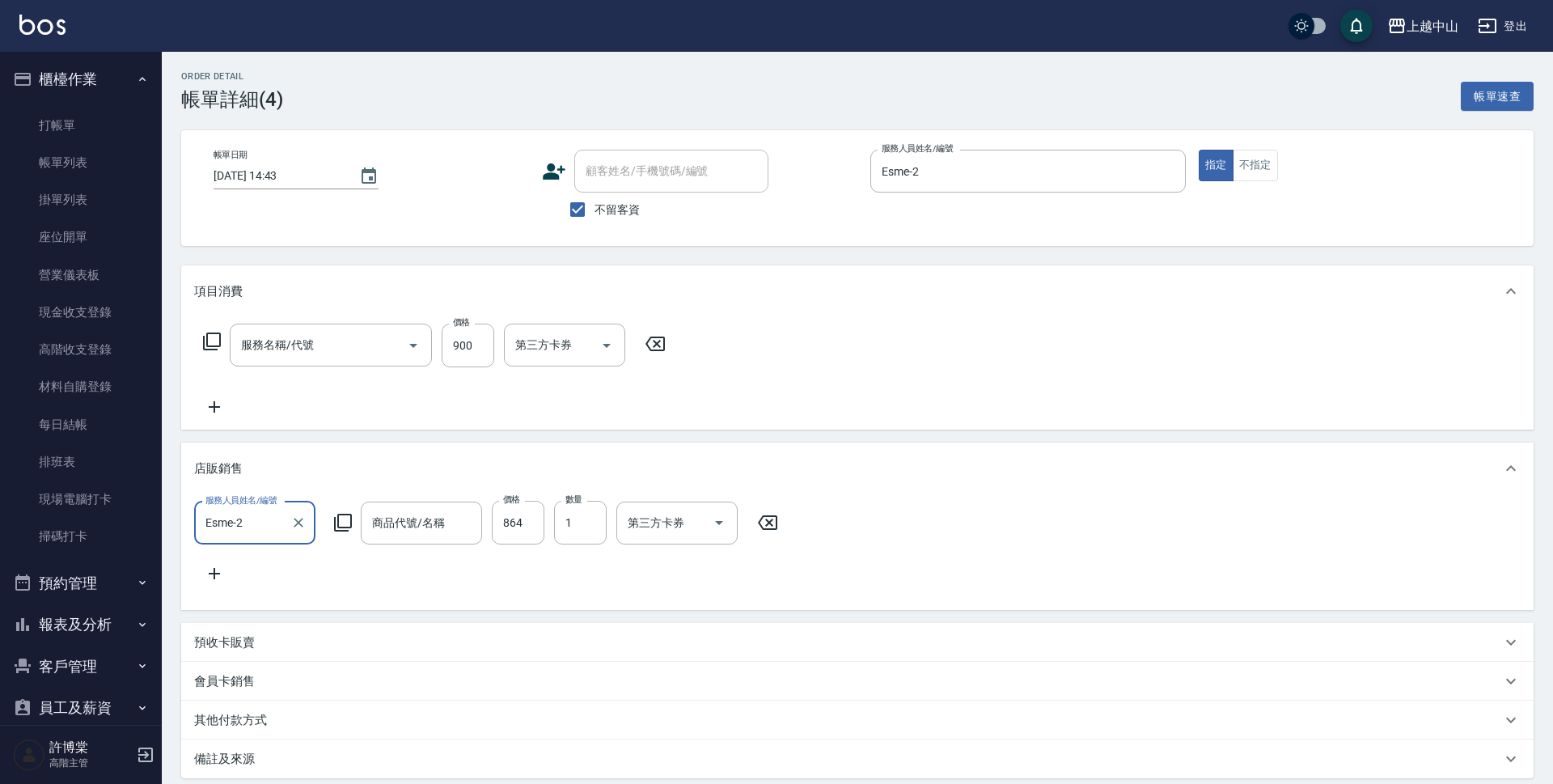
type input "染髮2000以下(503)"
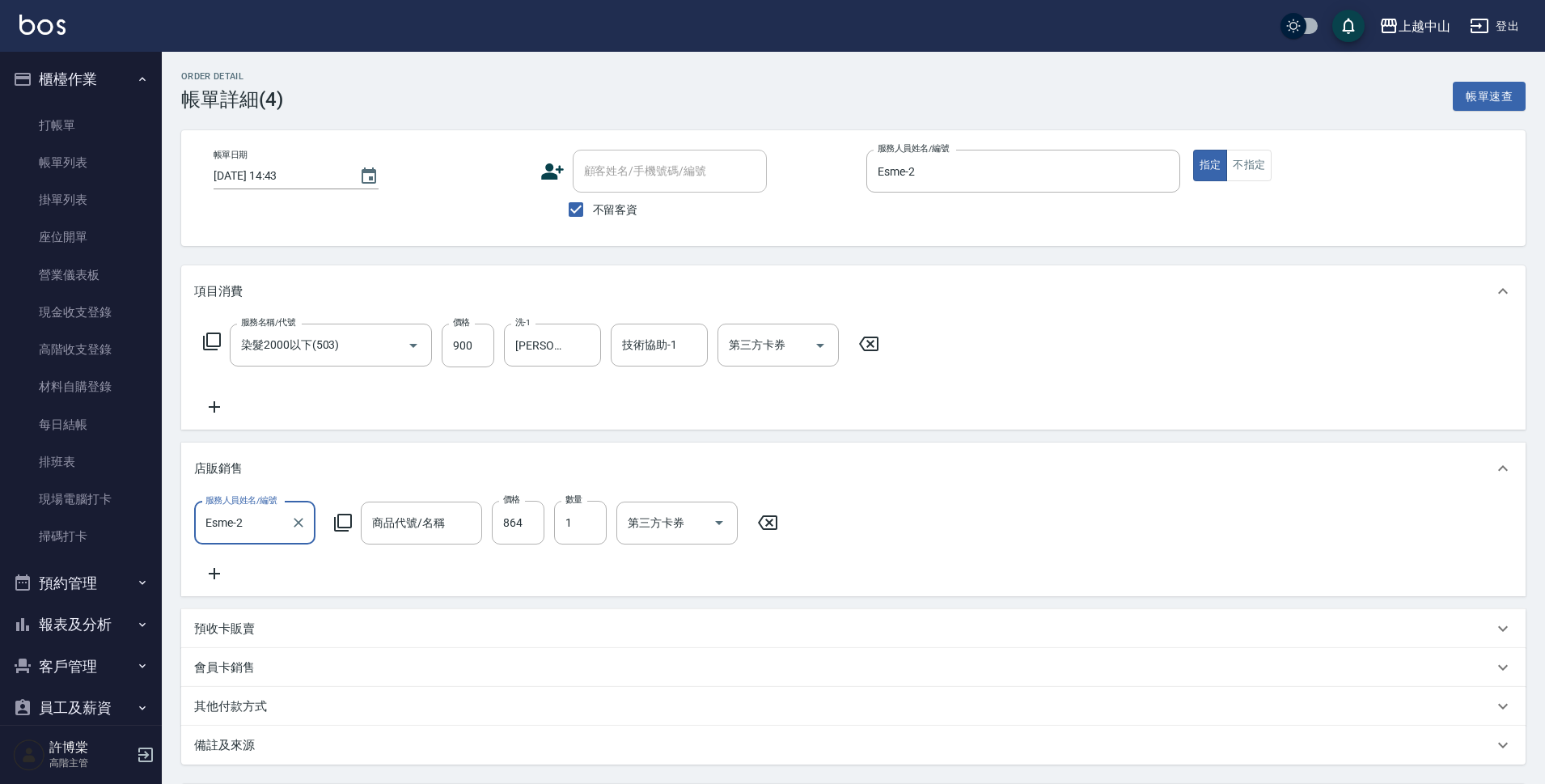
type input "極度修復洗髮露500ML"
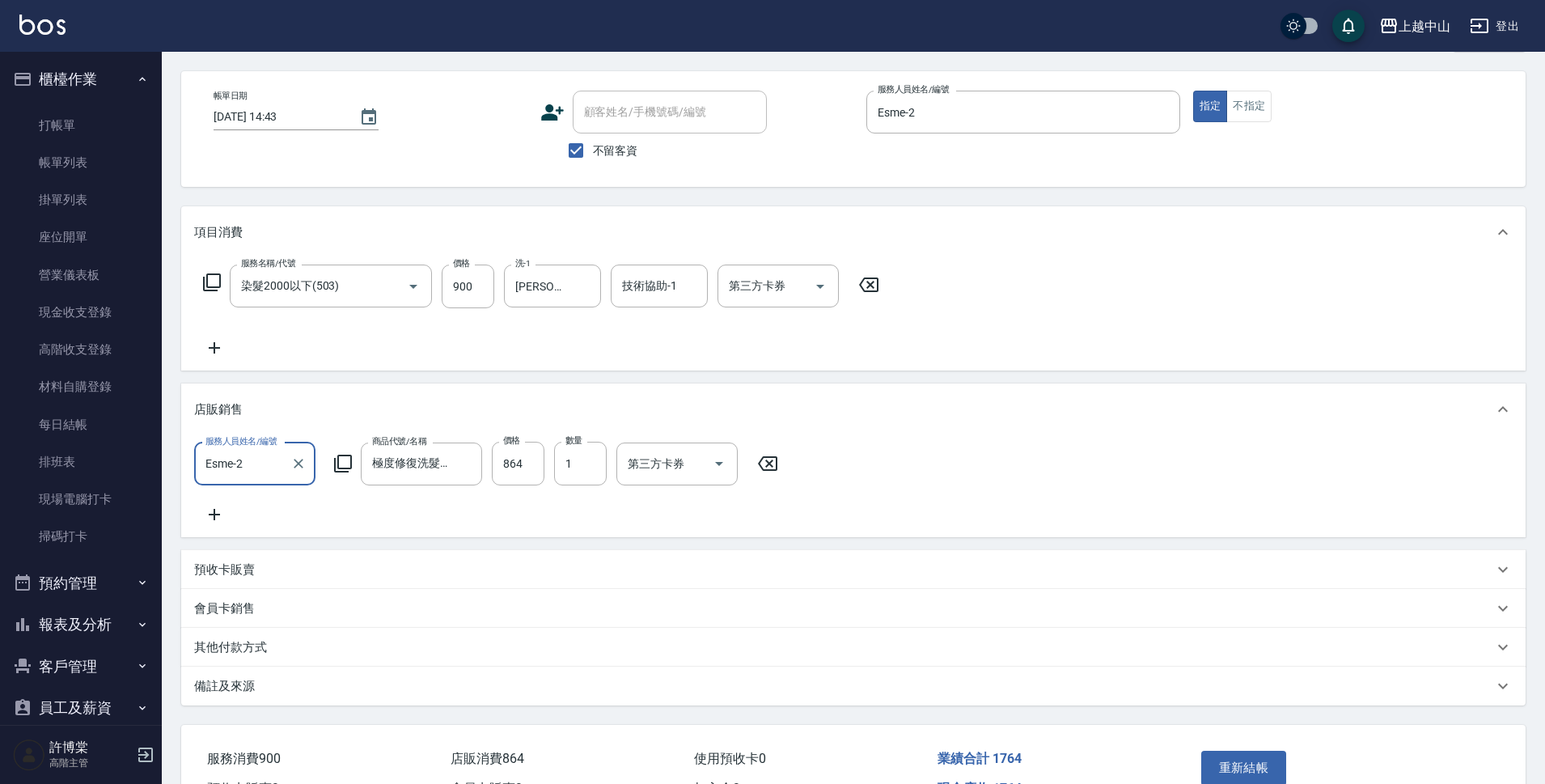
scroll to position [72, 0]
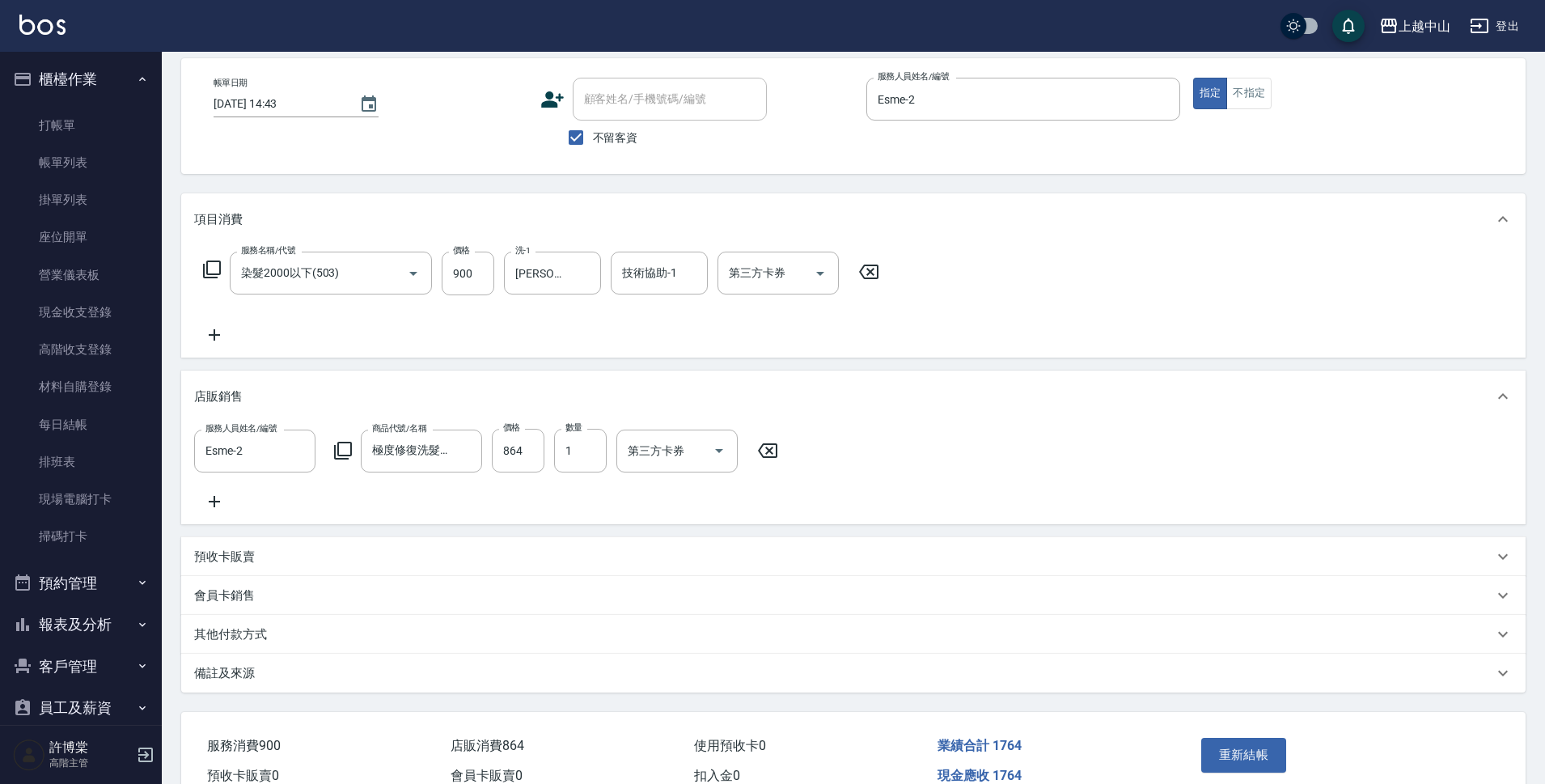
click at [344, 447] on icon at bounding box center [343, 451] width 19 height 19
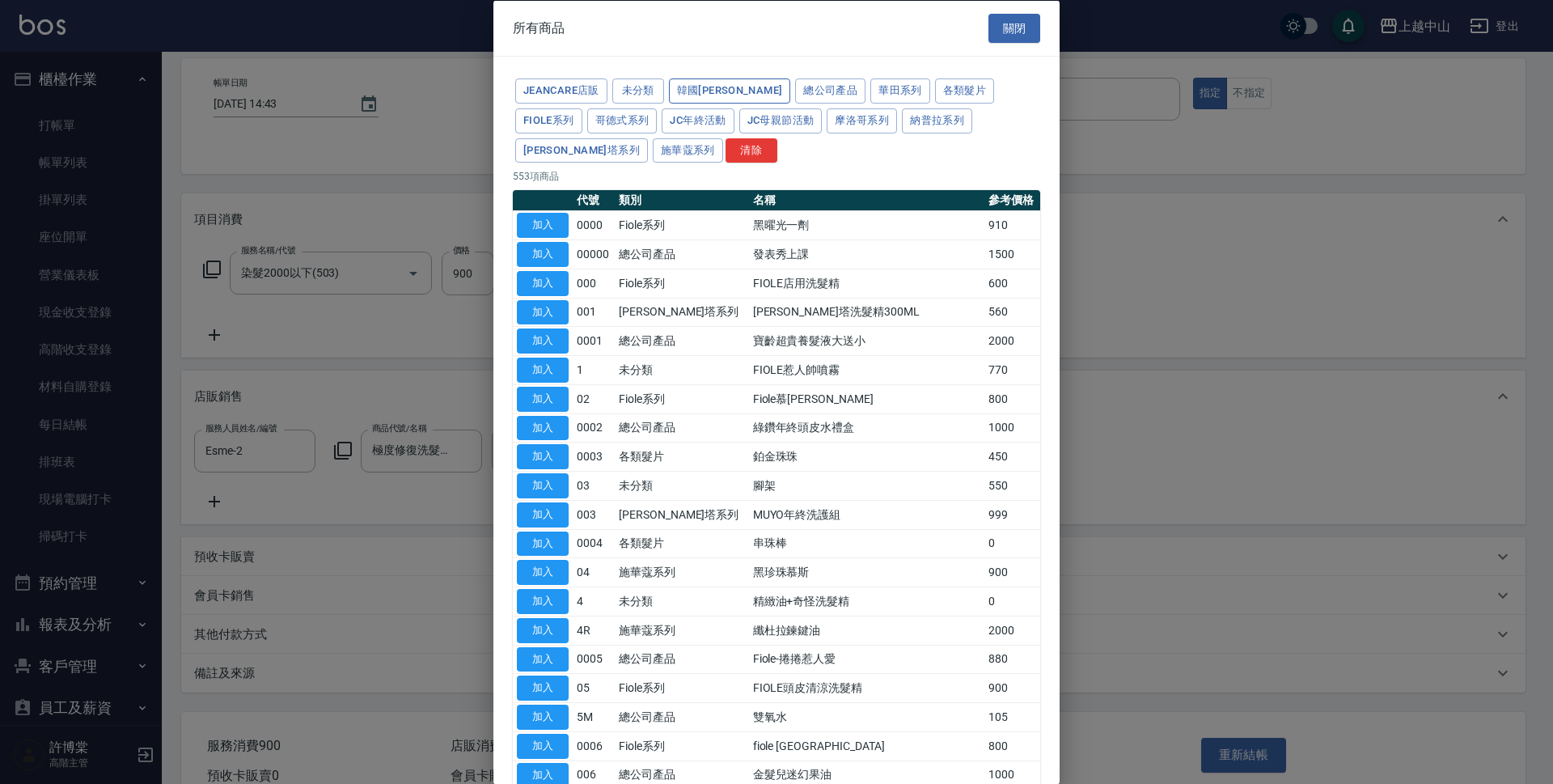
click at [695, 85] on button "韓國[PERSON_NAME]" at bounding box center [729, 91] width 122 height 25
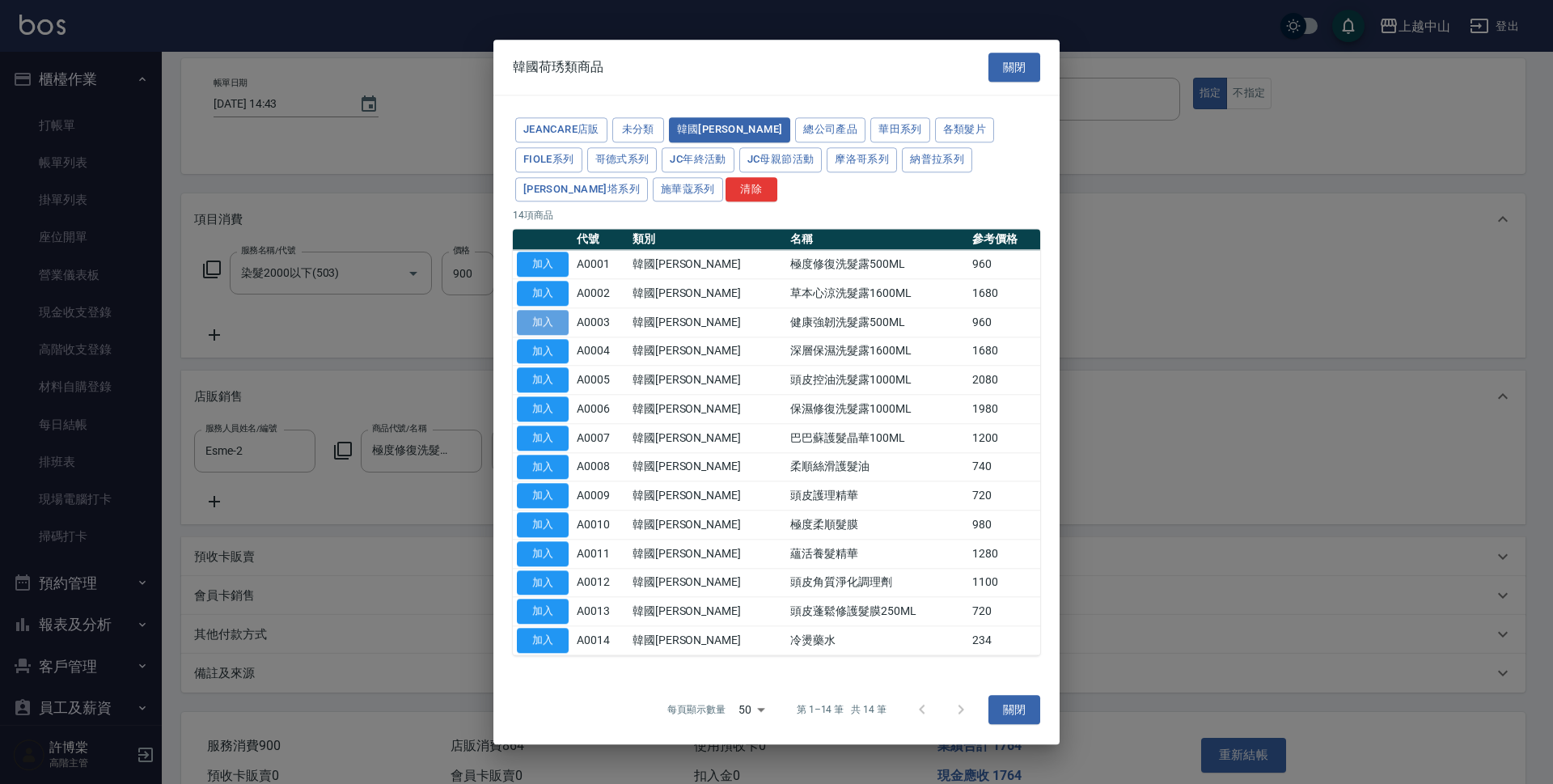
click at [538, 322] on button "加入" at bounding box center [543, 322] width 52 height 25
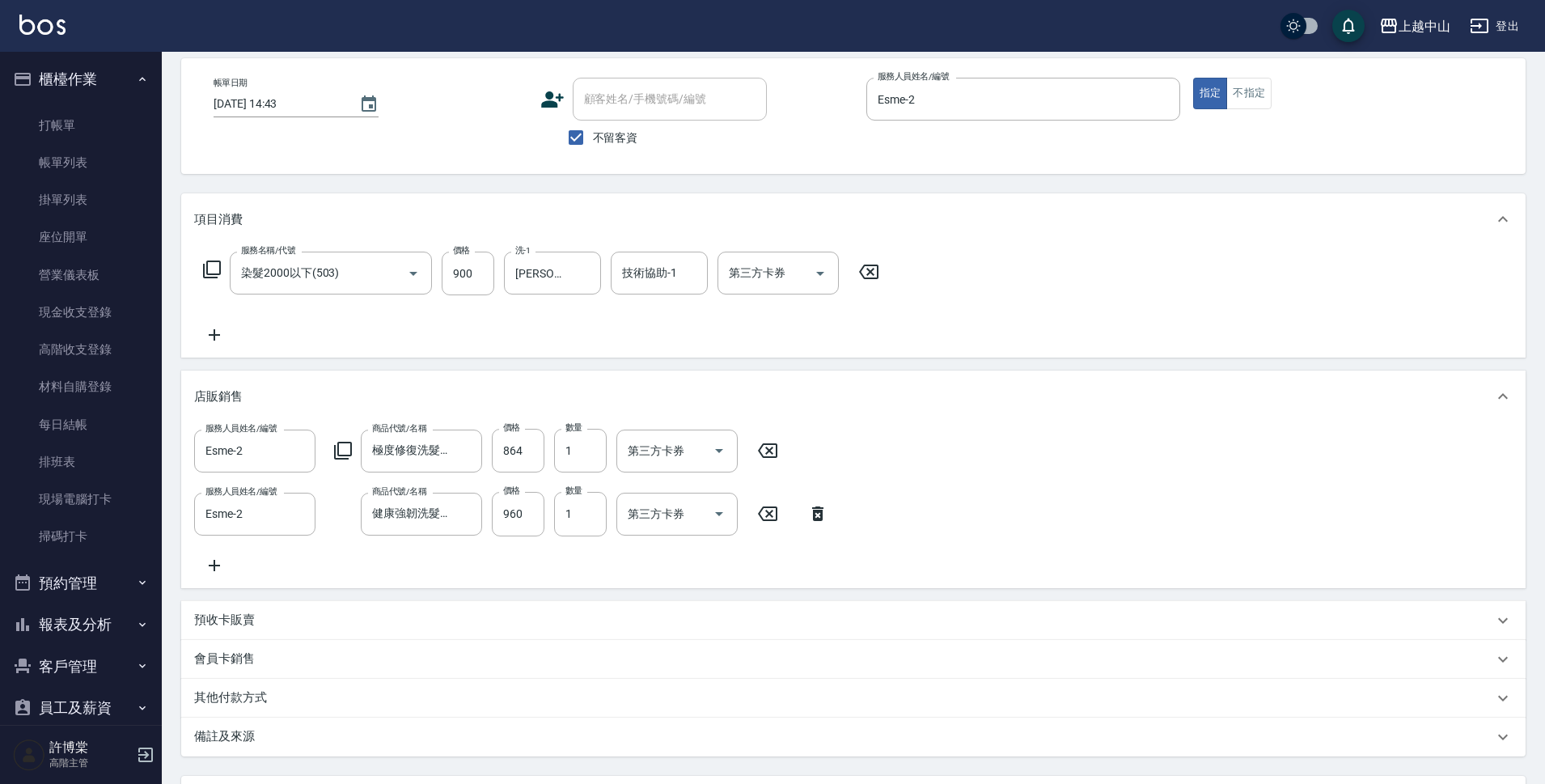
click at [774, 446] on icon at bounding box center [768, 451] width 40 height 19
click at [528, 511] on input "960" at bounding box center [518, 512] width 53 height 43
click at [539, 508] on input "960" at bounding box center [518, 512] width 53 height 43
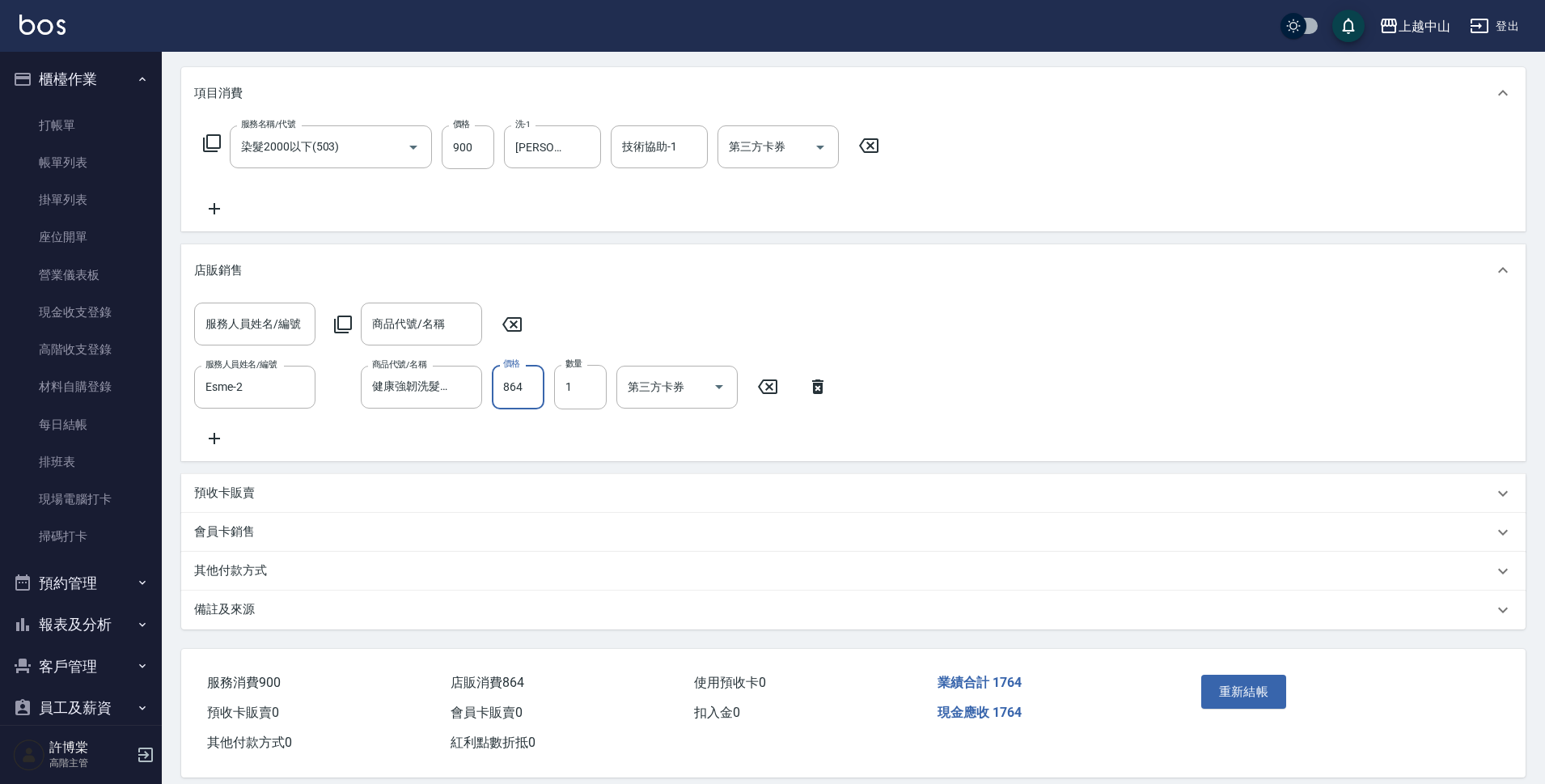
scroll to position [233, 0]
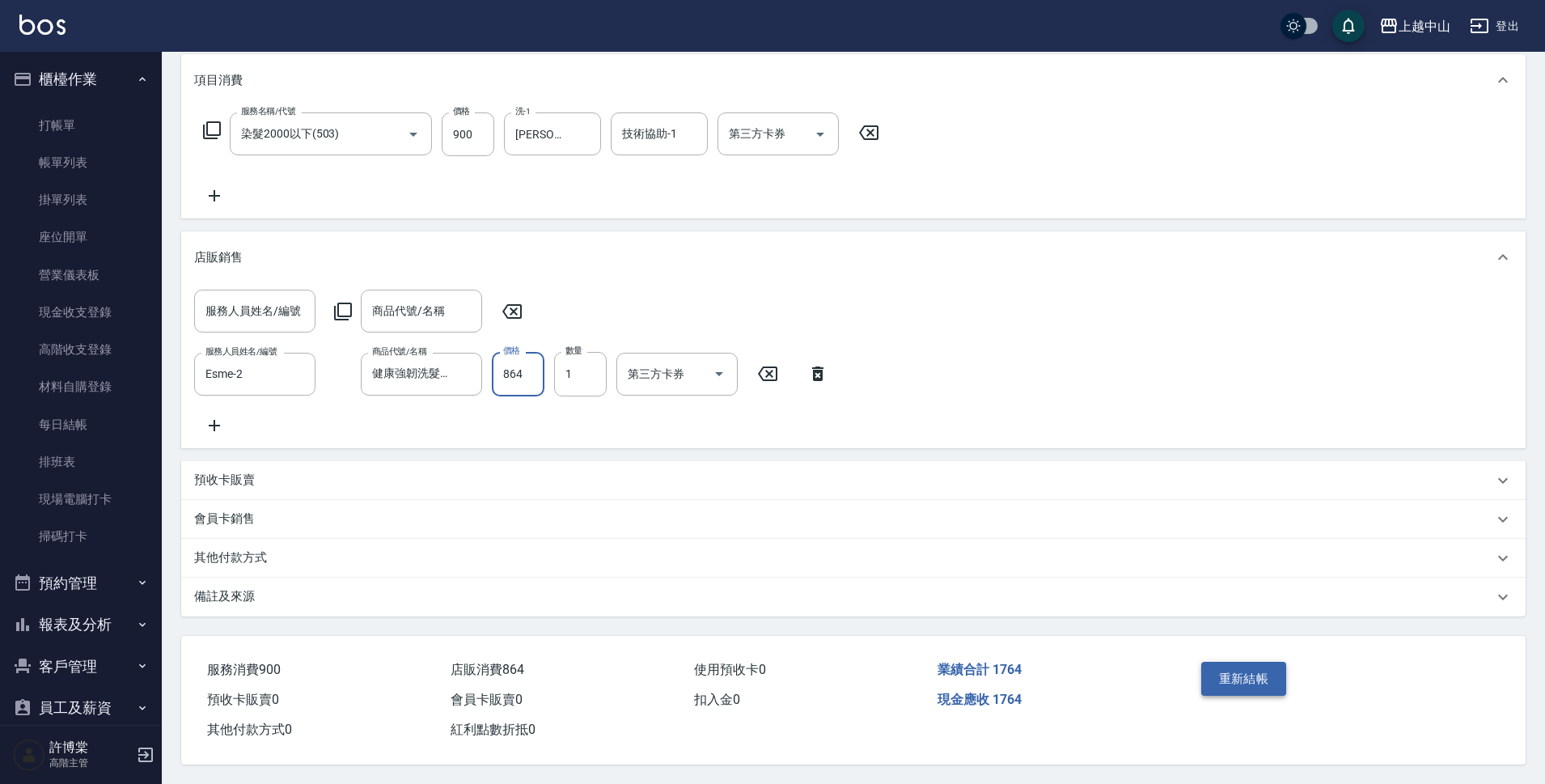
type input "864"
click at [1256, 666] on button "重新結帳" at bounding box center [1243, 678] width 86 height 34
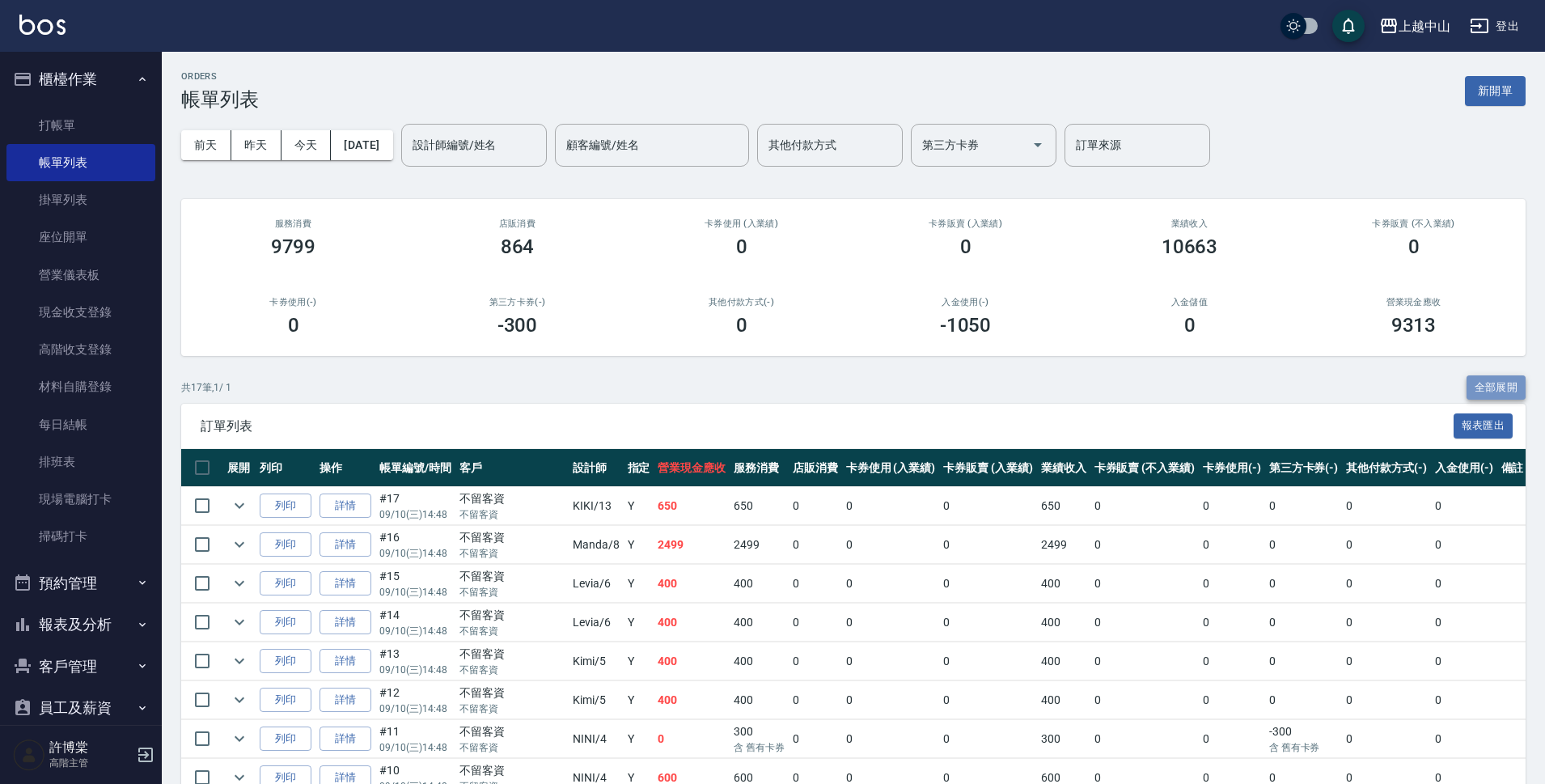
click at [1492, 387] on button "全部展開" at bounding box center [1496, 388] width 60 height 25
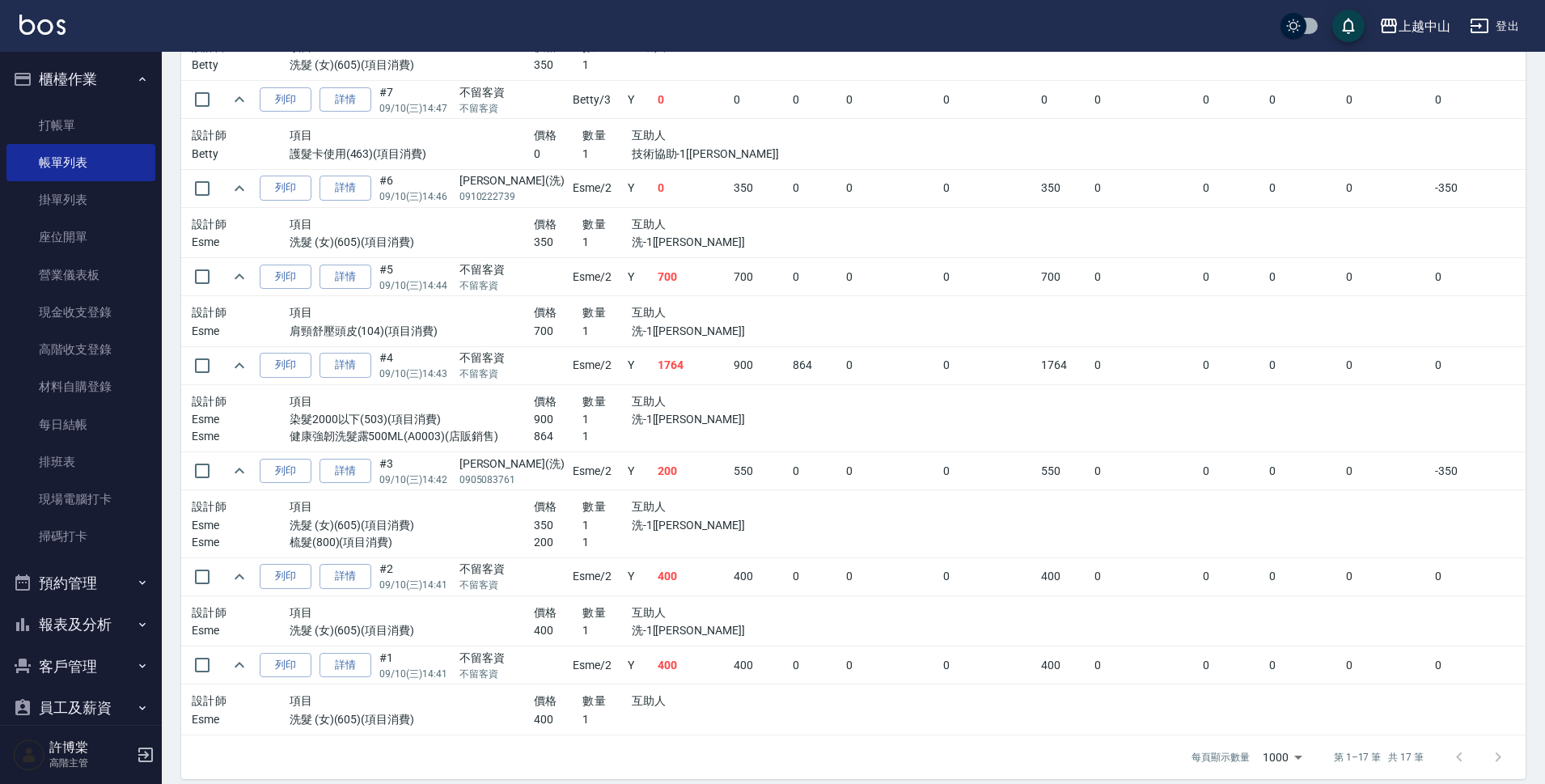
scroll to position [1354, 0]
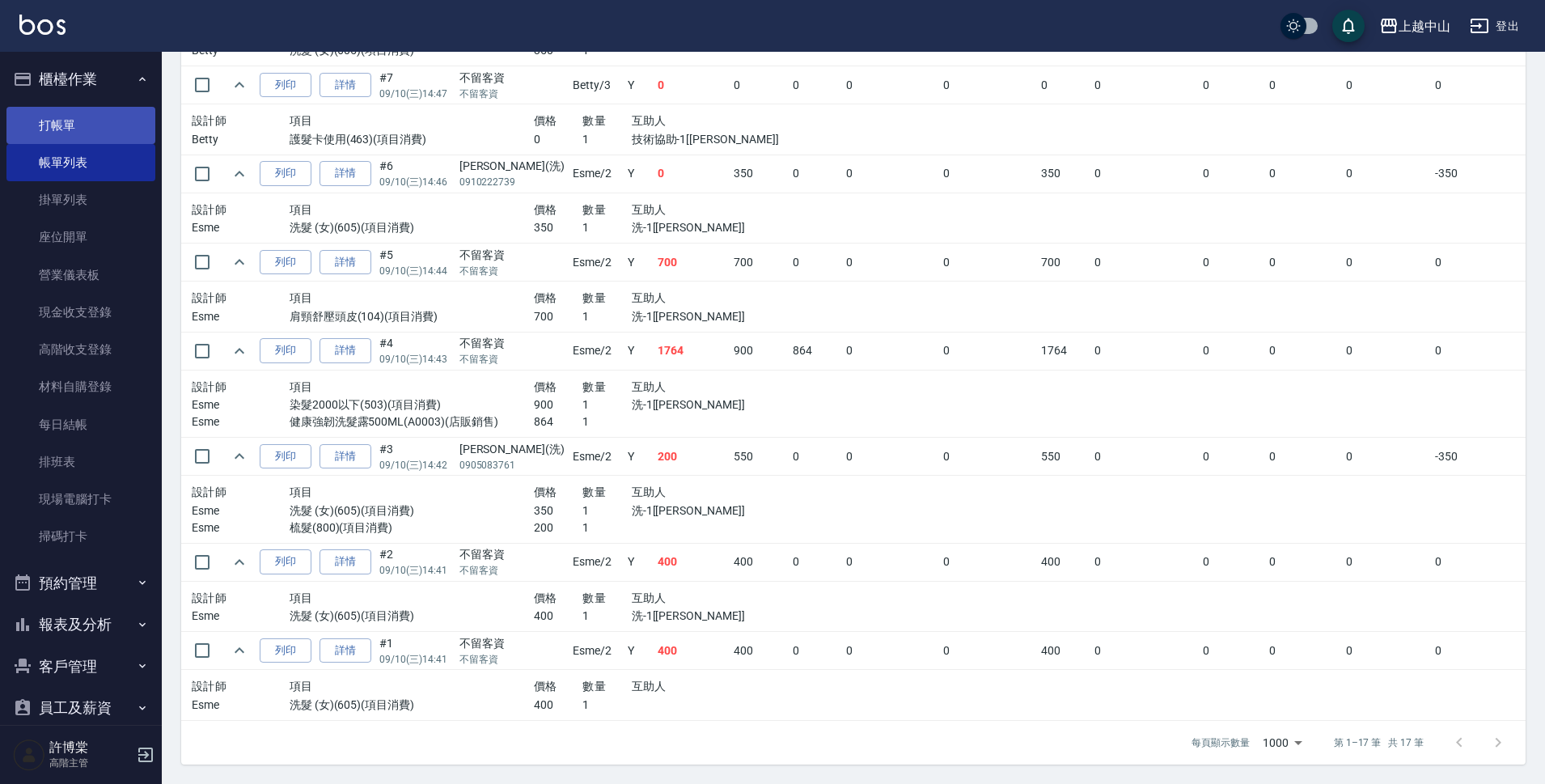
click at [99, 116] on link "打帳單" at bounding box center [81, 125] width 149 height 37
